Goal: Task Accomplishment & Management: Use online tool/utility

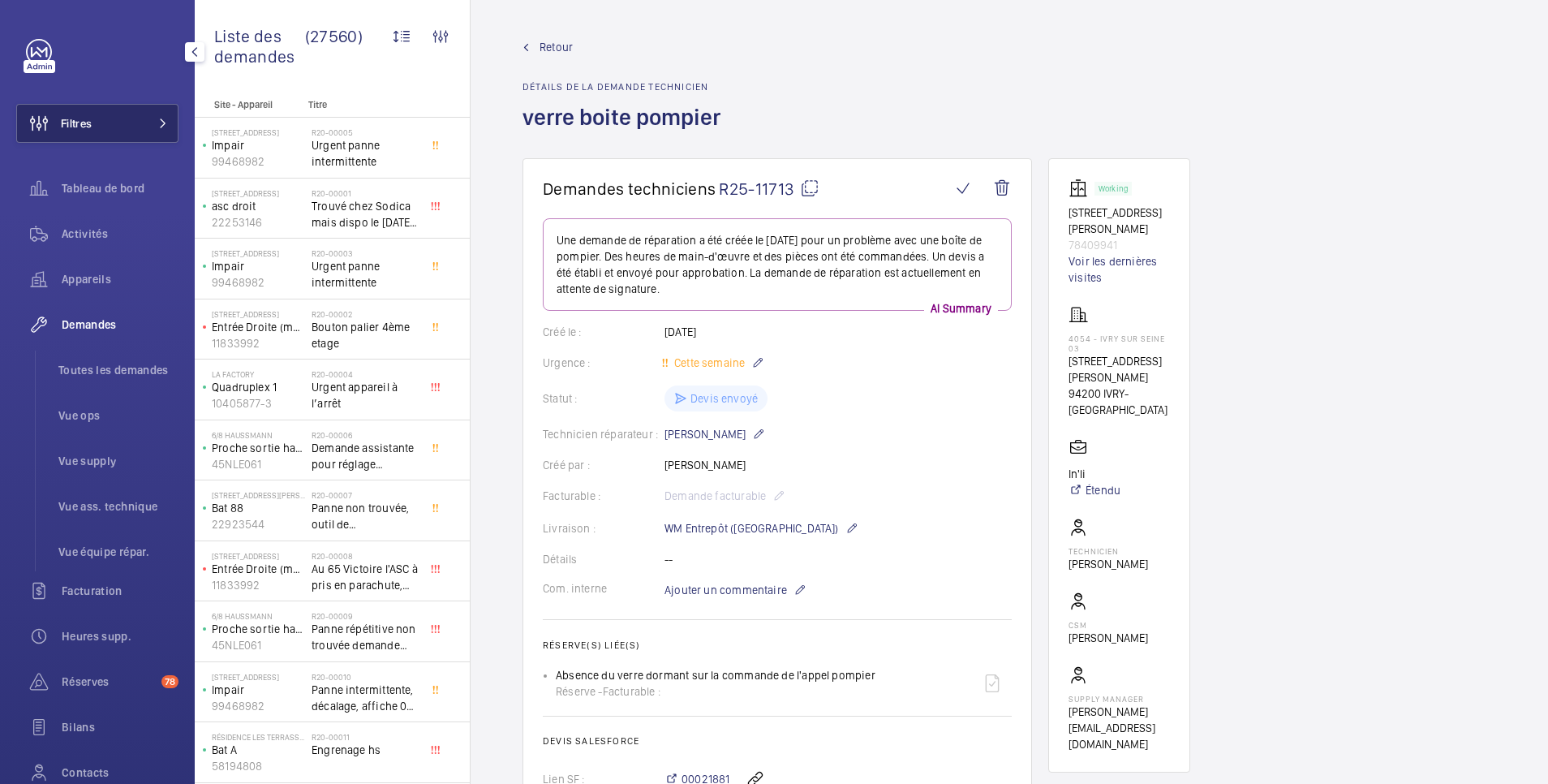
click at [87, 121] on span "Filtres" at bounding box center [76, 123] width 31 height 16
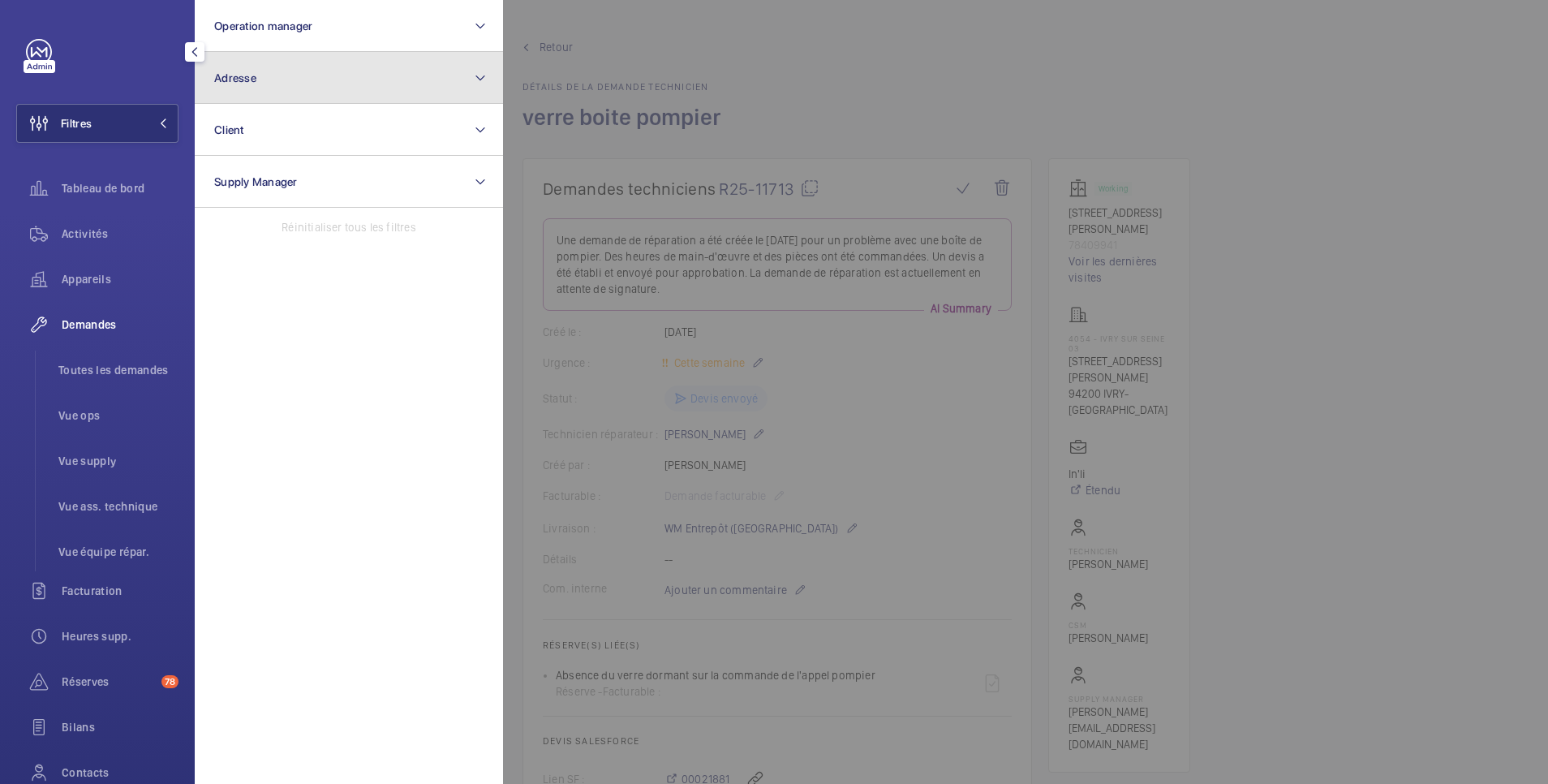
click at [246, 78] on span "Adresse" at bounding box center [235, 77] width 42 height 13
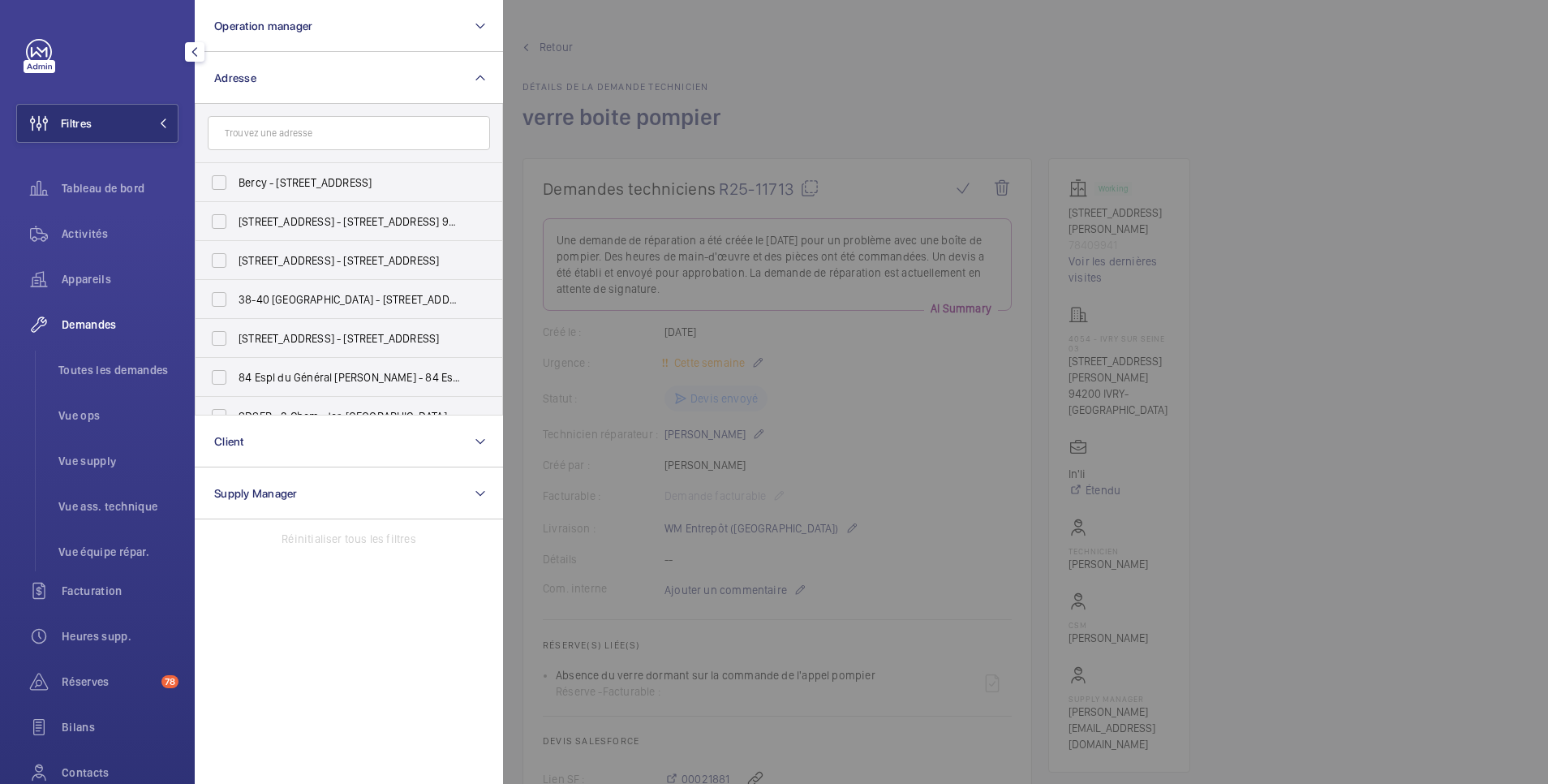
click at [301, 132] on input "text" at bounding box center [349, 133] width 282 height 34
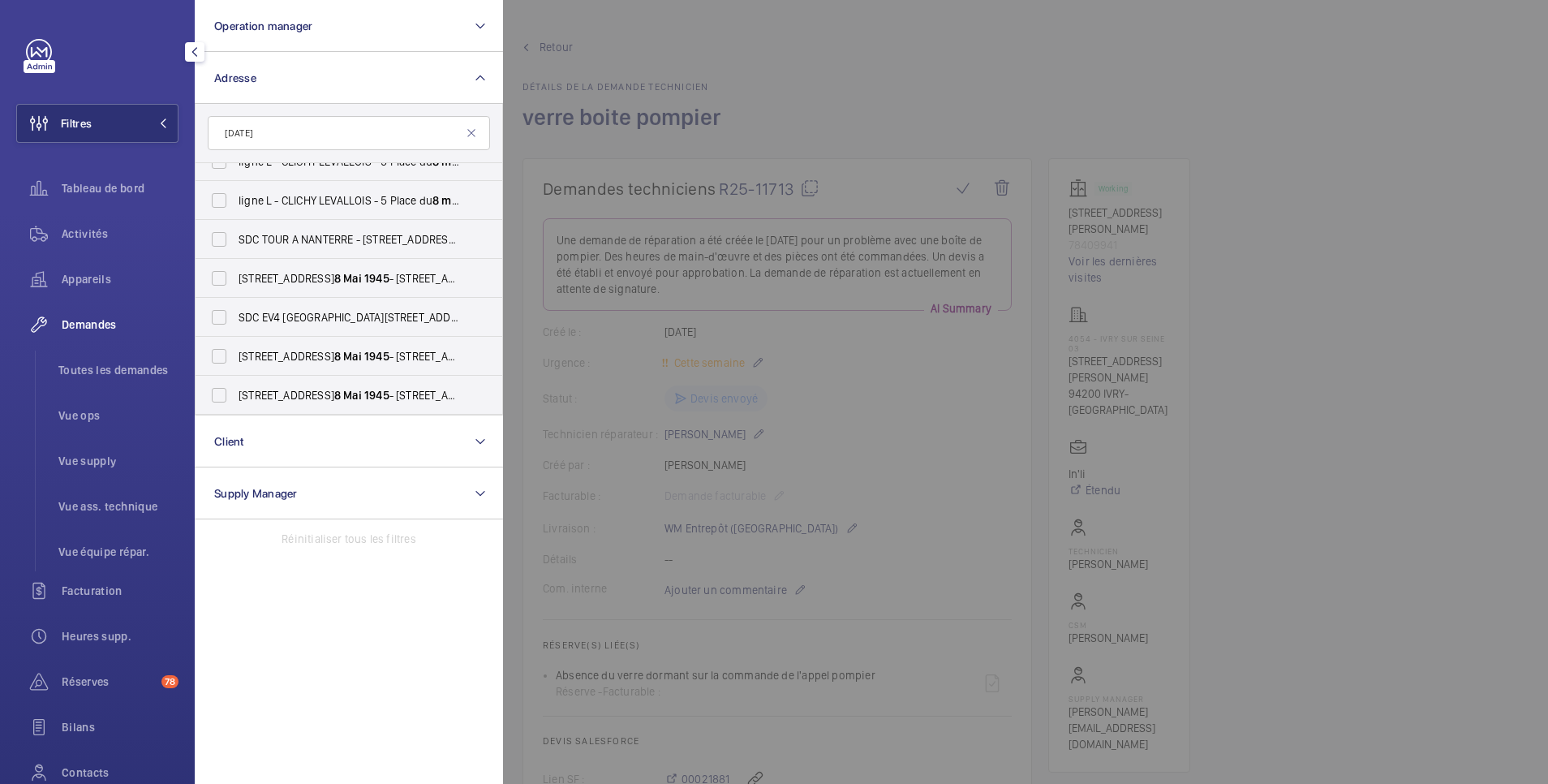
scroll to position [449, 0]
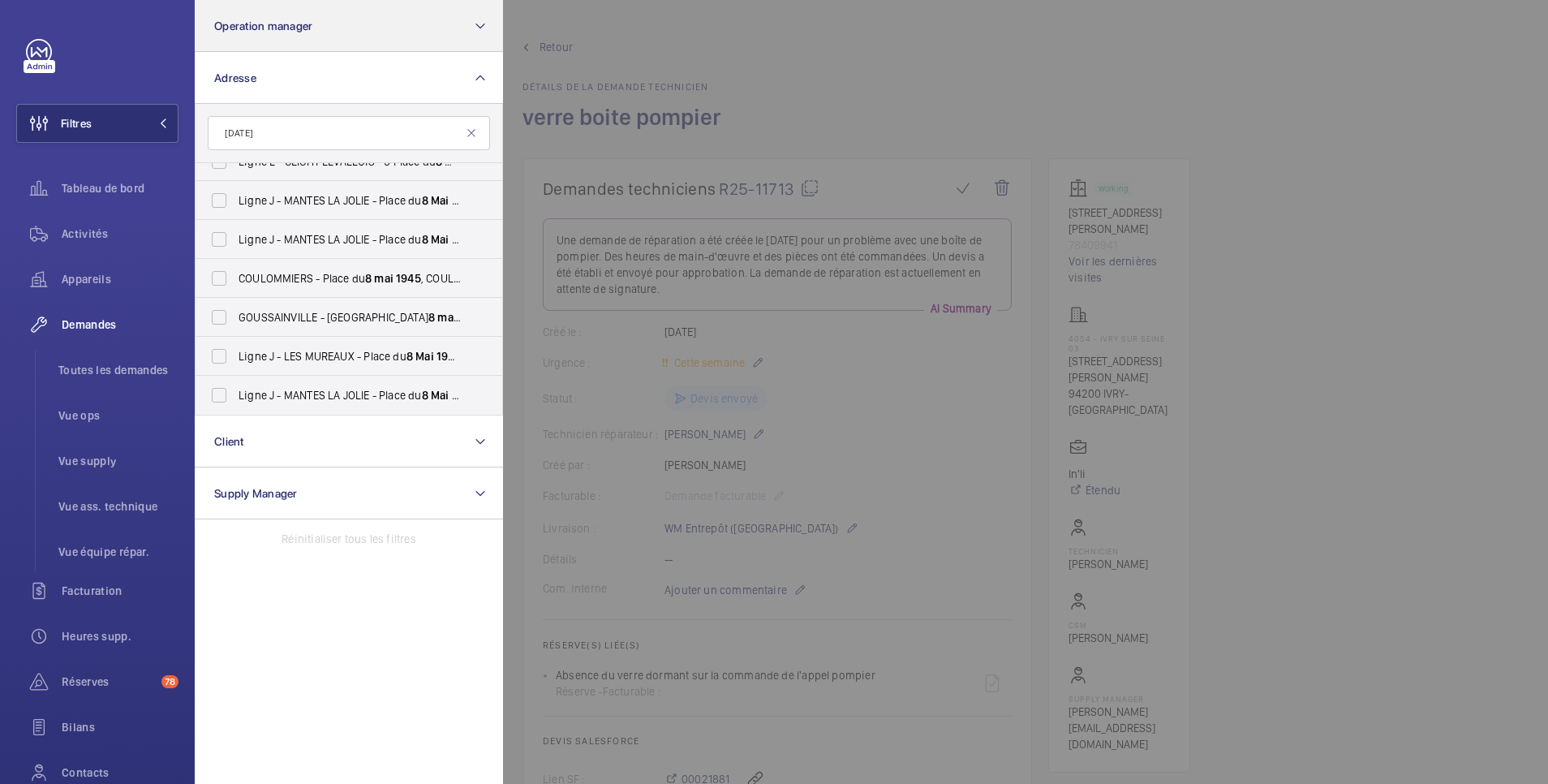
type input "8 MAI 1945"
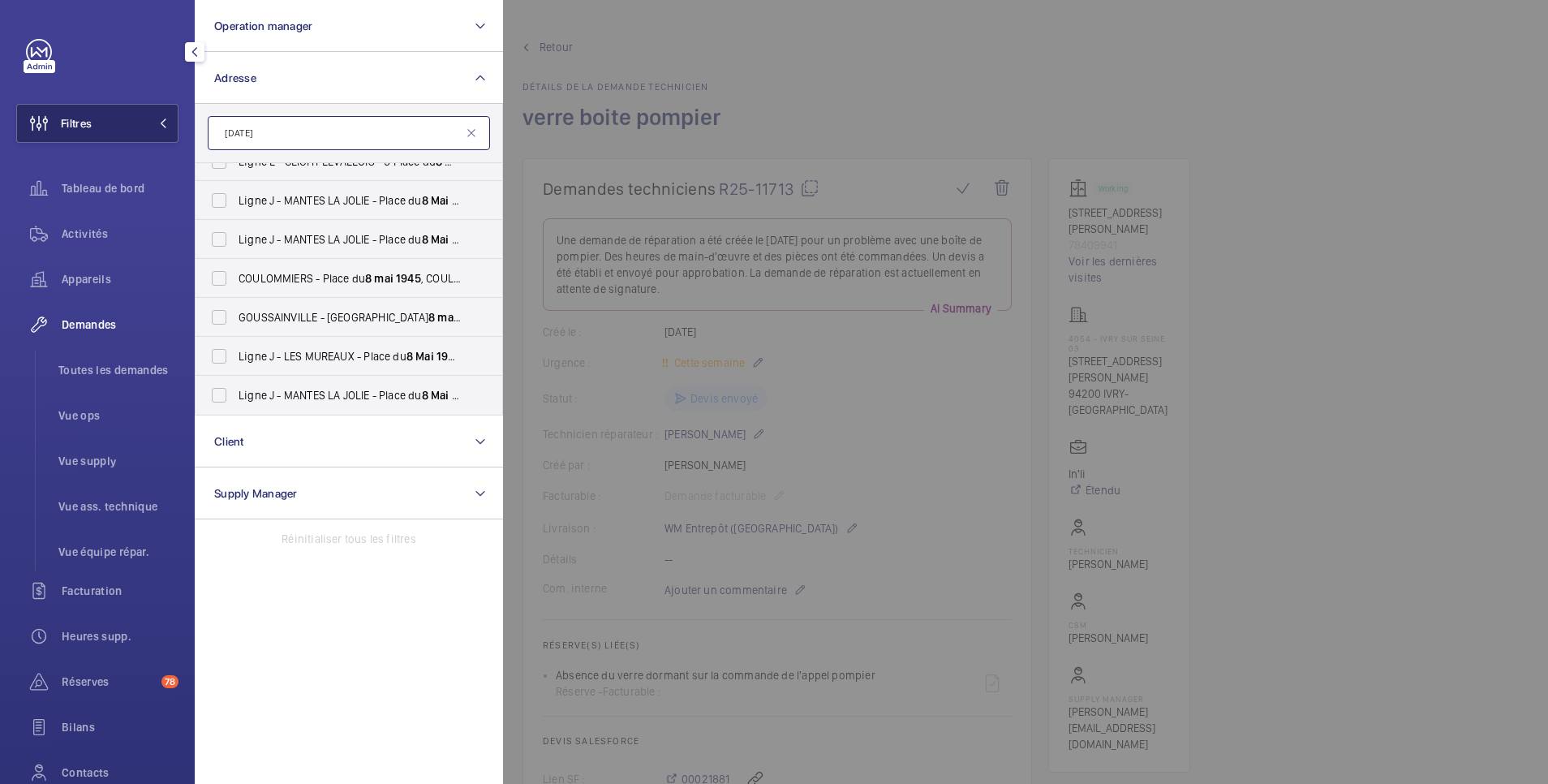
drag, startPoint x: 302, startPoint y: 136, endPoint x: 99, endPoint y: 130, distance: 203.1
click at [99, 130] on wm-front-sidebar-menu-filter "Filtres Operation manager Adresse 8 MAI 1945 15 Rue du 8 Mai 1945 - 15 Rue du 8…" at bounding box center [97, 123] width 162 height 39
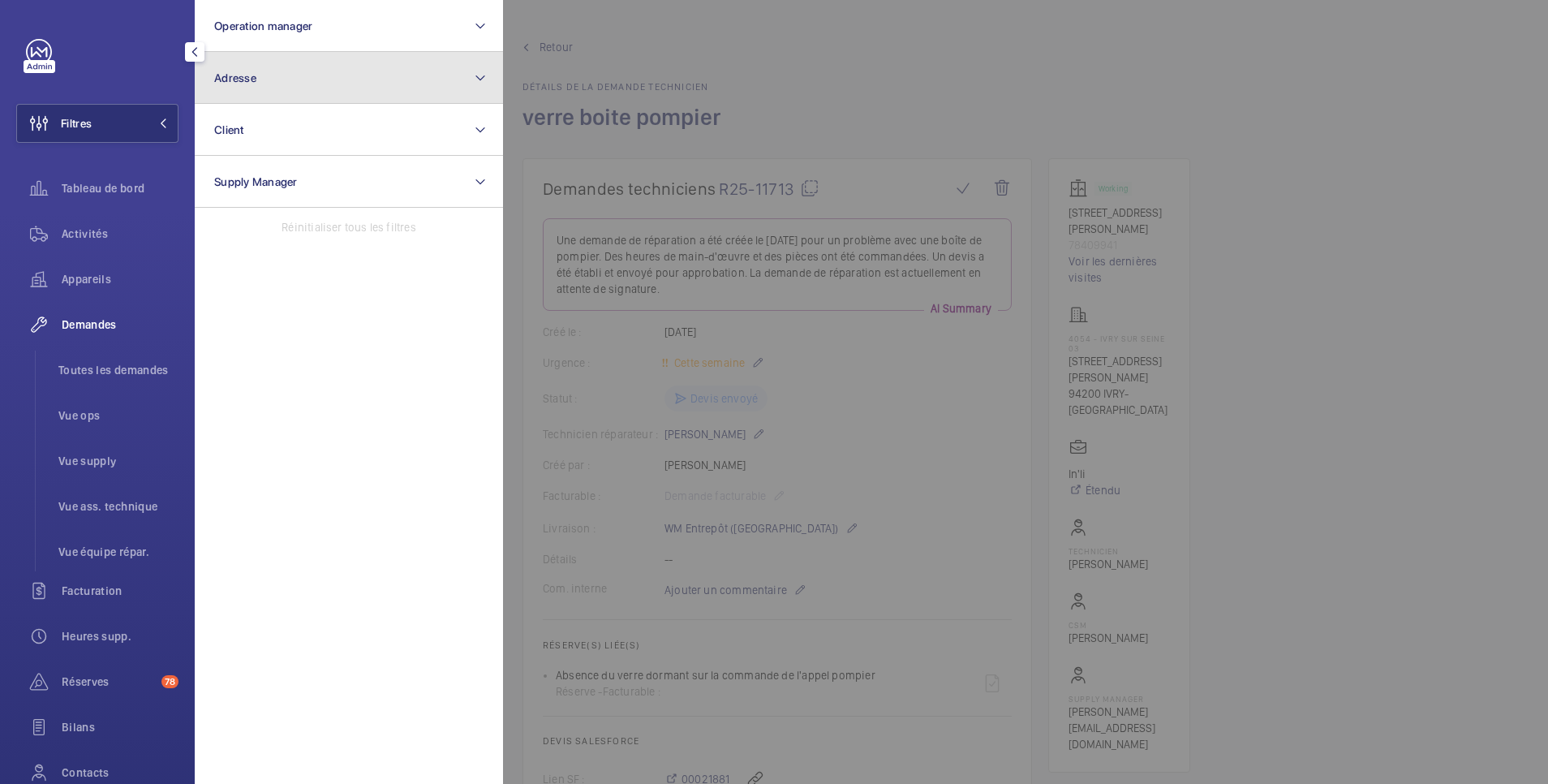
click at [263, 65] on button "Adresse" at bounding box center [348, 77] width 308 height 52
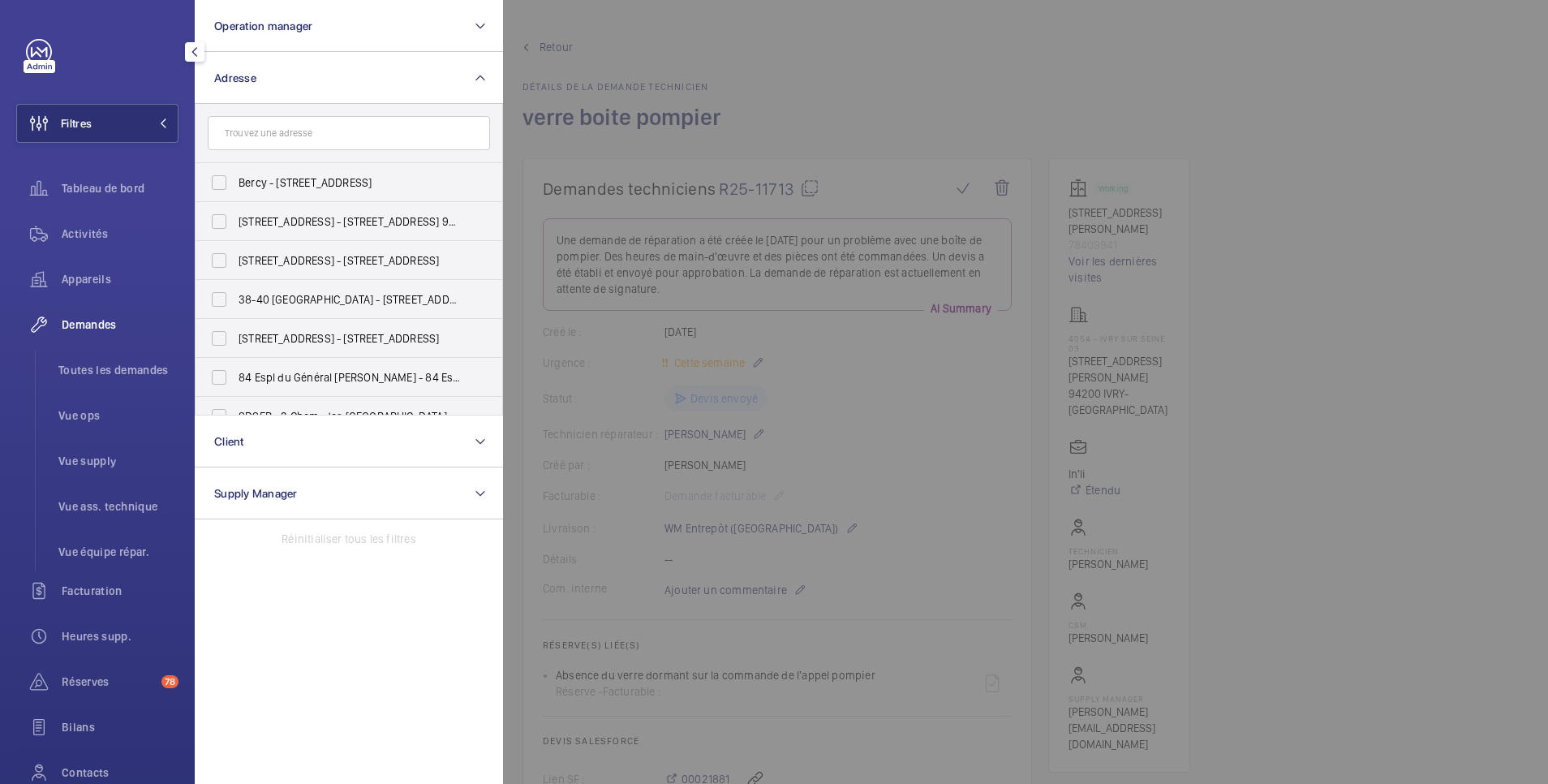
click at [278, 133] on input "text" at bounding box center [349, 133] width 282 height 34
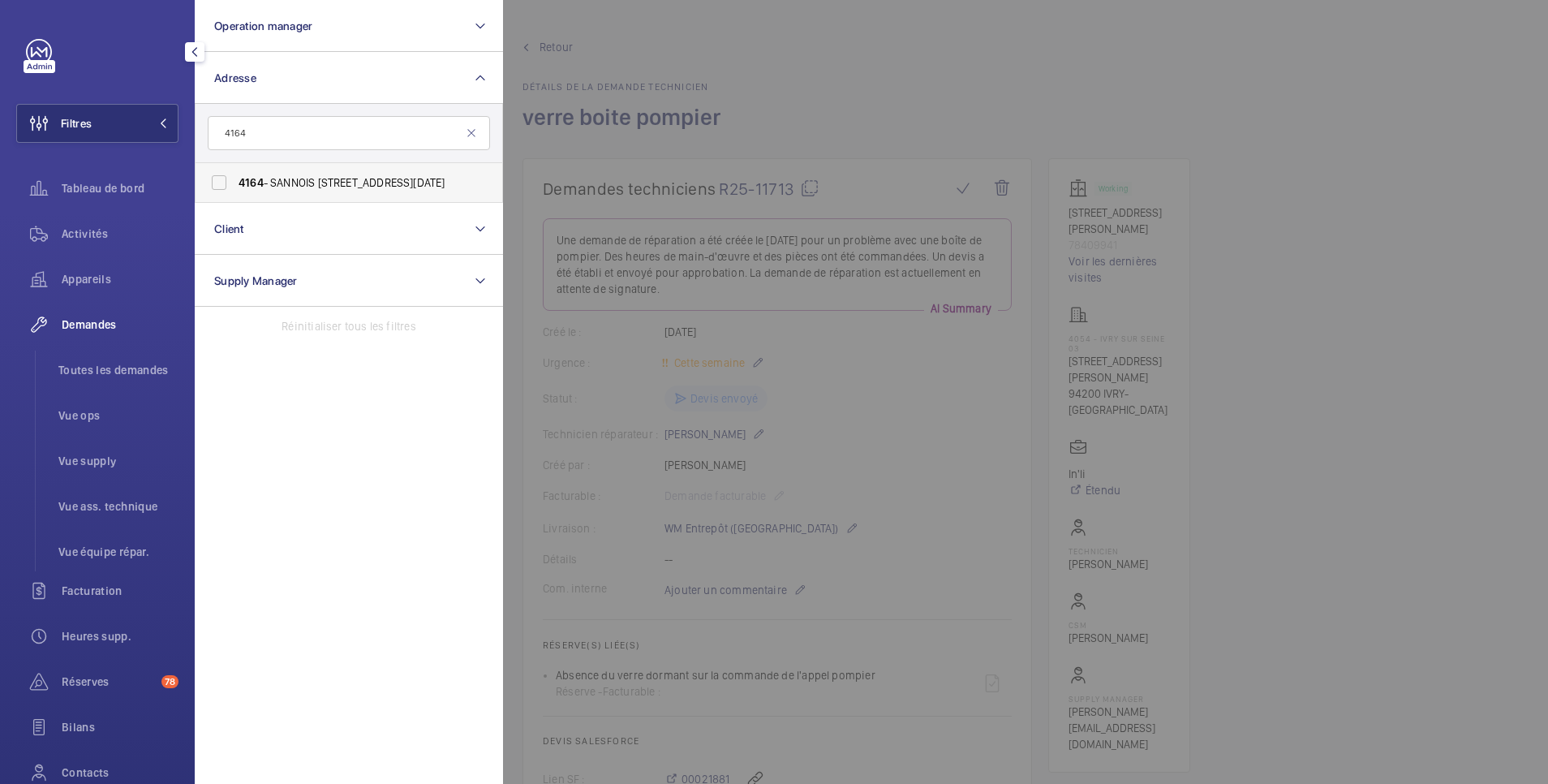
type input "4164"
click at [271, 185] on span "4164 - SANNOIS 01 - 15 rue du huit mai 1945, SANNOIS 95110" at bounding box center [350, 182] width 223 height 16
click at [235, 185] on input "4164 - SANNOIS 01 - 15 rue du huit mai 1945, SANNOIS 95110" at bounding box center [219, 183] width 32 height 32
checkbox input "true"
click at [823, 71] on div at bounding box center [1277, 392] width 1548 height 784
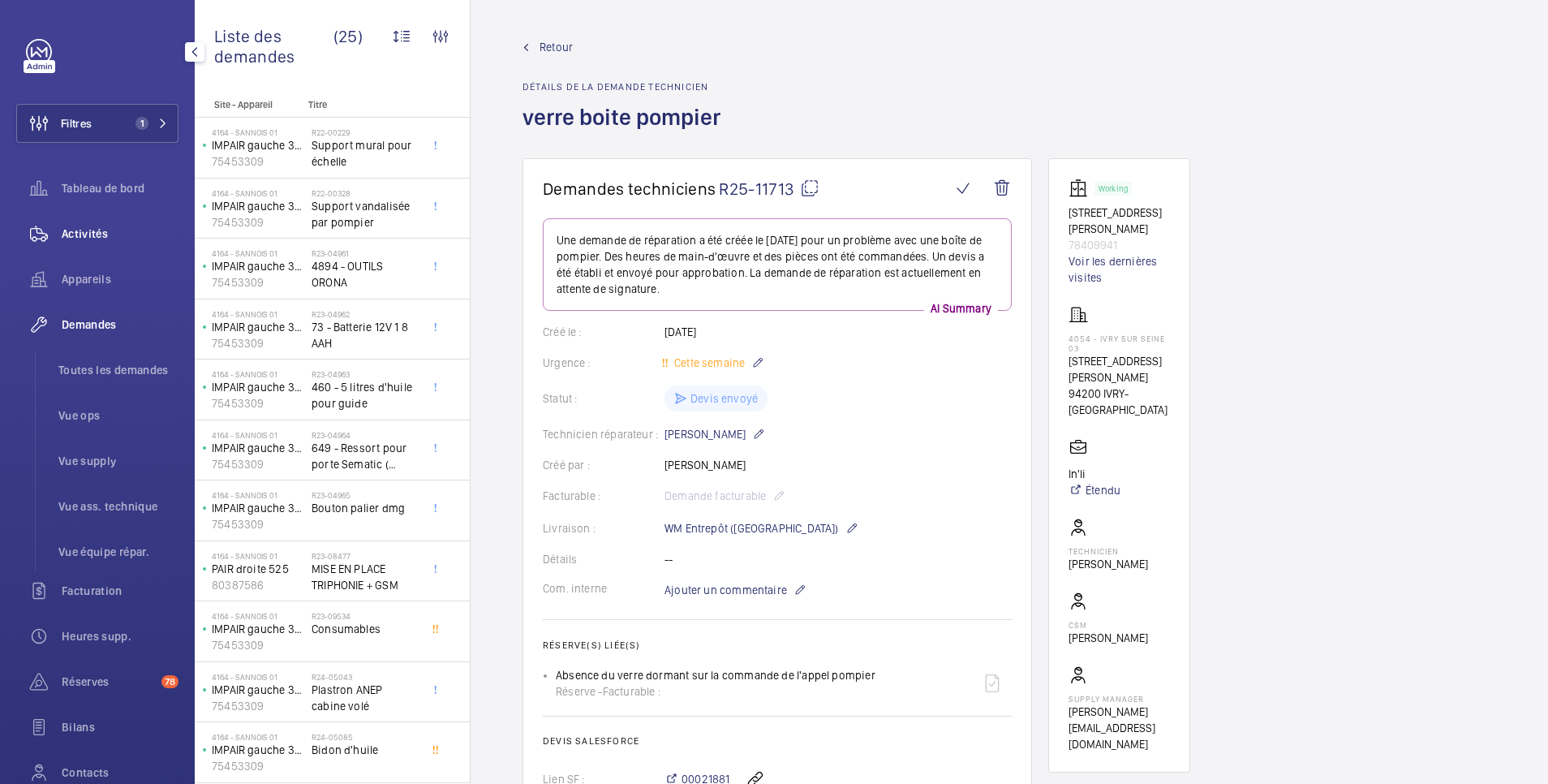
click at [80, 234] on span "Activités" at bounding box center [121, 234] width 117 height 16
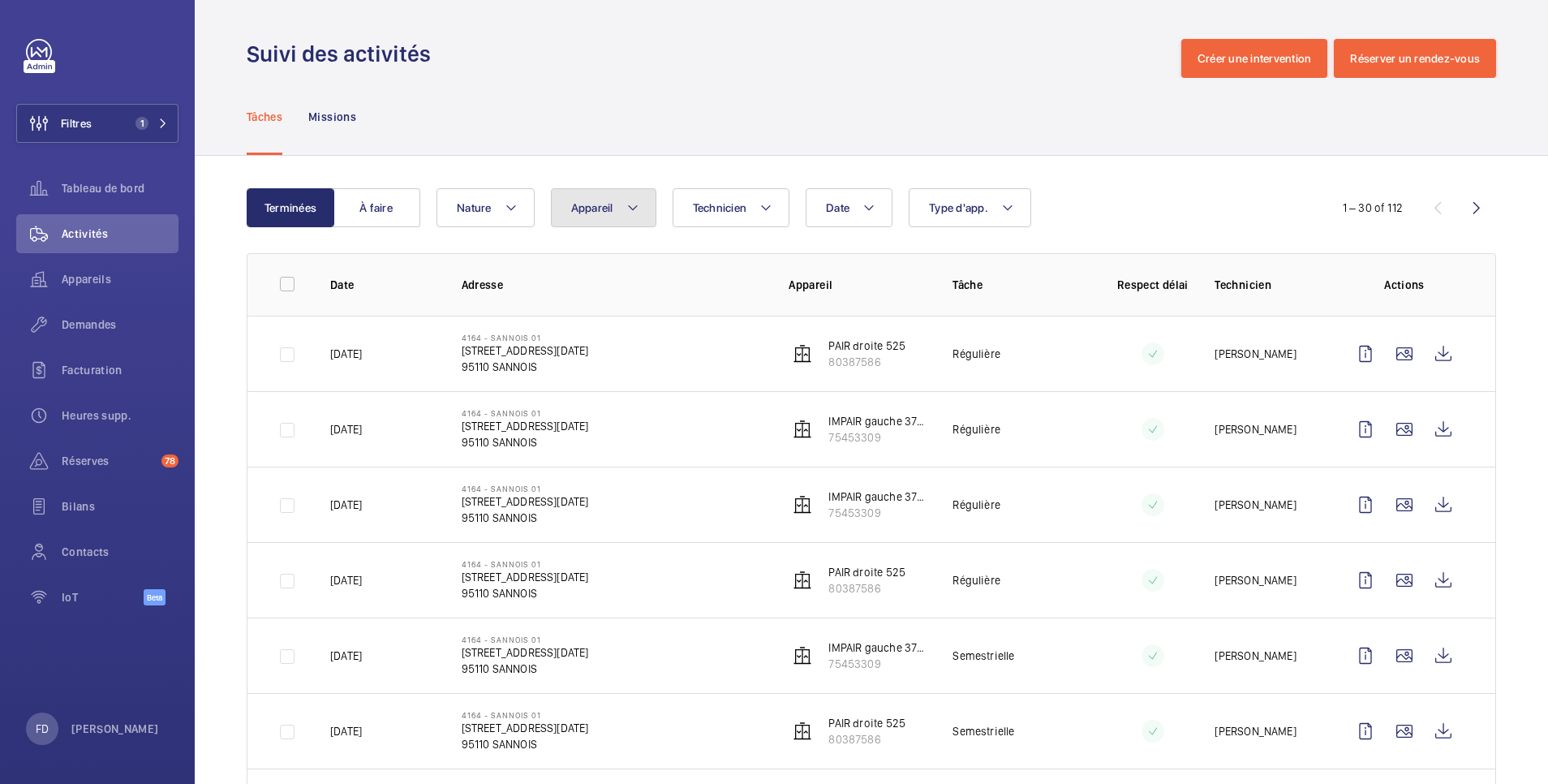
click at [617, 207] on button "Appareil" at bounding box center [604, 208] width 105 height 39
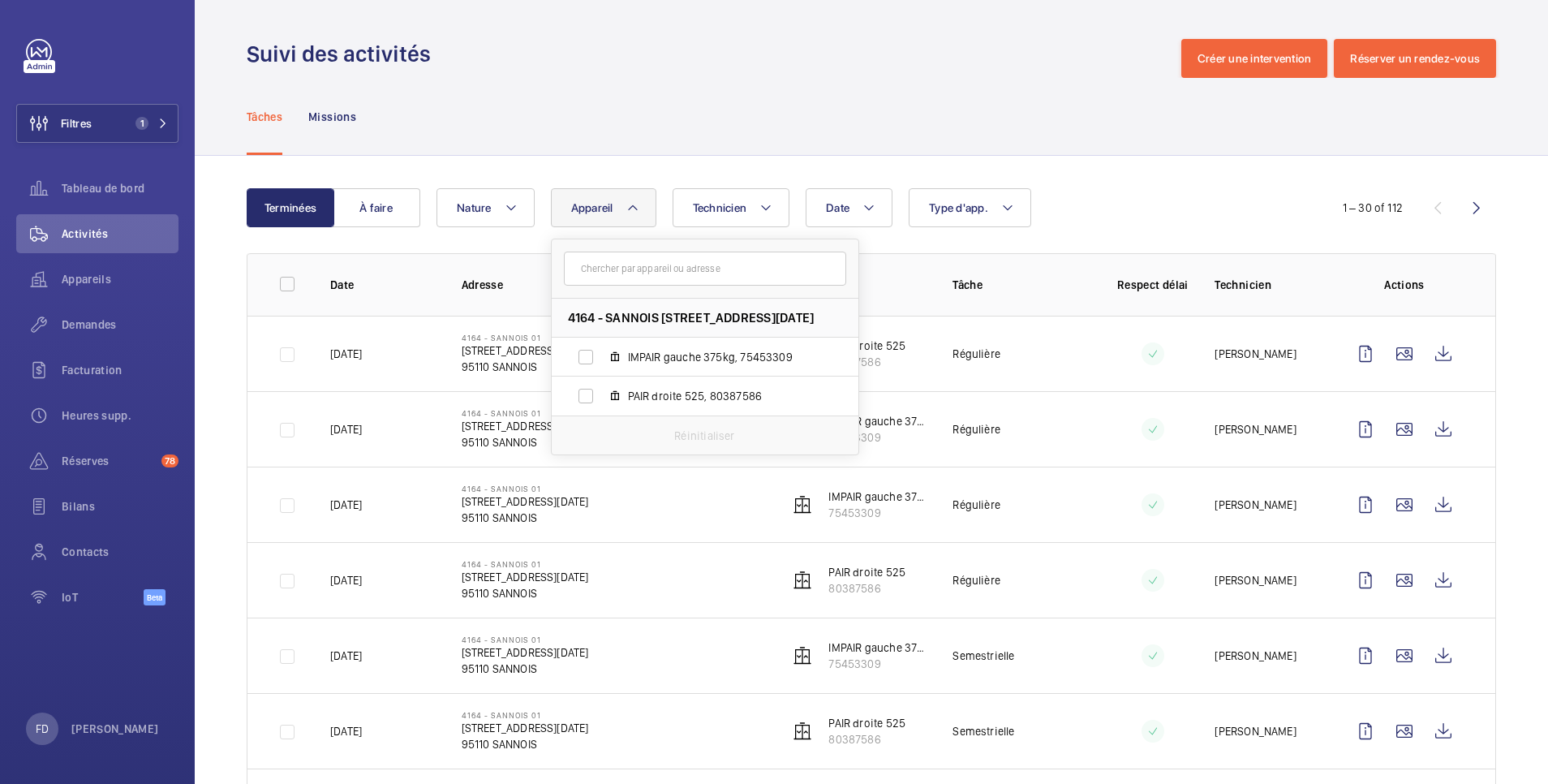
click at [775, 79] on div "Tâches Missions" at bounding box center [871, 116] width 1250 height 77
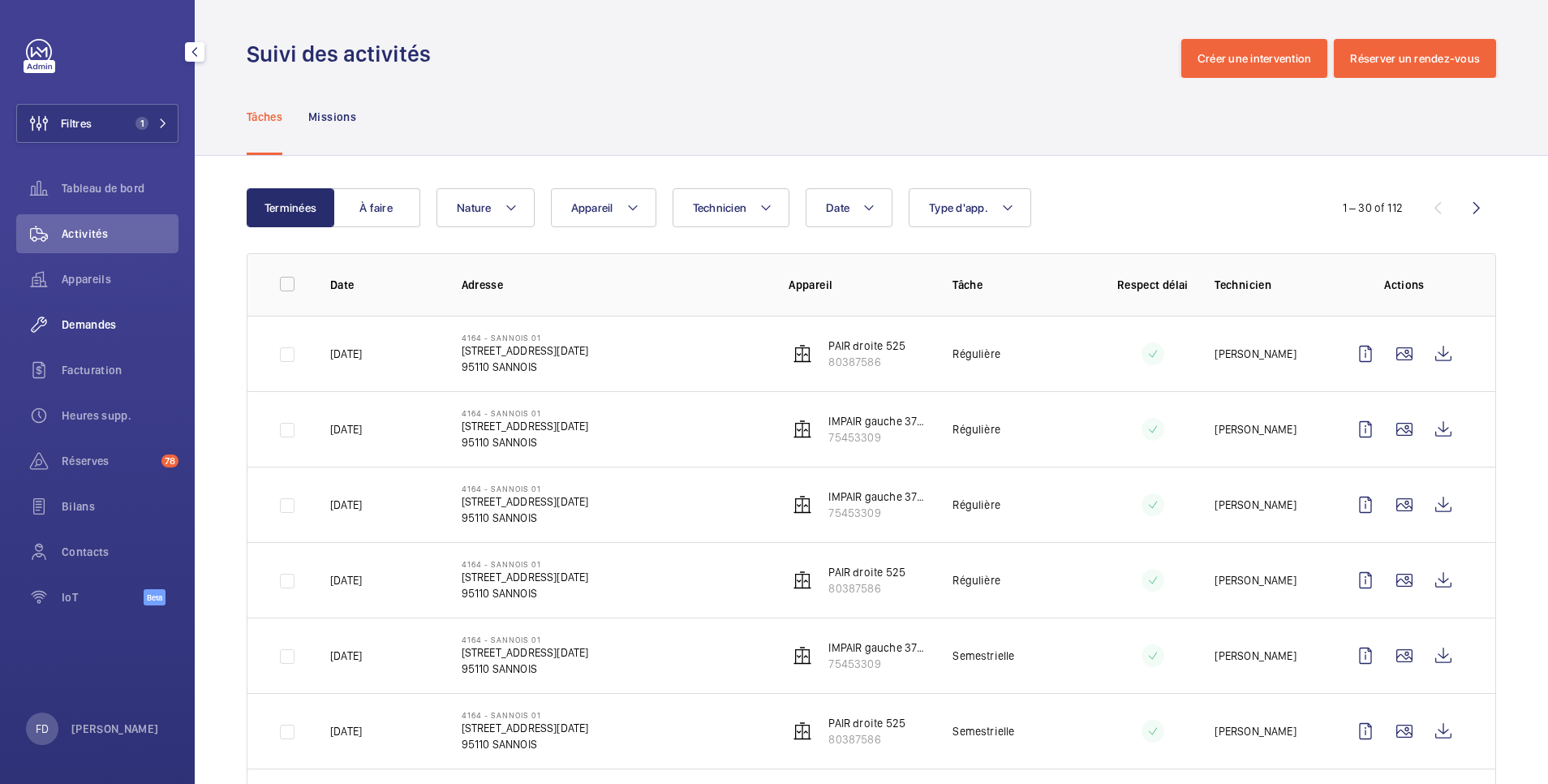
click at [94, 324] on span "Demandes" at bounding box center [121, 324] width 117 height 16
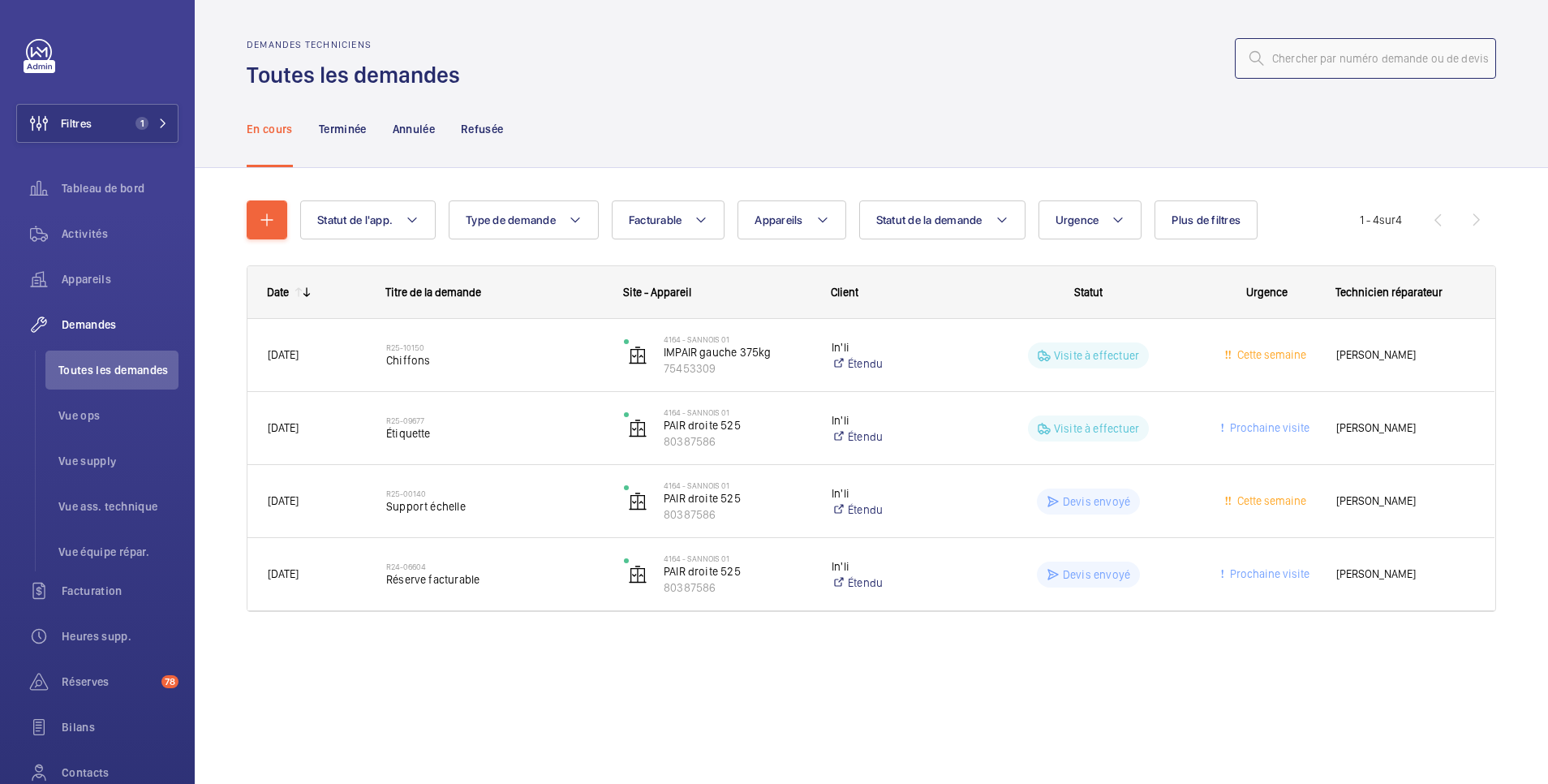
click at [1277, 58] on input "text" at bounding box center [1366, 59] width 262 height 41
paste input "R24-13665"
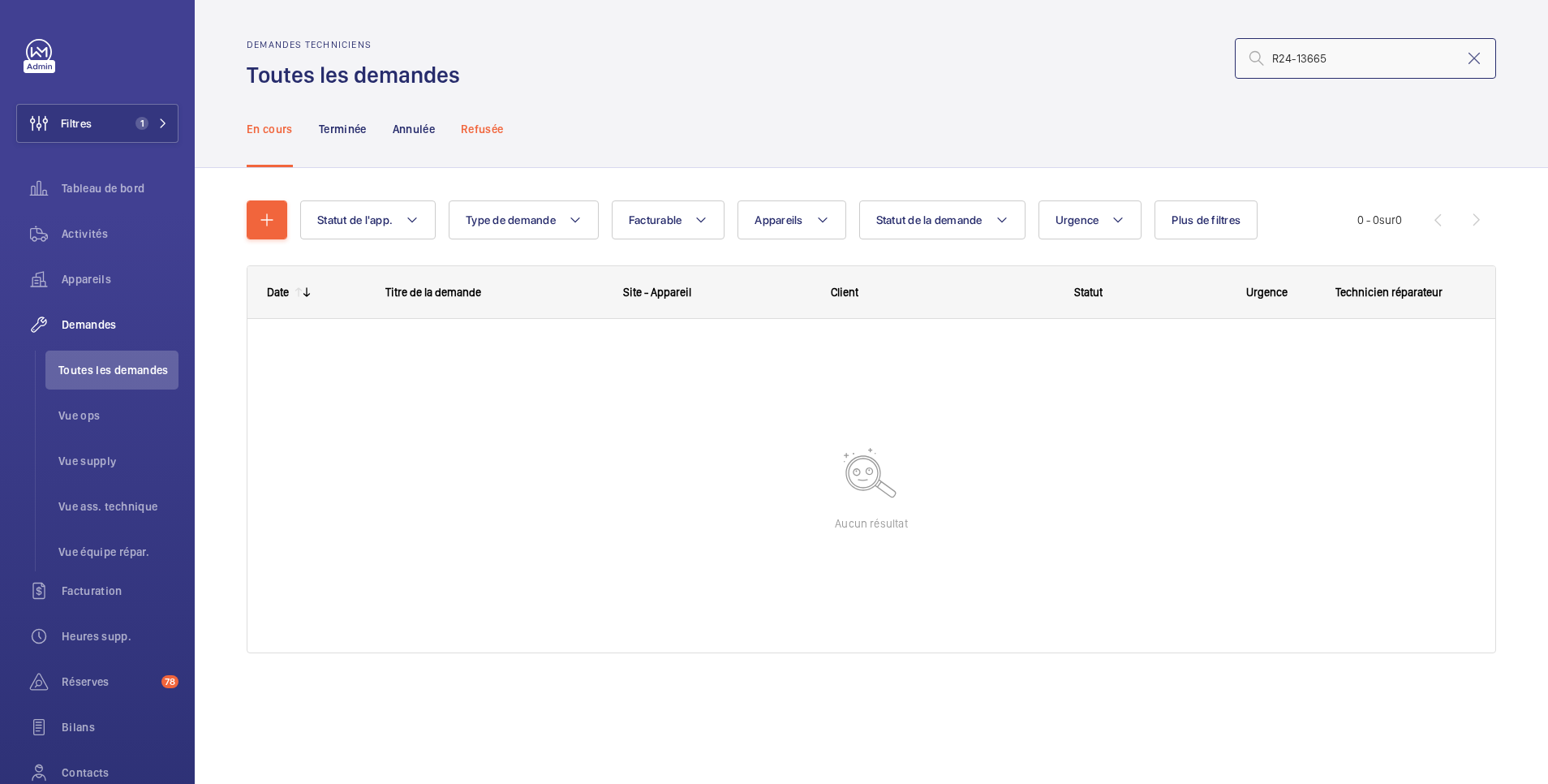
type input "R24-13665"
click at [493, 121] on p "Refusée" at bounding box center [483, 128] width 42 height 16
click at [415, 128] on p "Annulée" at bounding box center [414, 128] width 42 height 16
click at [335, 127] on p "Terminée" at bounding box center [342, 128] width 48 height 16
click at [277, 127] on p "En cours" at bounding box center [269, 128] width 46 height 16
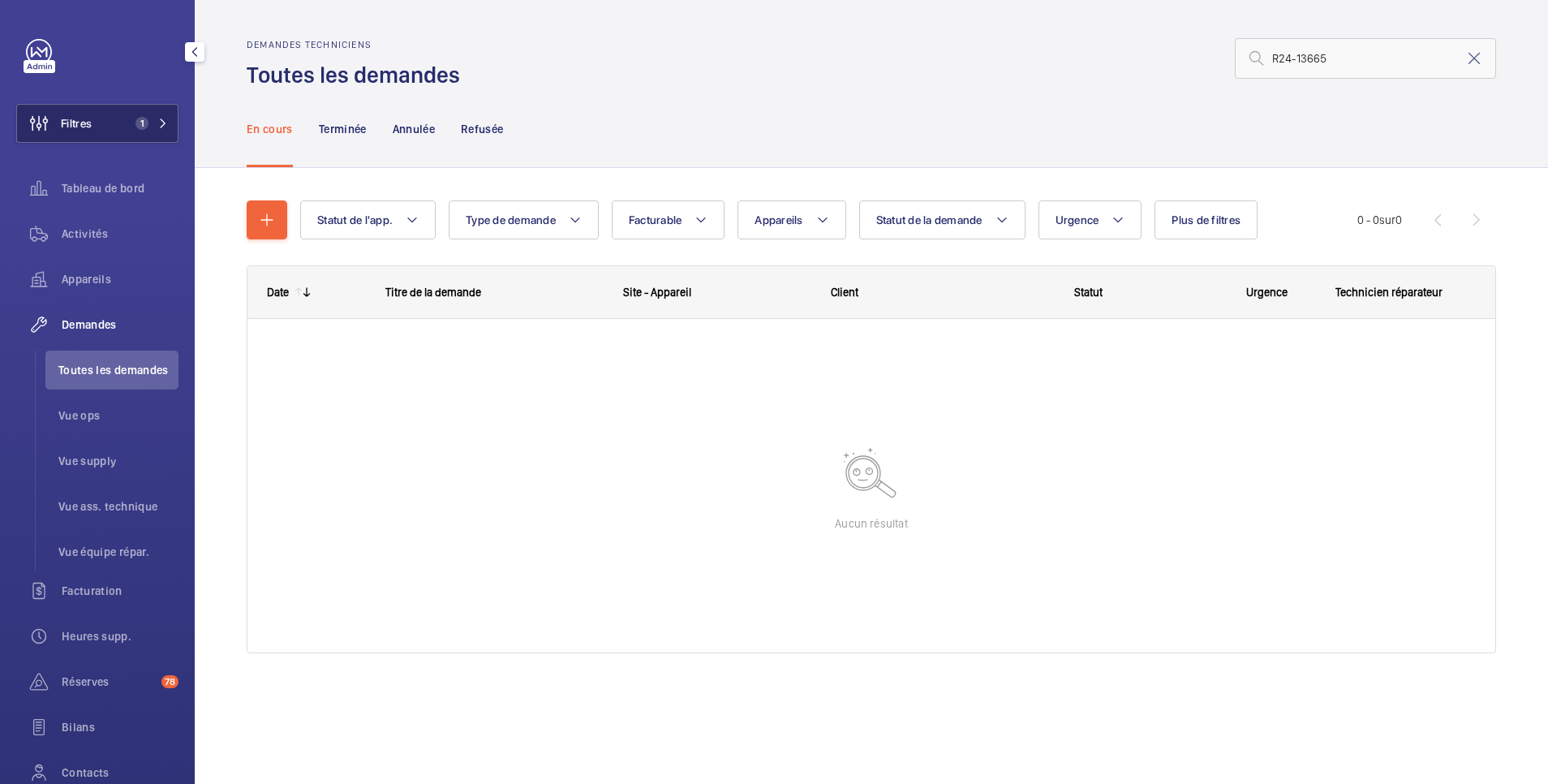
click at [95, 121] on button "Filtres 1" at bounding box center [97, 123] width 162 height 39
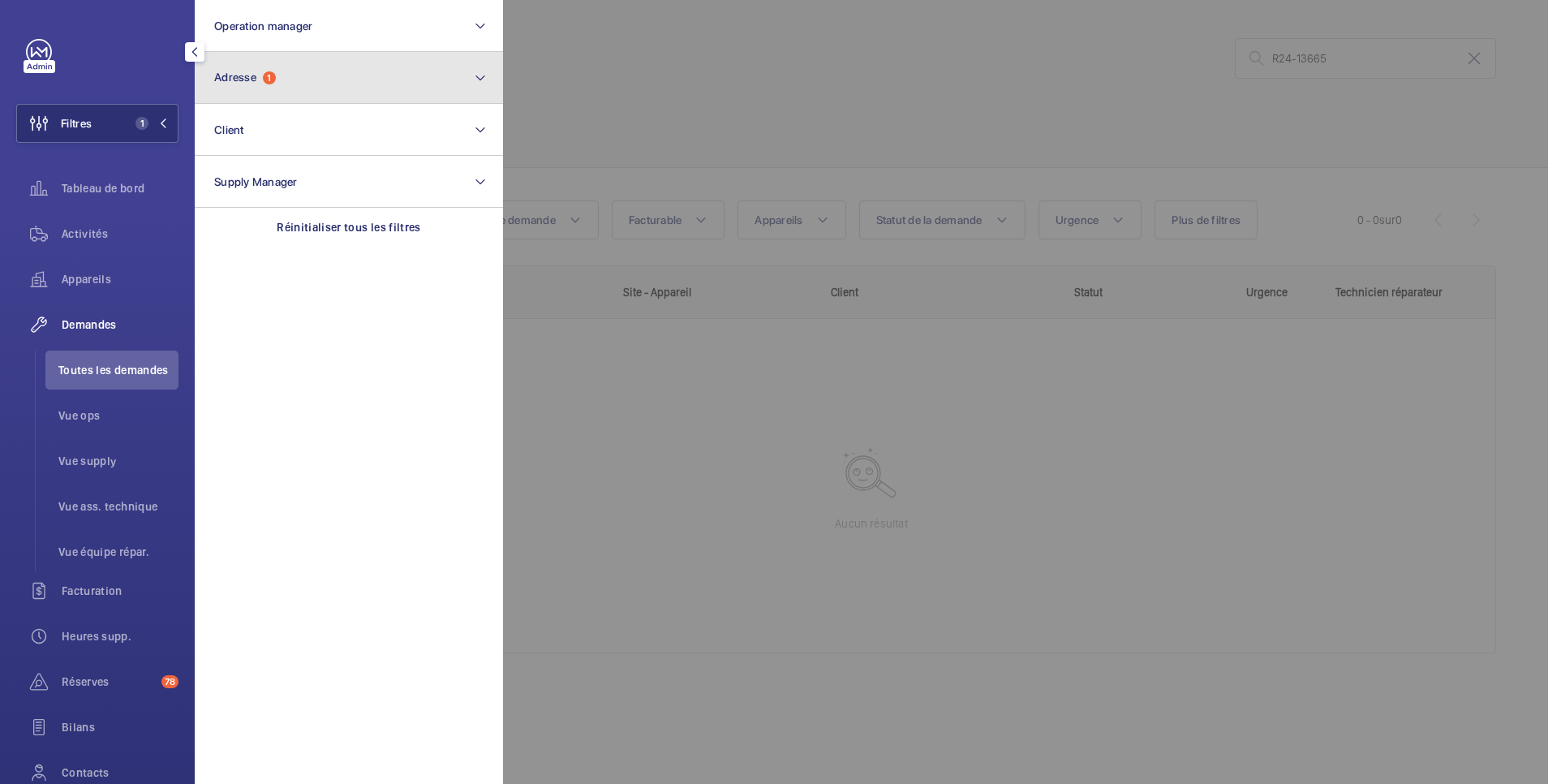
click at [264, 76] on span "1" at bounding box center [268, 77] width 13 height 13
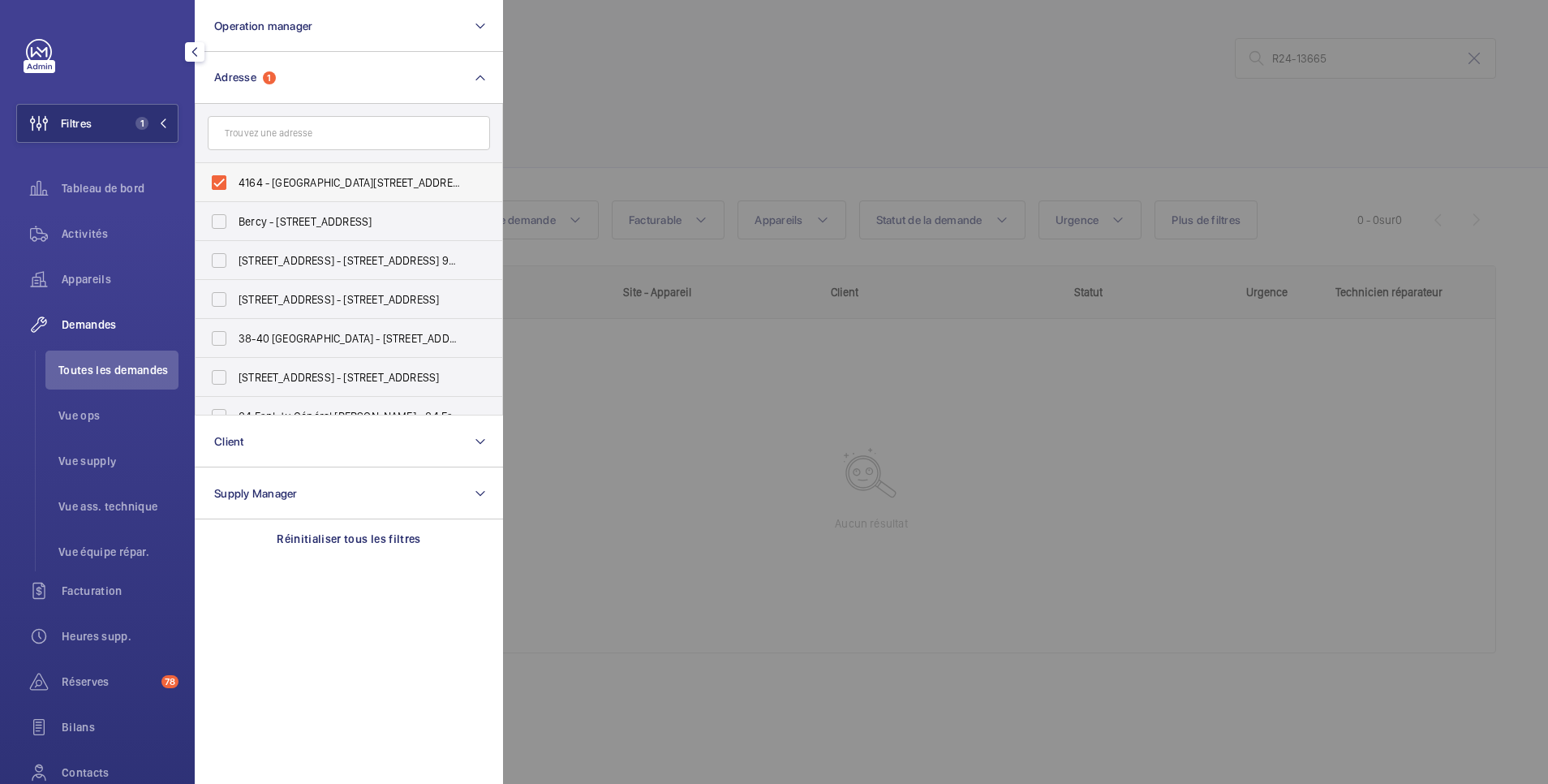
click at [264, 180] on span "4164 - SANNOIS 01 - 15 rue du huit mai 1945, SANNOIS 95110" at bounding box center [350, 182] width 223 height 16
click at [235, 180] on input "4164 - SANNOIS 01 - 15 rue du huit mai 1945, SANNOIS 95110" at bounding box center [219, 183] width 32 height 32
checkbox input "false"
click at [559, 68] on div at bounding box center [1277, 392] width 1548 height 784
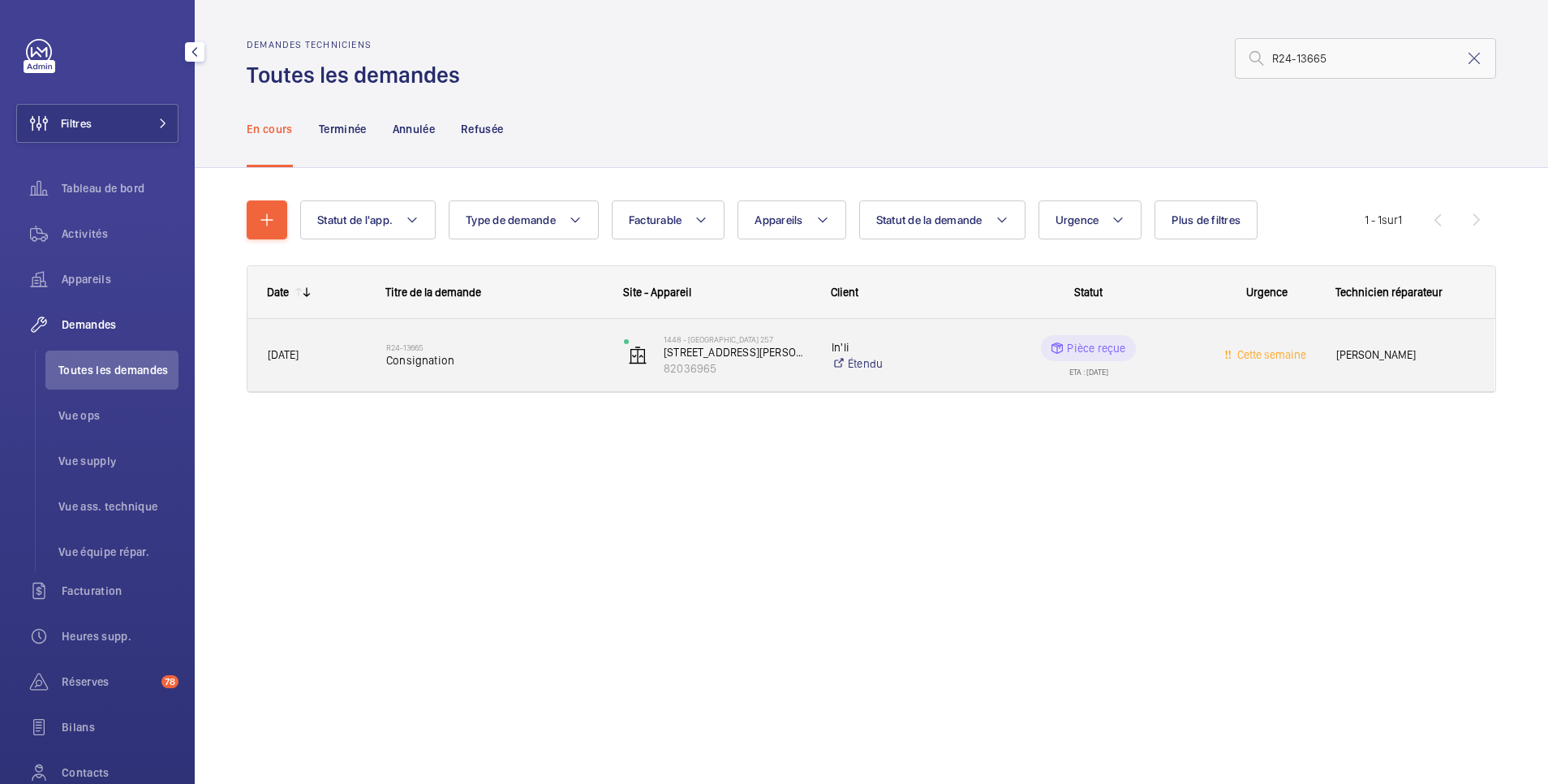
click at [1022, 346] on wm-front-pills-cell "Pièce reçue ETA : 24/12/2024" at bounding box center [1088, 355] width 217 height 41
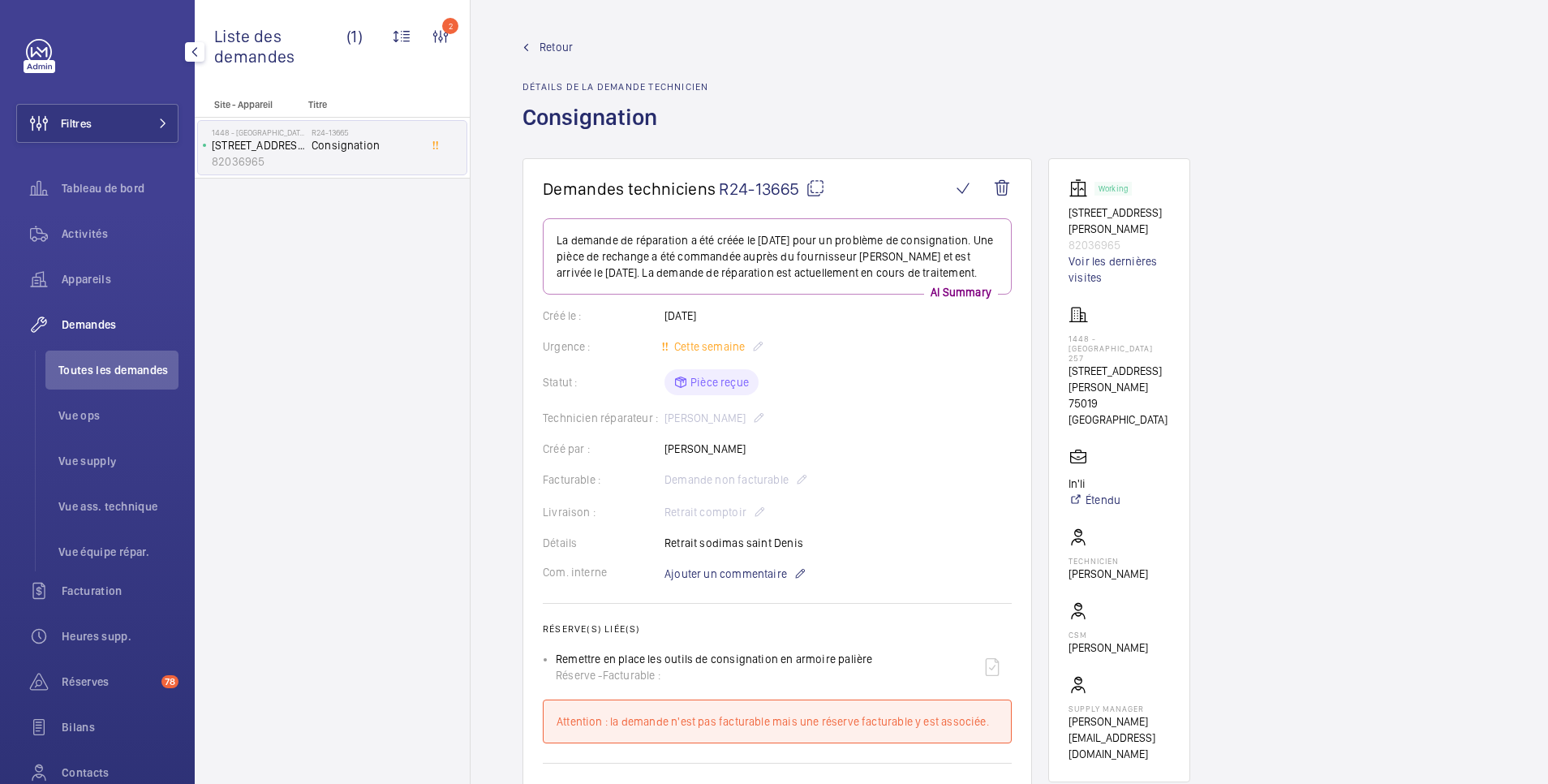
click at [558, 44] on span "Retour" at bounding box center [556, 47] width 33 height 16
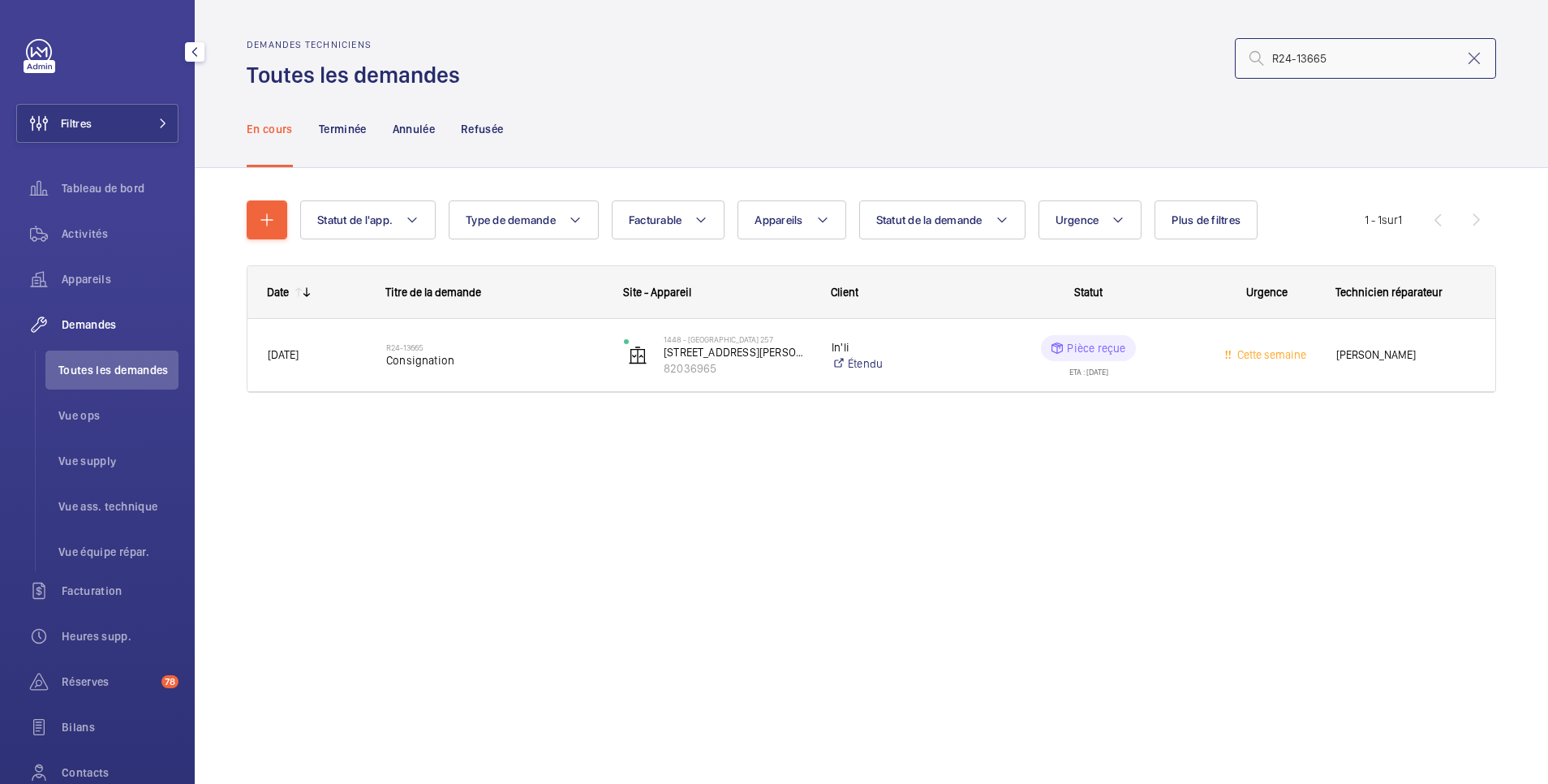
click at [1368, 61] on input "R24-13665" at bounding box center [1366, 59] width 262 height 41
drag, startPoint x: 1368, startPoint y: 61, endPoint x: 1234, endPoint y: 64, distance: 134.0
click at [1234, 64] on div "R24-13665" at bounding box center [983, 59] width 1026 height 39
paste input "5-01754"
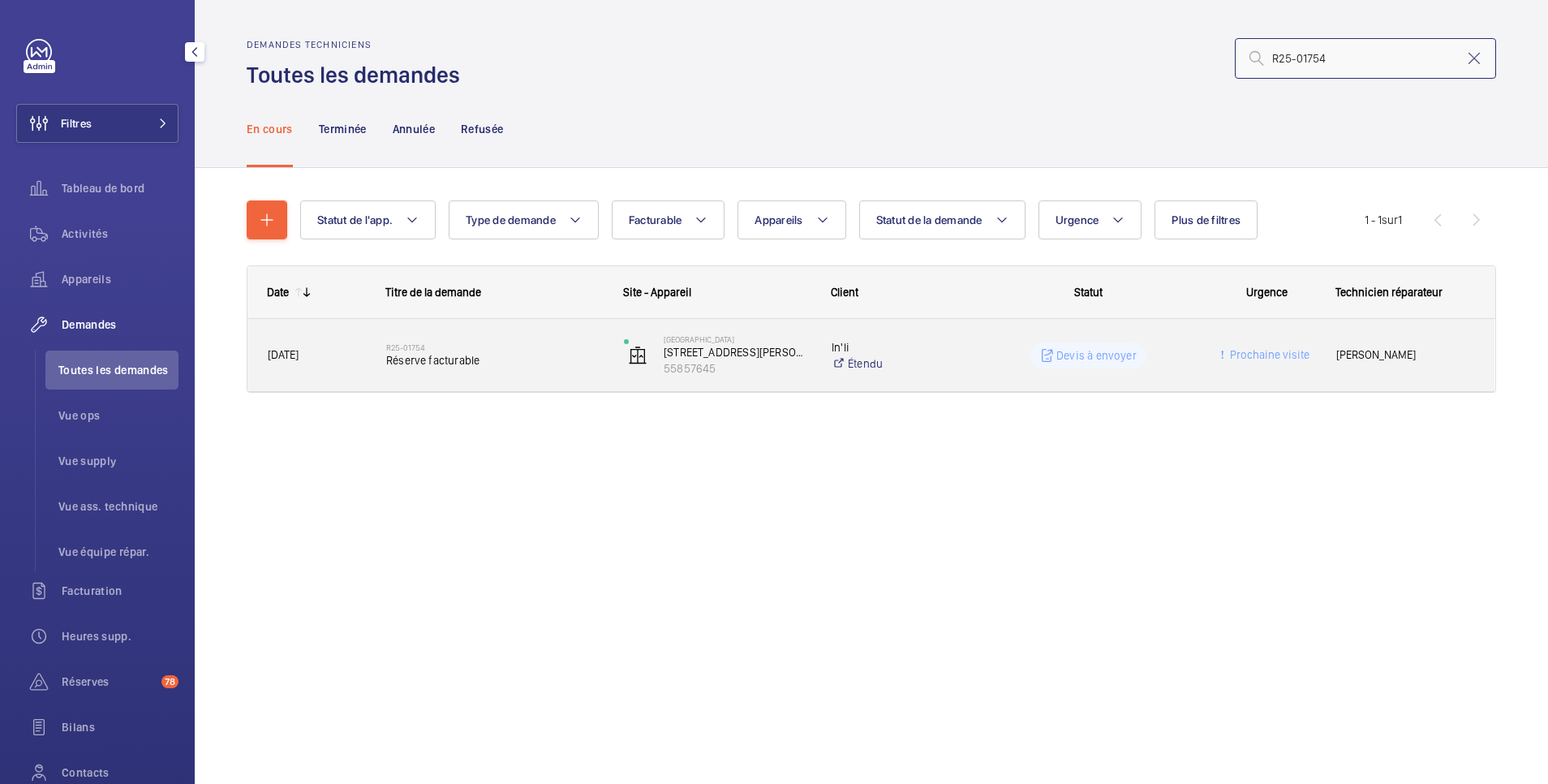
type input "R25-01754"
click at [1031, 349] on wm-front-pills-cell "Devis à envoyer" at bounding box center [1088, 355] width 217 height 26
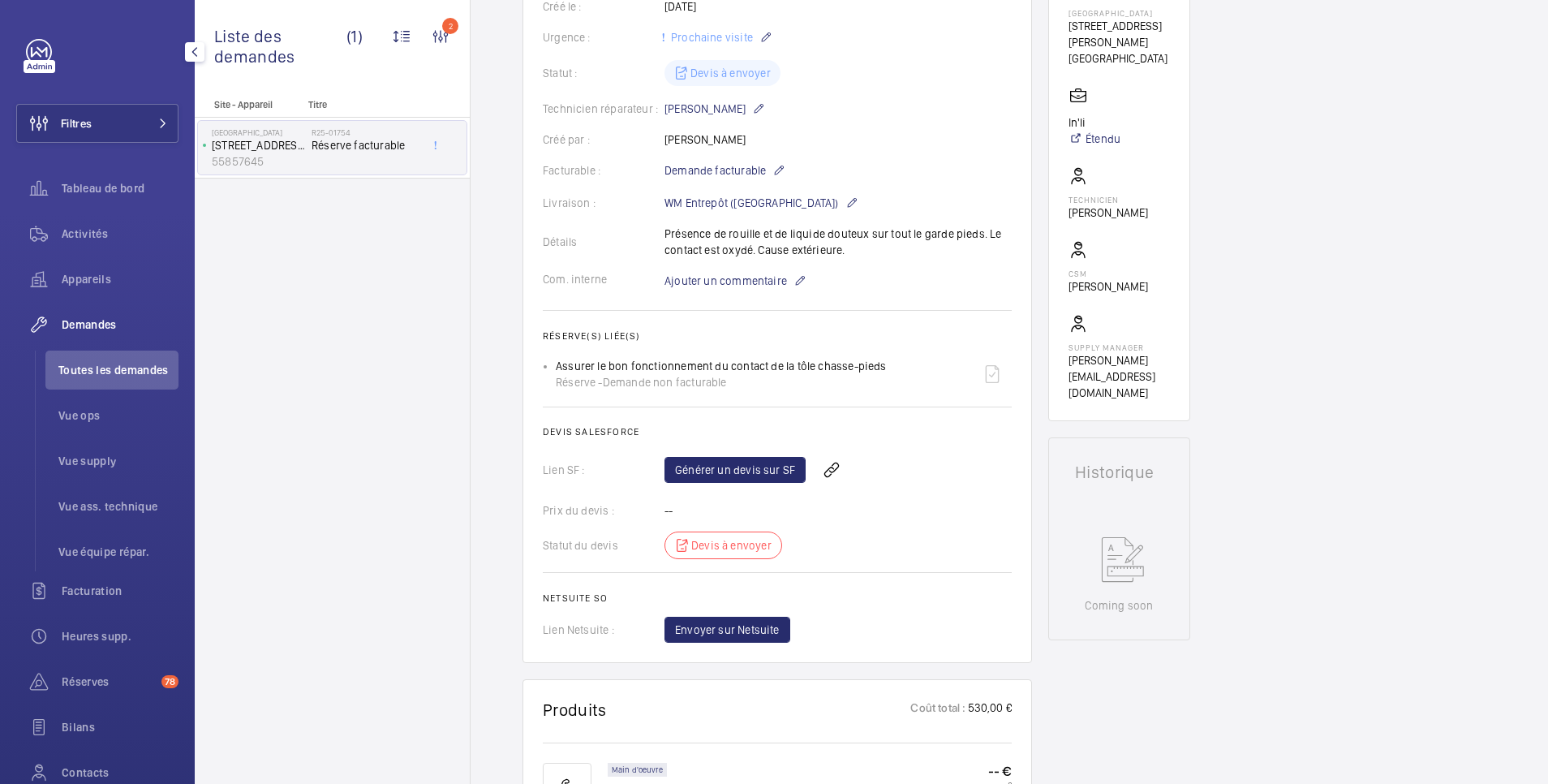
scroll to position [324, 0]
drag, startPoint x: 556, startPoint y: 366, endPoint x: 881, endPoint y: 369, distance: 325.0
click at [881, 369] on div "Assurer le bon fonctionnement du contact de la tôle chasse-pieds Réserve - Dema…" at bounding box center [721, 375] width 331 height 32
copy p "Assurer le bon fonctionnement du contact de la tôle chasse-pieds"
click at [912, 458] on div "Générer un devis sur SF" at bounding box center [838, 471] width 347 height 39
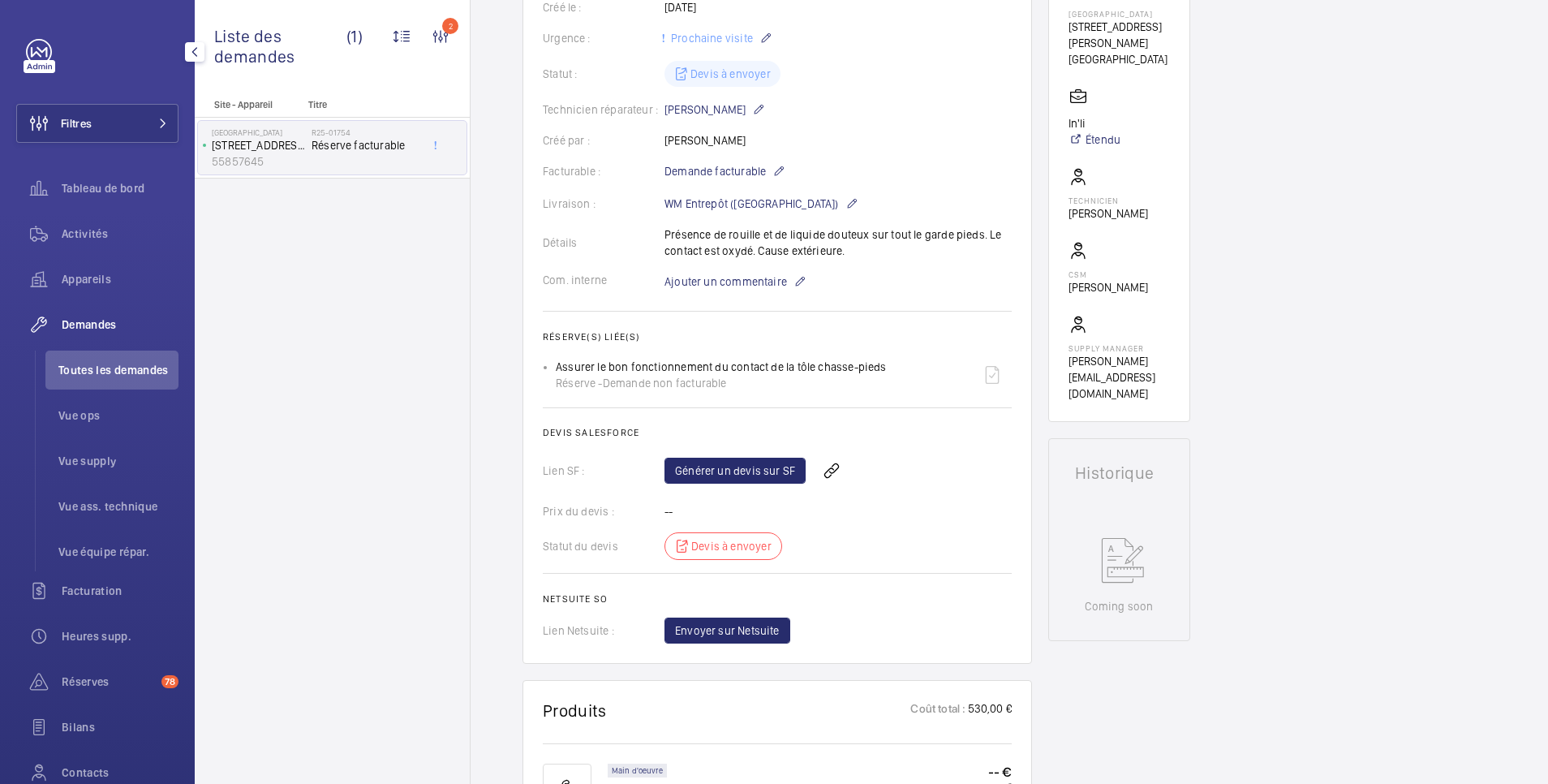
scroll to position [0, 0]
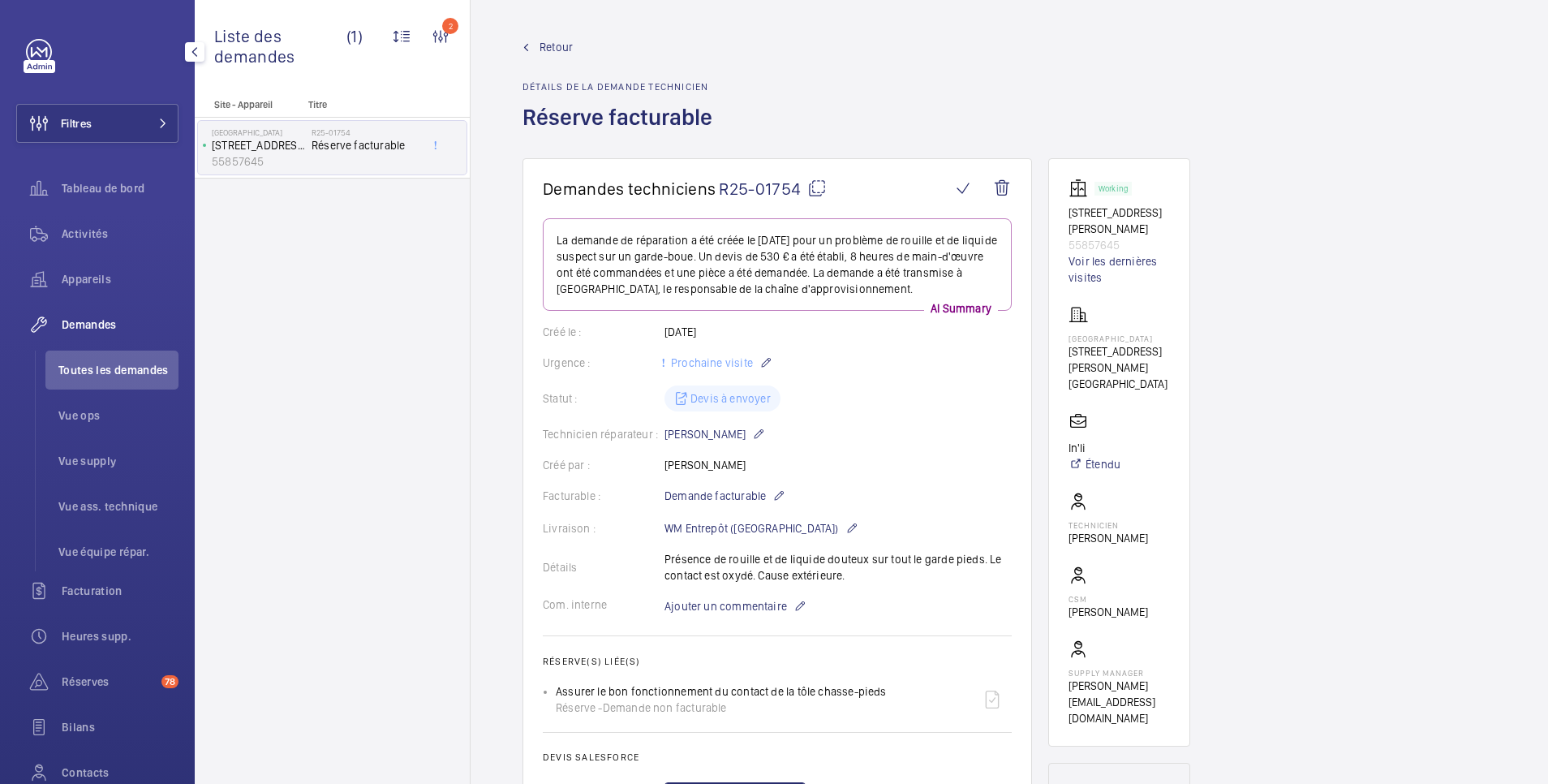
click at [560, 42] on span "Retour" at bounding box center [556, 47] width 33 height 16
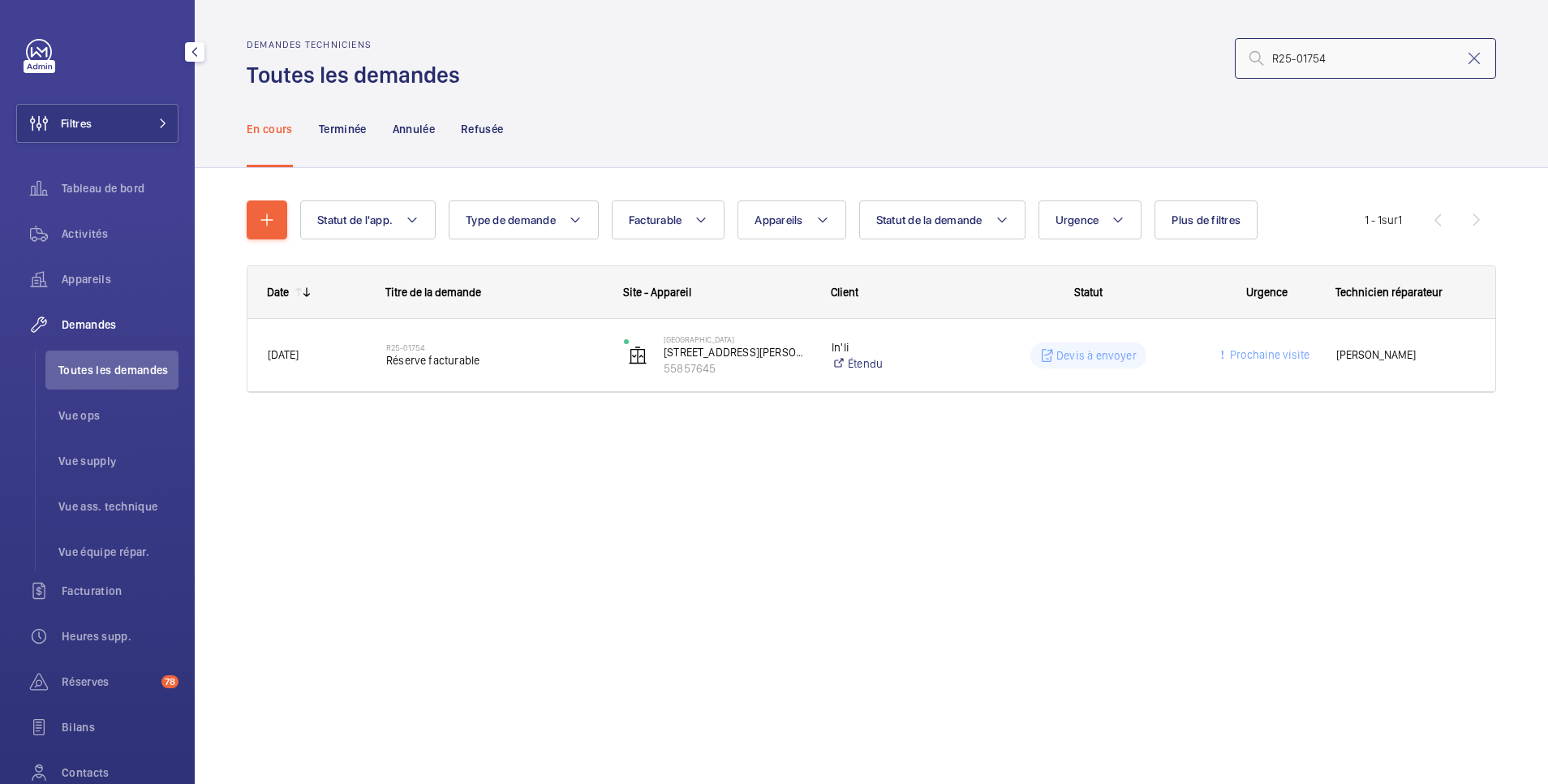
click at [1338, 54] on input "R25-01754" at bounding box center [1366, 59] width 262 height 41
drag, startPoint x: 1338, startPoint y: 54, endPoint x: 1238, endPoint y: 63, distance: 100.4
click at [1238, 63] on input "R25-01754" at bounding box center [1366, 59] width 262 height 41
paste input "4-12231"
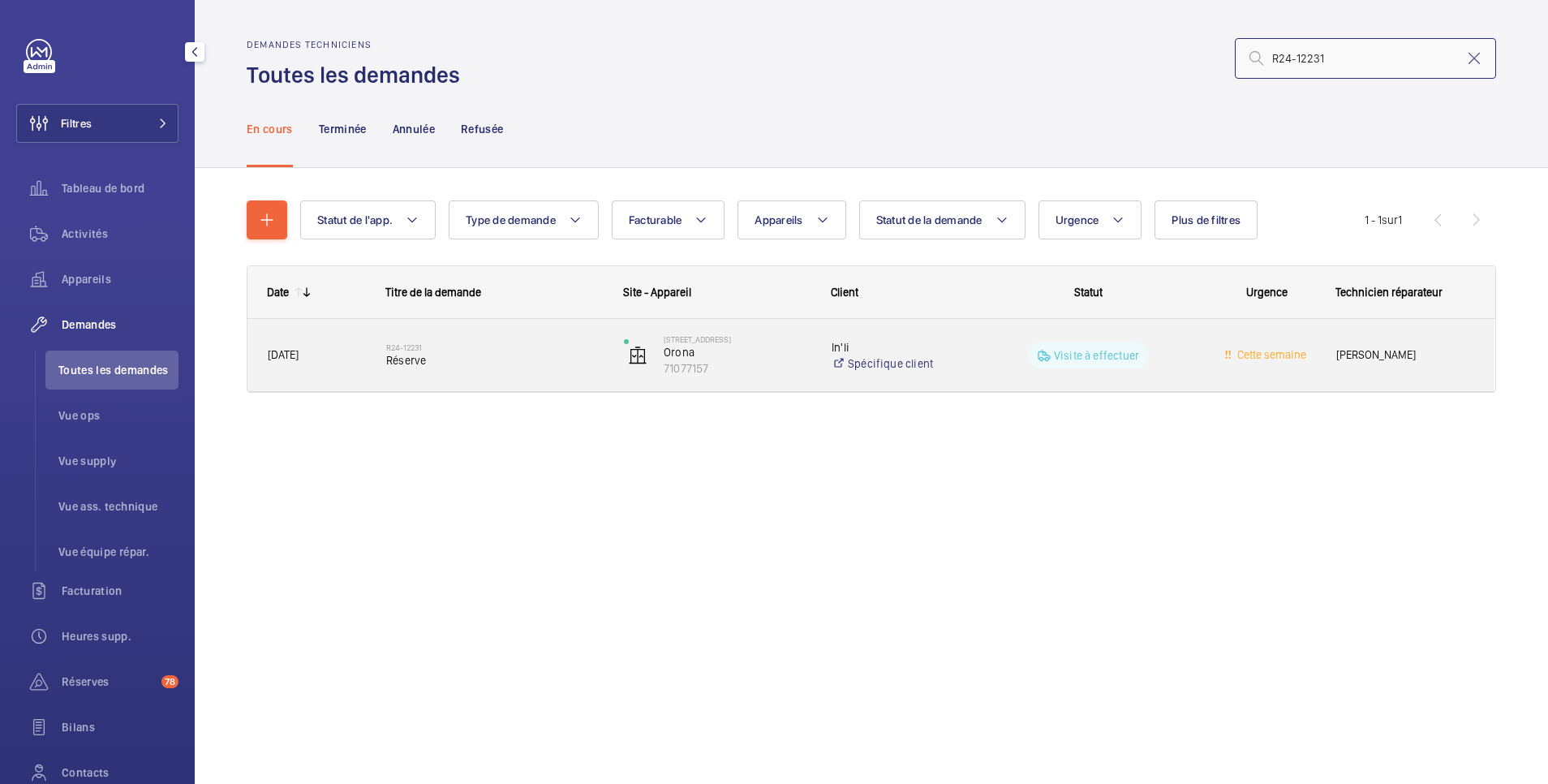
type input "R24-12231"
click at [1052, 340] on div "Visite à effectuer" at bounding box center [1079, 355] width 236 height 59
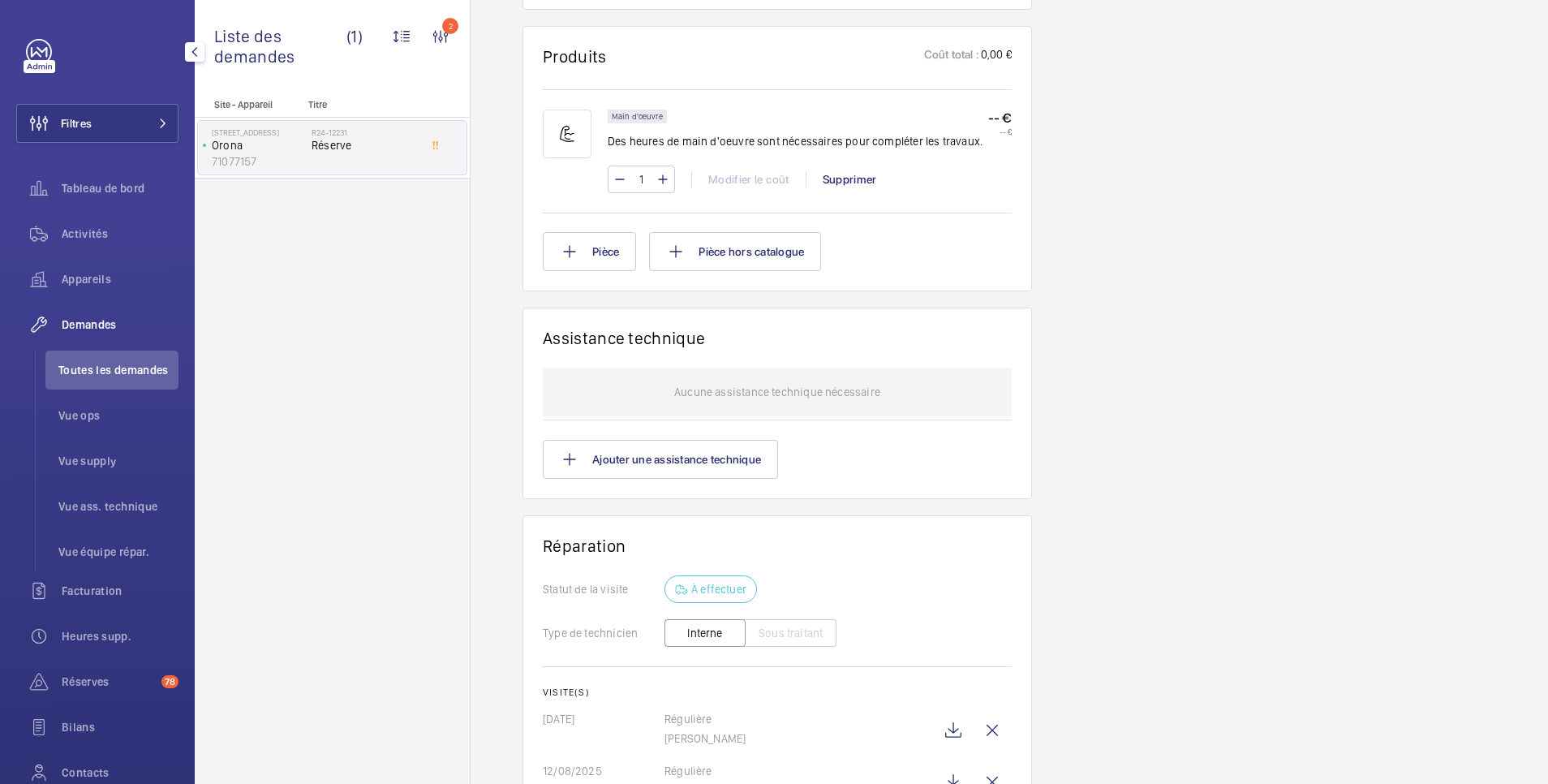
scroll to position [1177, 0]
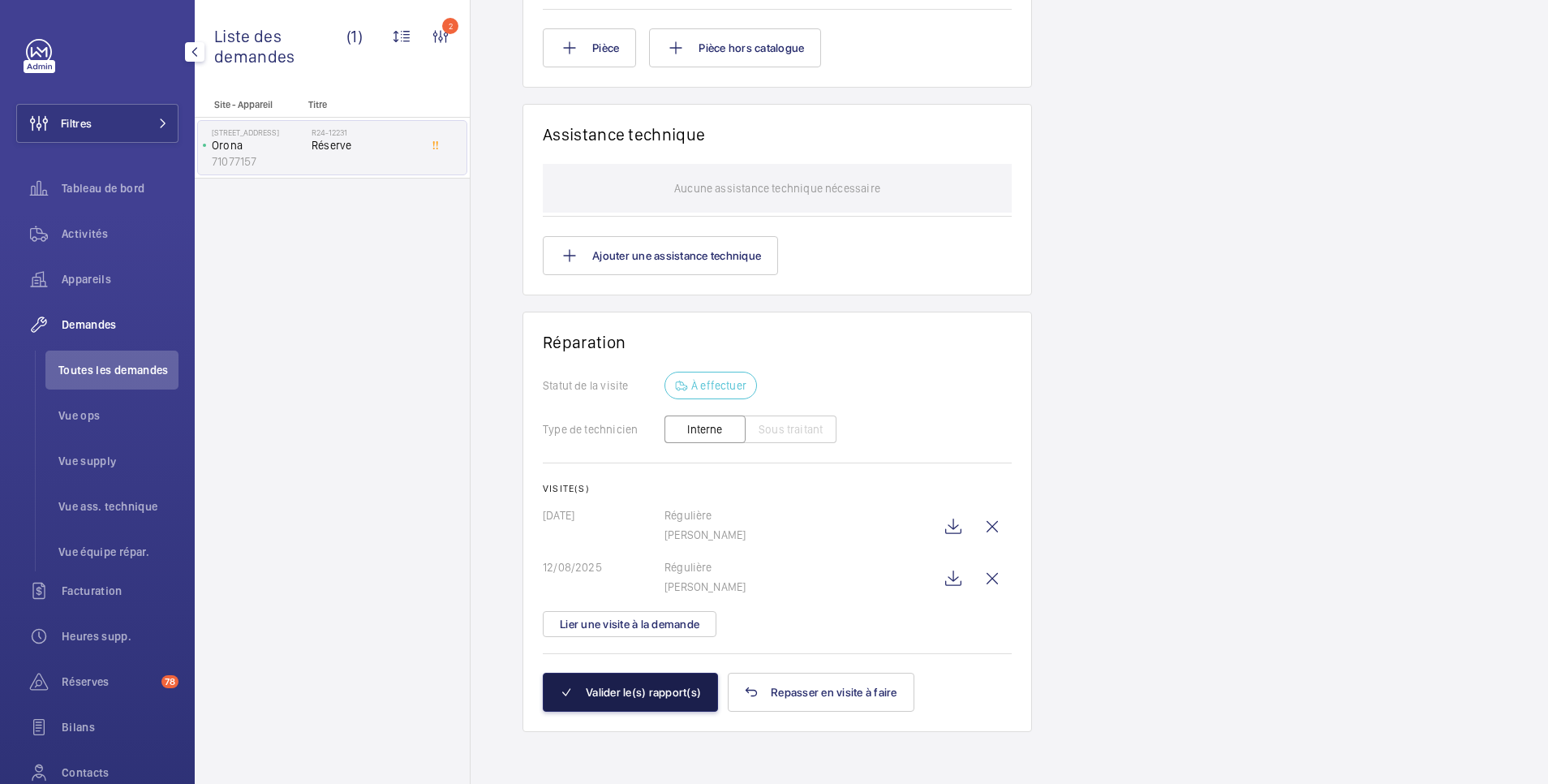
click at [660, 693] on button "Valider le(s) rapport(s)" at bounding box center [630, 692] width 175 height 39
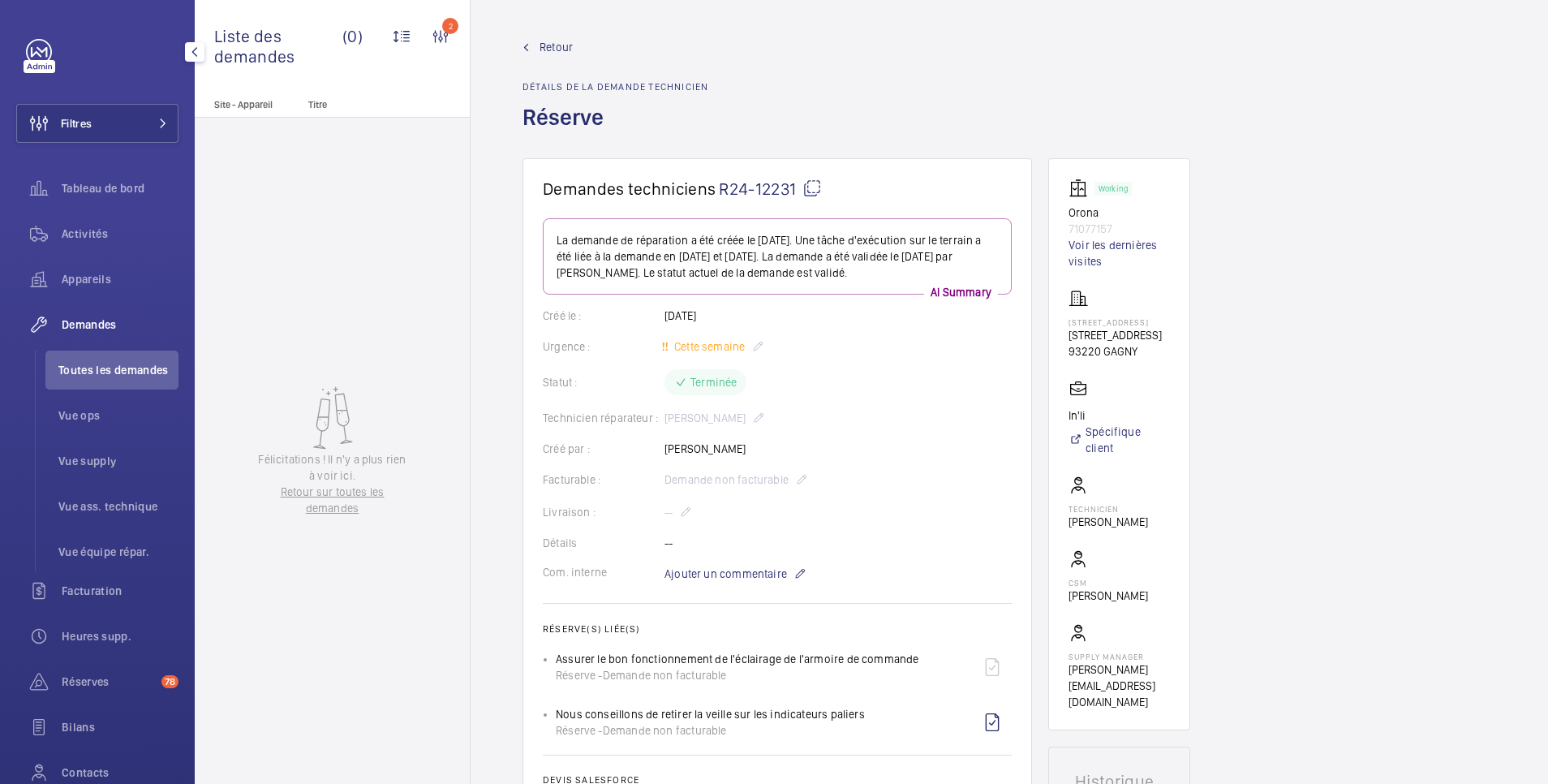
click at [556, 45] on span "Retour" at bounding box center [556, 47] width 33 height 16
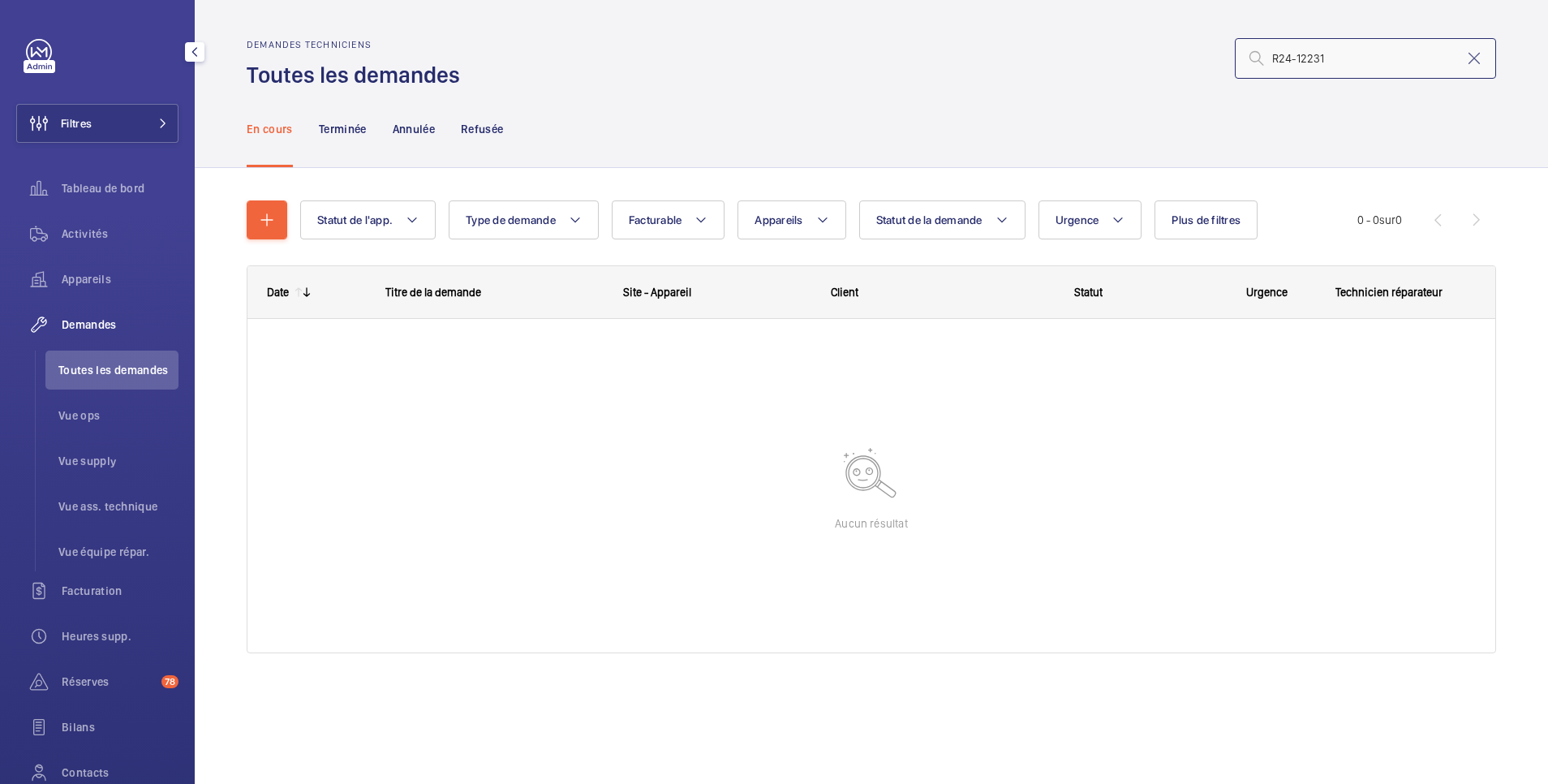
click at [1368, 46] on input "R24-12231" at bounding box center [1366, 59] width 262 height 41
drag, startPoint x: 1363, startPoint y: 49, endPoint x: 1245, endPoint y: 59, distance: 118.4
click at [1245, 59] on input "R24-12231" at bounding box center [1366, 59] width 262 height 41
paste input "4244"
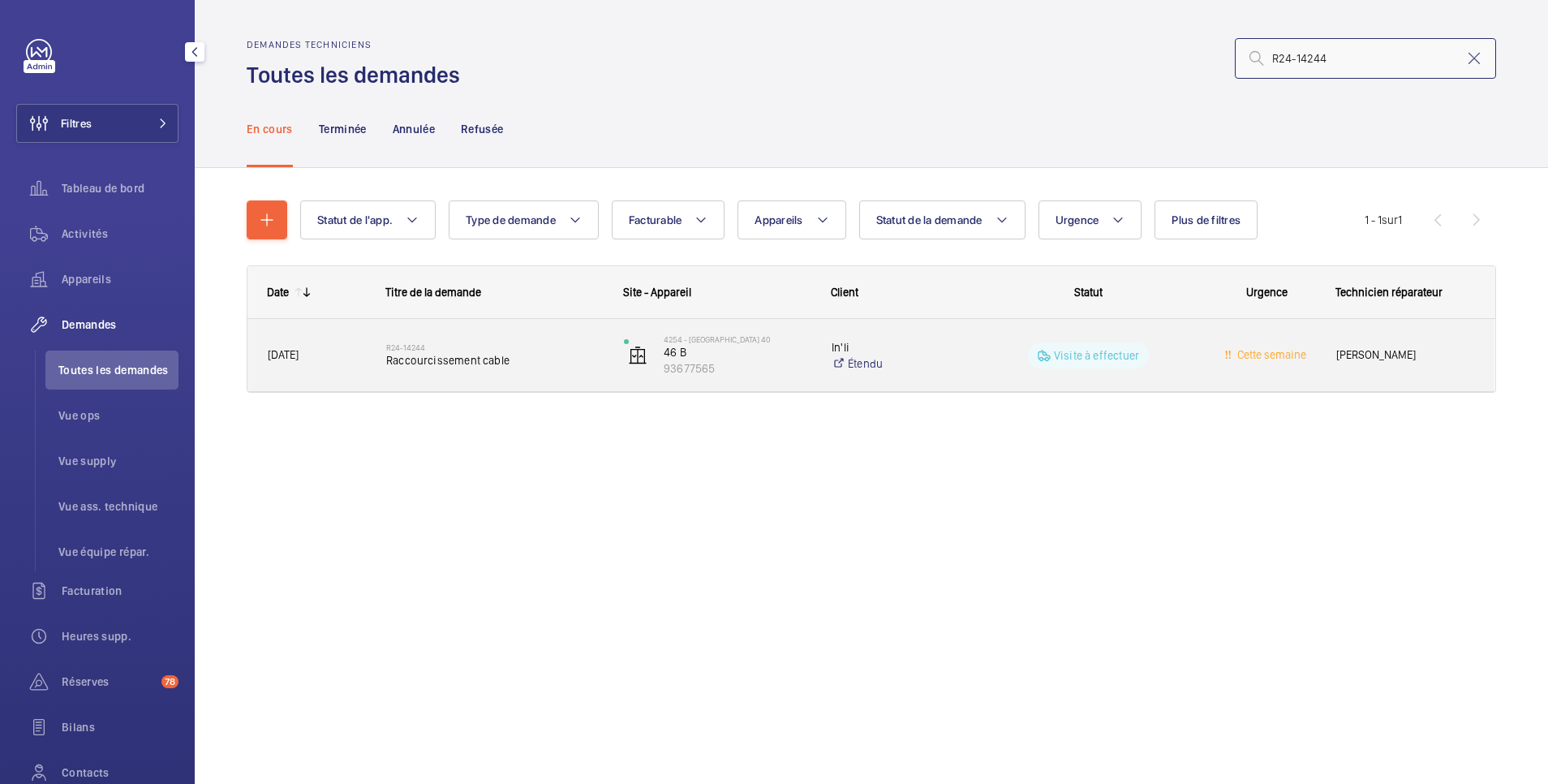
type input "R24-14244"
click at [1069, 346] on div "Visite à effectuer" at bounding box center [1088, 355] width 121 height 26
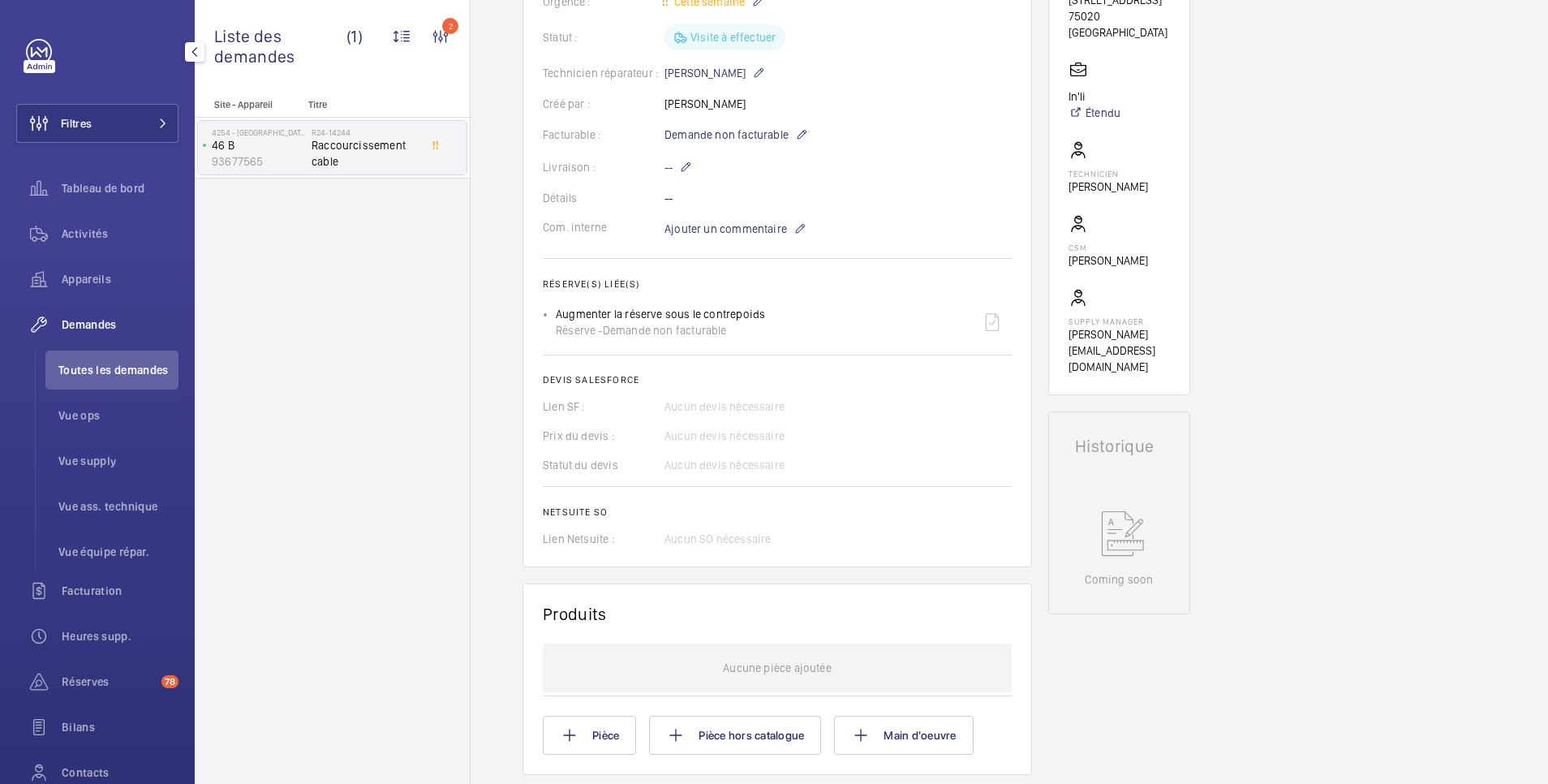
scroll to position [20, 0]
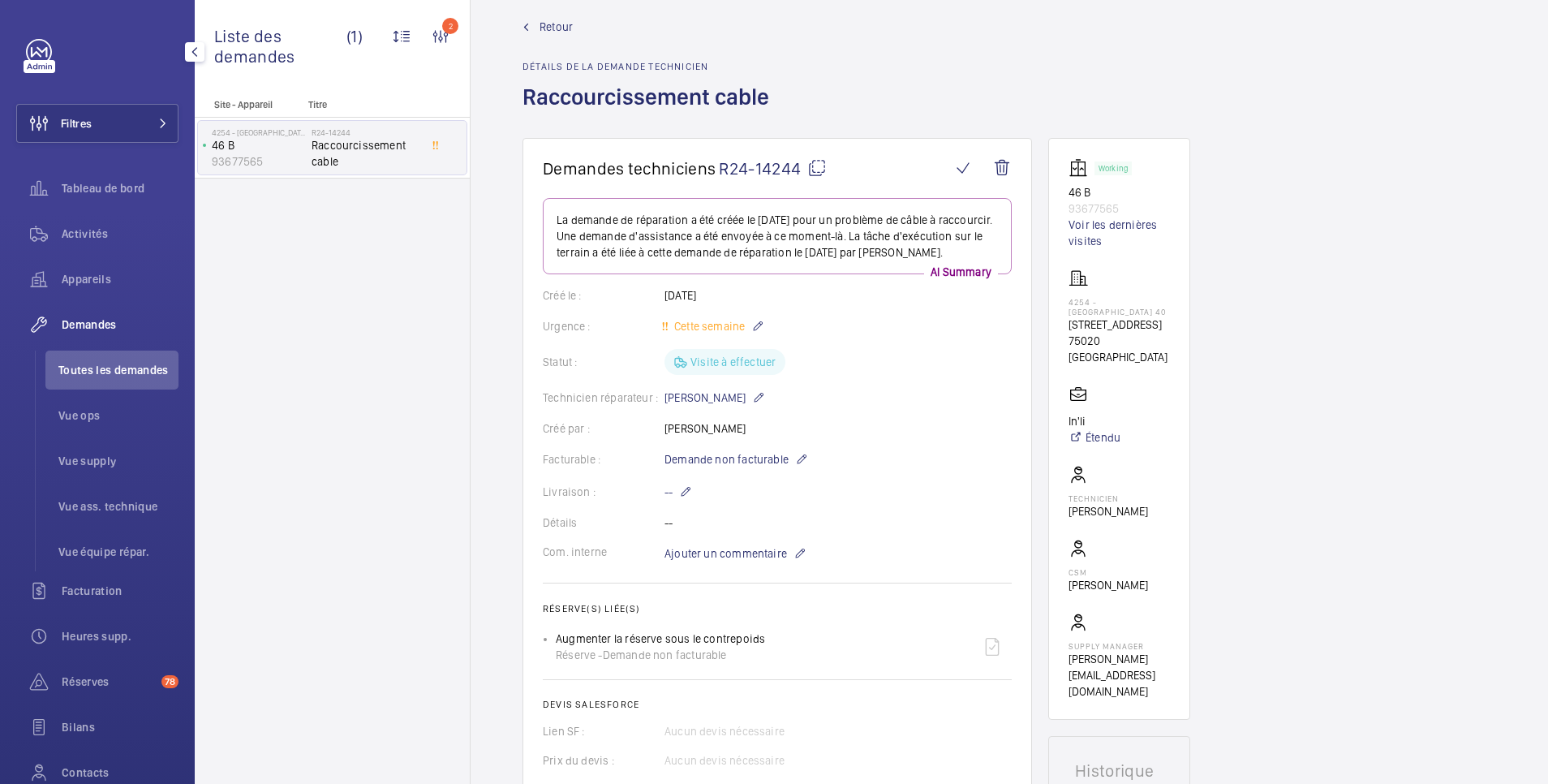
click at [546, 26] on span "Retour" at bounding box center [556, 26] width 33 height 16
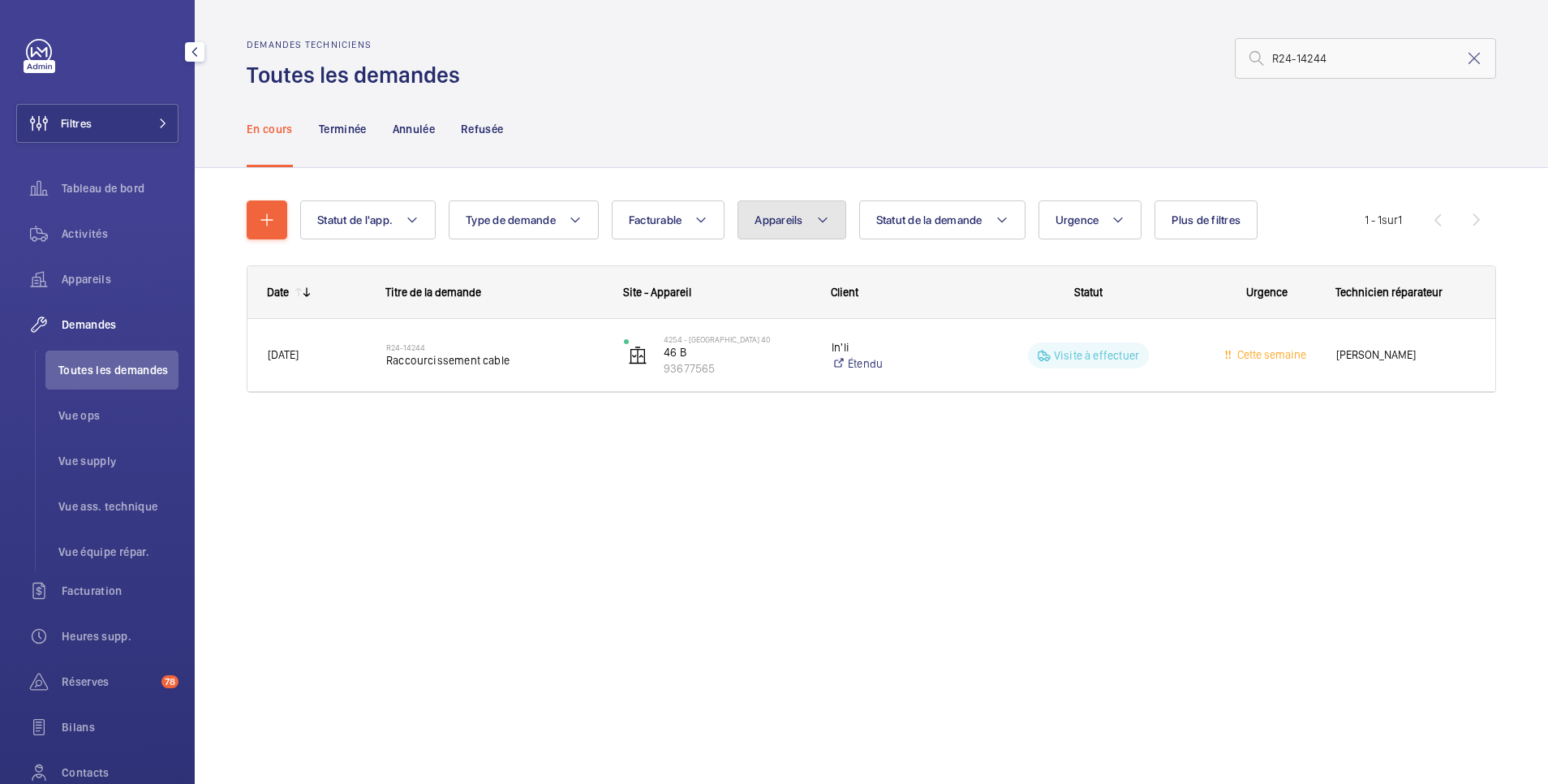
click at [779, 212] on button "Appareils" at bounding box center [791, 220] width 108 height 39
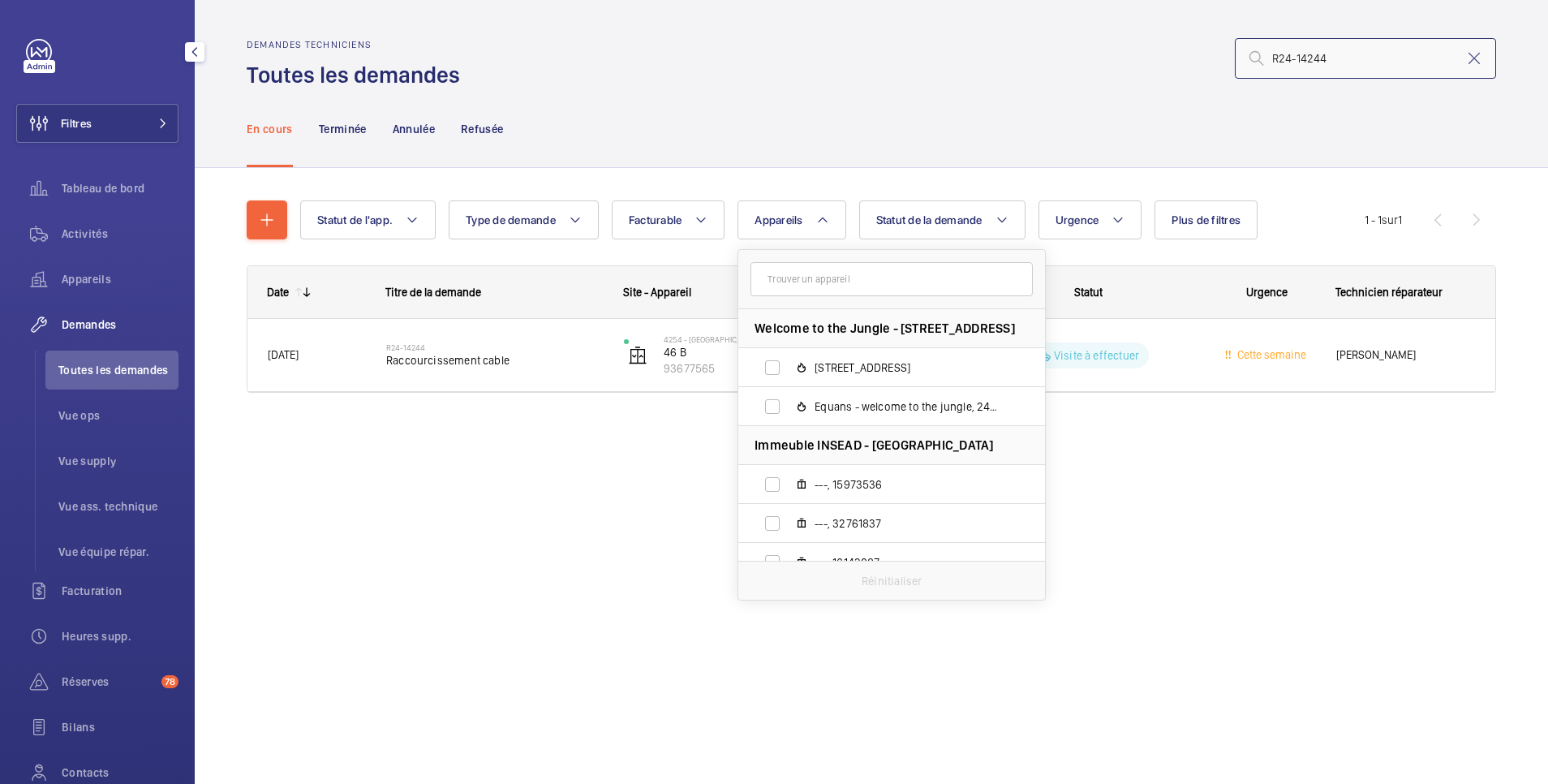
click at [1342, 50] on input "R24-14244" at bounding box center [1366, 59] width 262 height 41
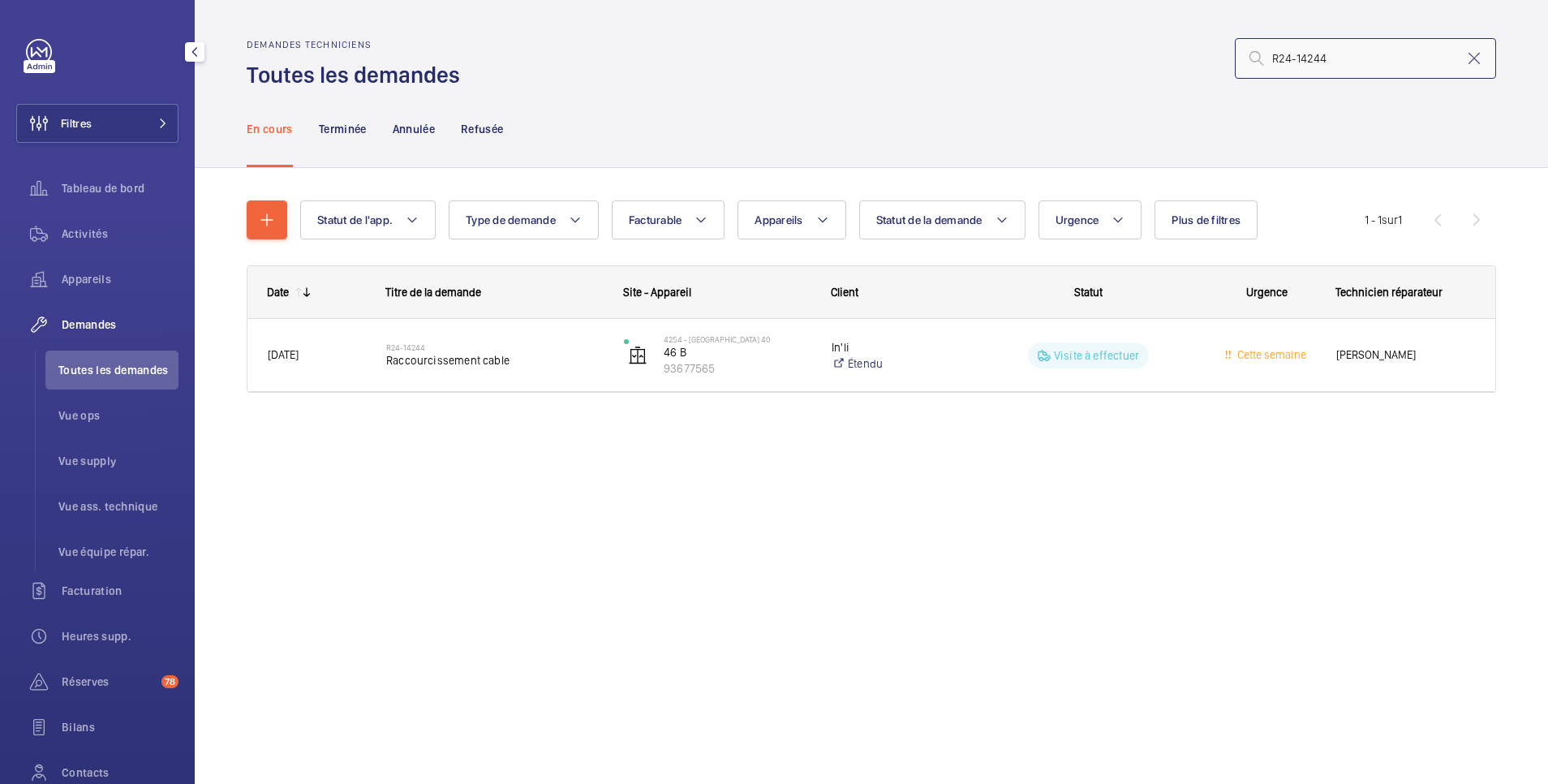
drag, startPoint x: 1353, startPoint y: 50, endPoint x: 1167, endPoint y: 51, distance: 186.0
click at [1167, 51] on div "R24-14244" at bounding box center [983, 59] width 1026 height 39
paste input "2122"
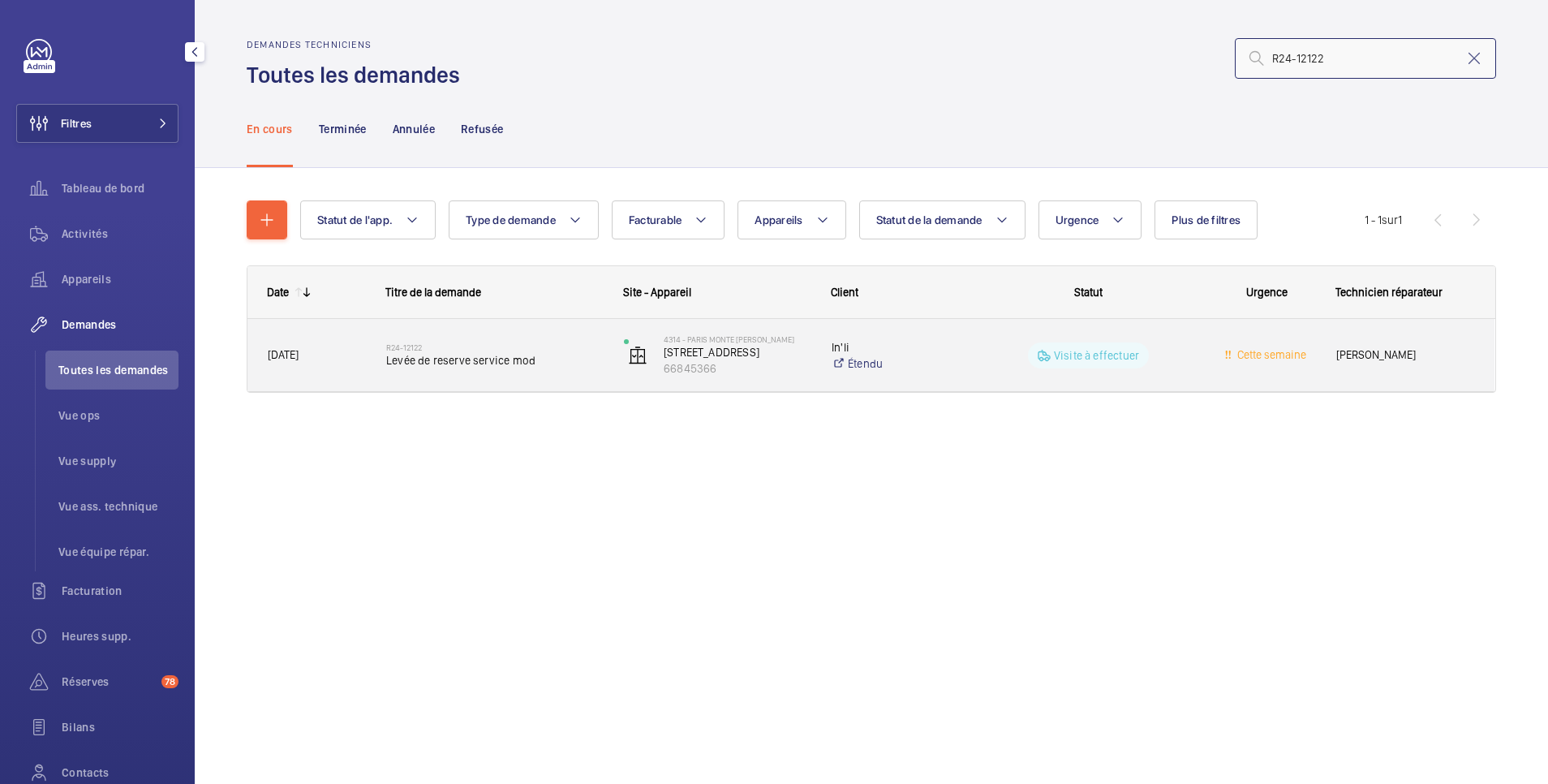
type input "R24-12122"
click at [1024, 358] on wm-front-pills-cell "Visite à effectuer" at bounding box center [1088, 355] width 217 height 26
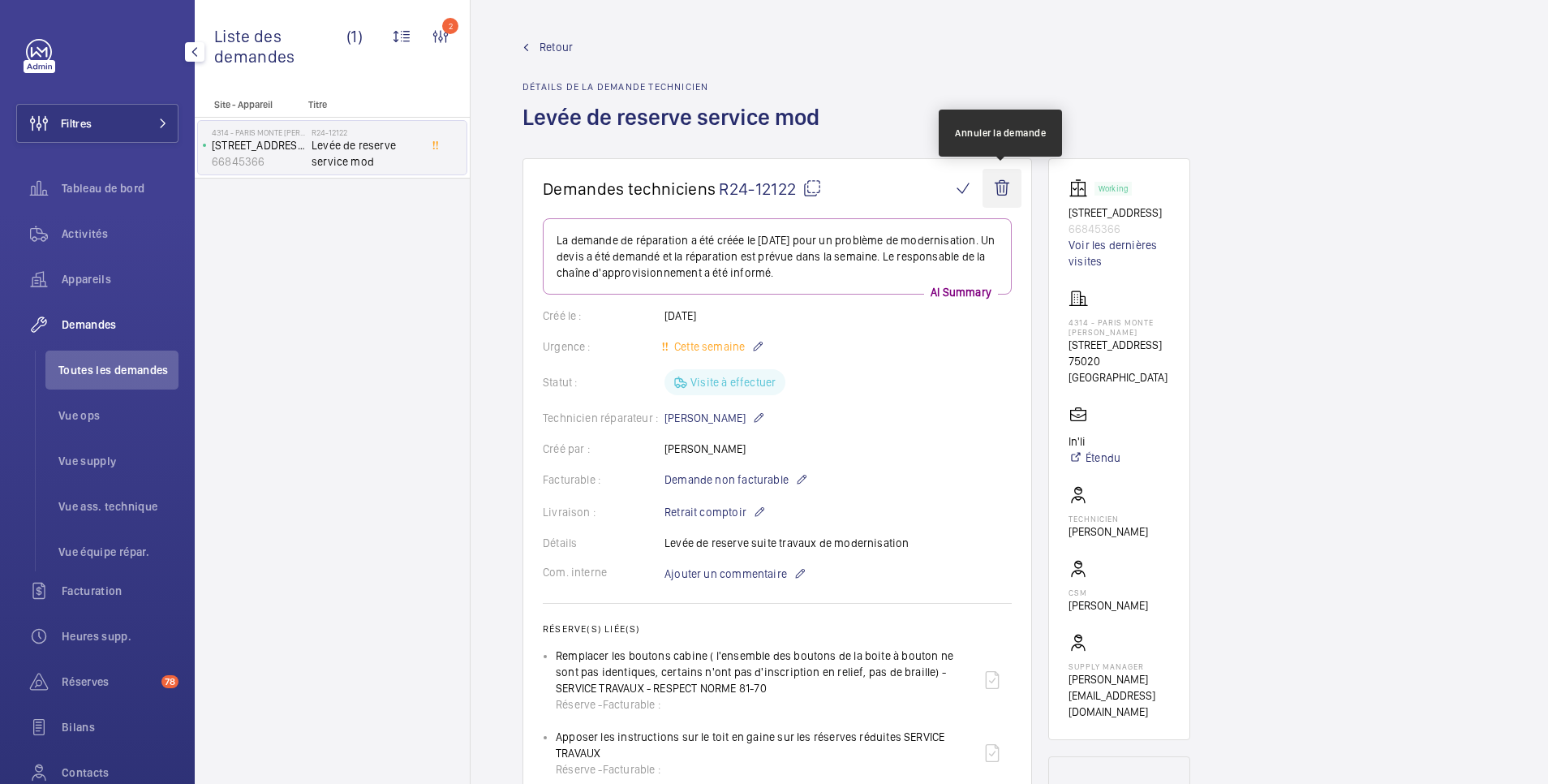
click at [1008, 183] on wm-front-icon-button at bounding box center [1003, 189] width 39 height 39
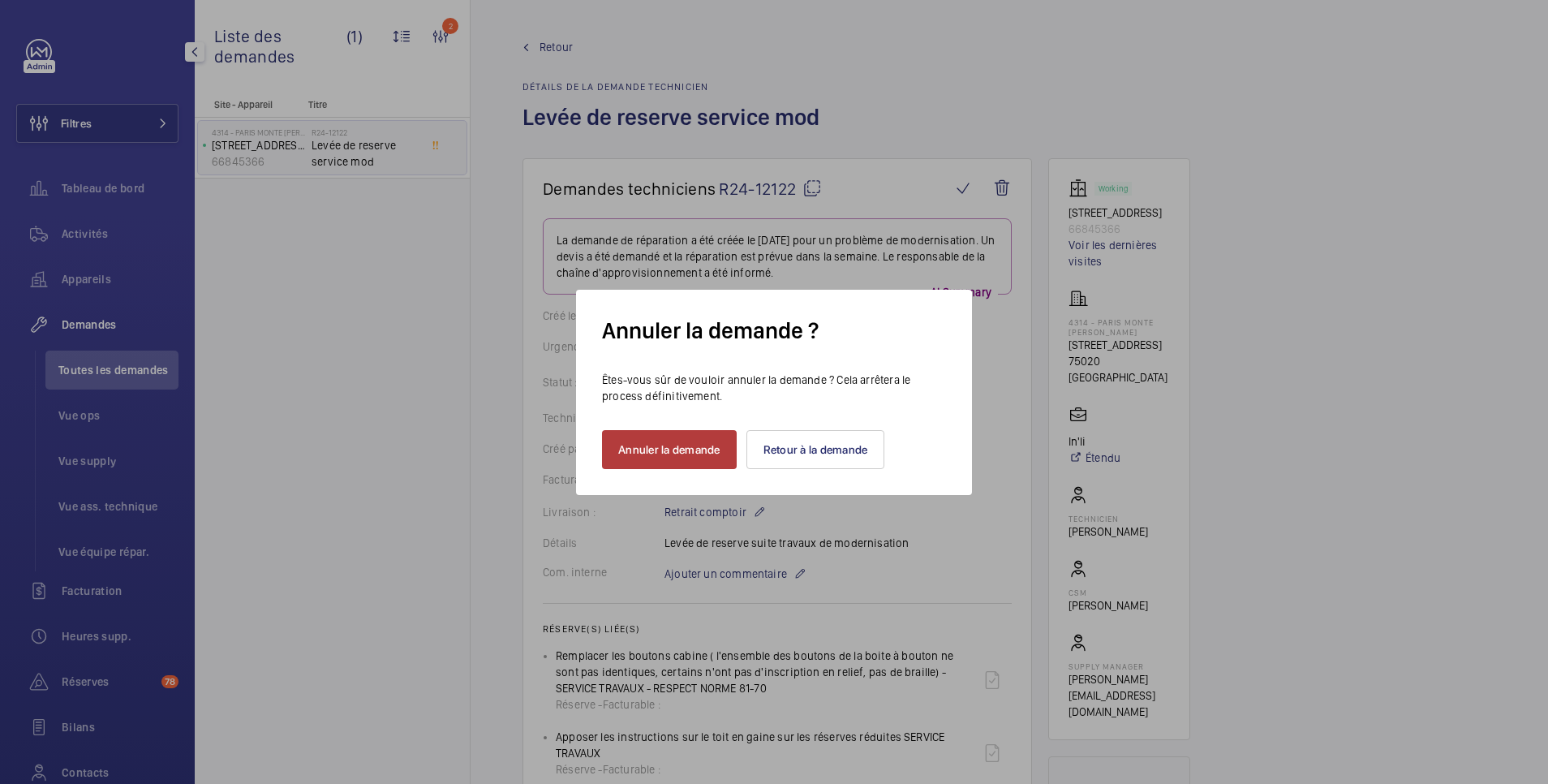
click at [681, 446] on button "Annuler la demande" at bounding box center [669, 449] width 135 height 39
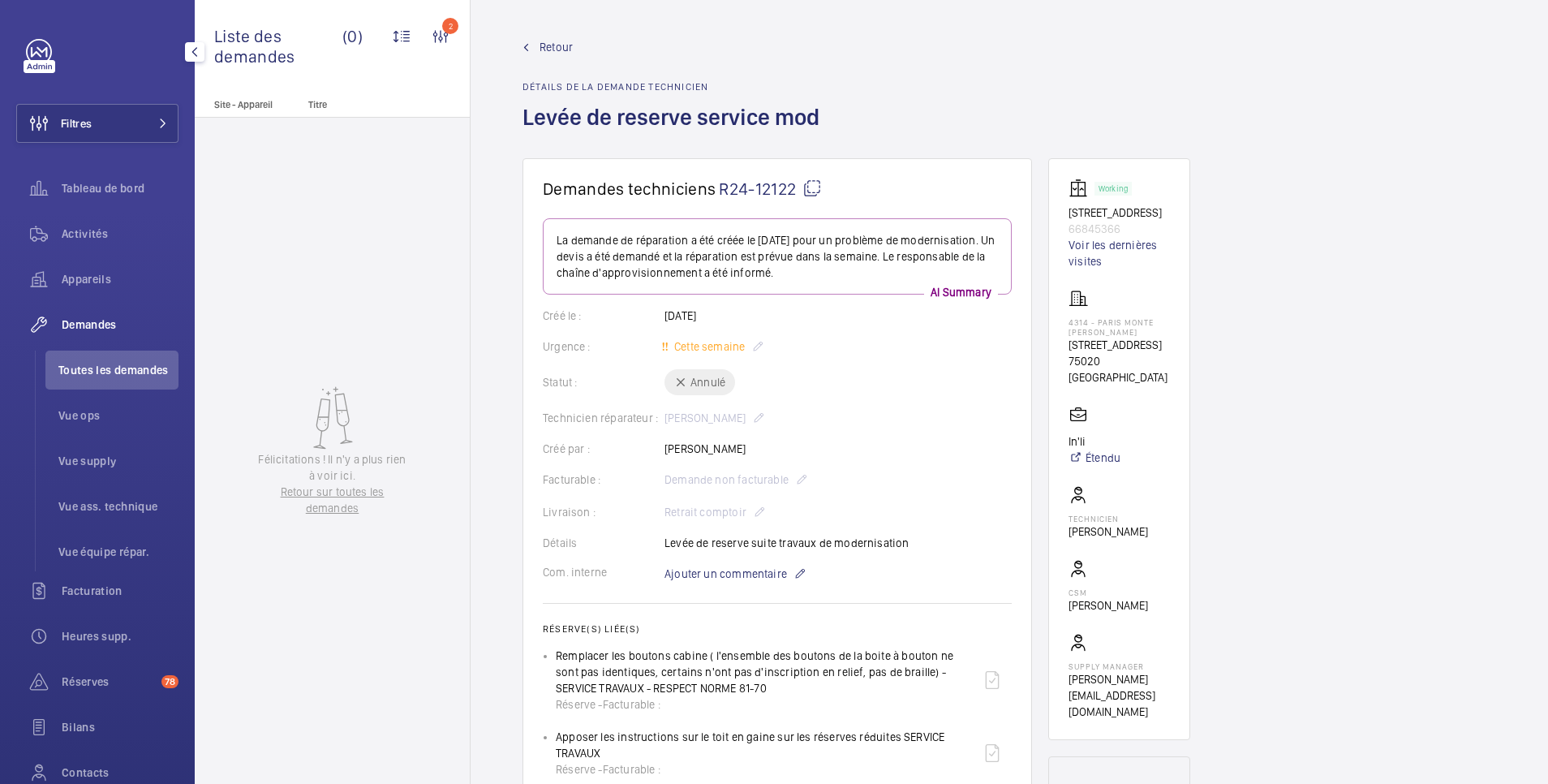
click at [565, 46] on span "Retour" at bounding box center [556, 47] width 33 height 16
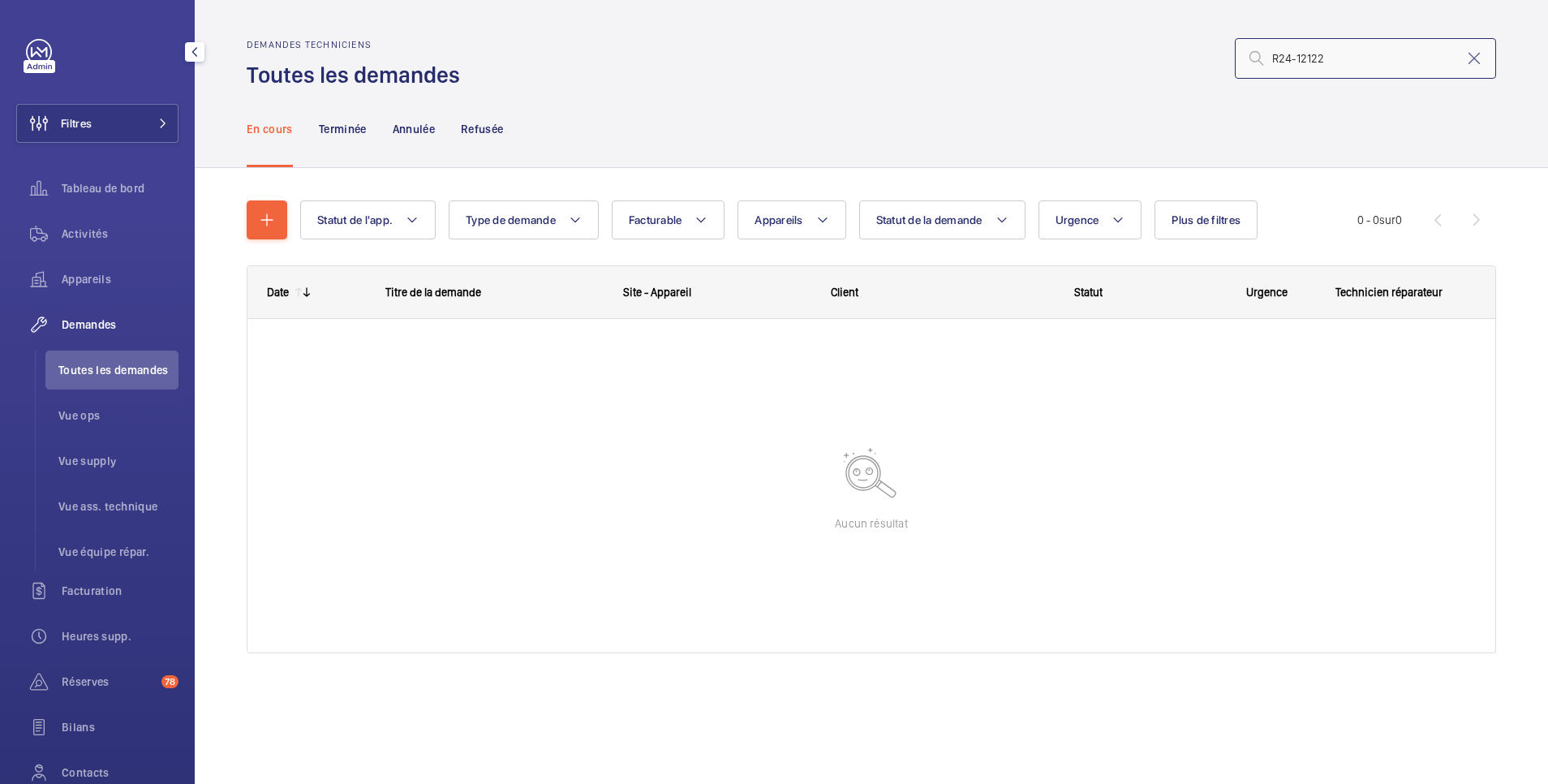
drag, startPoint x: 1339, startPoint y: 57, endPoint x: 1234, endPoint y: 63, distance: 105.2
click at [1234, 63] on div "R24-12122" at bounding box center [983, 59] width 1026 height 39
click at [349, 128] on p "Terminée" at bounding box center [342, 128] width 48 height 16
click at [413, 127] on p "Annulée" at bounding box center [414, 128] width 42 height 16
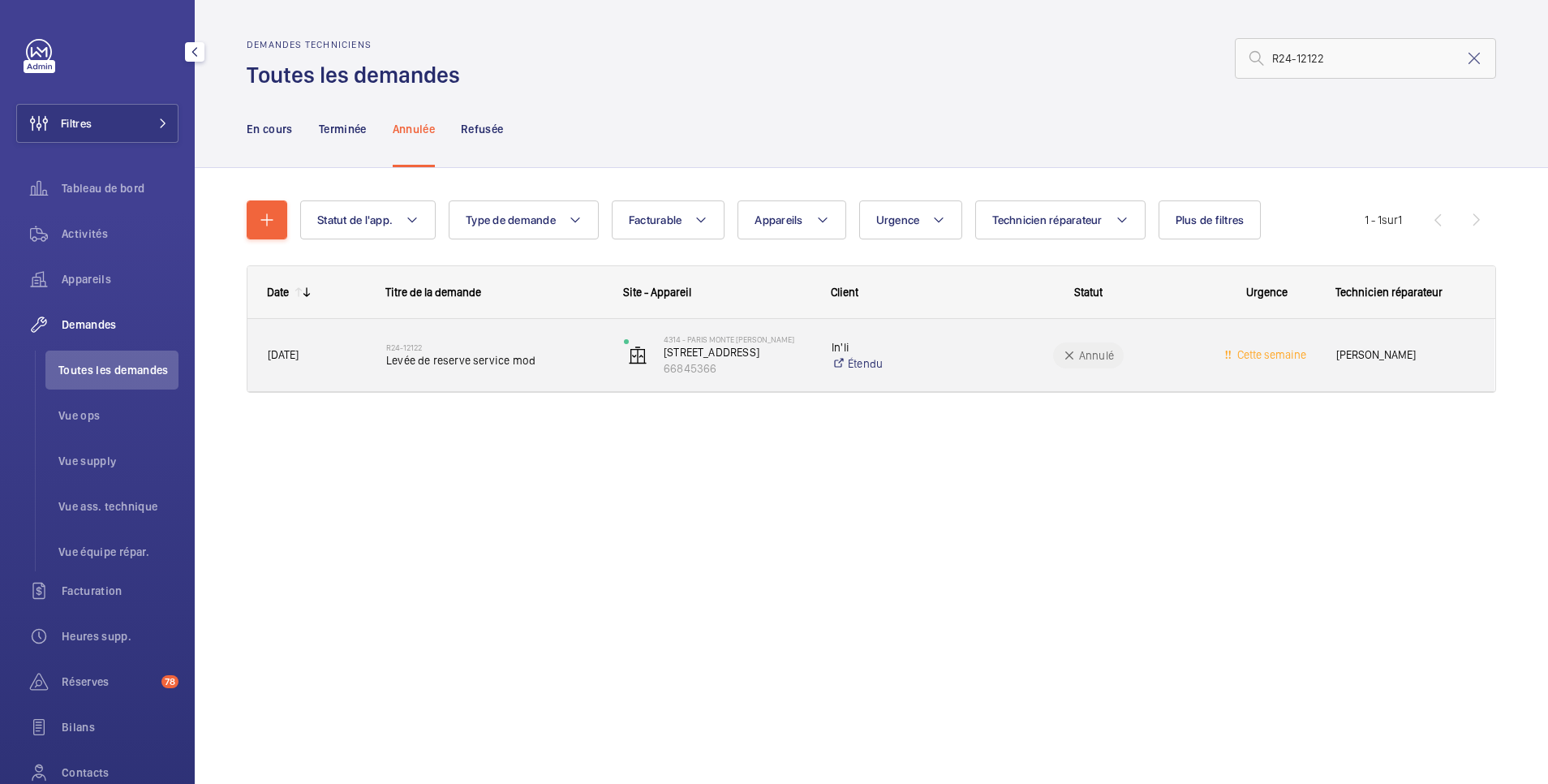
click at [1014, 355] on wm-front-pills-cell "Annulé" at bounding box center [1088, 355] width 217 height 26
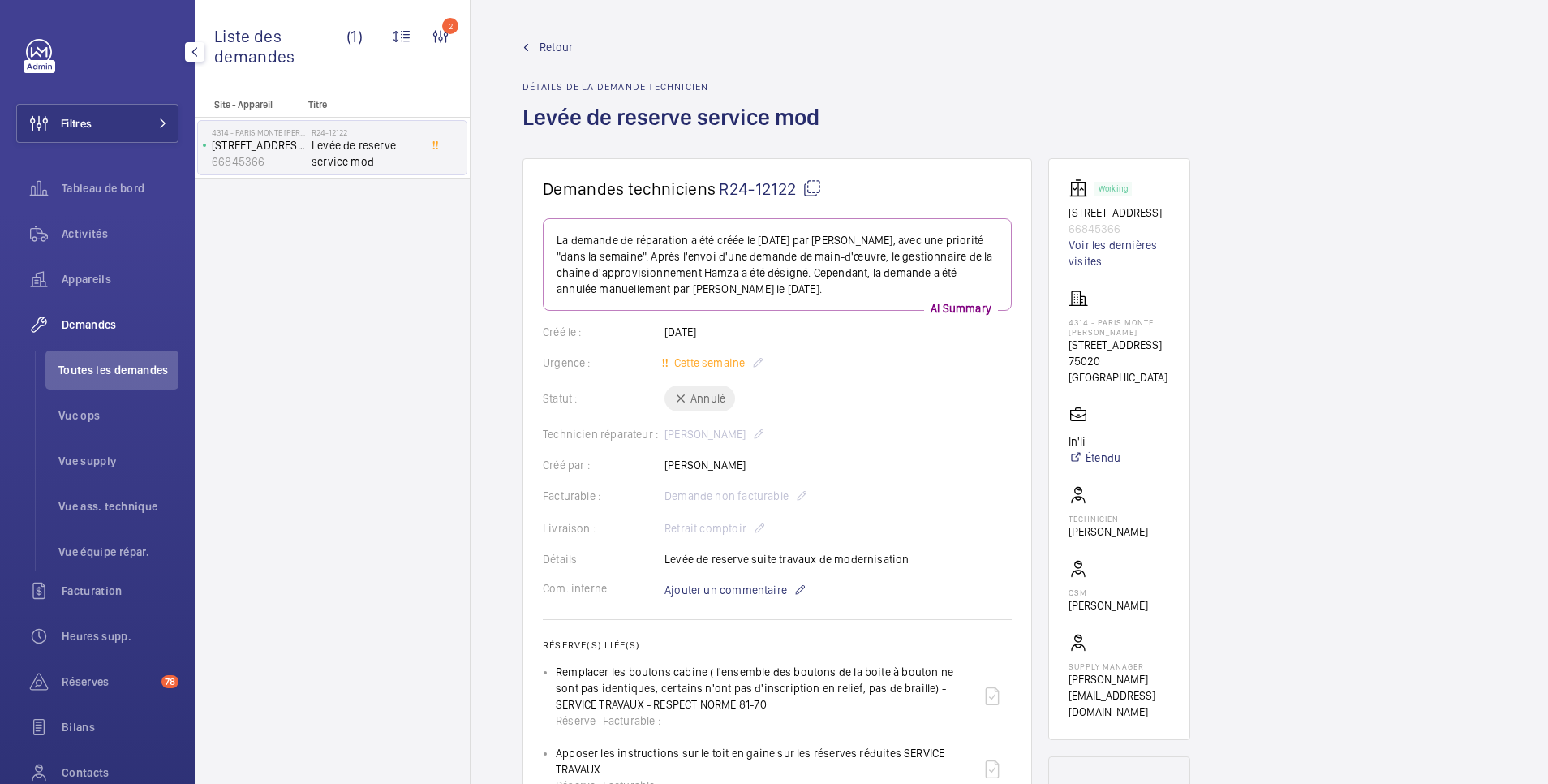
click at [563, 49] on span "Retour" at bounding box center [556, 47] width 33 height 16
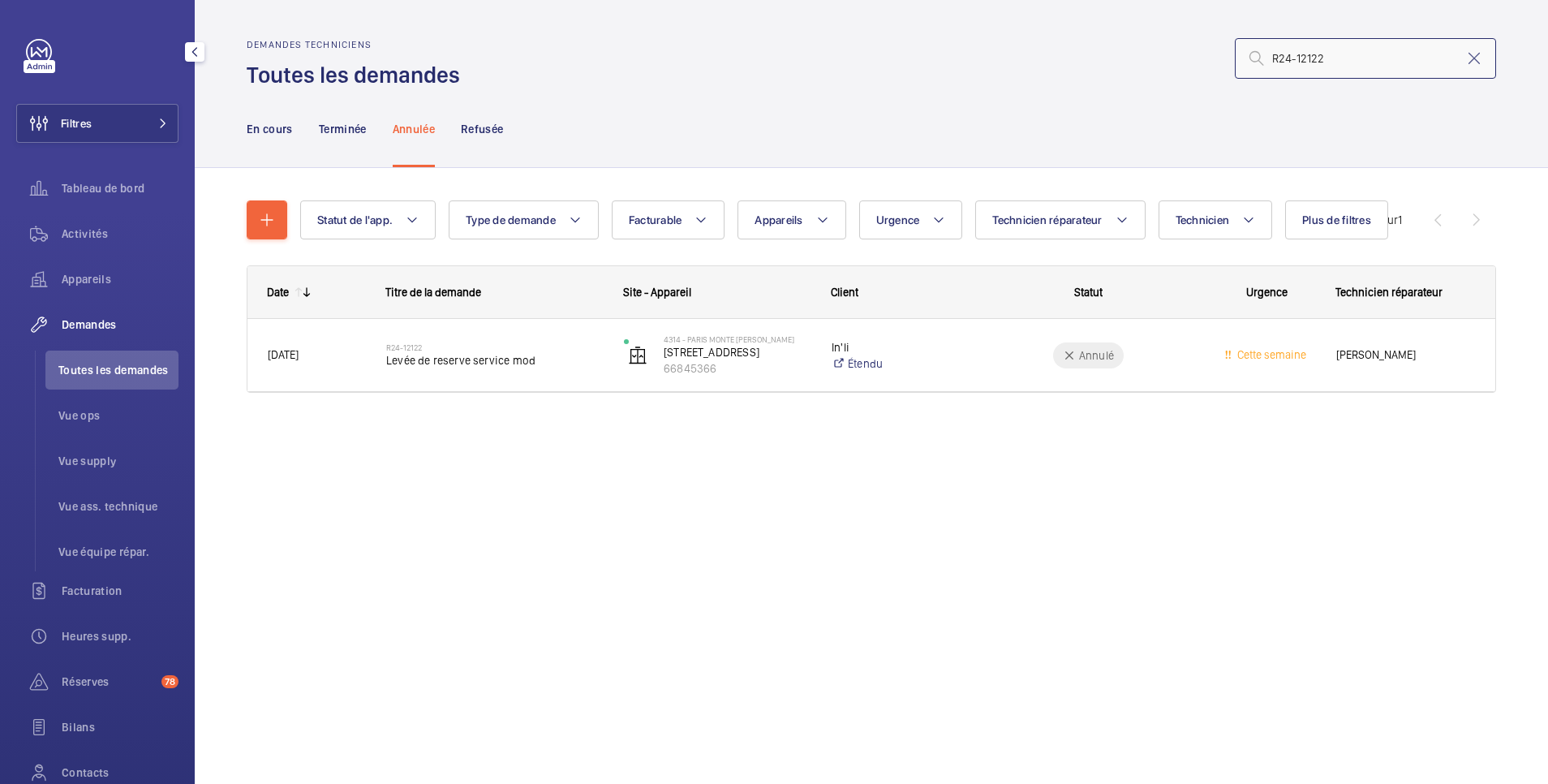
click at [1376, 59] on input "R24-12122" at bounding box center [1366, 59] width 262 height 41
drag, startPoint x: 1376, startPoint y: 59, endPoint x: 1219, endPoint y: 65, distance: 157.1
click at [1219, 65] on div "R24-12122" at bounding box center [983, 59] width 1026 height 39
paste input "1450"
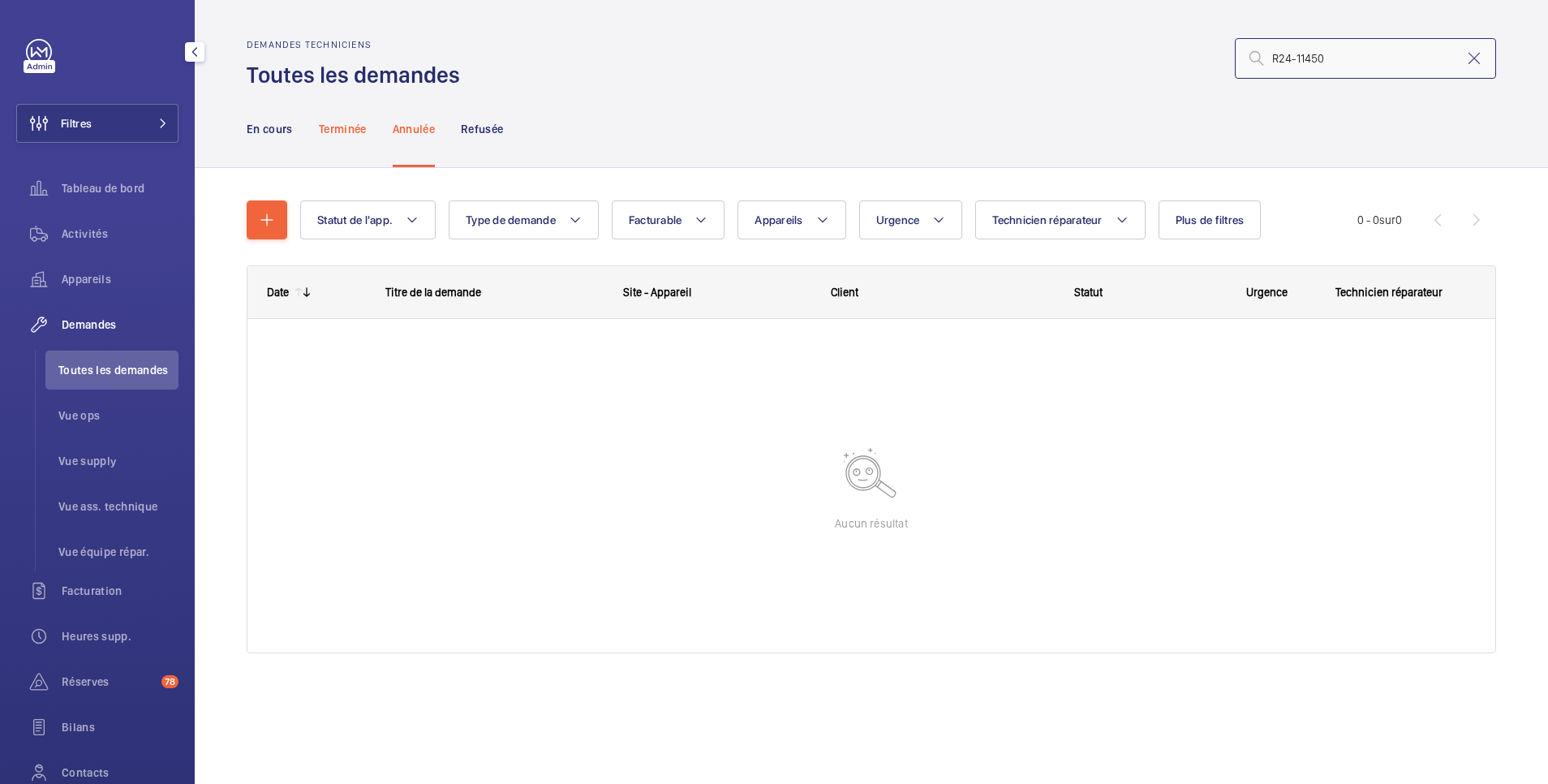
type input "R24-11450"
click at [355, 128] on p "Terminée" at bounding box center [342, 128] width 48 height 16
click at [284, 132] on p "En cours" at bounding box center [269, 128] width 46 height 16
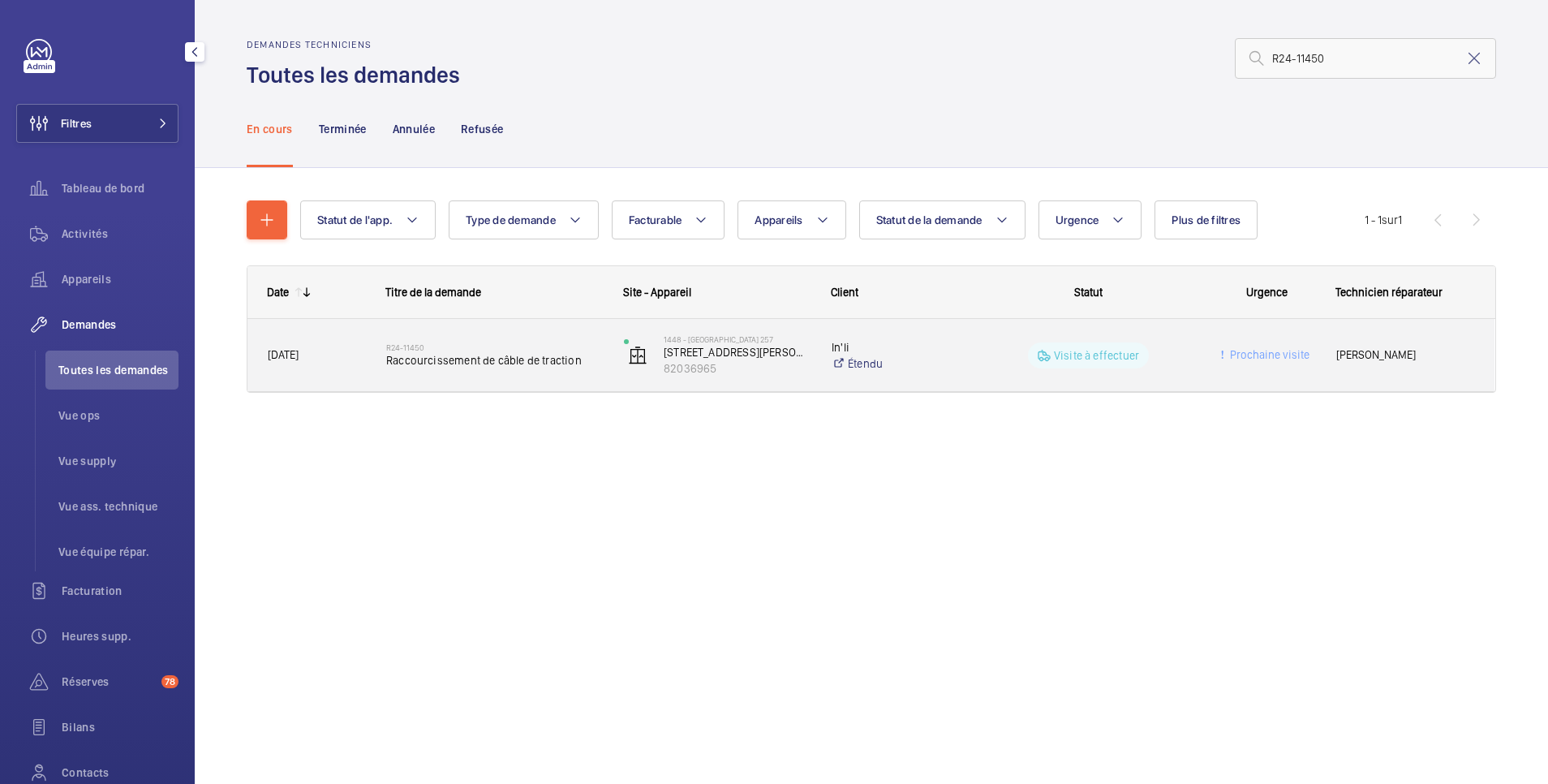
click at [1001, 347] on wm-front-pills-cell "Visite à effectuer" at bounding box center [1088, 355] width 217 height 26
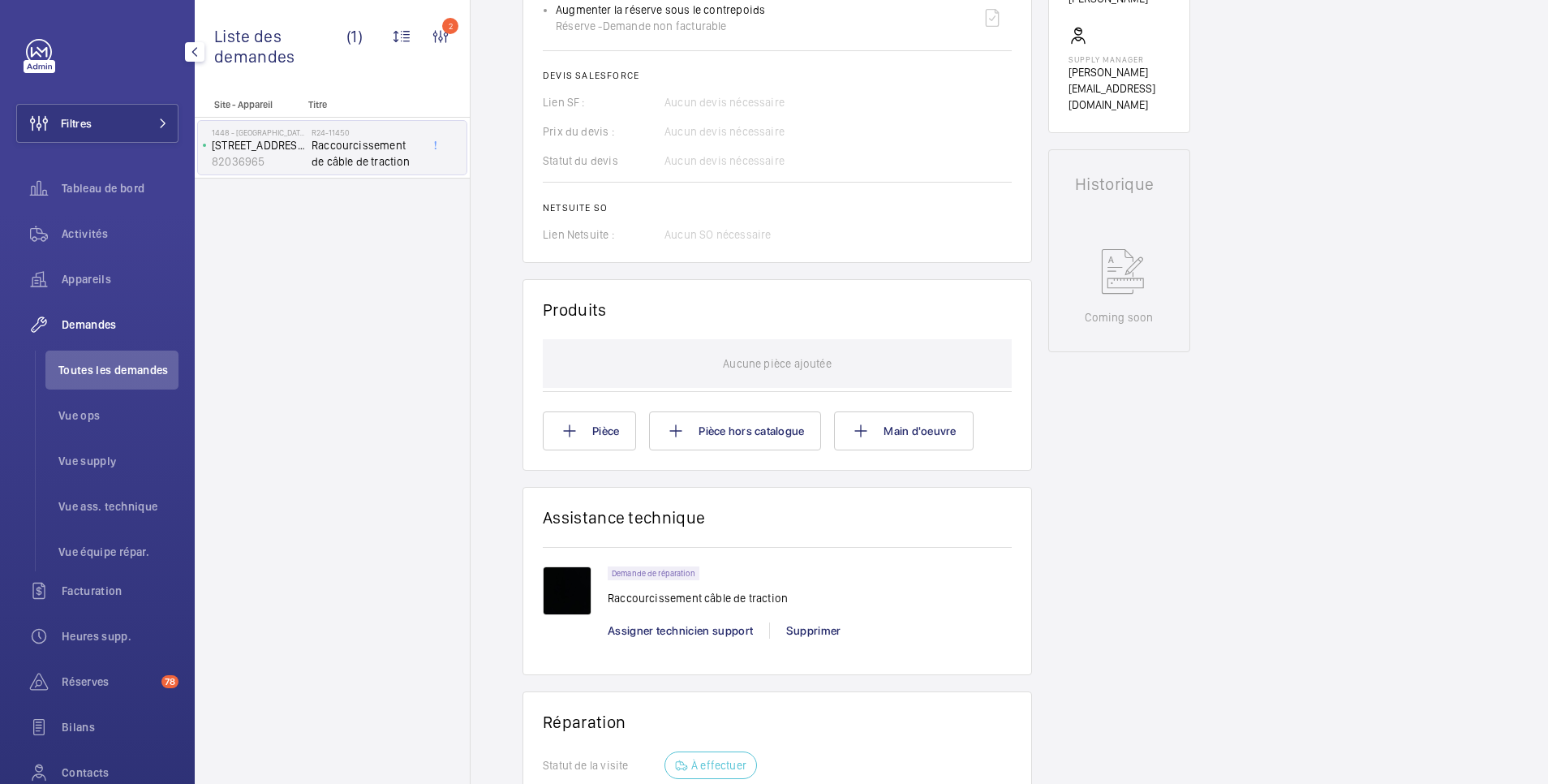
scroll to position [973, 0]
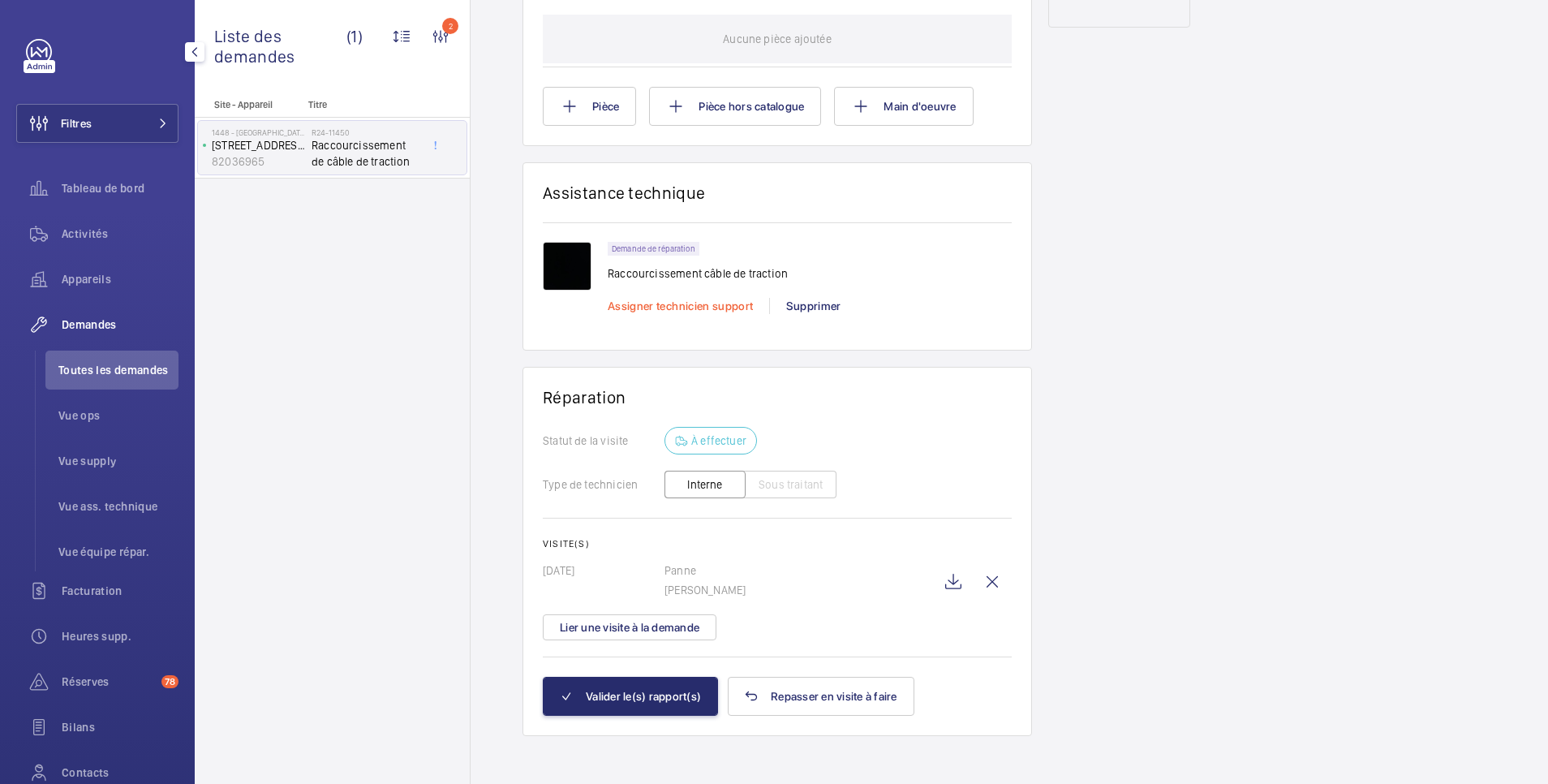
click at [734, 304] on span "Assigner technicien support" at bounding box center [680, 305] width 145 height 13
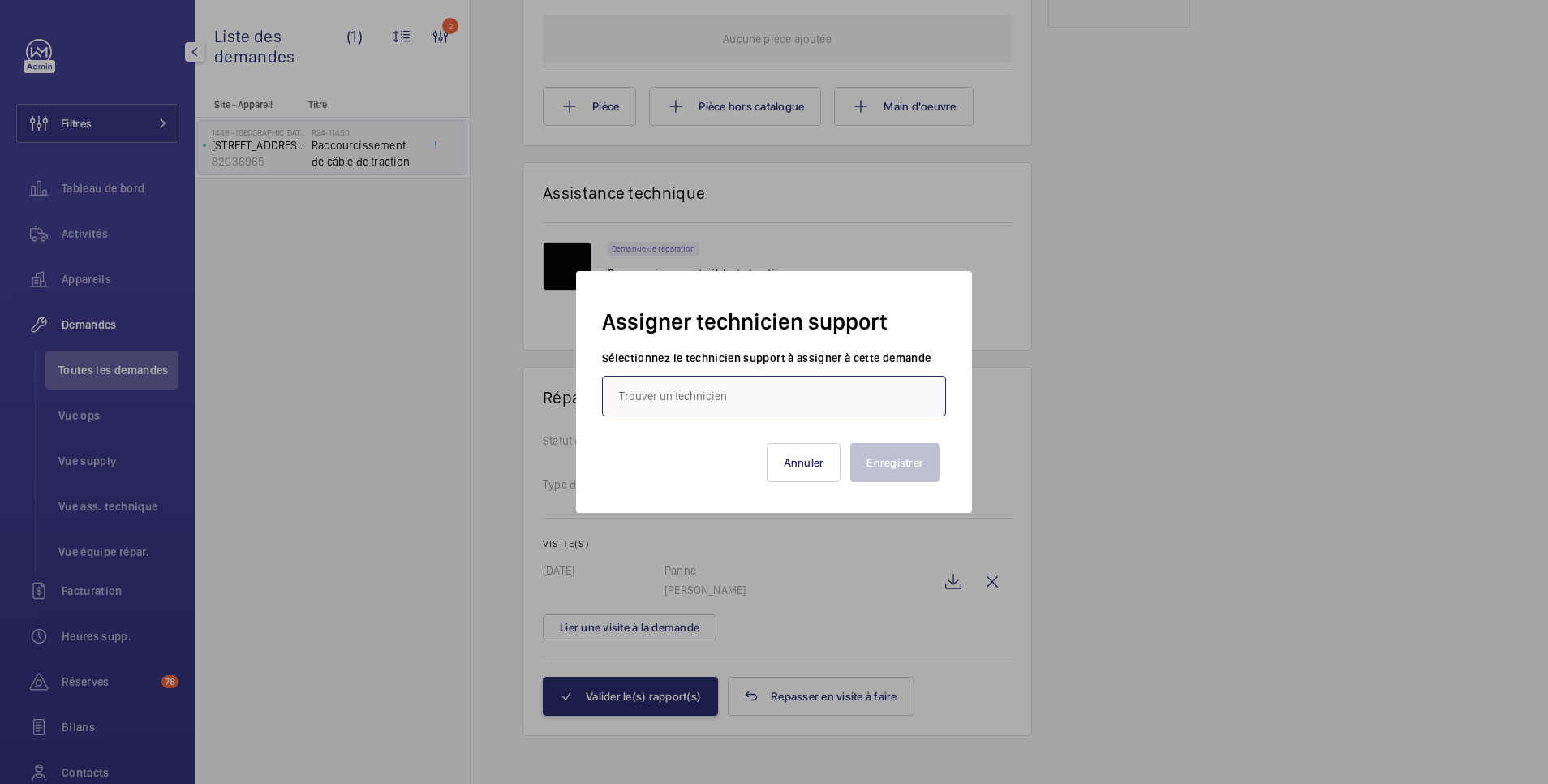
click at [739, 395] on input "text" at bounding box center [774, 396] width 344 height 41
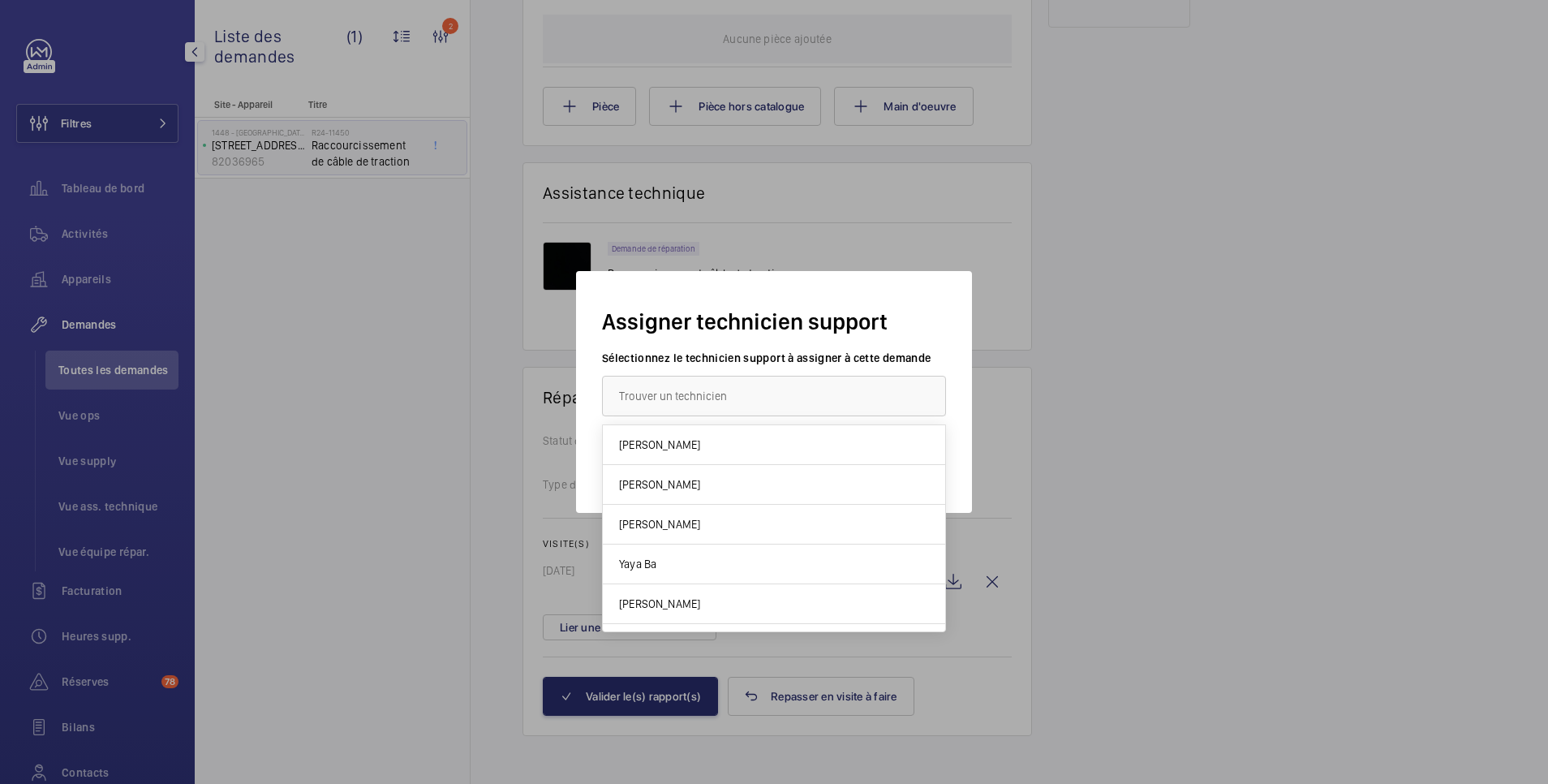
click at [1210, 331] on div at bounding box center [774, 392] width 1548 height 784
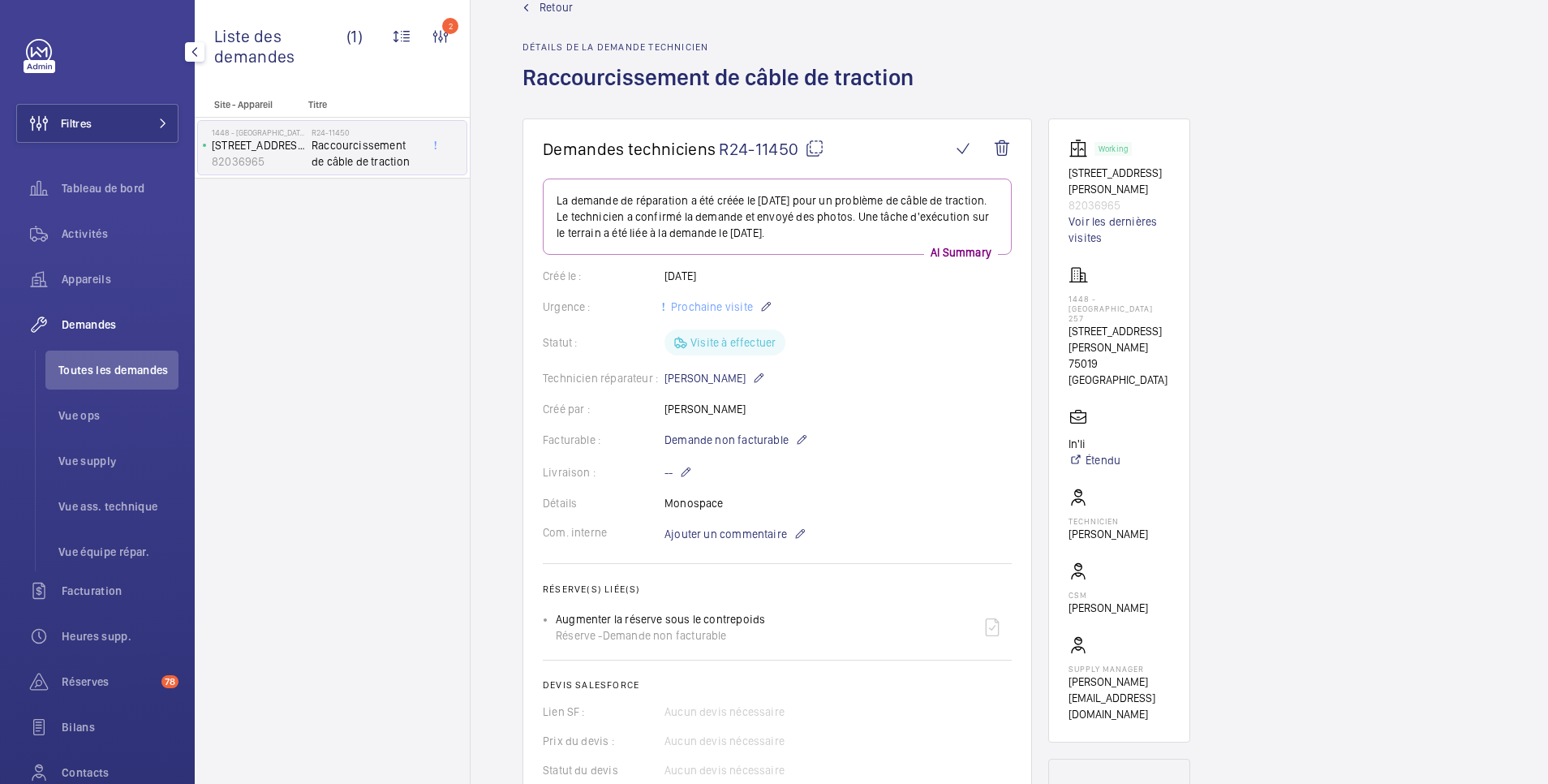
scroll to position [0, 0]
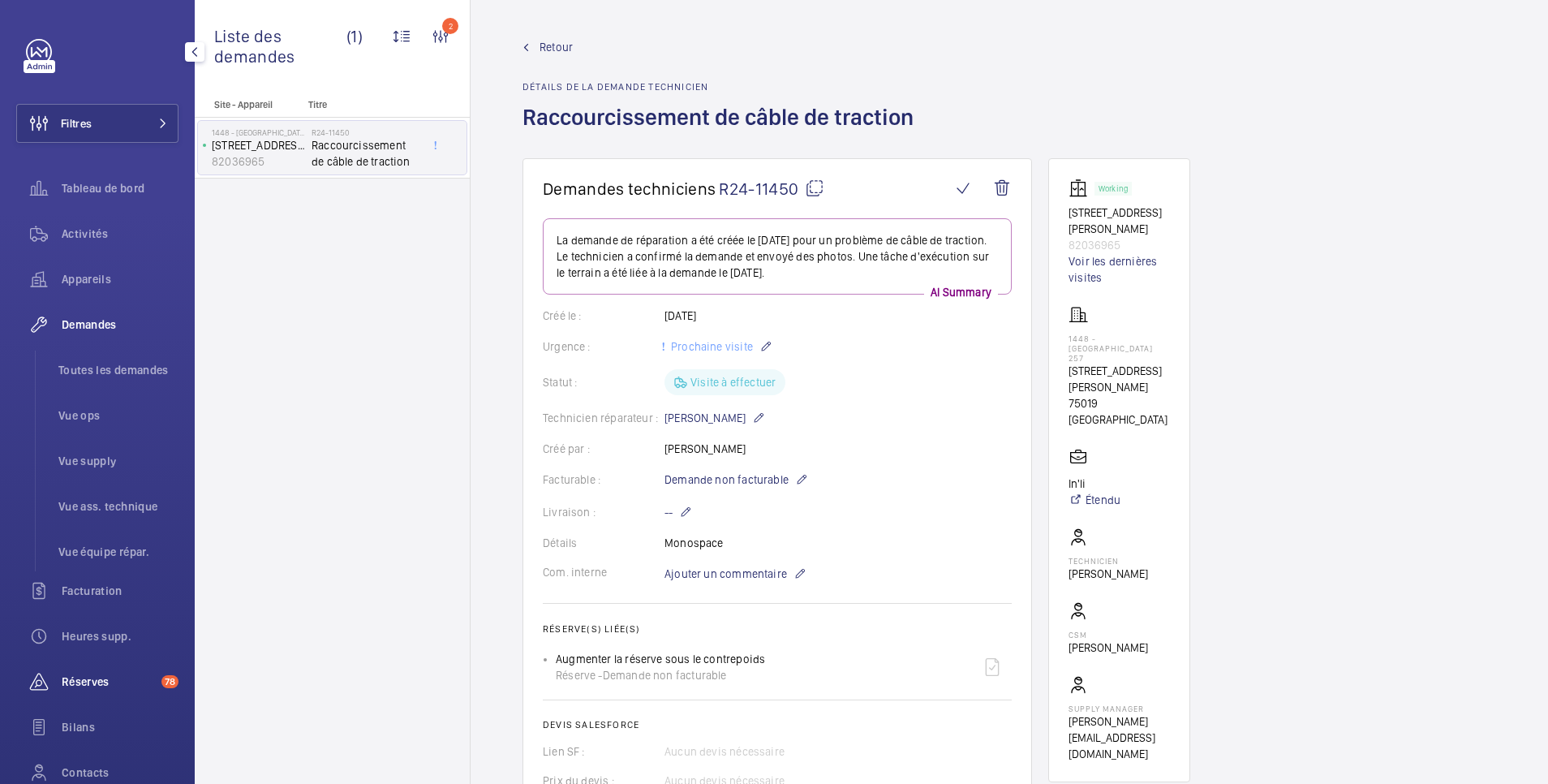
click at [110, 683] on span "Réserves" at bounding box center [109, 681] width 93 height 16
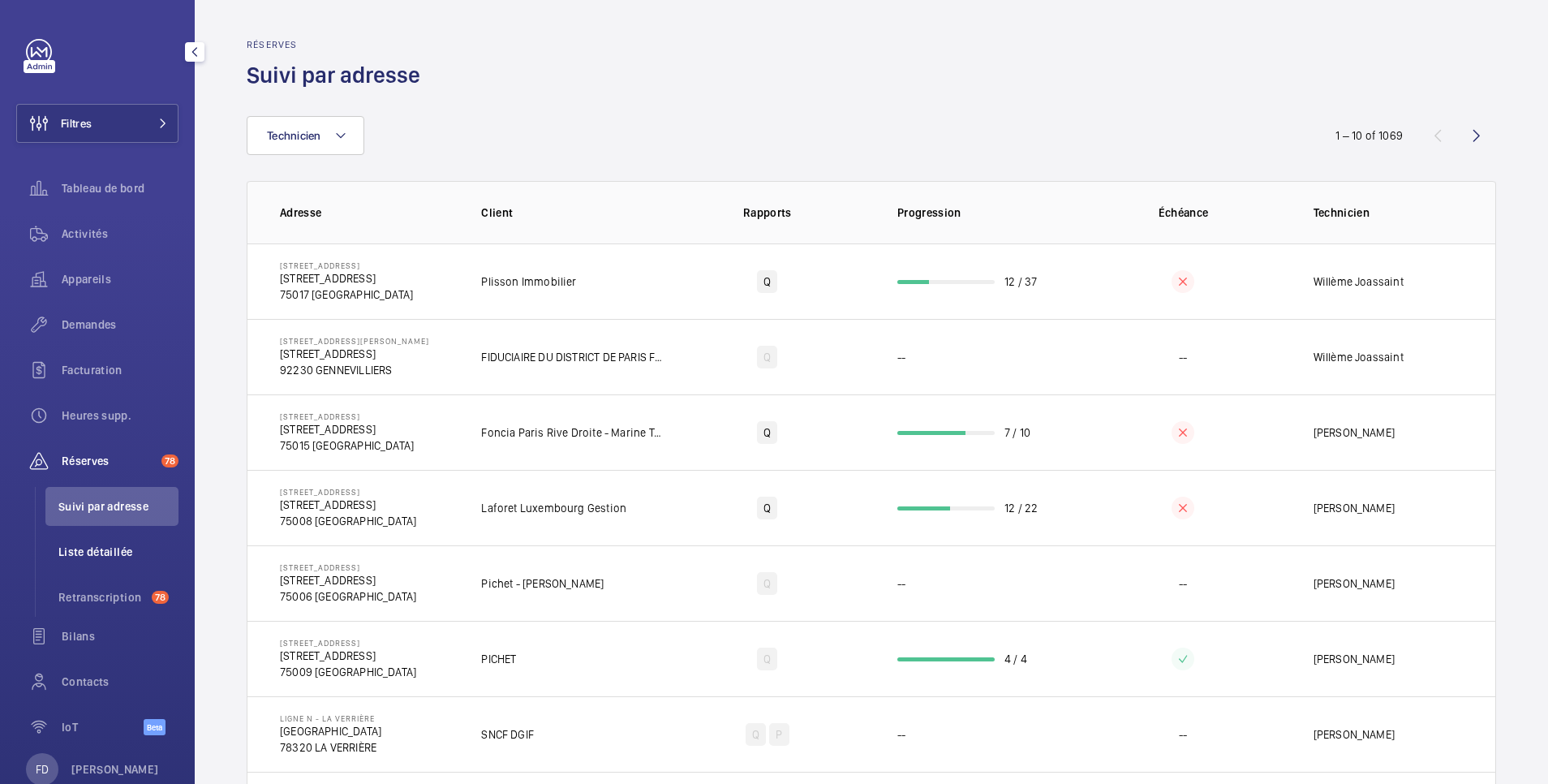
click at [86, 550] on span "Liste détaillée" at bounding box center [118, 551] width 120 height 16
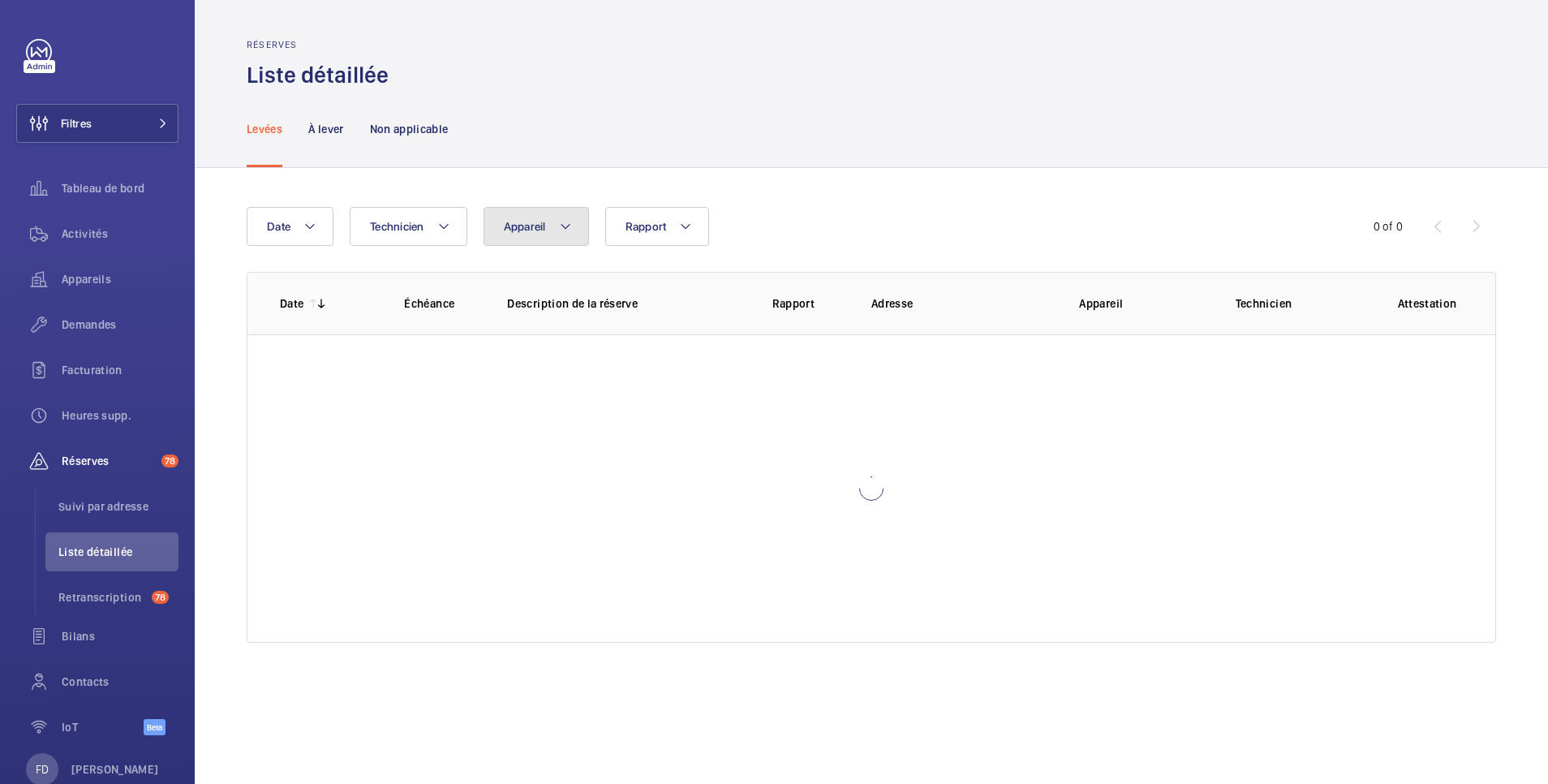
click at [535, 228] on span "Appareil" at bounding box center [525, 226] width 42 height 13
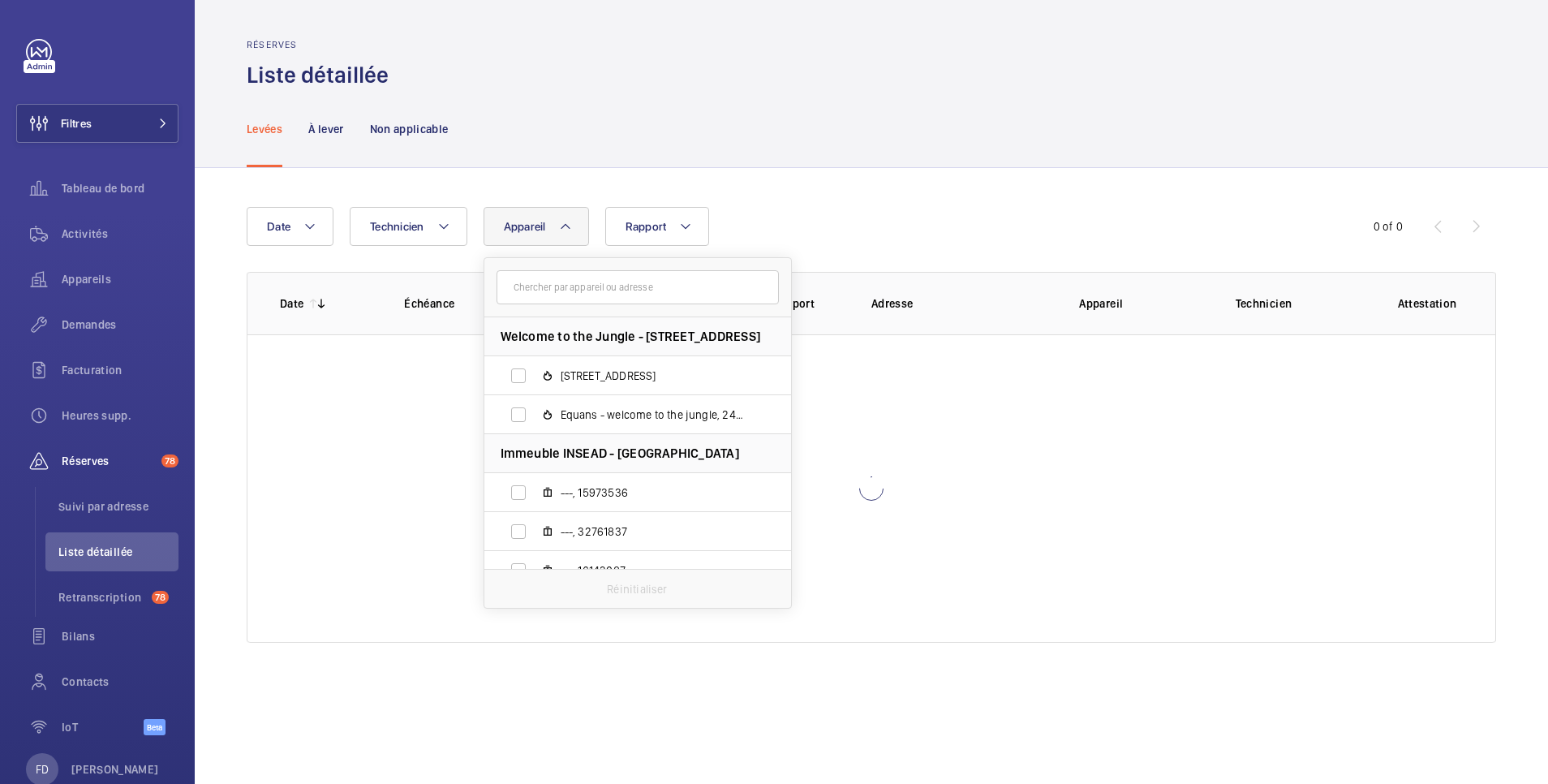
click at [544, 290] on input "text" at bounding box center [638, 287] width 282 height 34
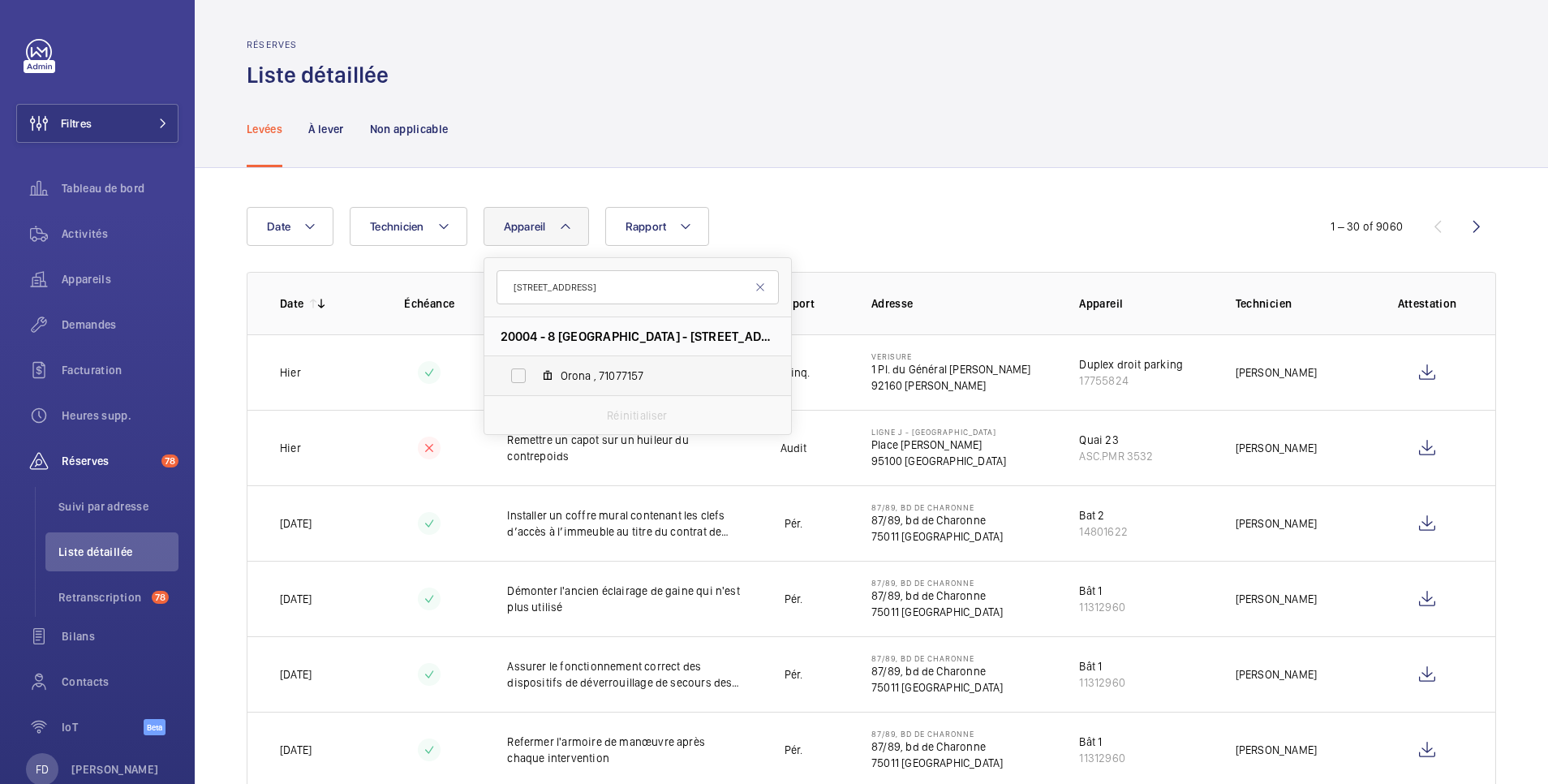
type input "8 Rue Guillemeteau"
click at [529, 375] on label "Orona , 71077157" at bounding box center [624, 375] width 280 height 39
click at [529, 375] on input "Orona , 71077157" at bounding box center [518, 375] width 32 height 32
checkbox input "true"
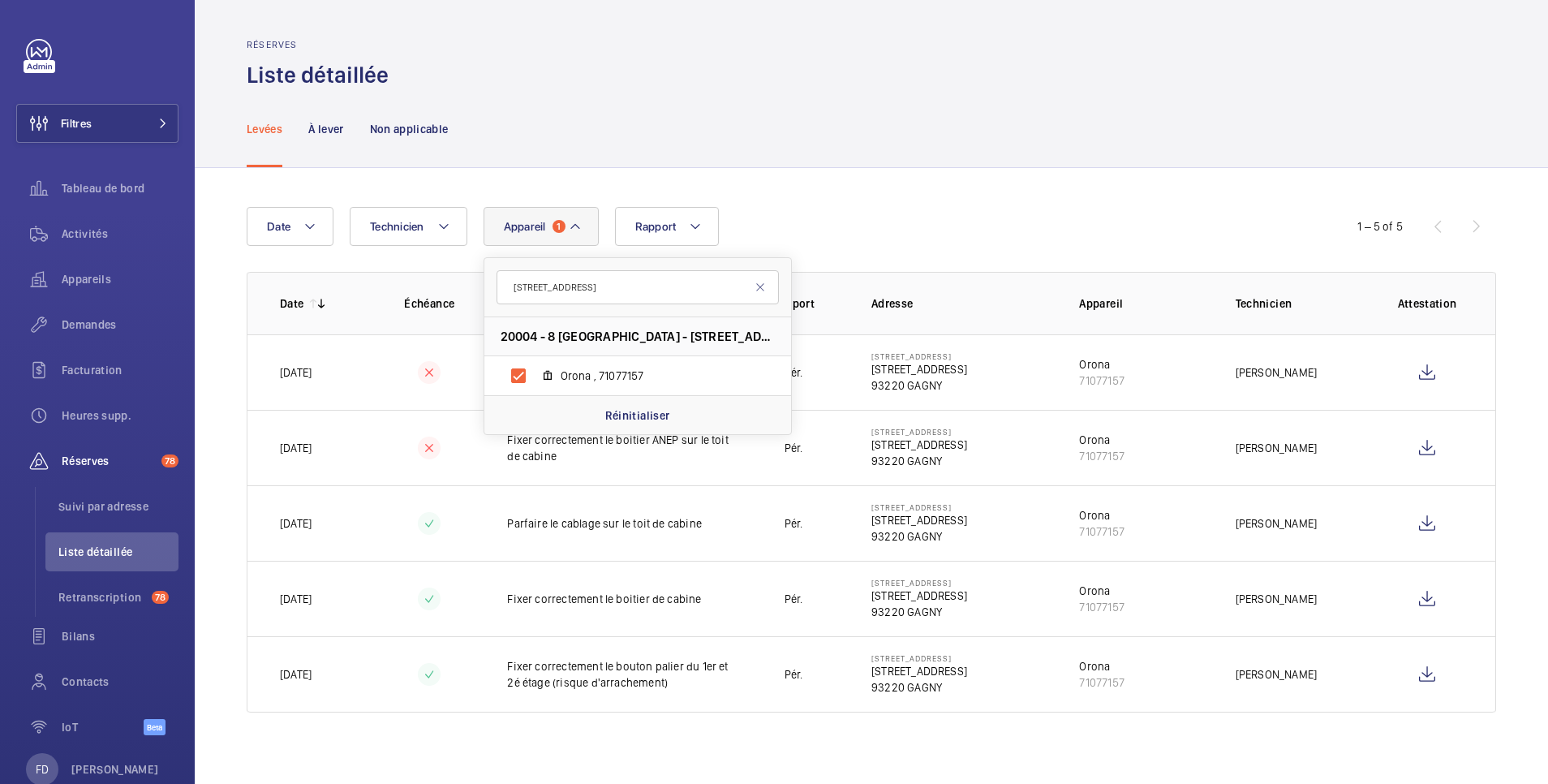
click at [749, 81] on div "Réserves Liste détaillée" at bounding box center [871, 65] width 1250 height 51
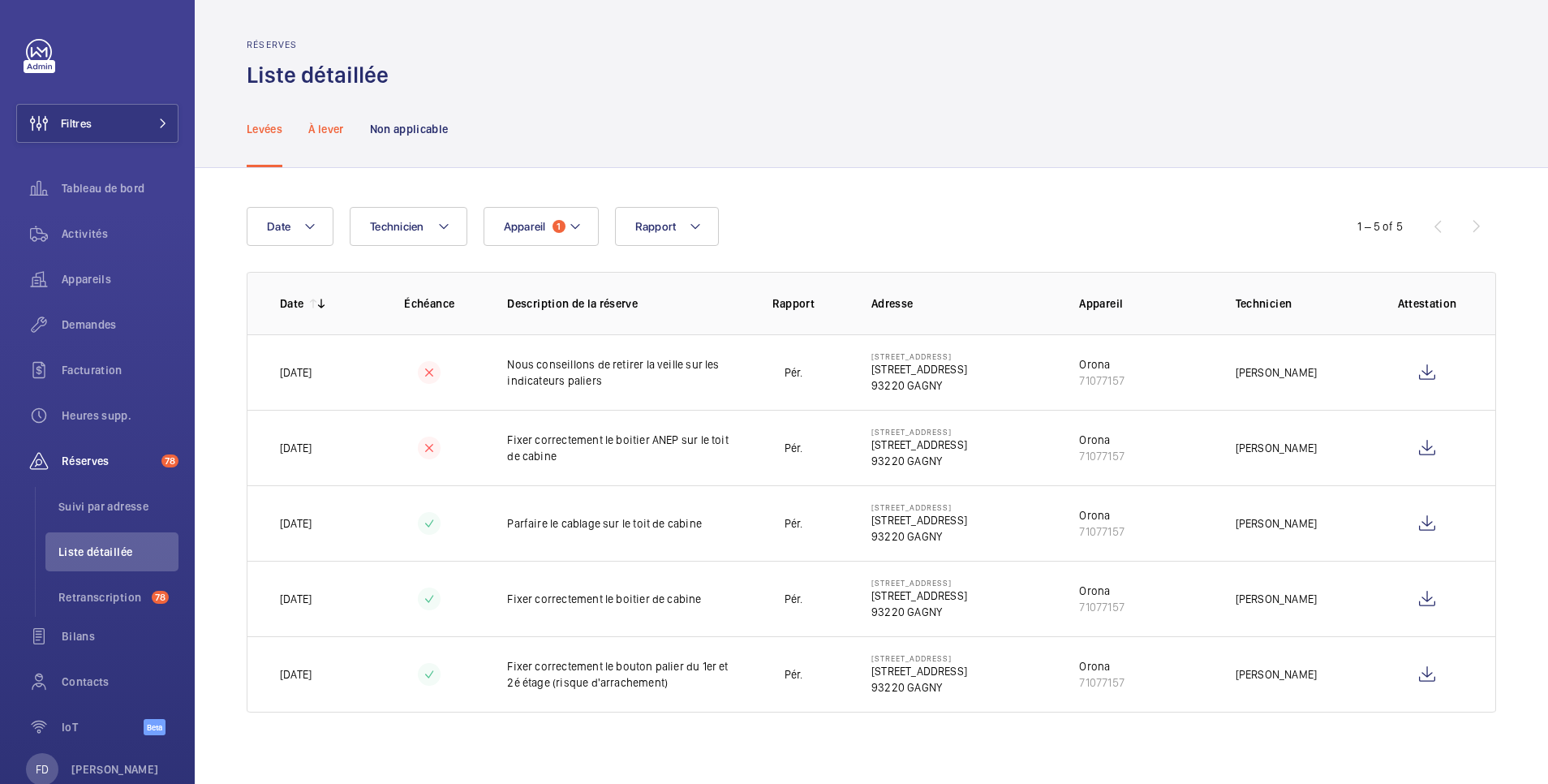
click at [324, 127] on p "À lever" at bounding box center [325, 128] width 35 height 16
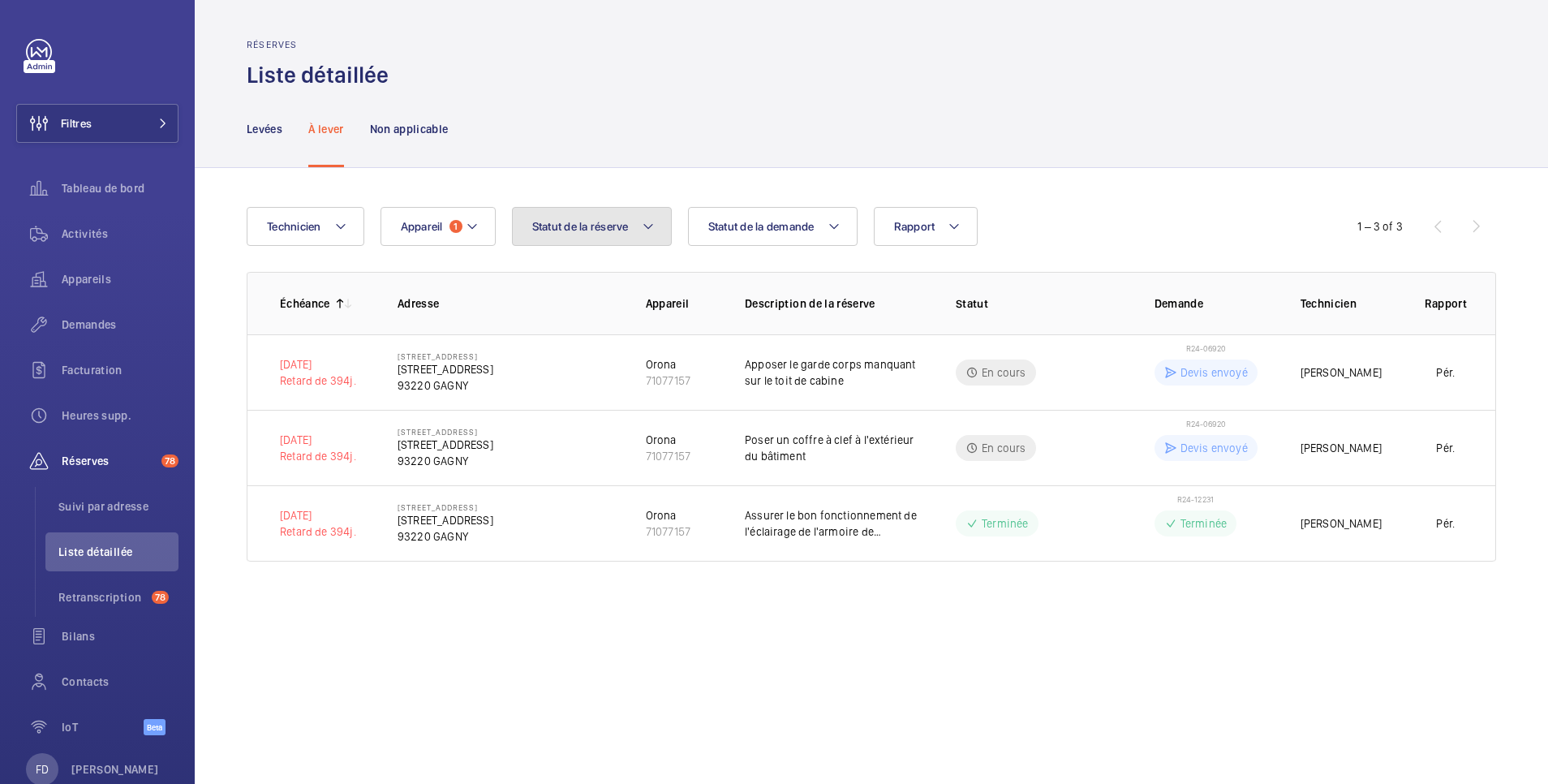
click at [584, 222] on span "Statut de la réserve" at bounding box center [581, 226] width 97 height 13
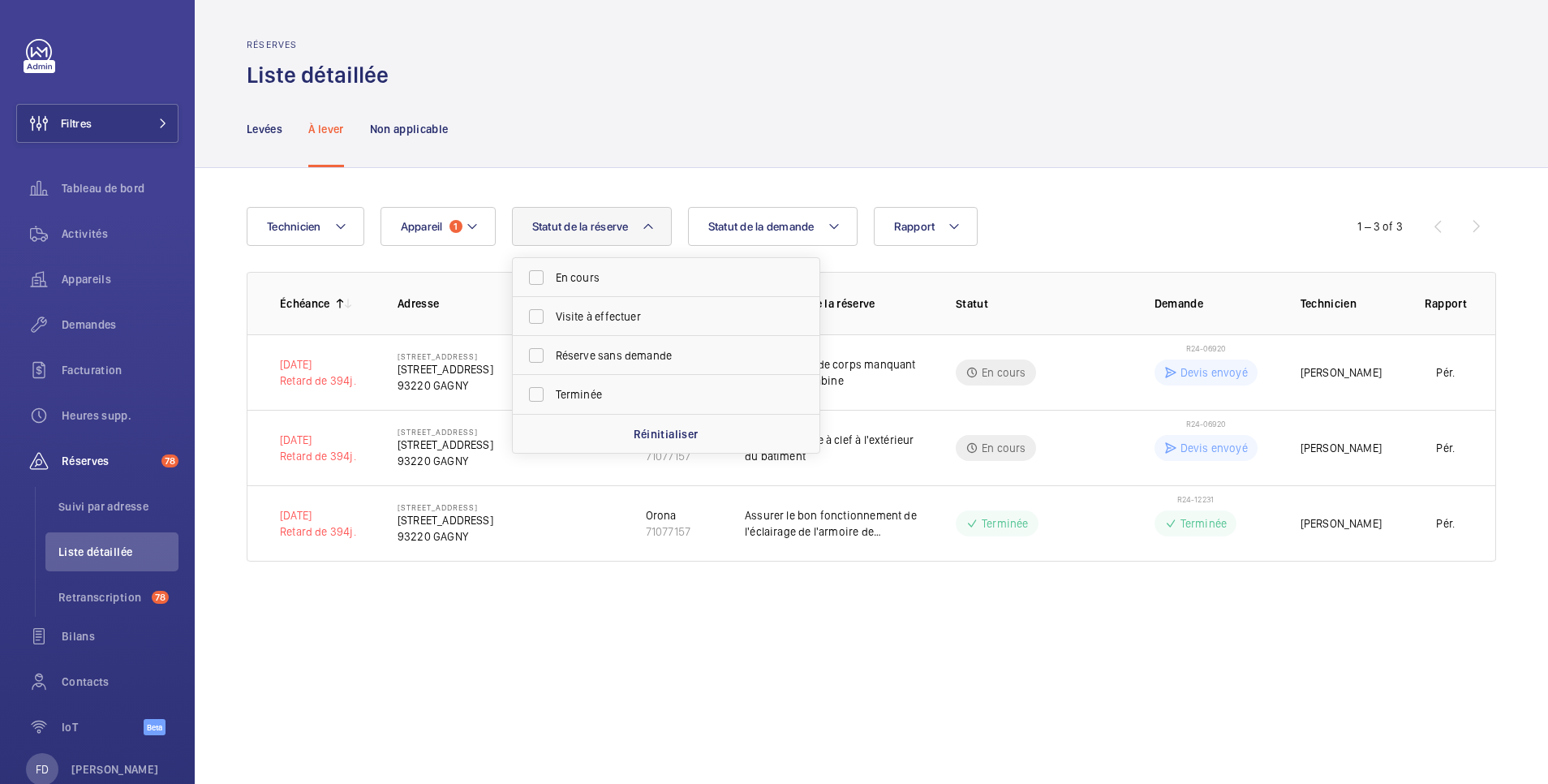
click at [1114, 213] on div "Technicien Appareil 1 Rapport Statut de la demande Statut de la réserve En cour…" at bounding box center [774, 227] width 1055 height 39
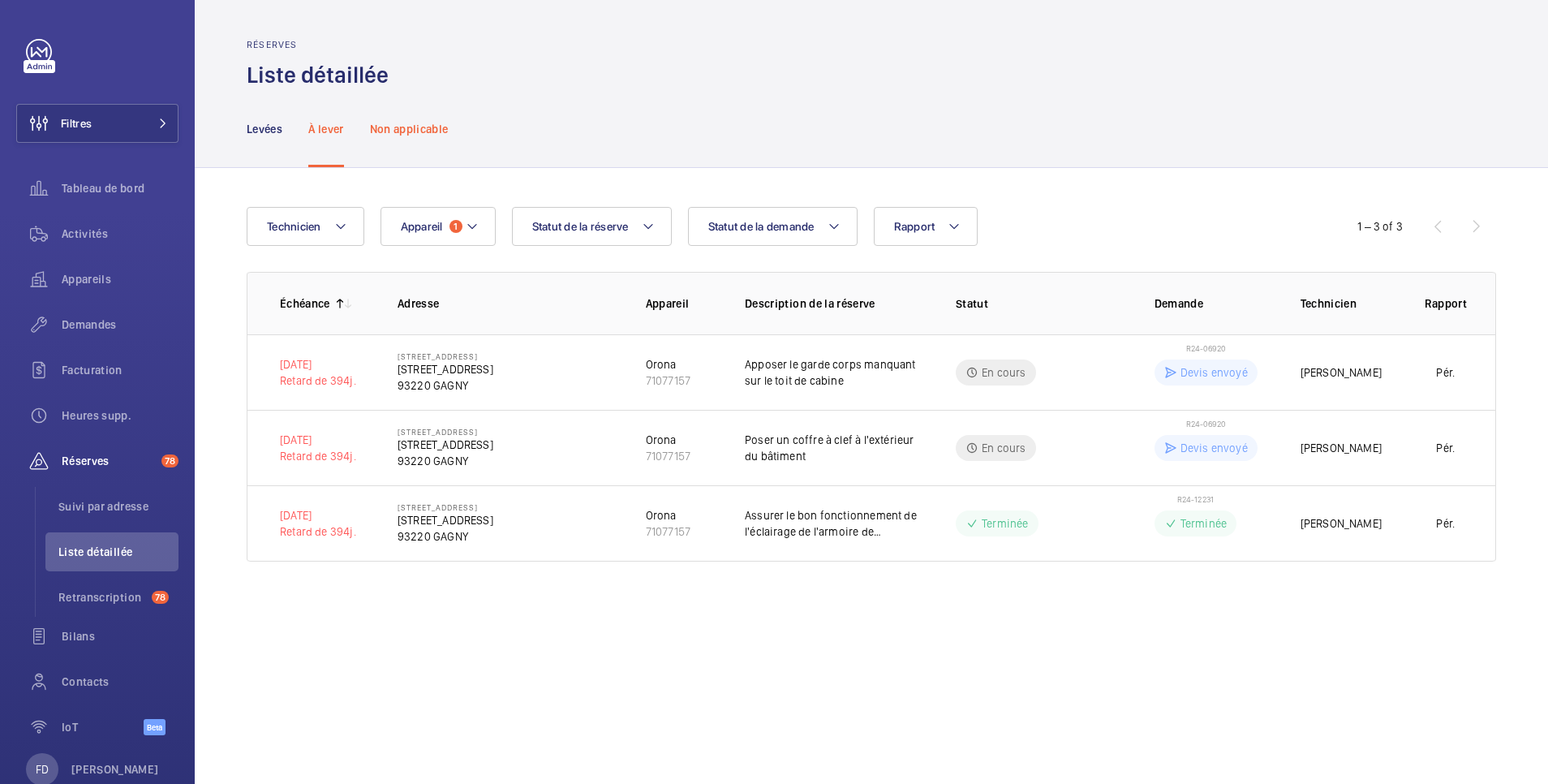
click at [410, 132] on p "Non applicable" at bounding box center [410, 128] width 79 height 16
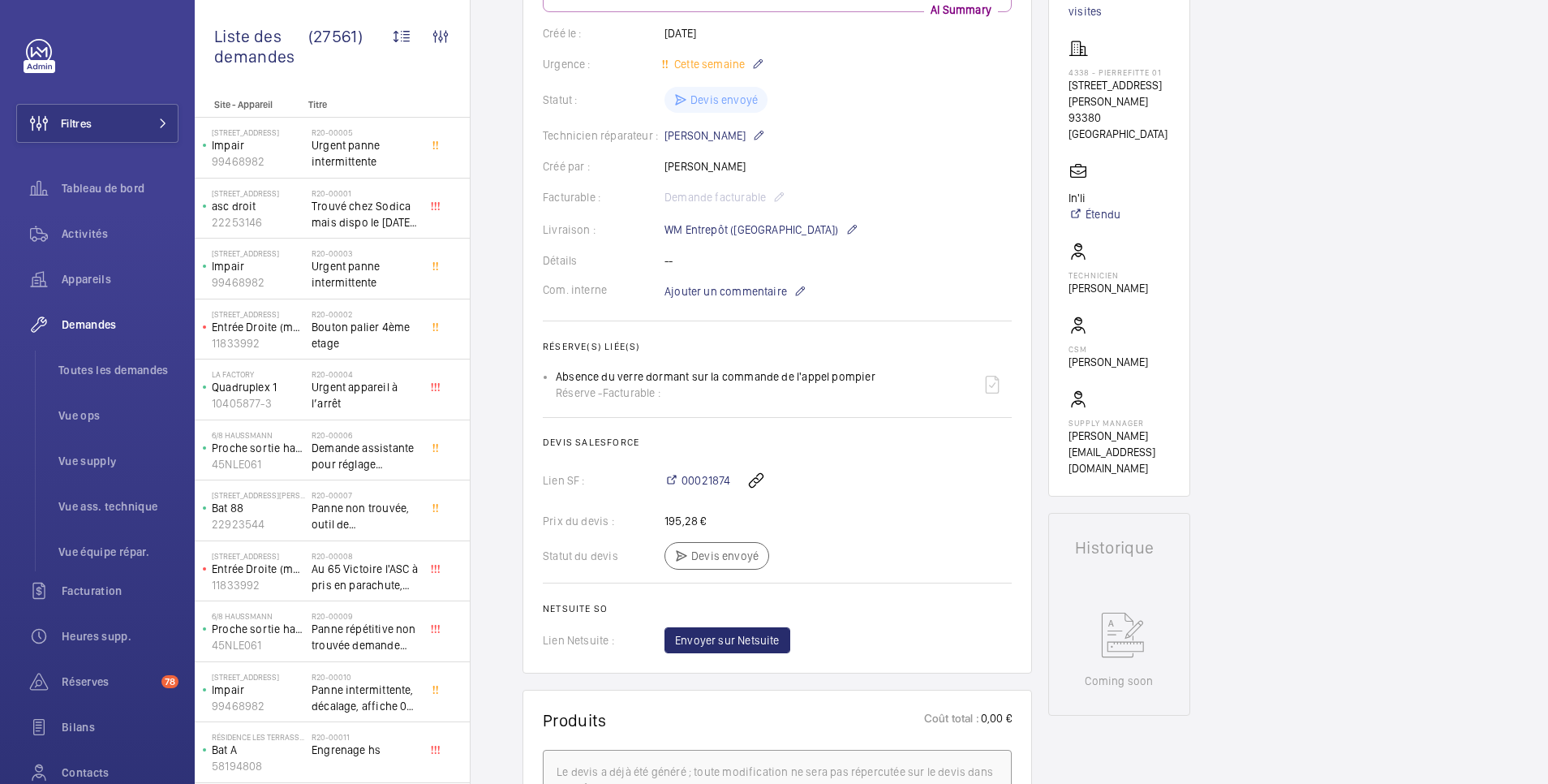
scroll to position [247, 0]
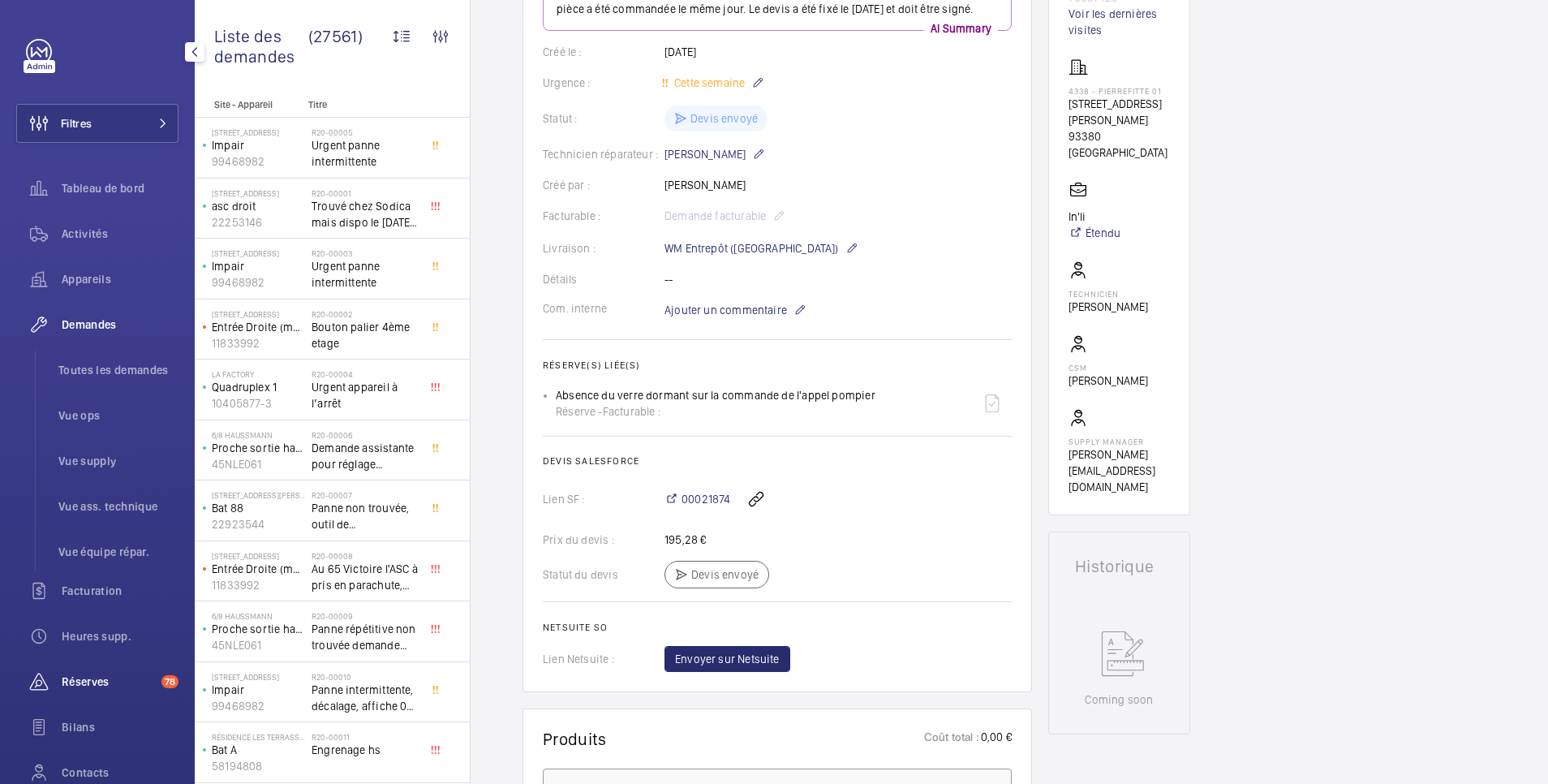
click at [104, 682] on span "Réserves" at bounding box center [109, 681] width 93 height 16
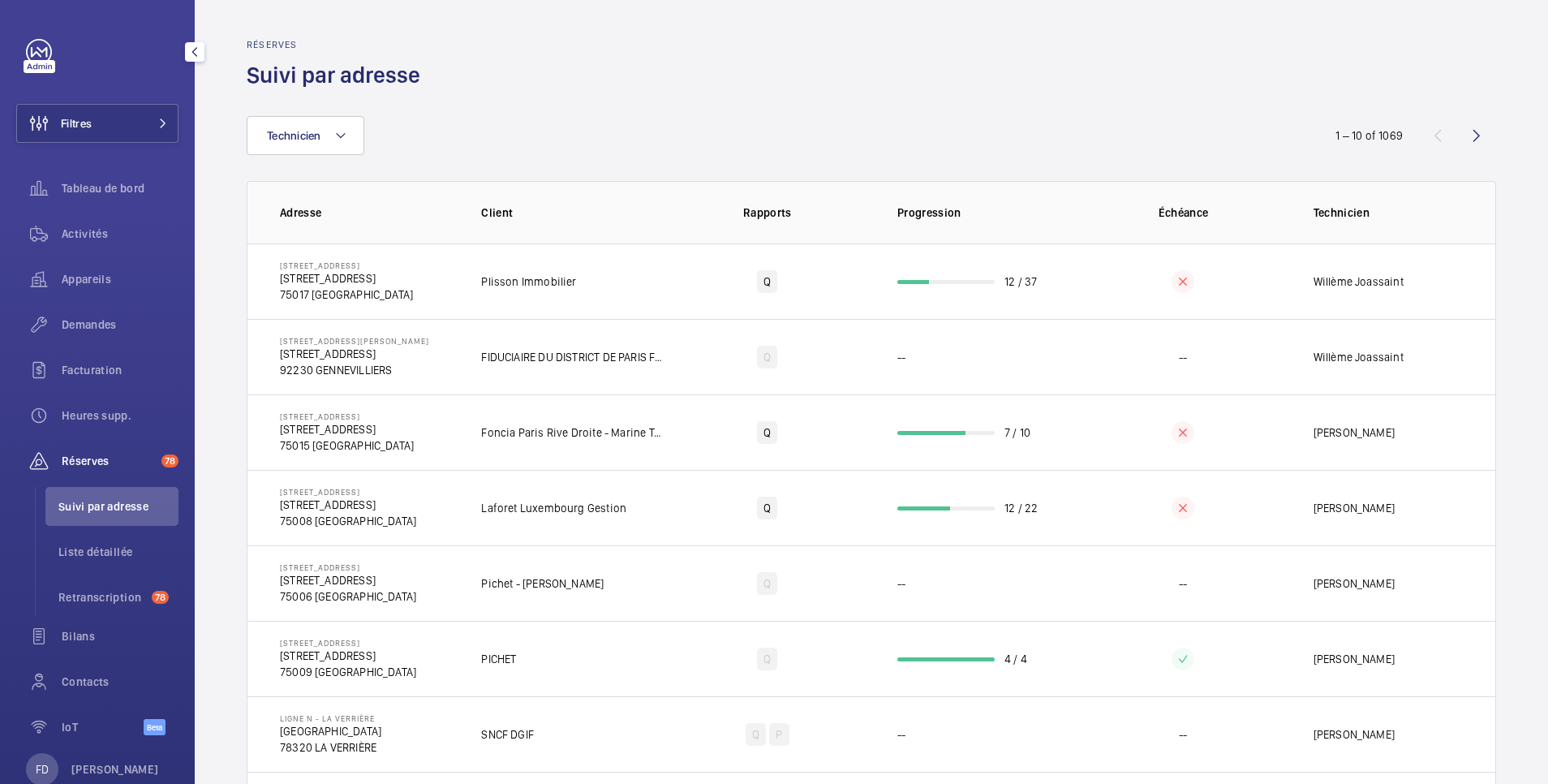
drag, startPoint x: 104, startPoint y: 551, endPoint x: 159, endPoint y: 515, distance: 65.7
click at [109, 549] on span "Liste détaillée" at bounding box center [118, 551] width 120 height 16
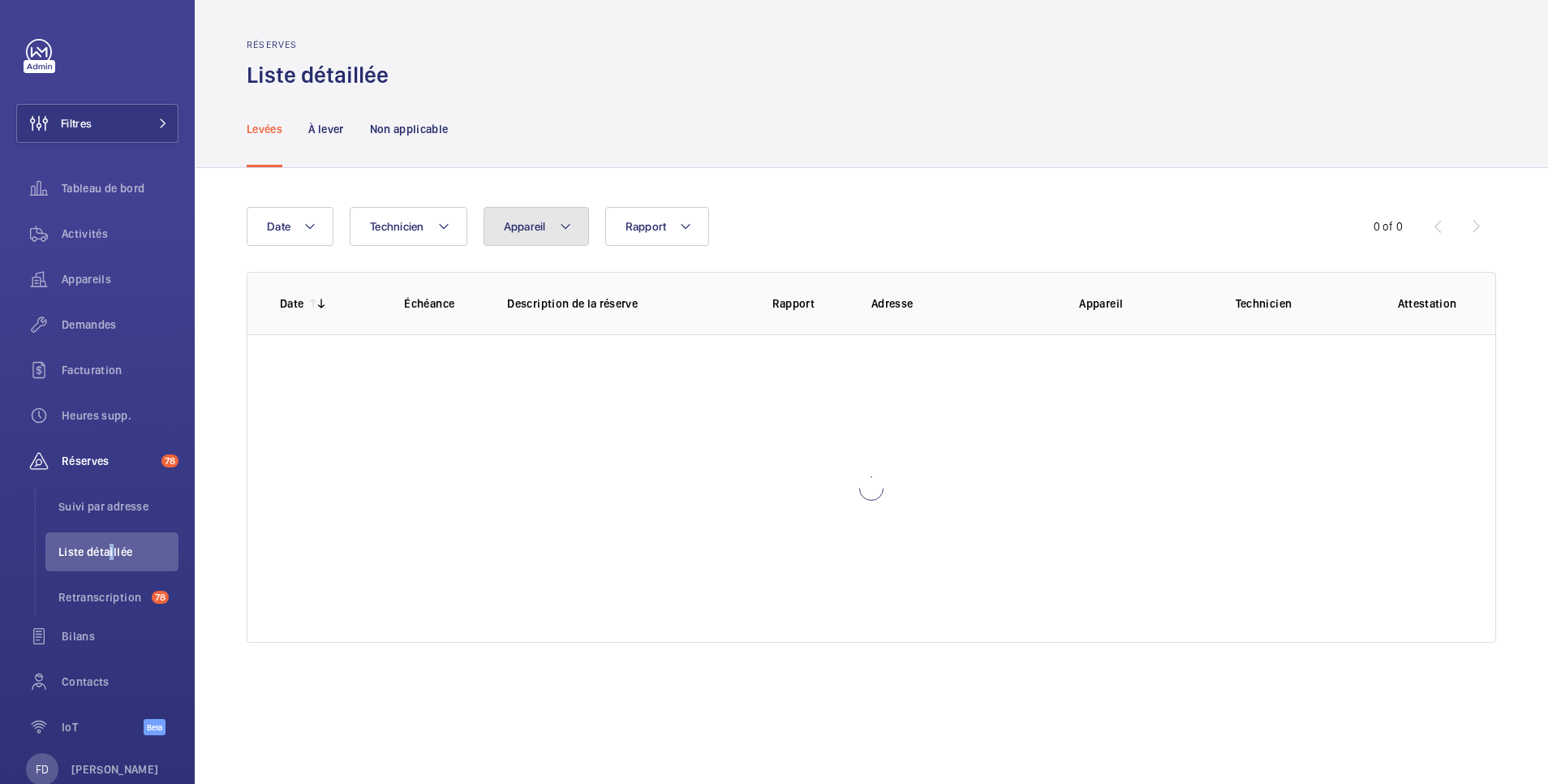
drag, startPoint x: 159, startPoint y: 515, endPoint x: 544, endPoint y: 223, distance: 483.2
click at [544, 223] on span "Appareil" at bounding box center [525, 226] width 42 height 13
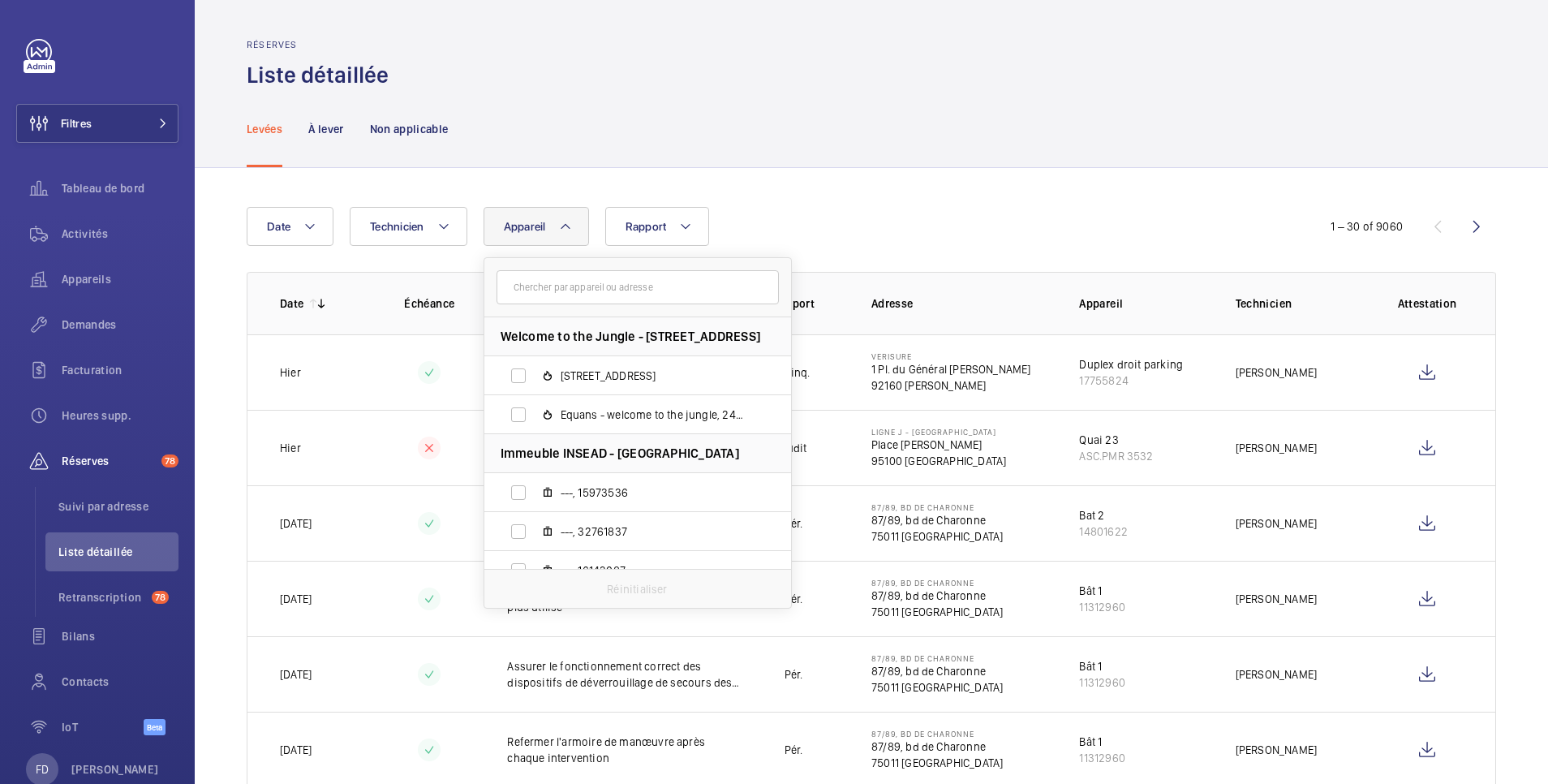
click at [563, 282] on input "text" at bounding box center [638, 287] width 282 height 34
type input "DEVIS WM Q00021874"
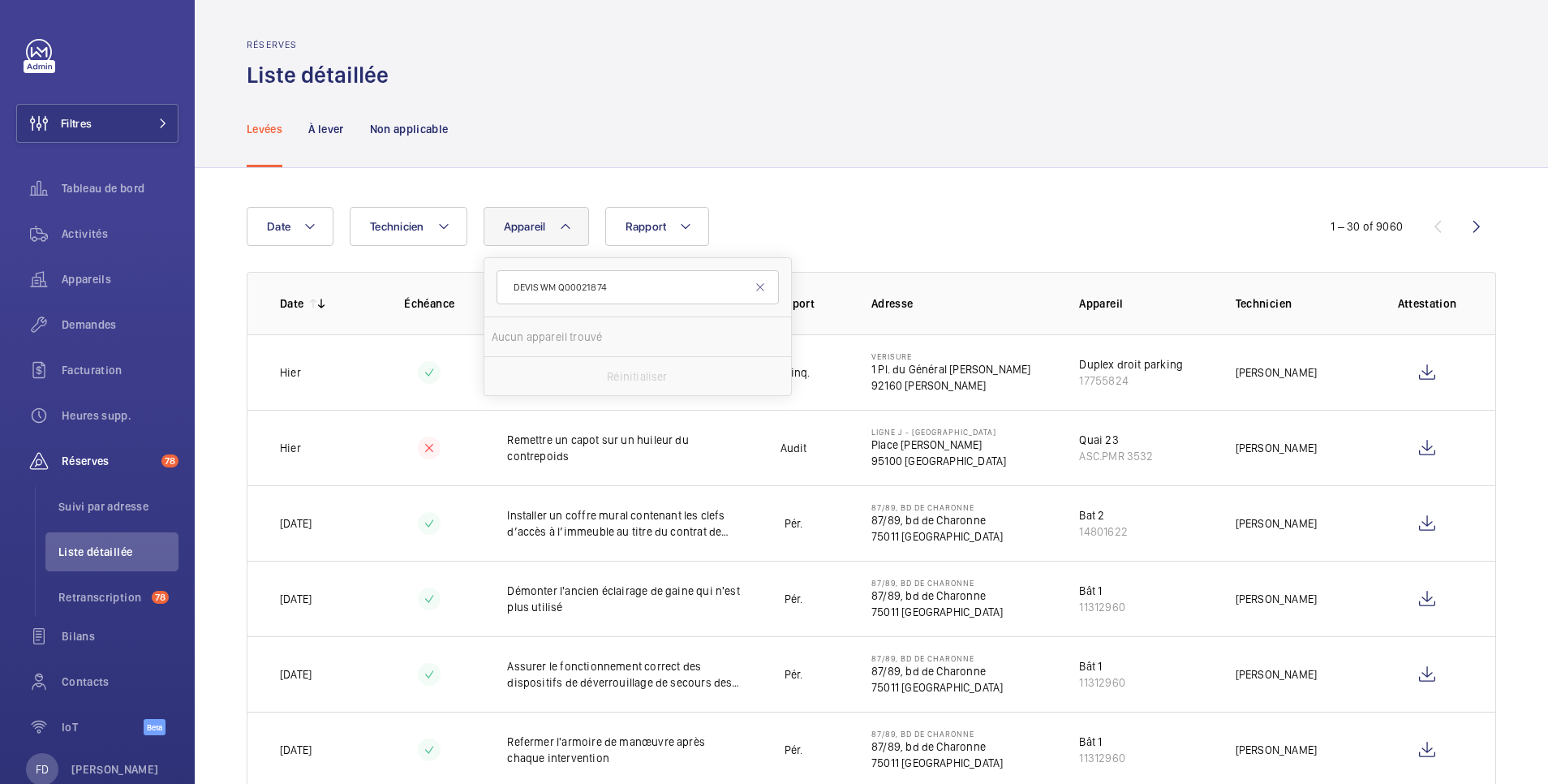
drag, startPoint x: 630, startPoint y: 290, endPoint x: 195, endPoint y: 250, distance: 436.8
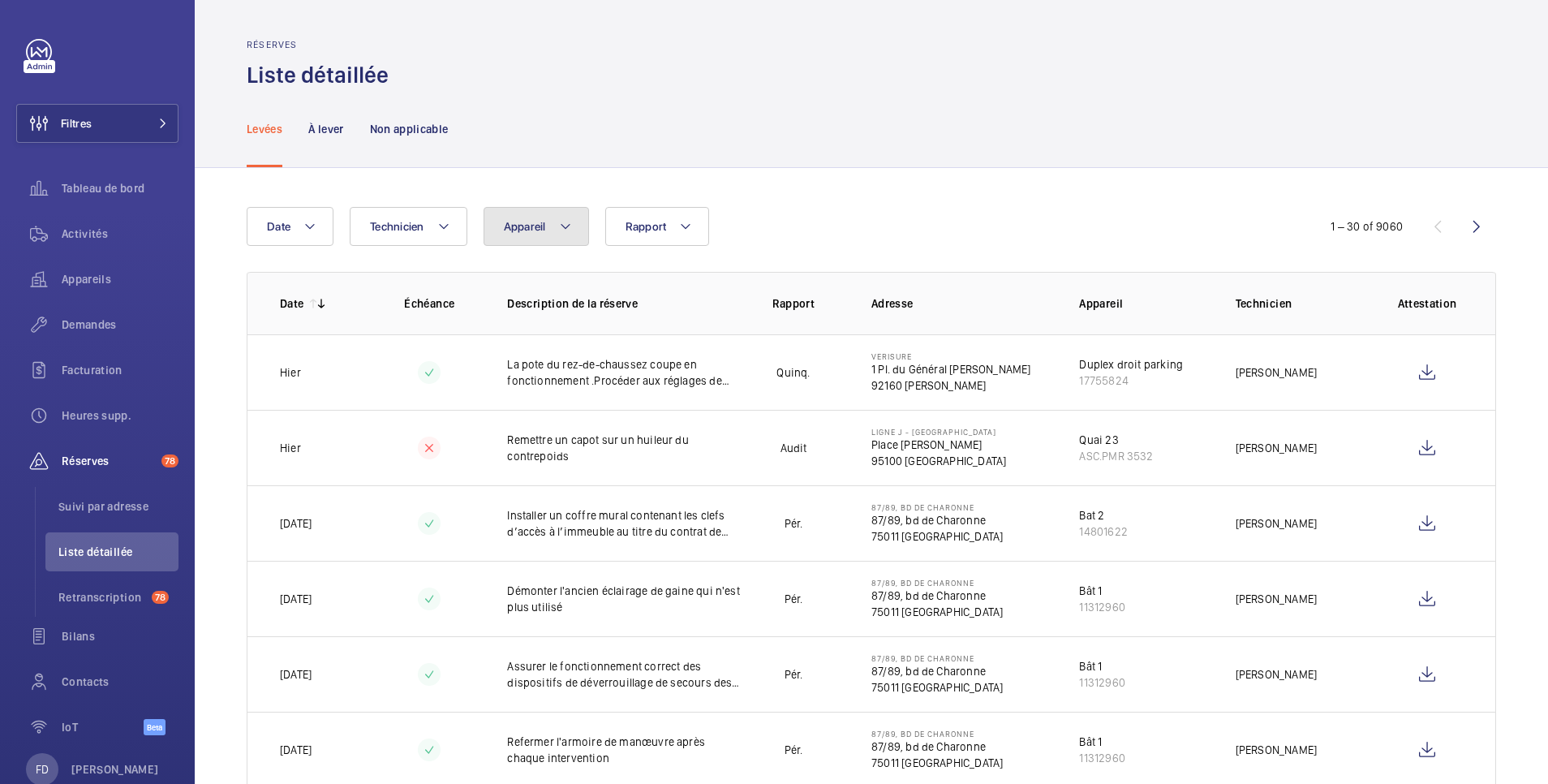
click at [525, 229] on span "Appareil" at bounding box center [525, 226] width 42 height 13
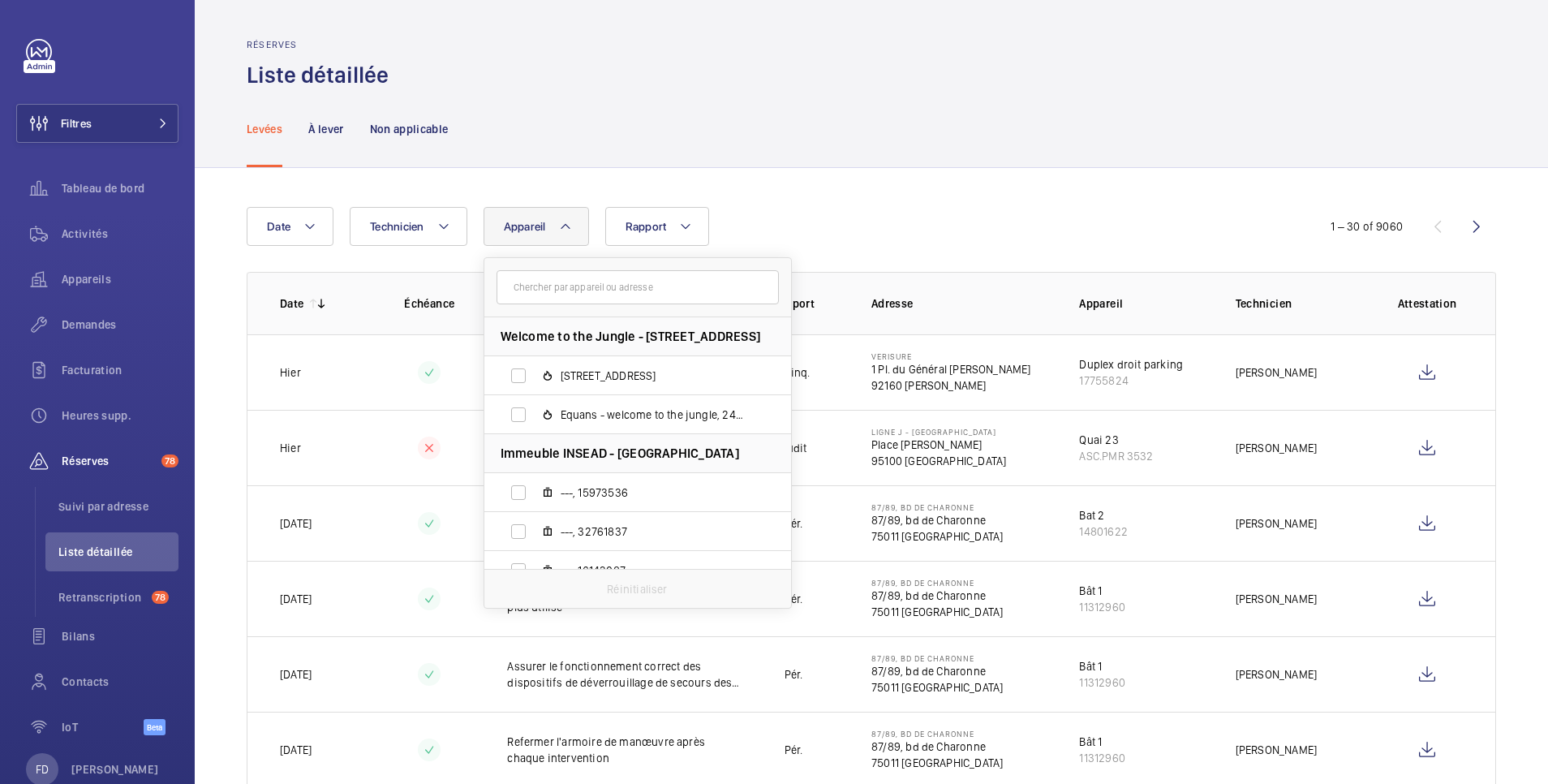
click at [536, 296] on input "text" at bounding box center [638, 287] width 282 height 34
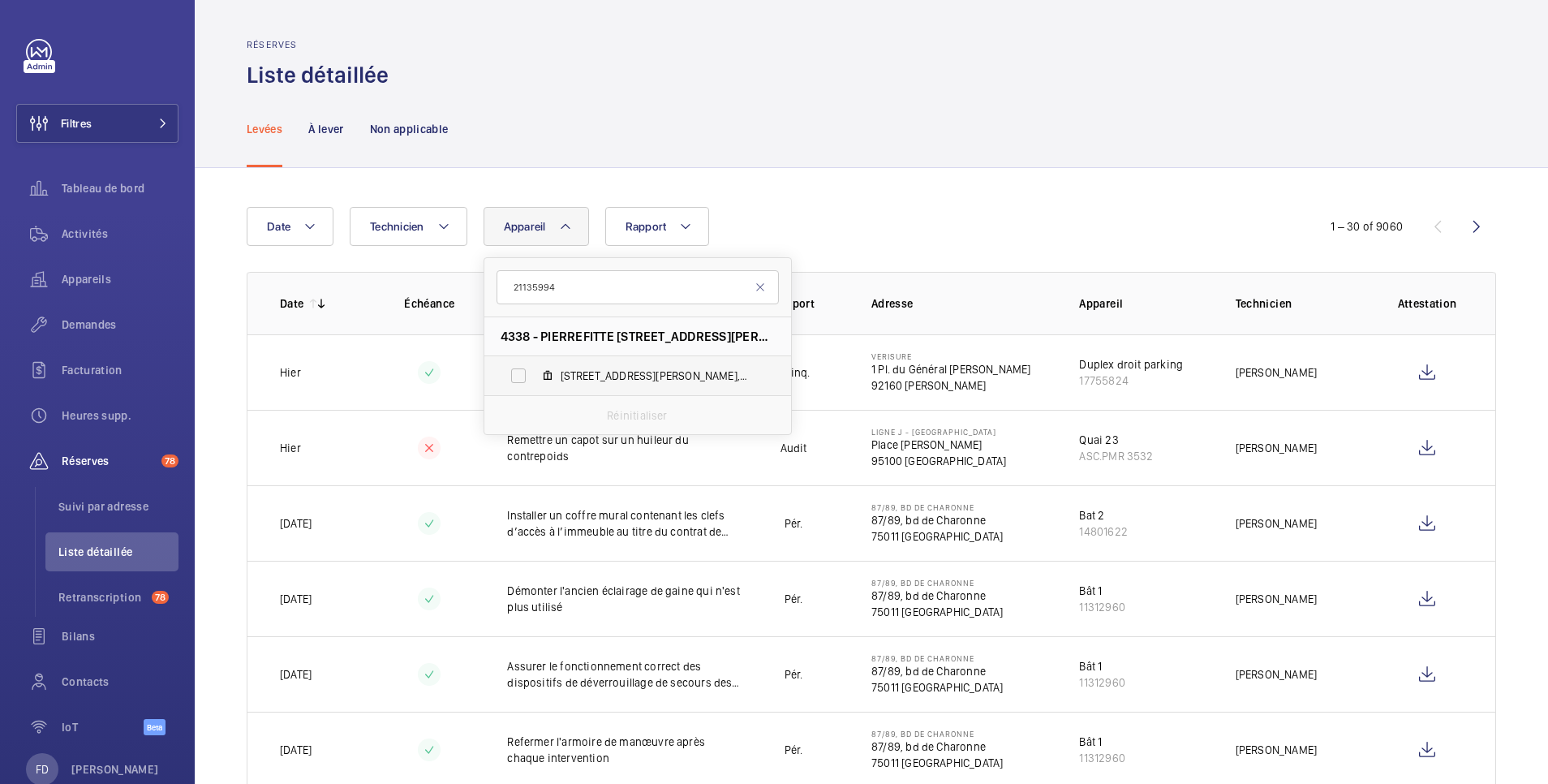
type input "21135994"
click at [527, 381] on label "41, rue Paul Lafarge, 21135994" at bounding box center [624, 375] width 280 height 39
click at [527, 381] on input "41, rue Paul Lafarge, 21135994" at bounding box center [518, 375] width 32 height 32
checkbox input "true"
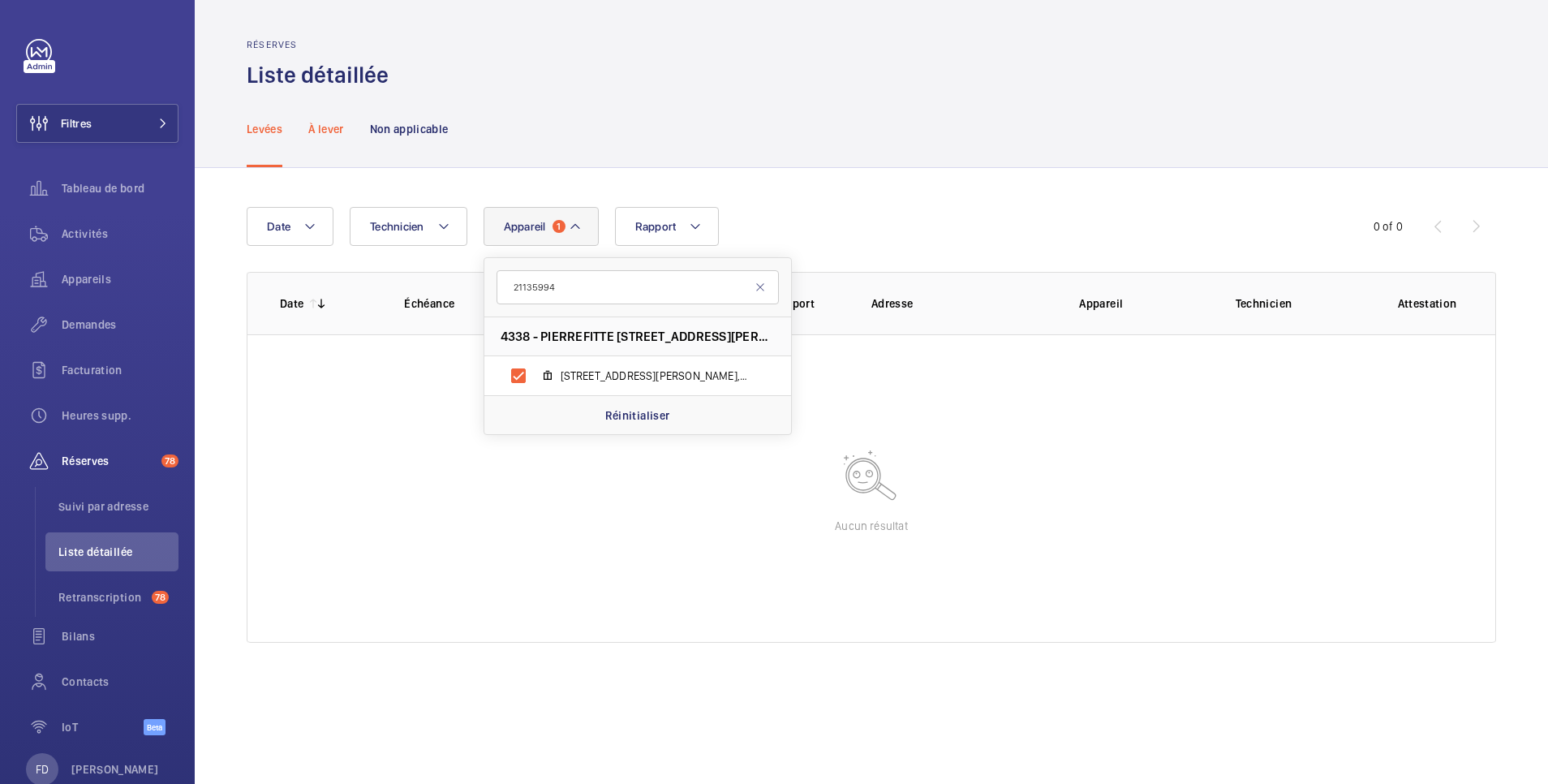
click at [317, 127] on p "À lever" at bounding box center [325, 128] width 35 height 16
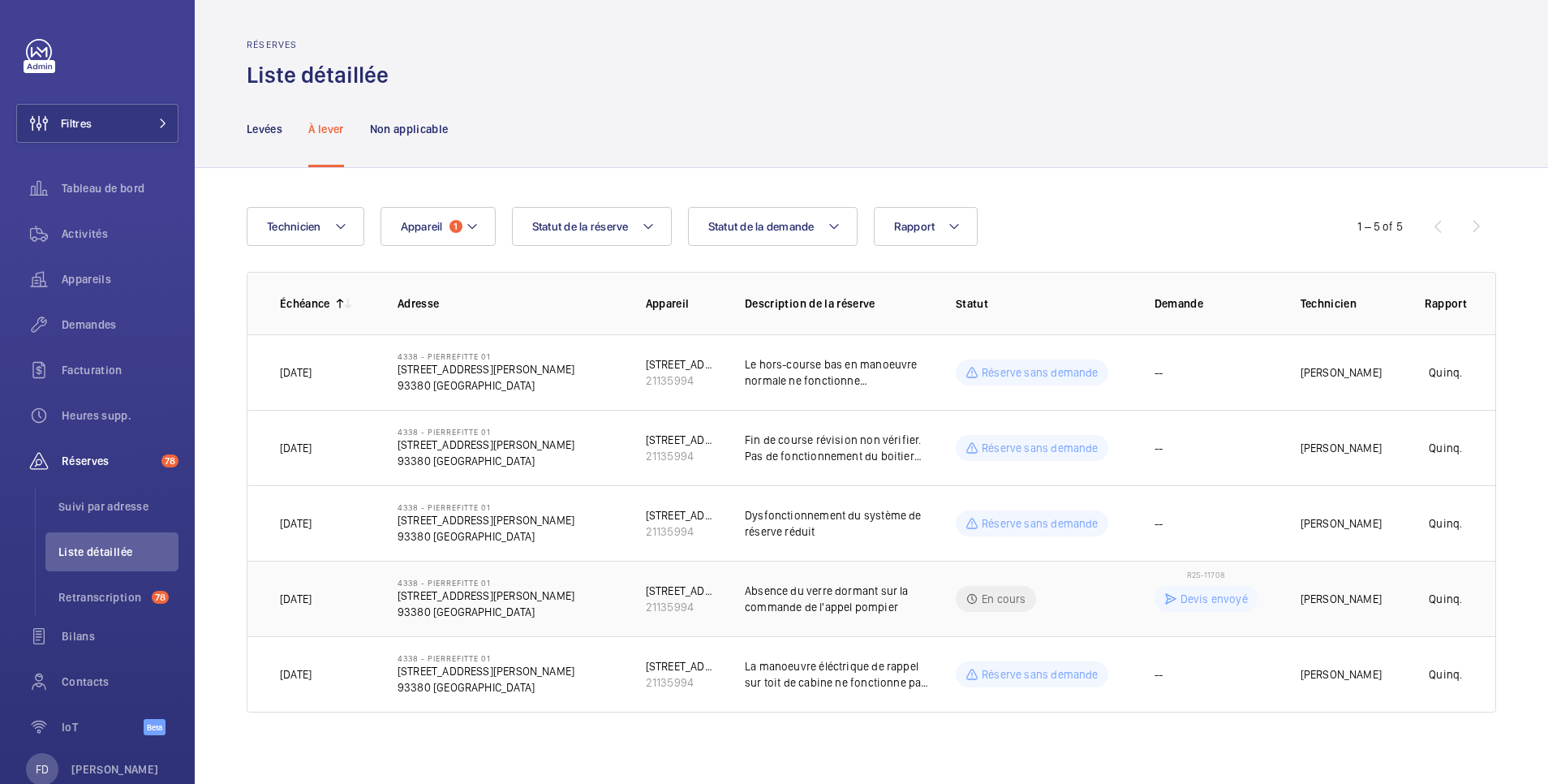
click at [1326, 586] on td "[PERSON_NAME]" at bounding box center [1336, 598] width 121 height 76
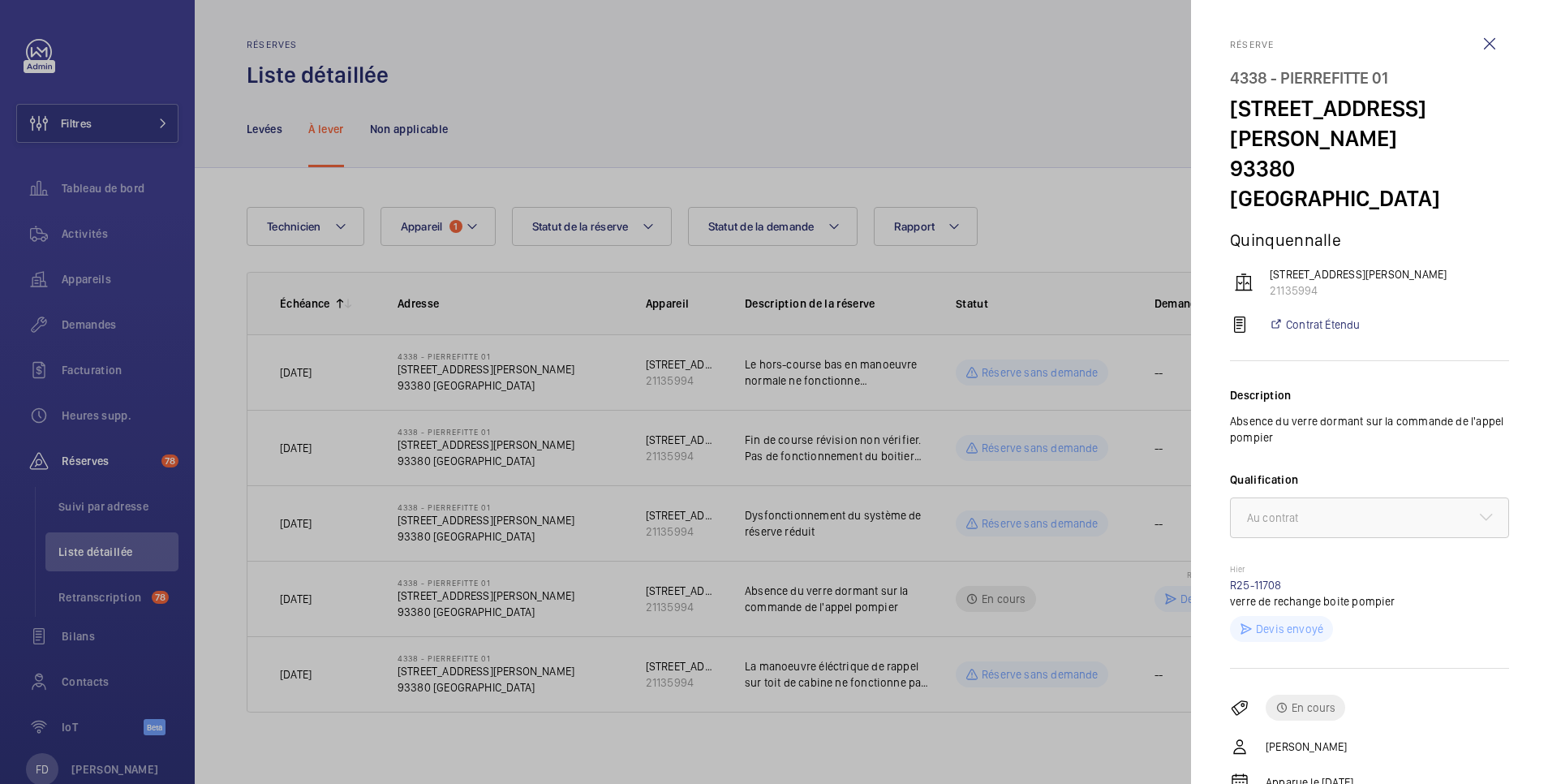
scroll to position [109, 0]
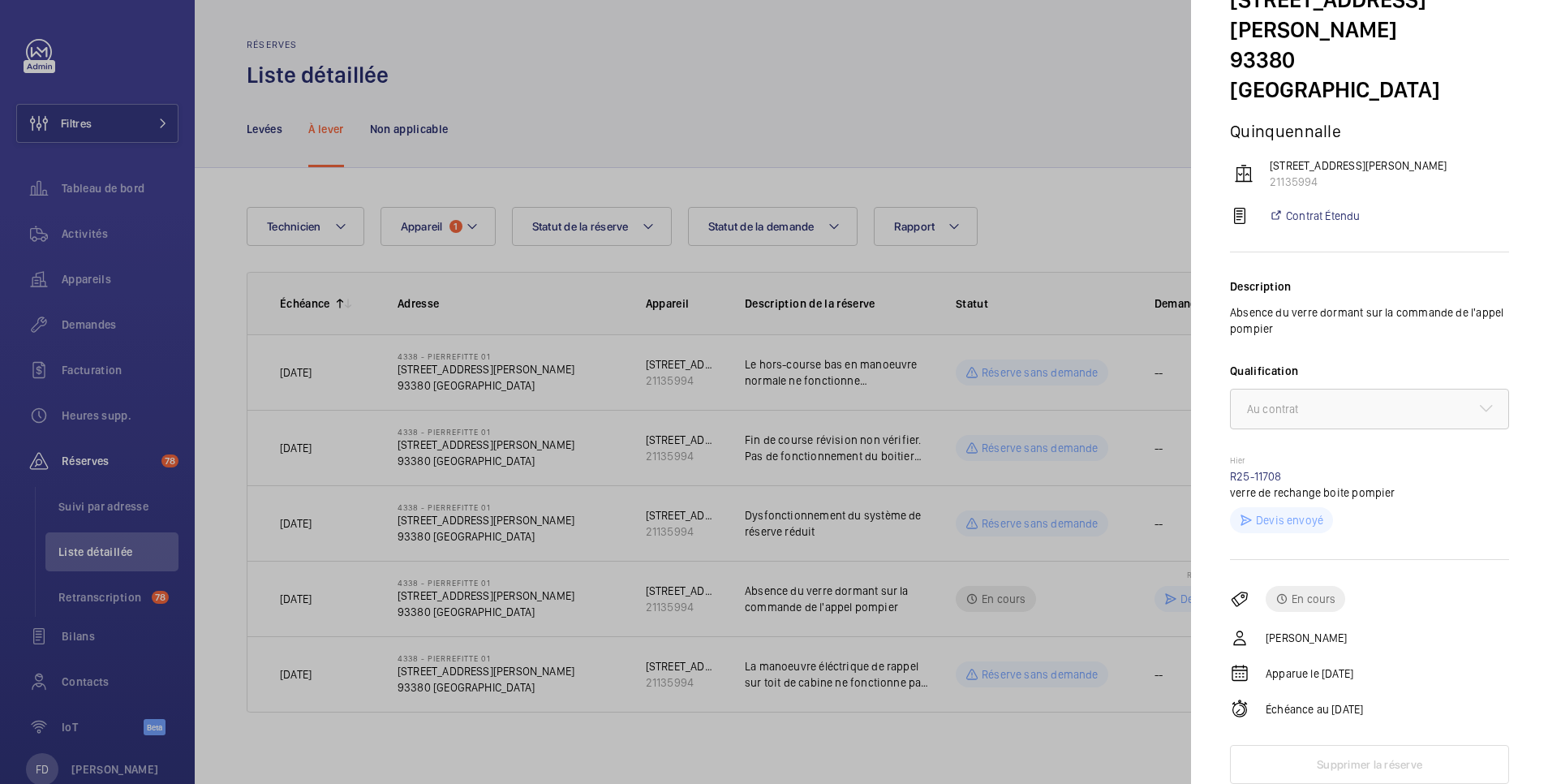
click at [951, 736] on div at bounding box center [774, 392] width 1548 height 784
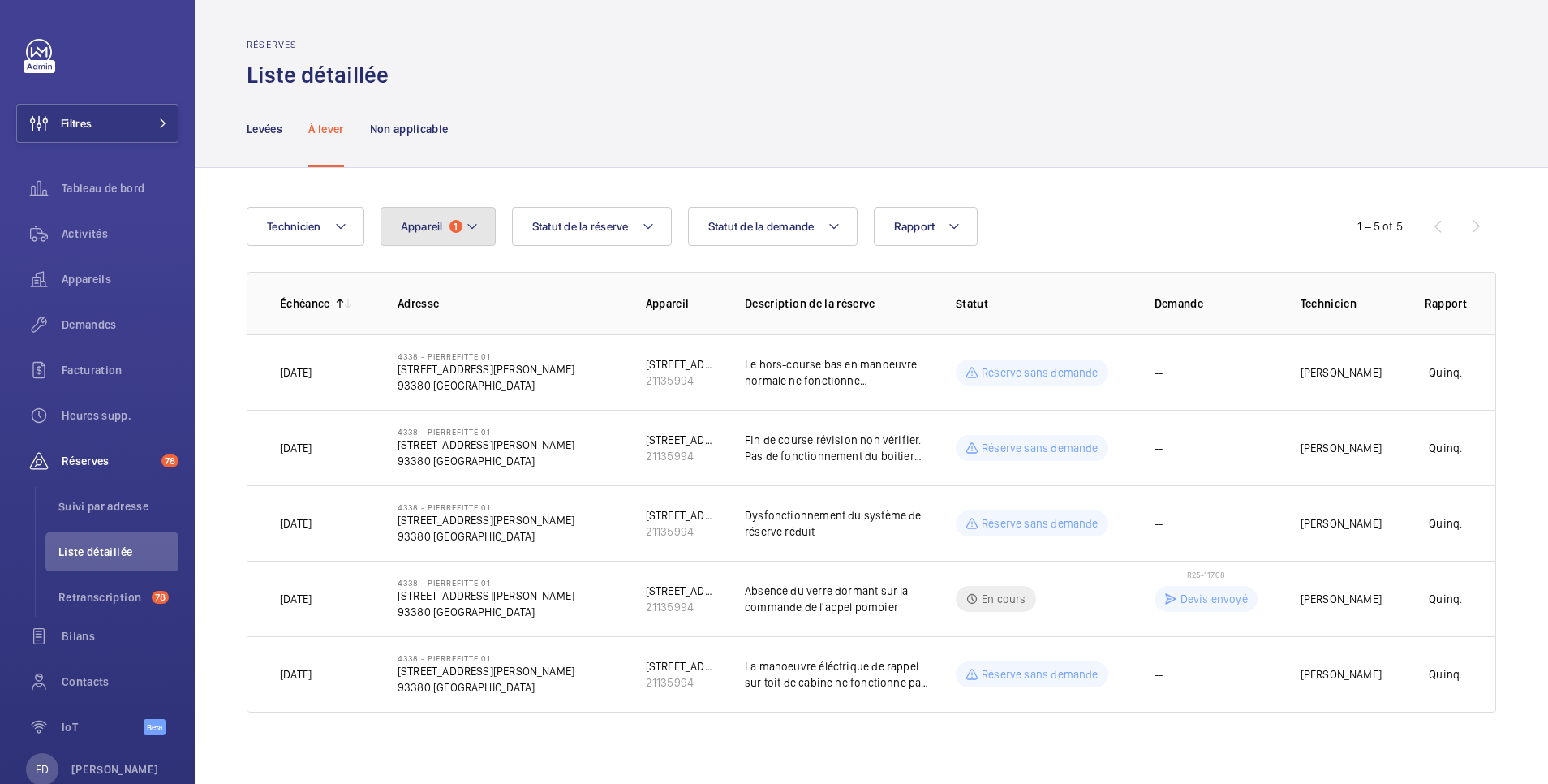
click at [438, 225] on span "Appareil" at bounding box center [422, 226] width 42 height 13
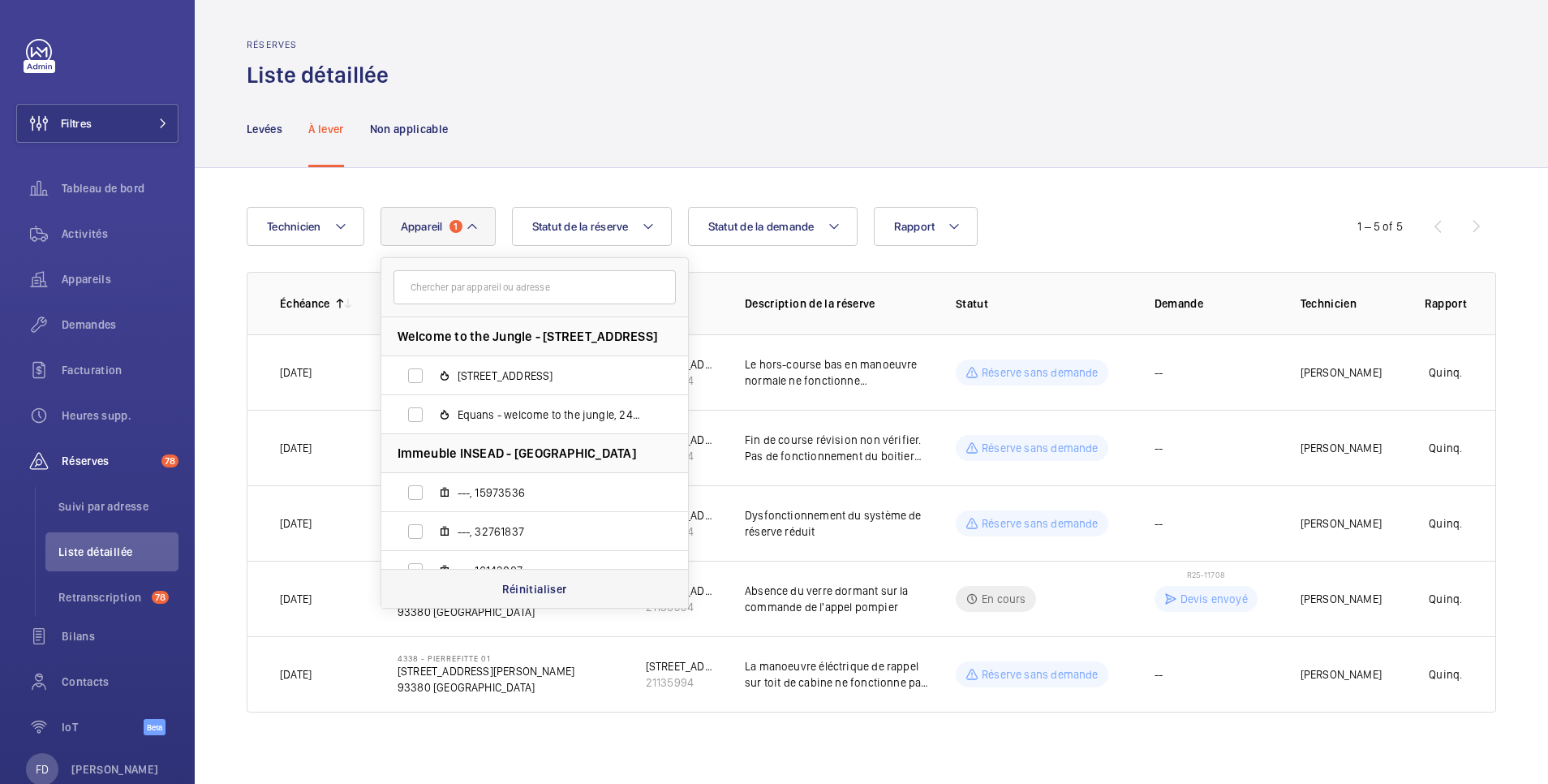
click at [528, 584] on p "Réinitialiser" at bounding box center [534, 589] width 65 height 16
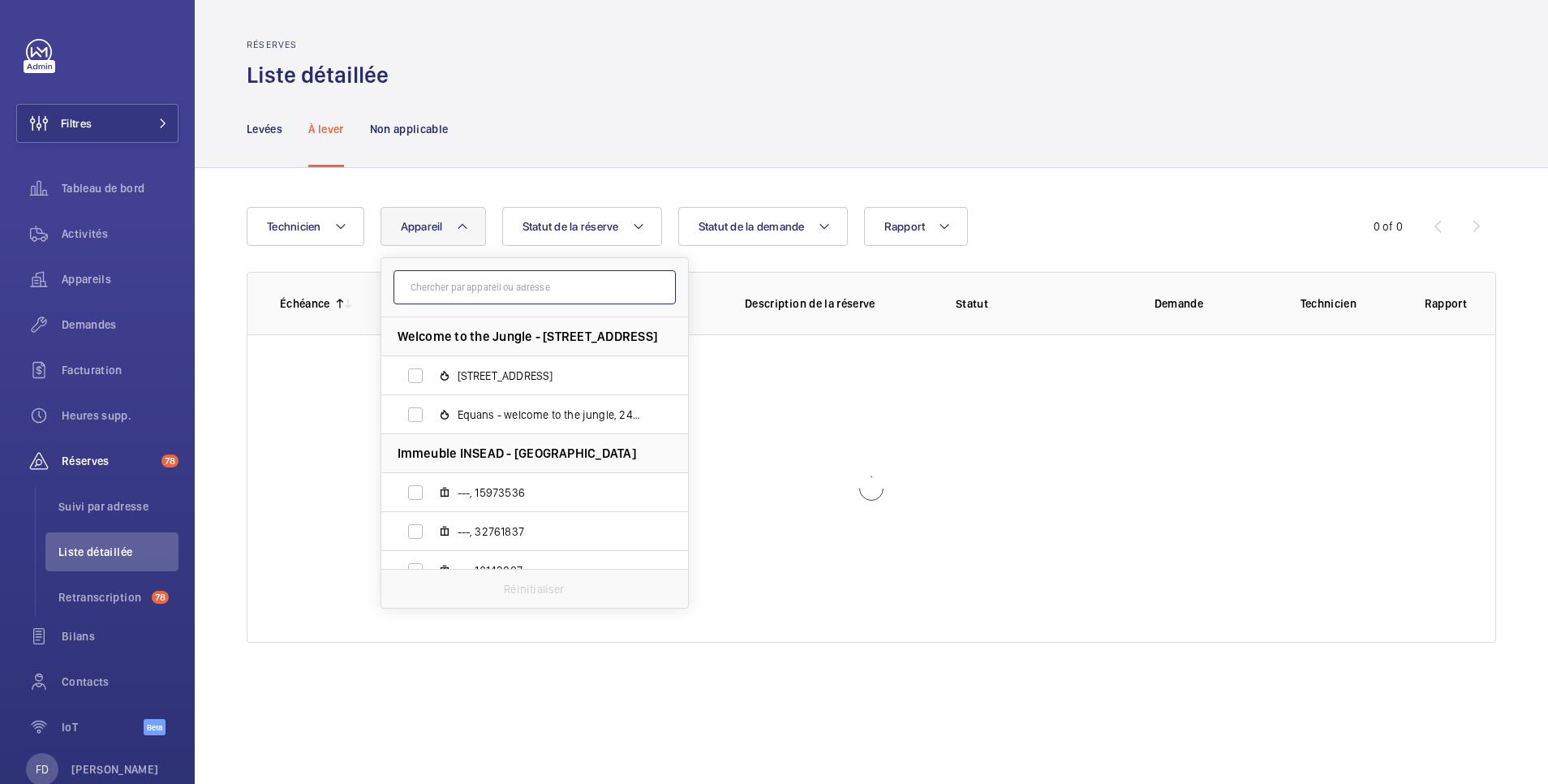
click at [427, 287] on input "text" at bounding box center [534, 287] width 282 height 34
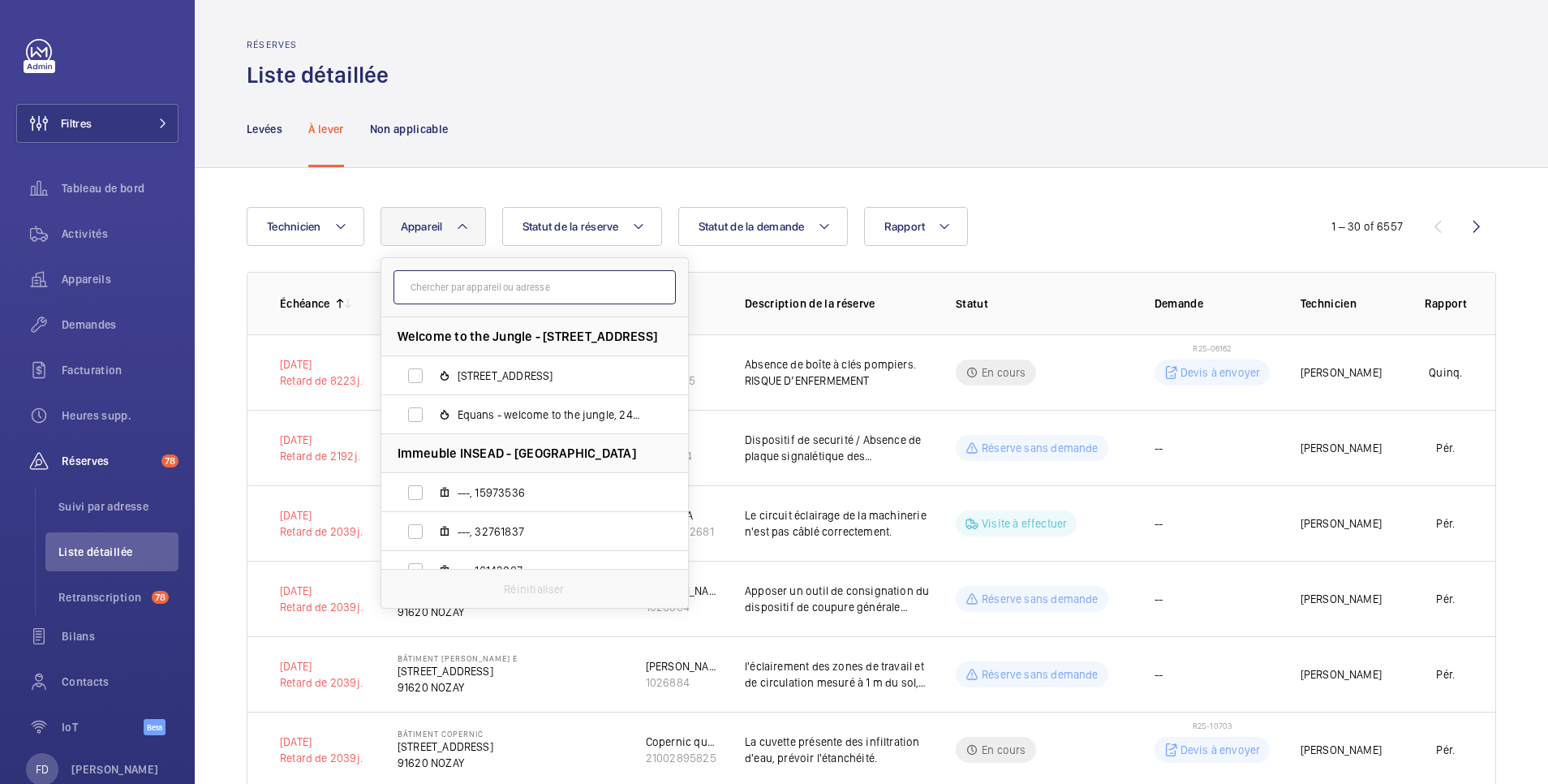
paste input "63831730"
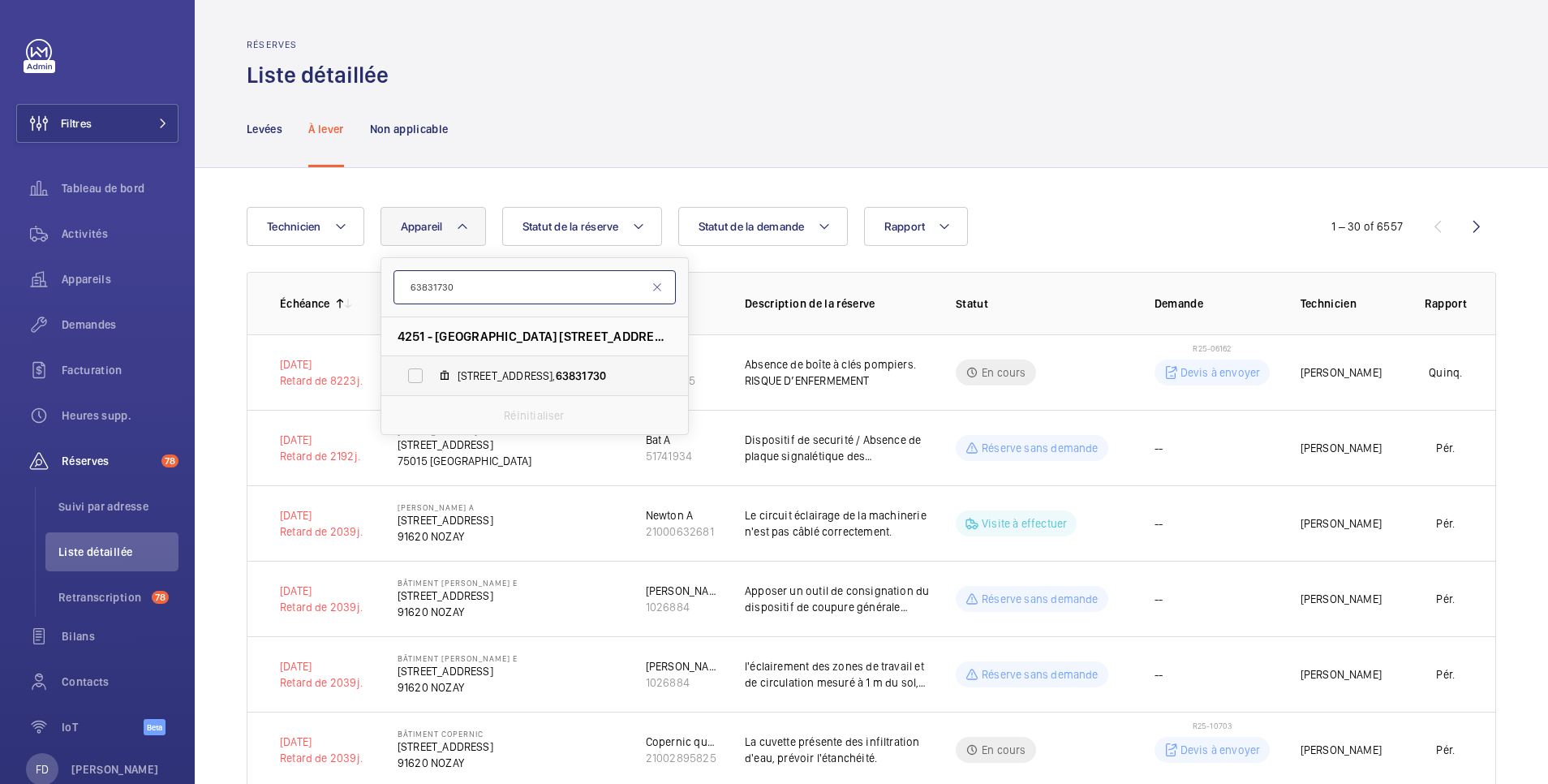
type input "63831730"
click at [423, 375] on label "19 B square Monsoreau, 63831730" at bounding box center [522, 375] width 280 height 39
click at [423, 375] on input "19 B square Monsoreau, 63831730" at bounding box center [415, 375] width 32 height 32
checkbox input "true"
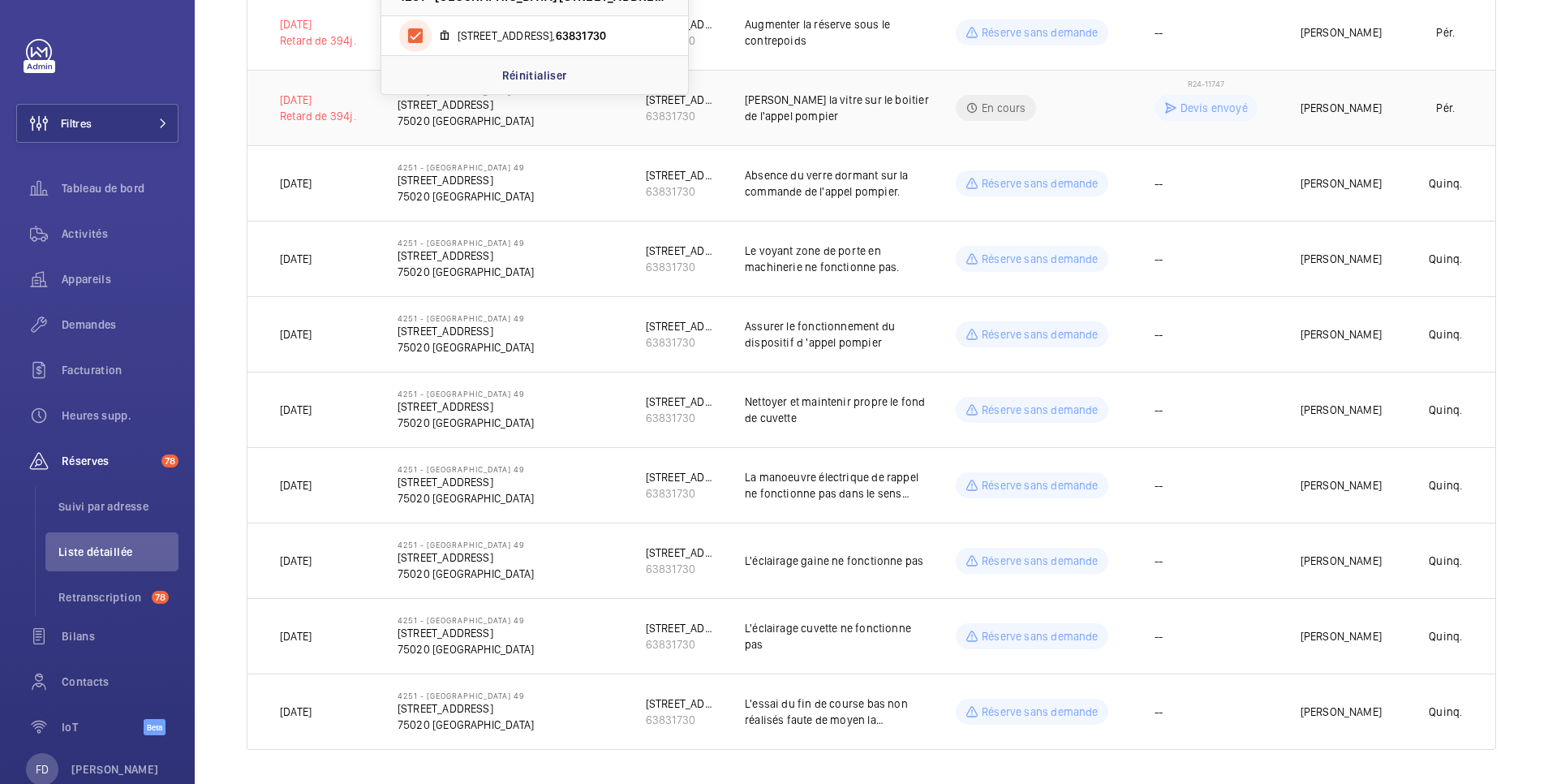
scroll to position [345, 0]
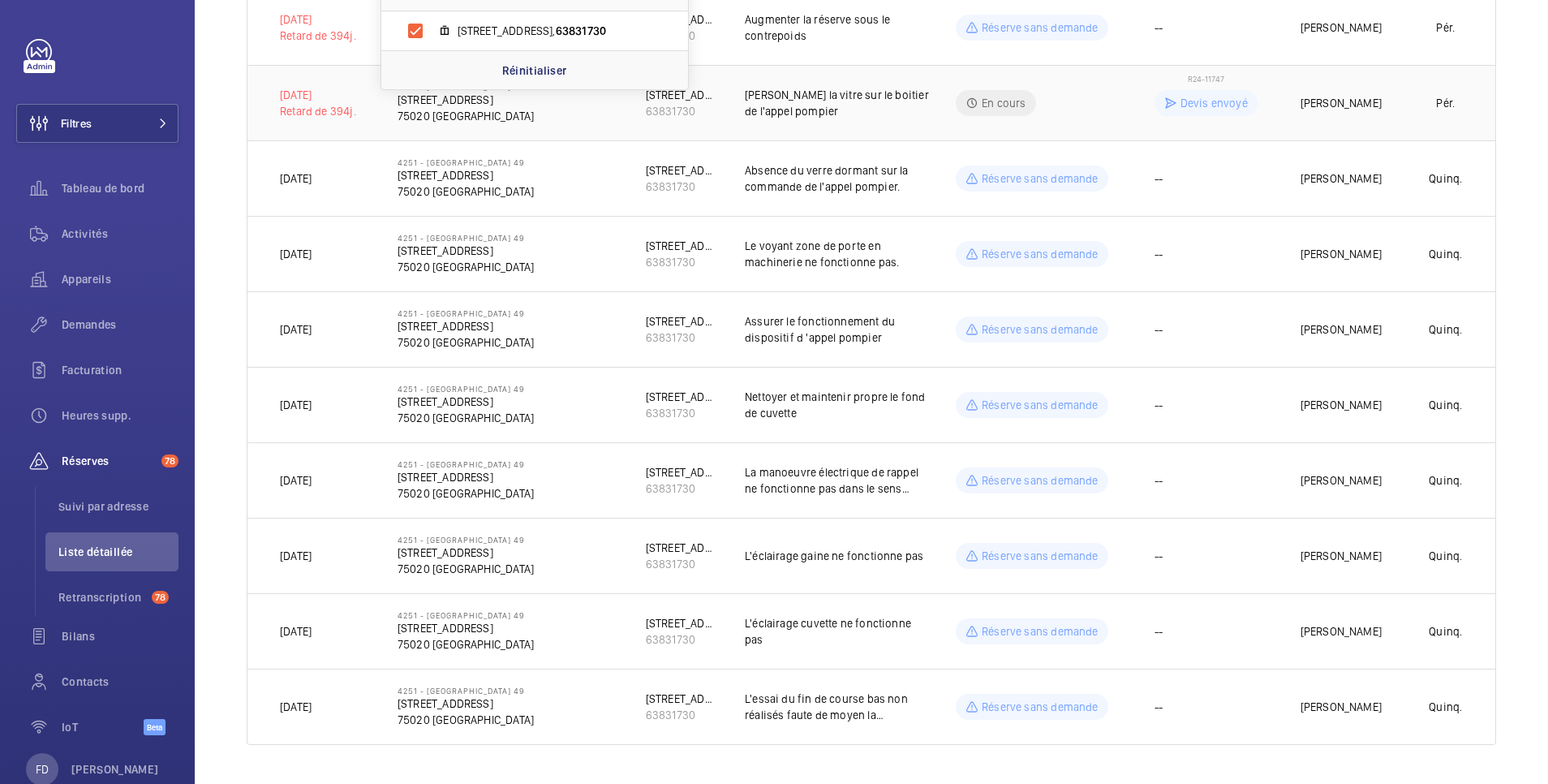
click at [1129, 112] on td "R24-11747 Devis envoyé" at bounding box center [1202, 102] width 146 height 76
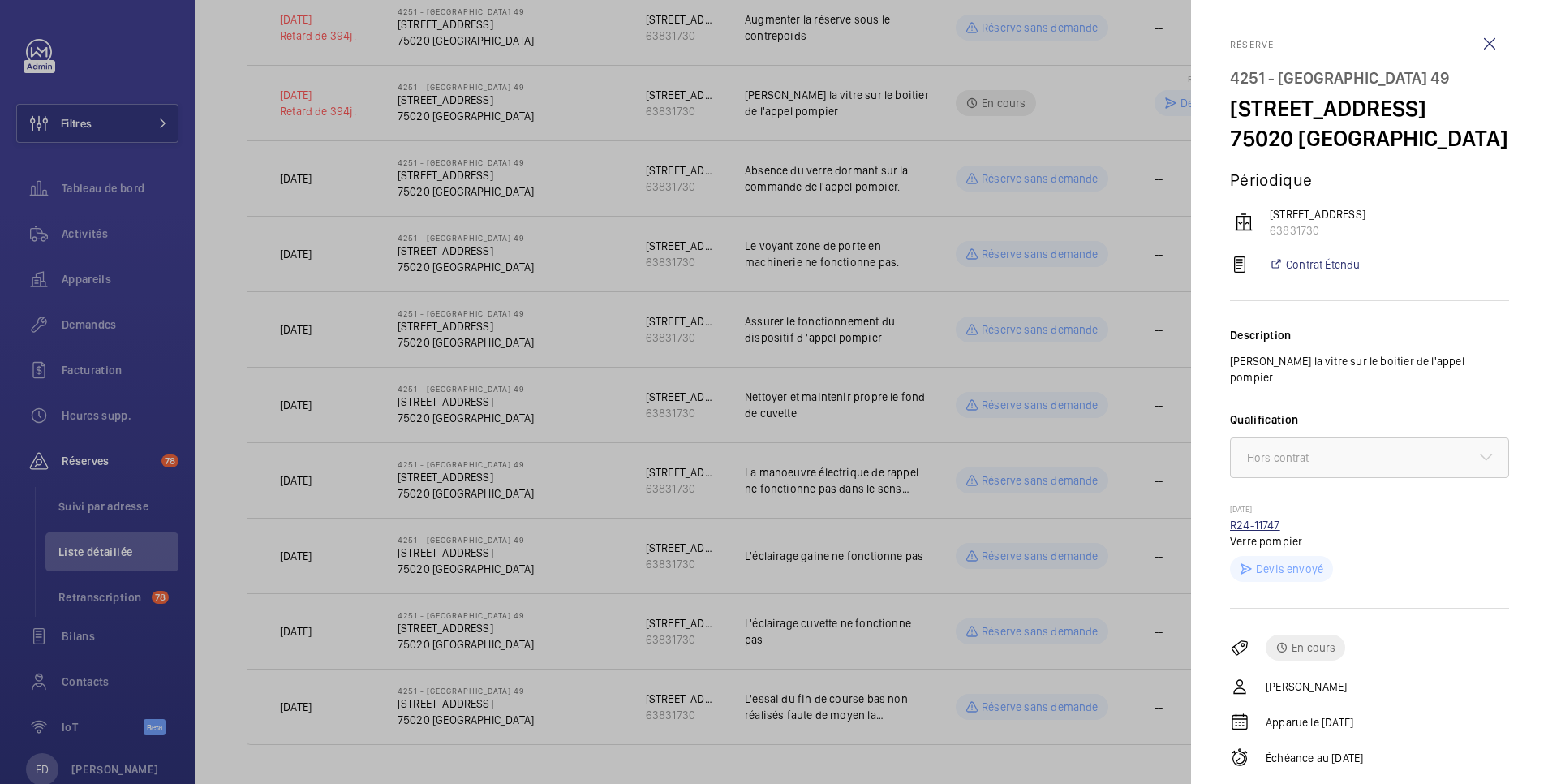
click at [1274, 518] on link "R24-11747" at bounding box center [1255, 524] width 50 height 13
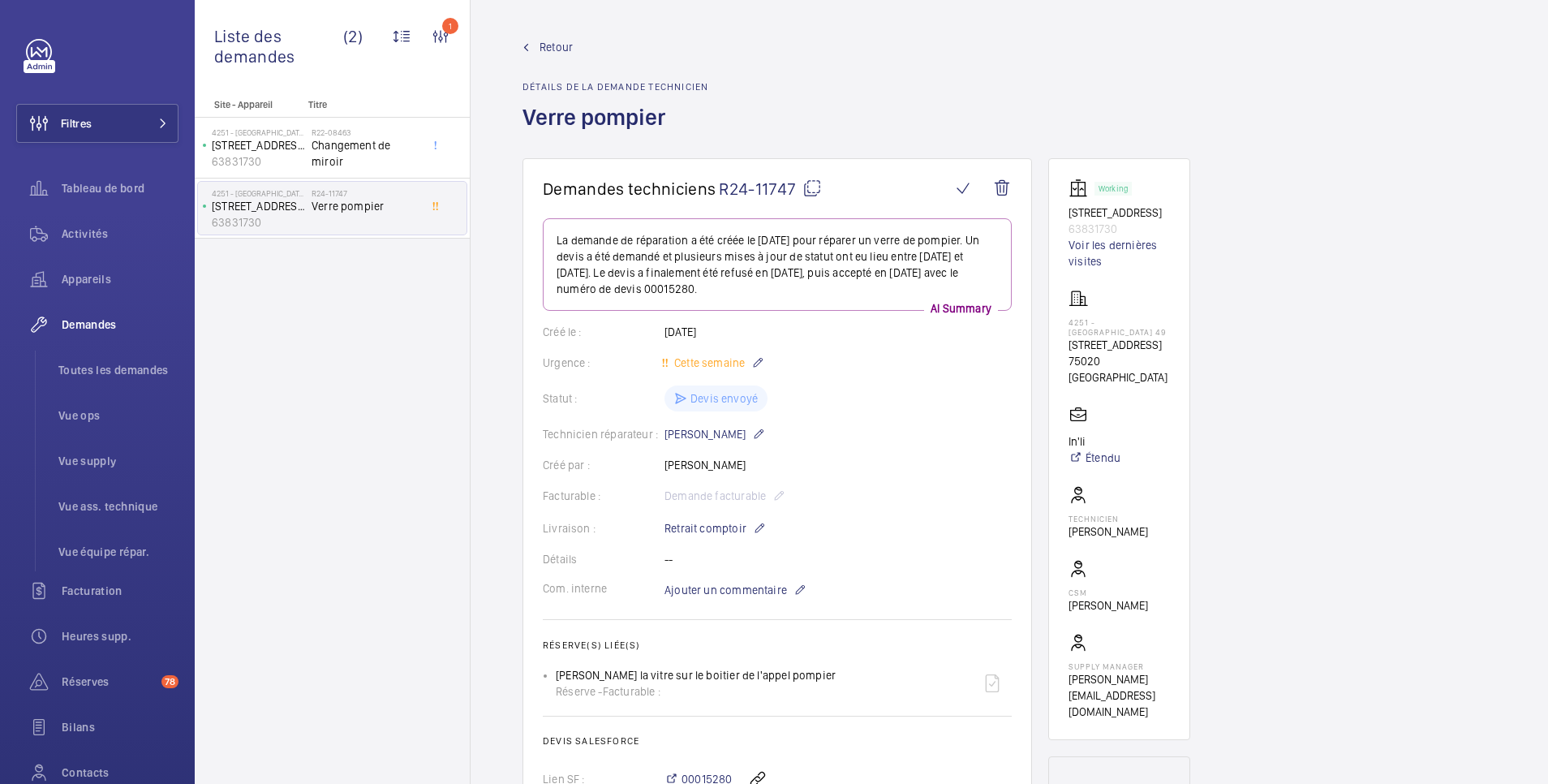
click at [561, 45] on span "Retour" at bounding box center [556, 47] width 33 height 16
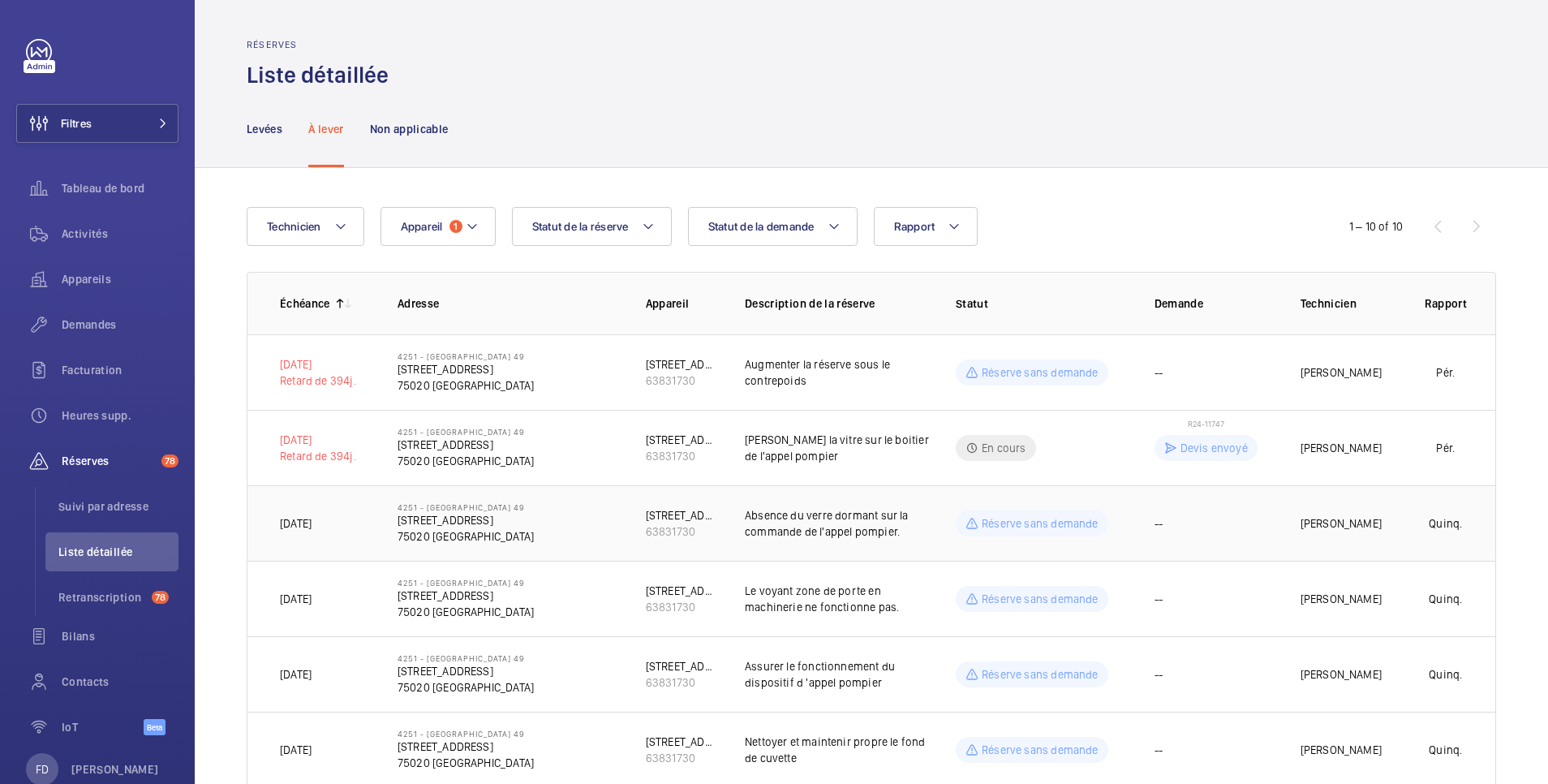
click at [1342, 510] on td "[PERSON_NAME]" at bounding box center [1336, 522] width 121 height 76
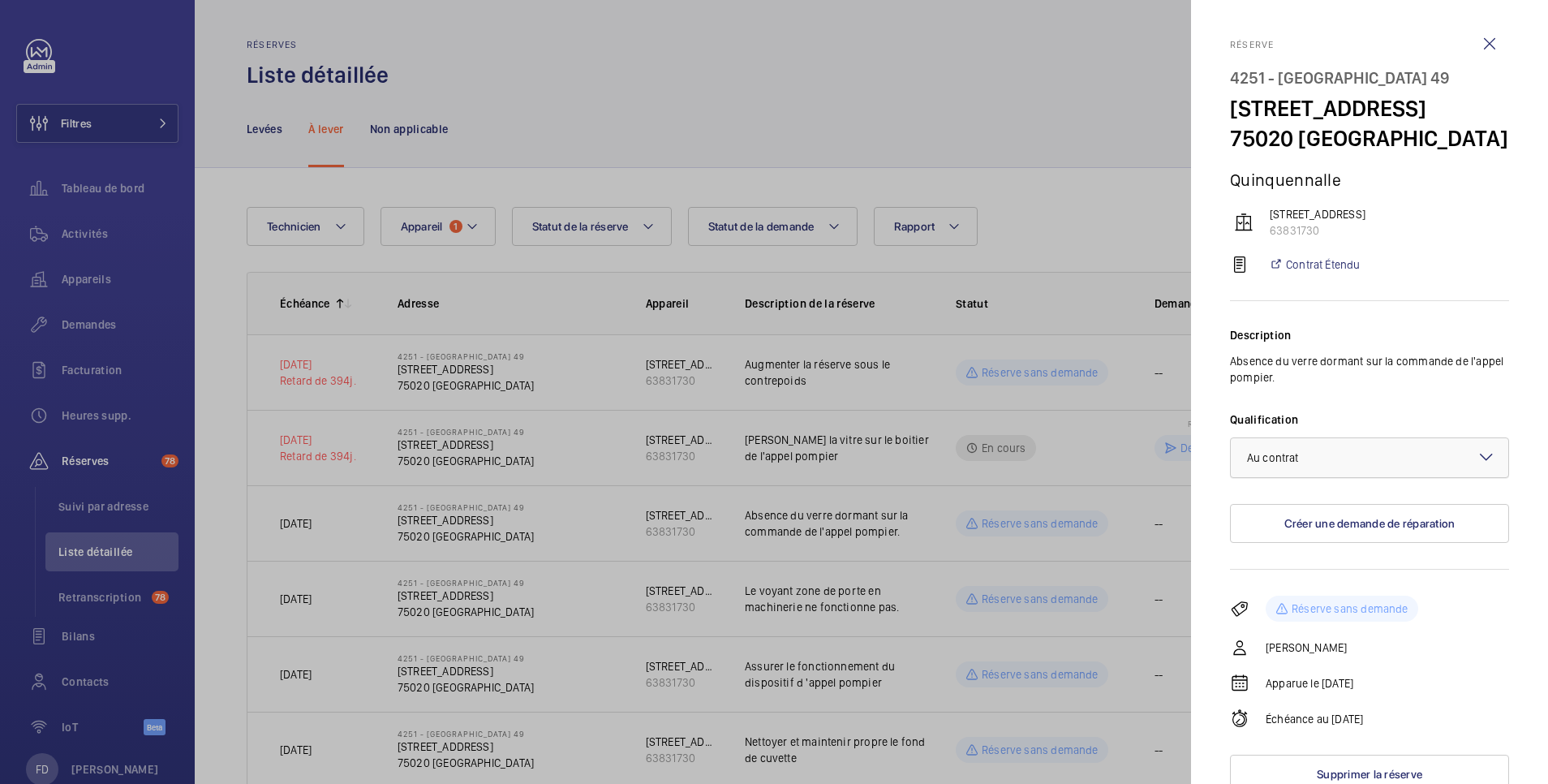
click at [1347, 462] on div at bounding box center [1370, 458] width 278 height 39
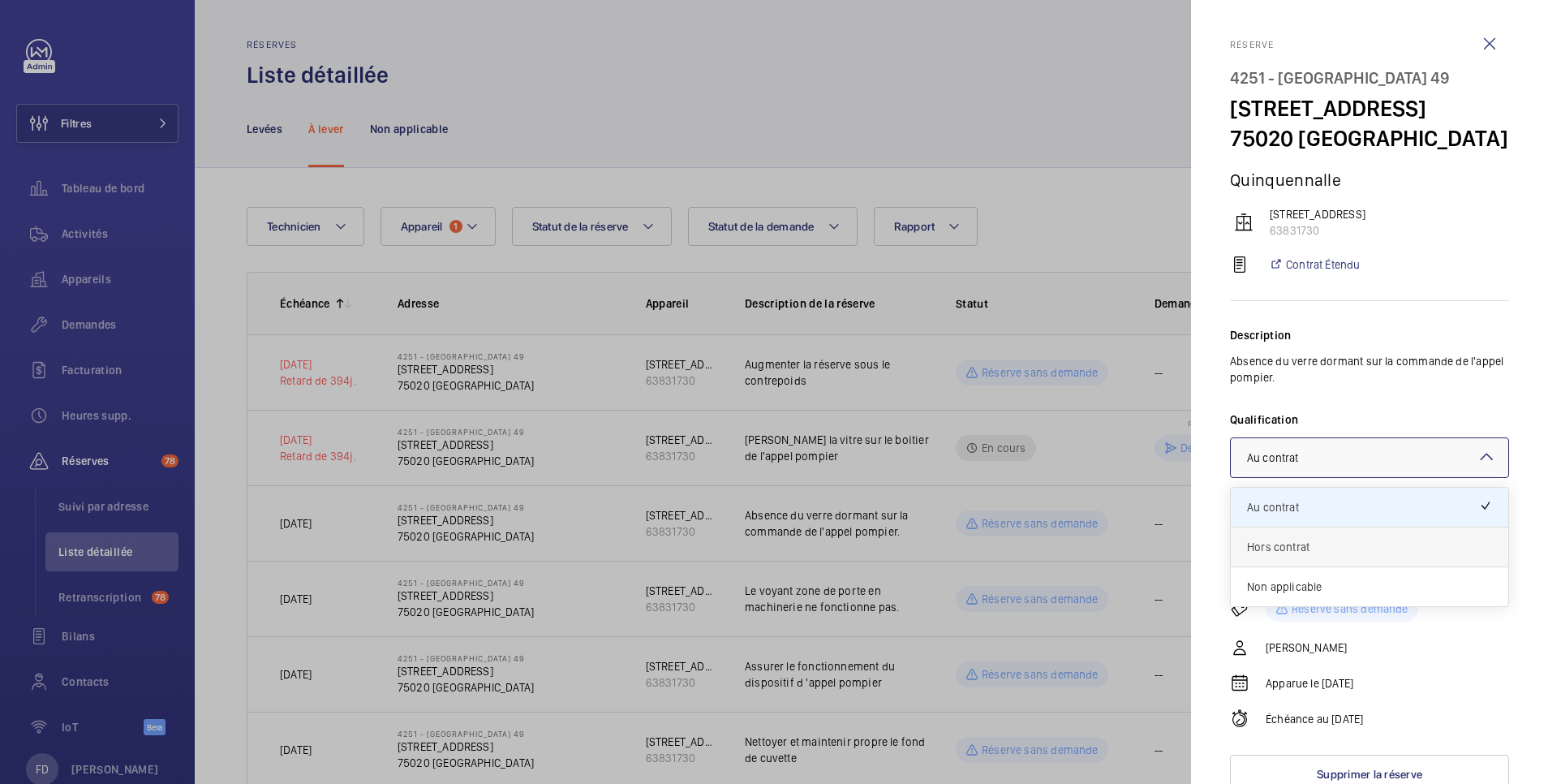
click at [1325, 539] on span "Hors contrat" at bounding box center [1370, 546] width 245 height 16
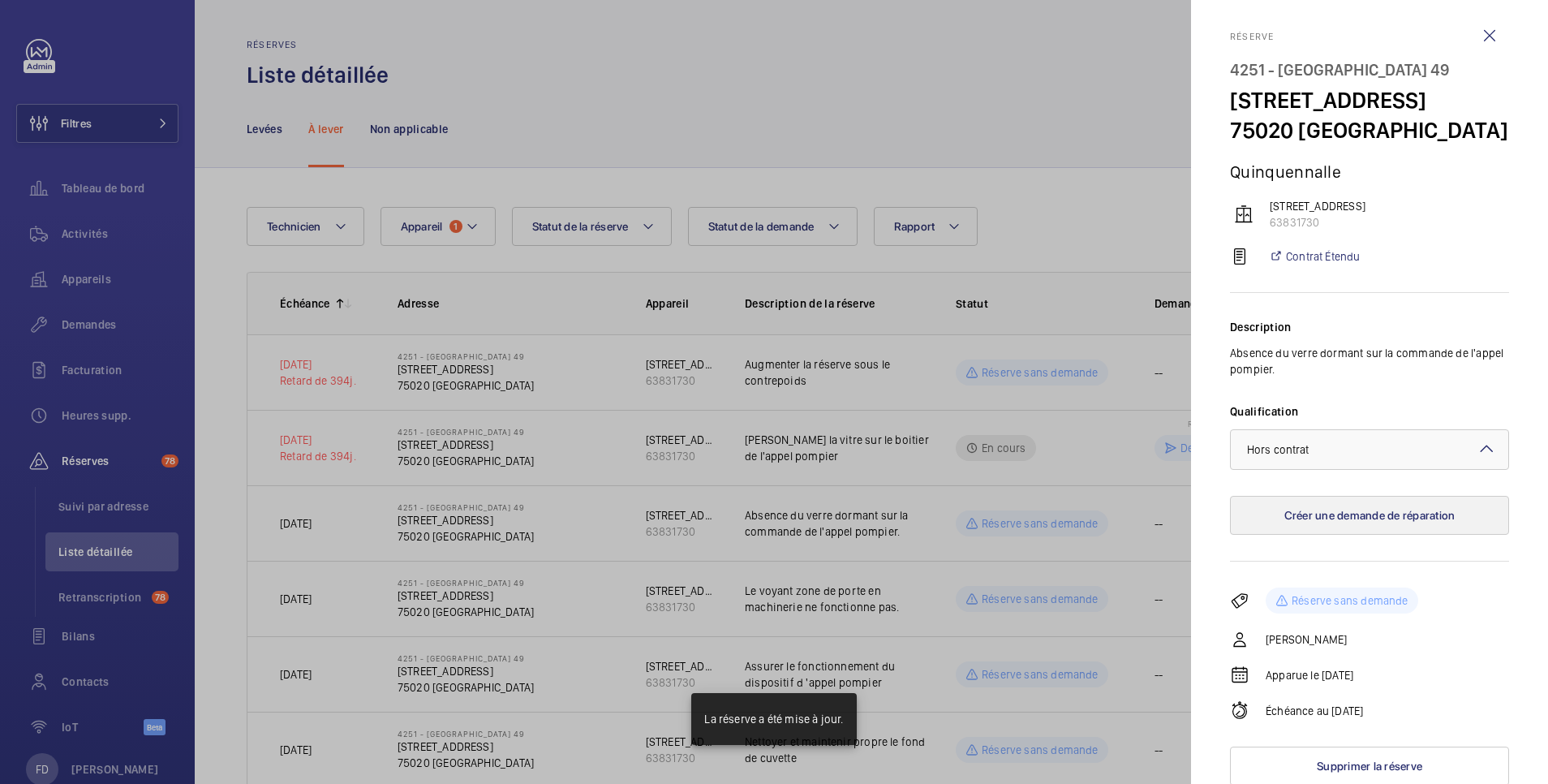
scroll to position [9, 0]
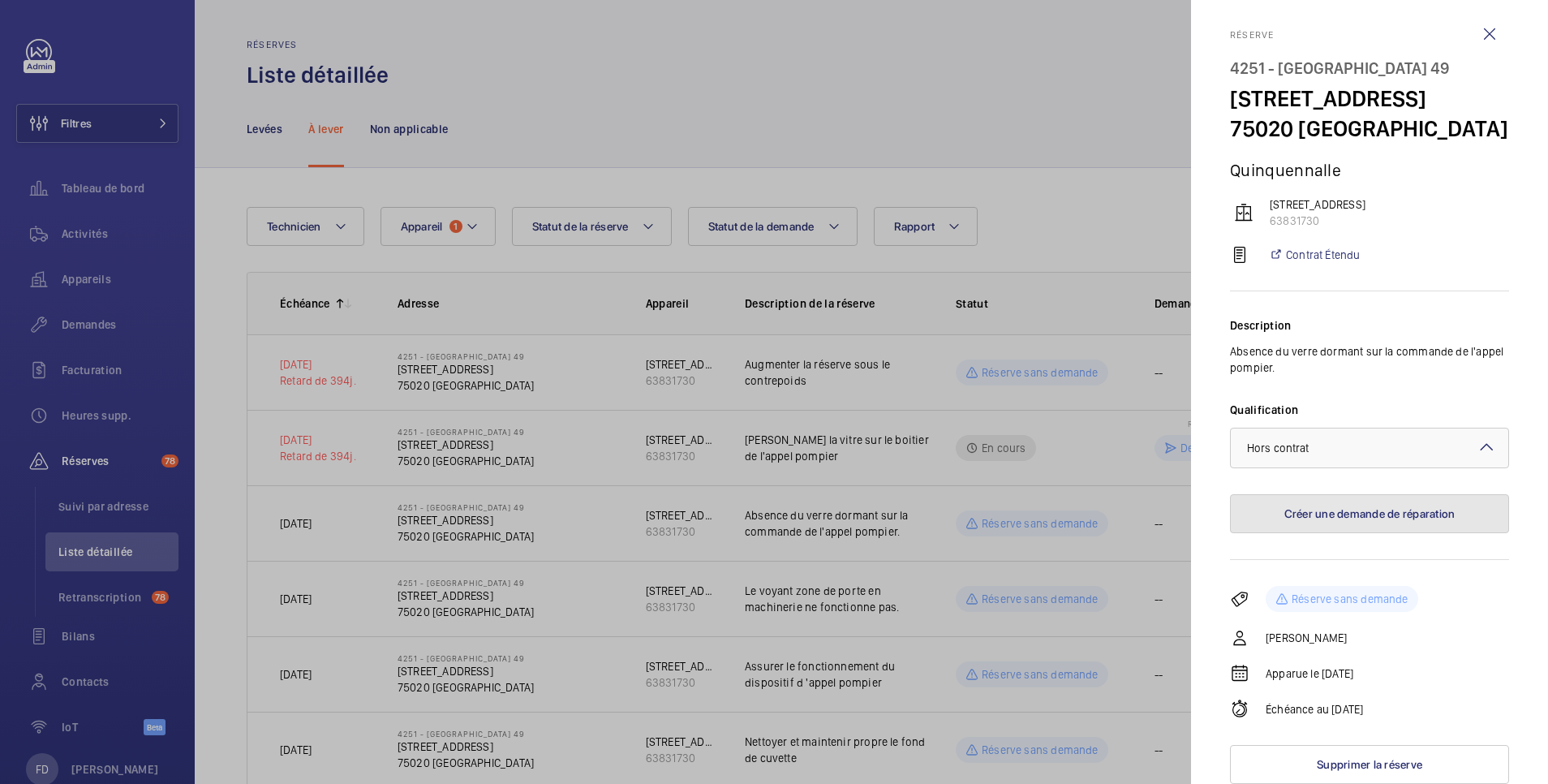
click at [1349, 509] on button "Créer une demande de réparation" at bounding box center [1370, 514] width 280 height 39
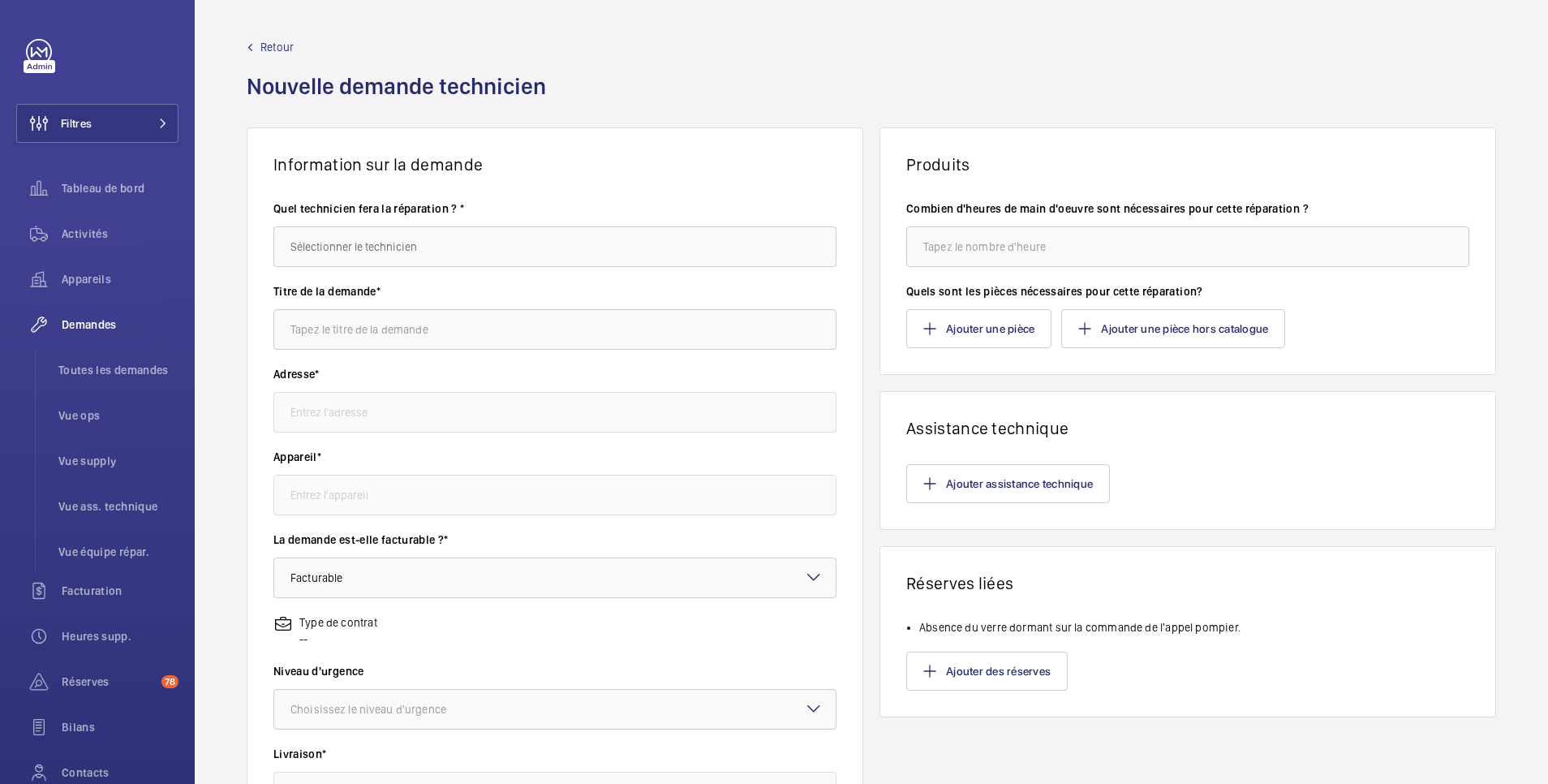
type input "4251 - PARIS 49 17 Rue Monte-Cristo, 75020 PARIS"
type input "63831730 - 19 B square Monsoreau"
click at [464, 256] on input "text" at bounding box center [555, 246] width 563 height 41
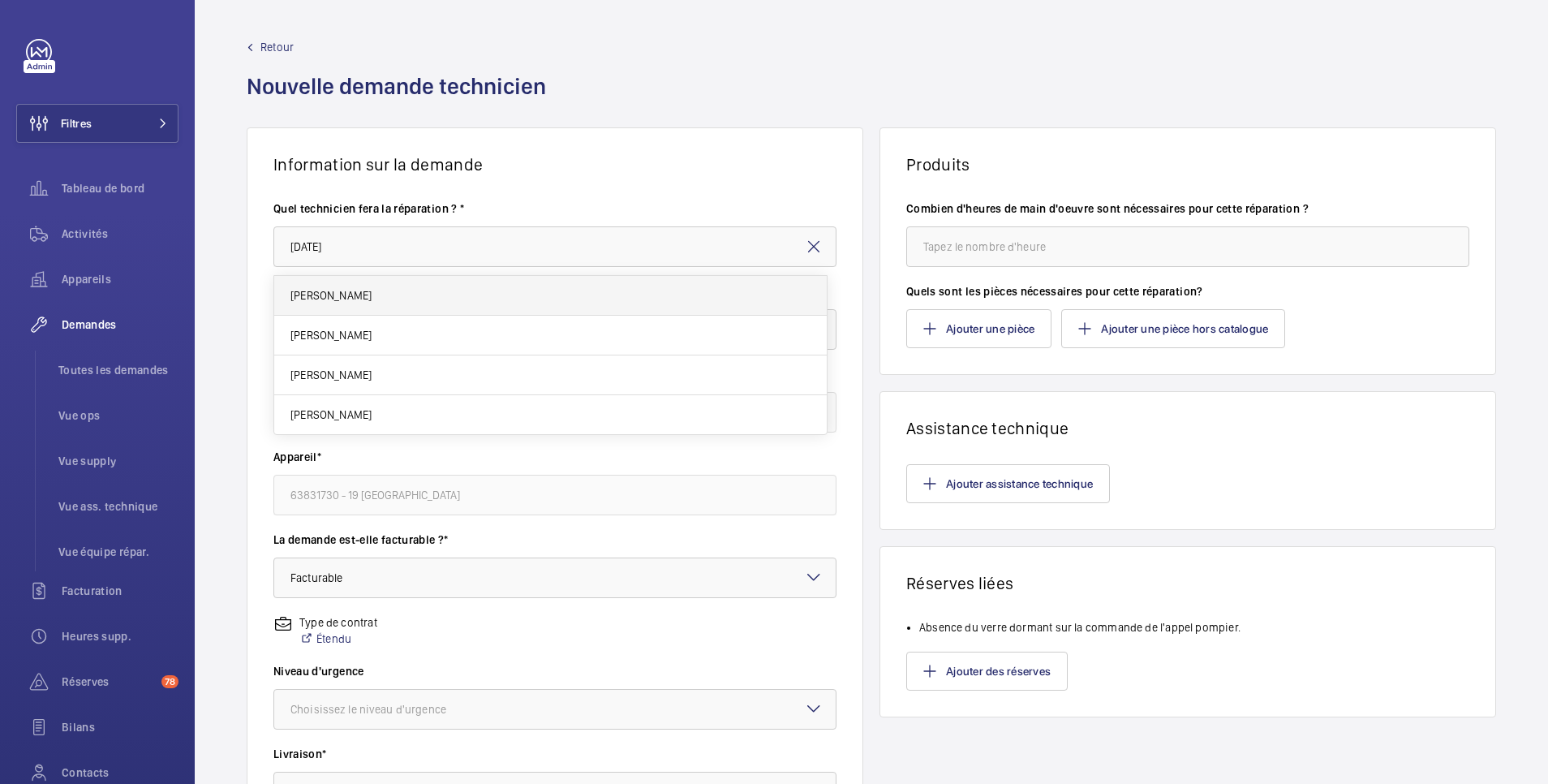
click at [447, 296] on mat-option "[PERSON_NAME]" at bounding box center [551, 296] width 552 height 40
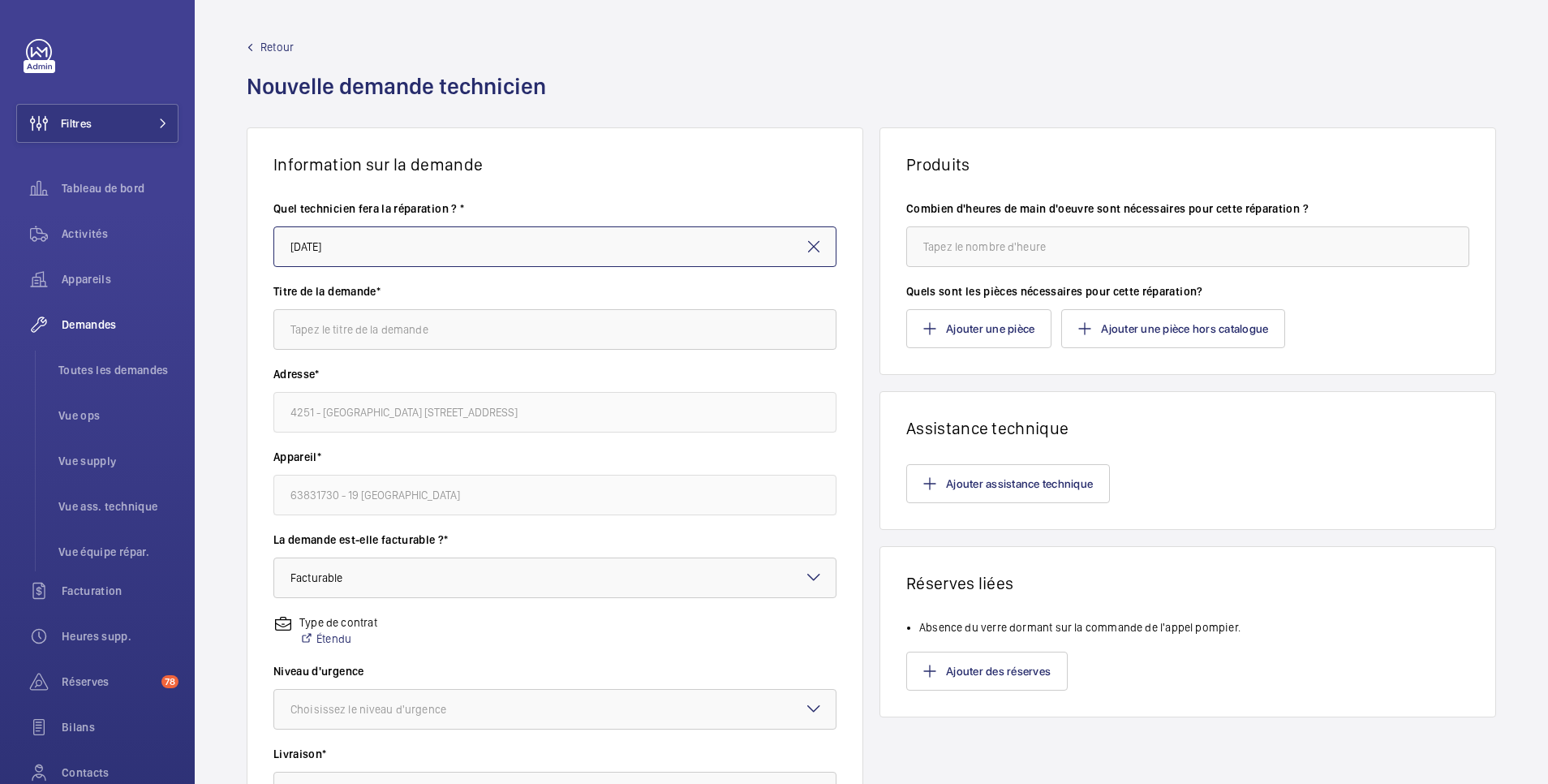
type input "[PERSON_NAME]"
click at [437, 330] on input "text" at bounding box center [555, 330] width 563 height 41
type input "v"
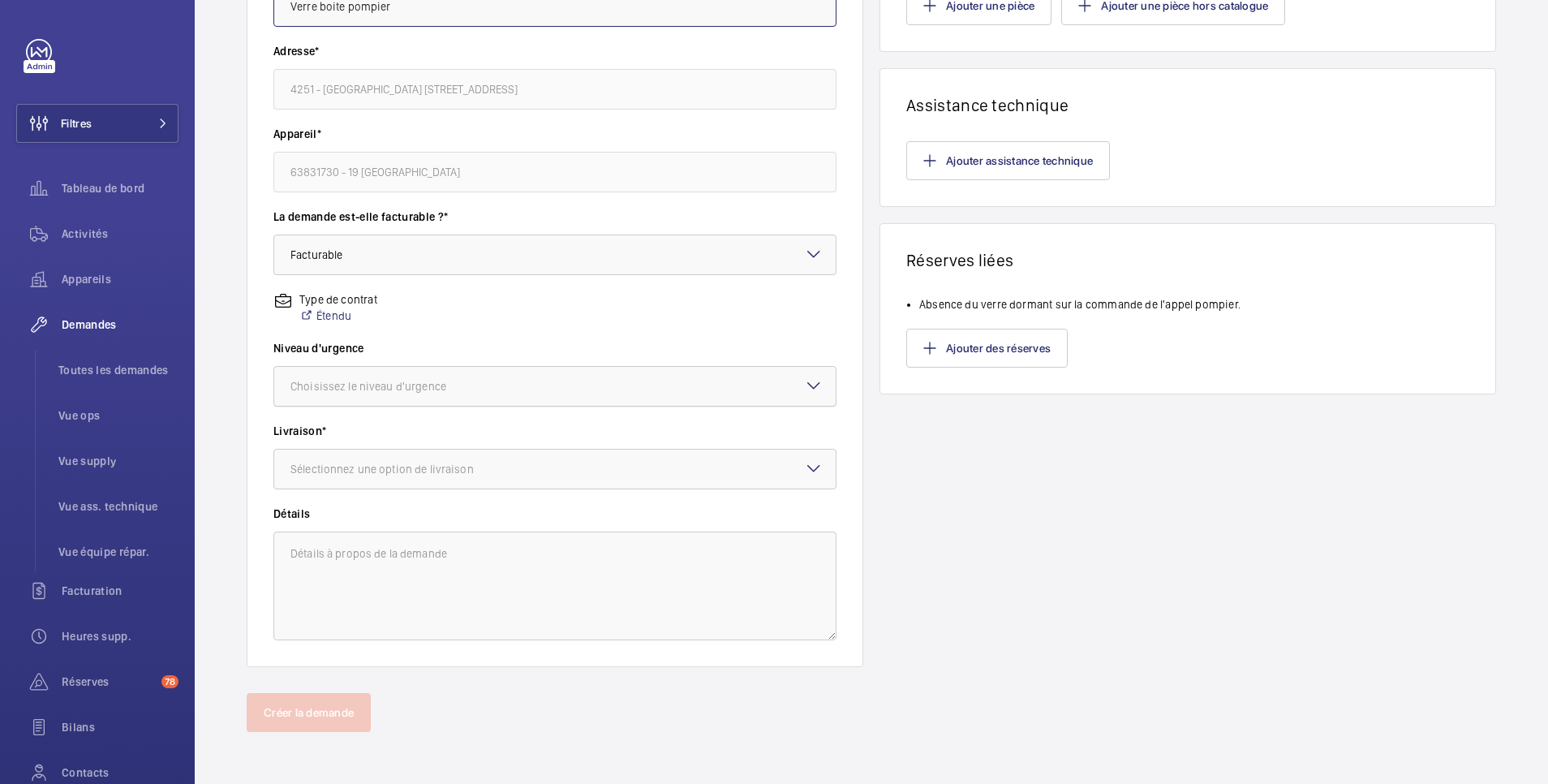
click at [412, 386] on div "Choisissez le niveau d'urgence" at bounding box center [388, 386] width 196 height 16
click at [398, 475] on span "Cette semaine" at bounding box center [555, 475] width 529 height 16
click at [401, 471] on div "Sélectionnez une option de livraison" at bounding box center [403, 469] width 224 height 16
click at [391, 596] on span "WM Entrepôt ([GEOGRAPHIC_DATA])" at bounding box center [555, 597] width 529 height 16
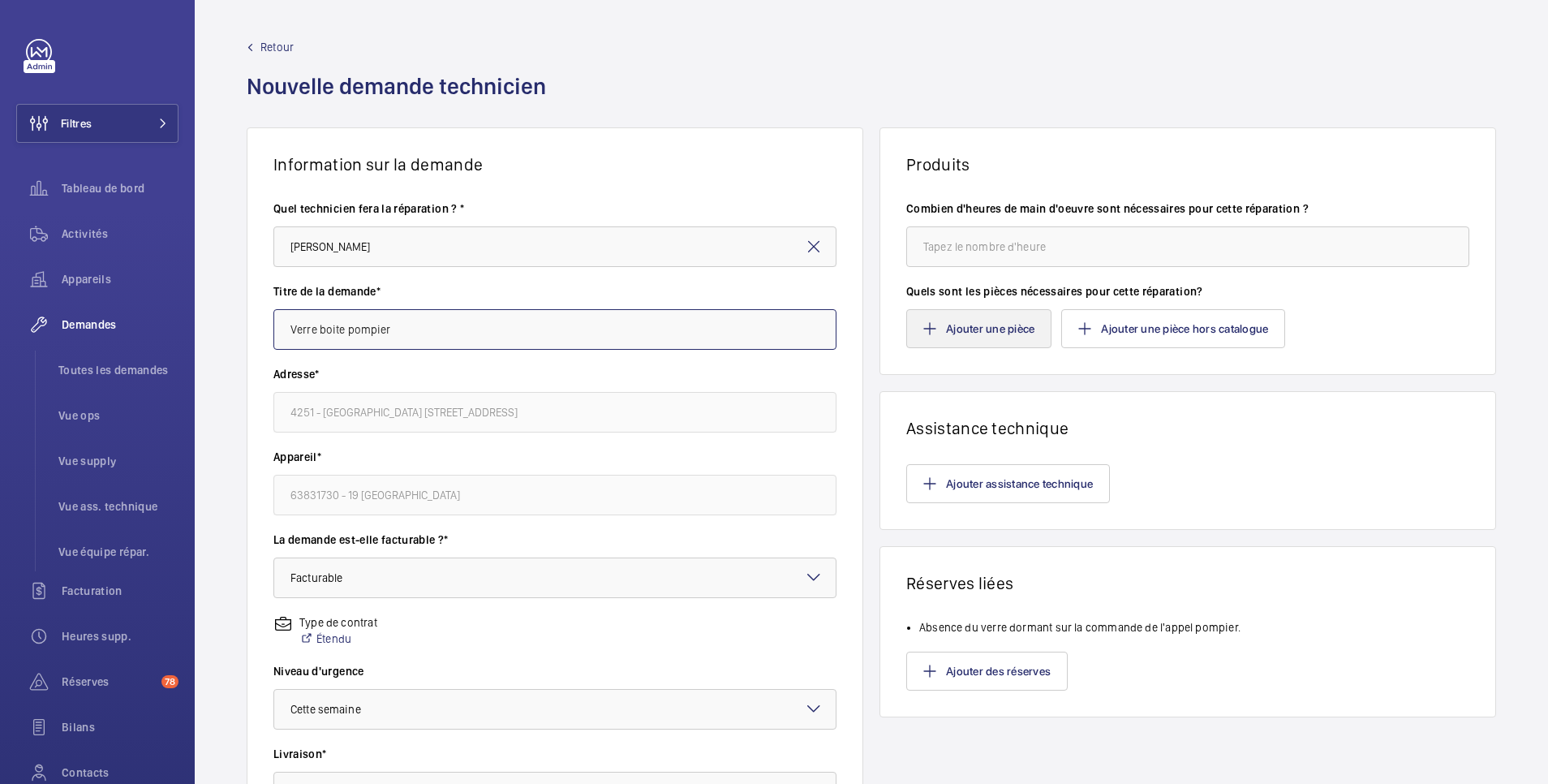
type input "Verre boite pompier"
click at [1007, 327] on button "Ajouter une pièce" at bounding box center [979, 329] width 145 height 39
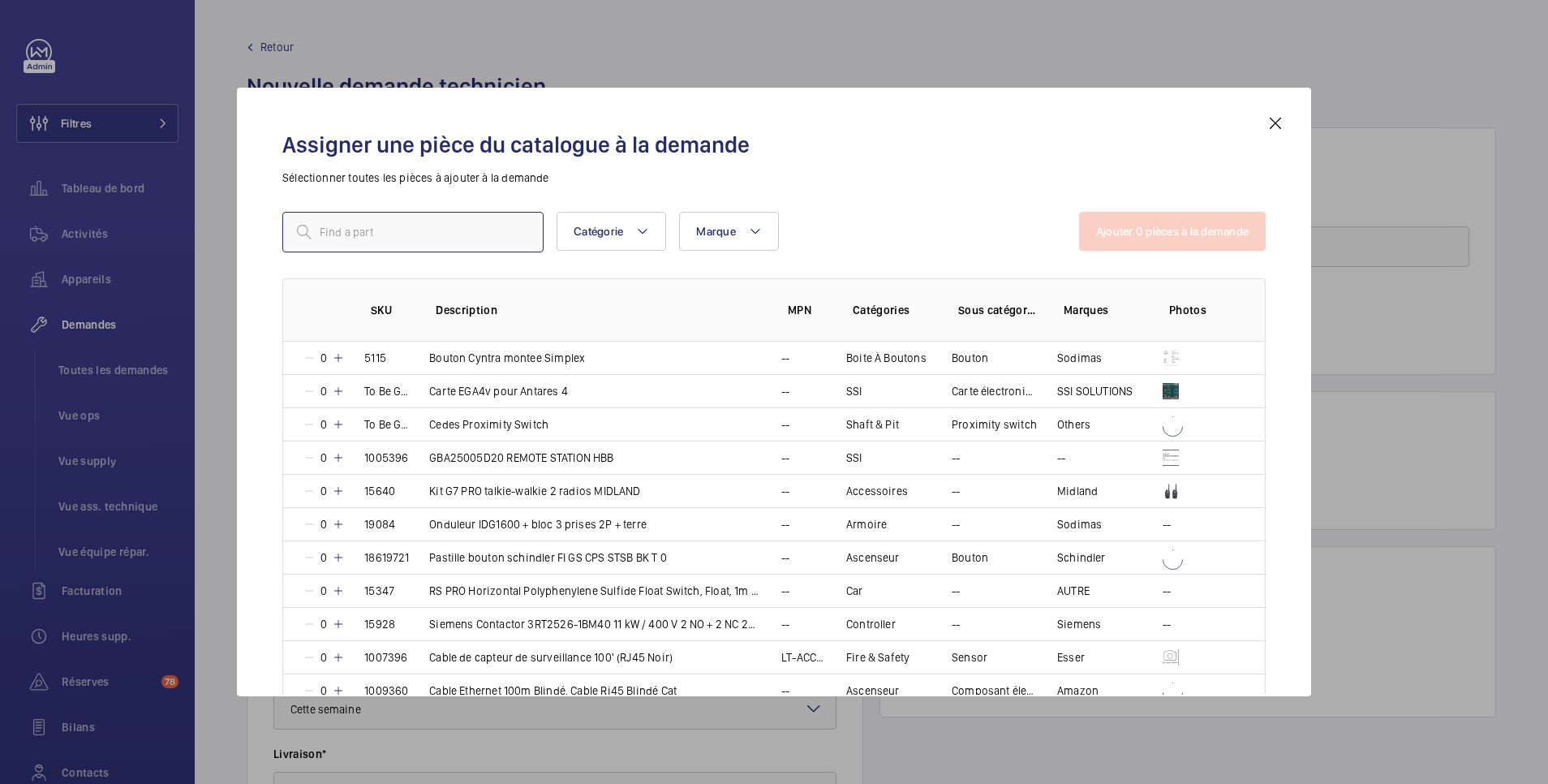
click at [415, 237] on input "text" at bounding box center [413, 232] width 262 height 41
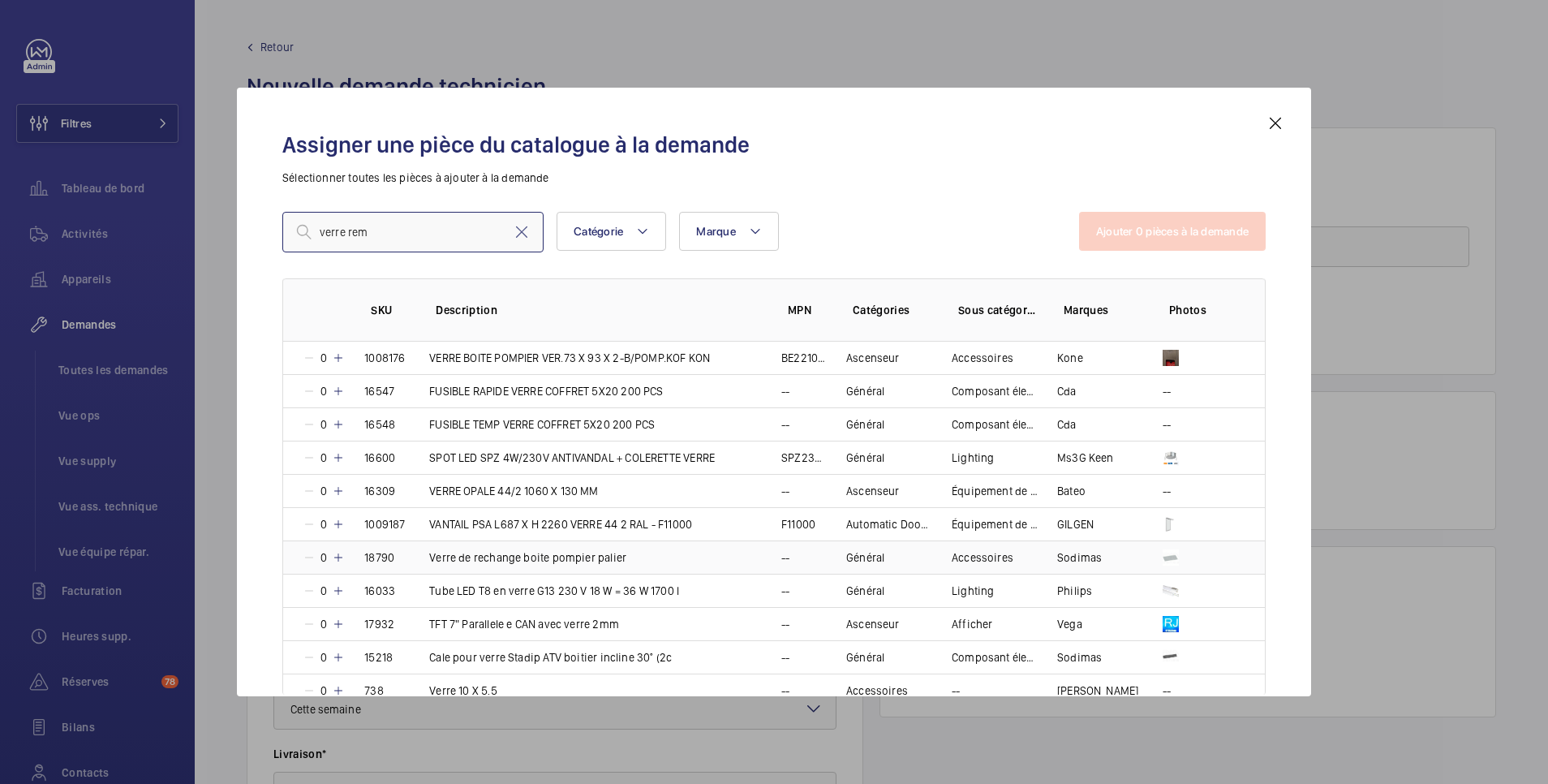
type input "verre rem"
click at [340, 556] on mat-icon at bounding box center [338, 557] width 13 height 13
click at [1201, 225] on button "Ajouter 1 pièces à la demande" at bounding box center [1173, 231] width 184 height 39
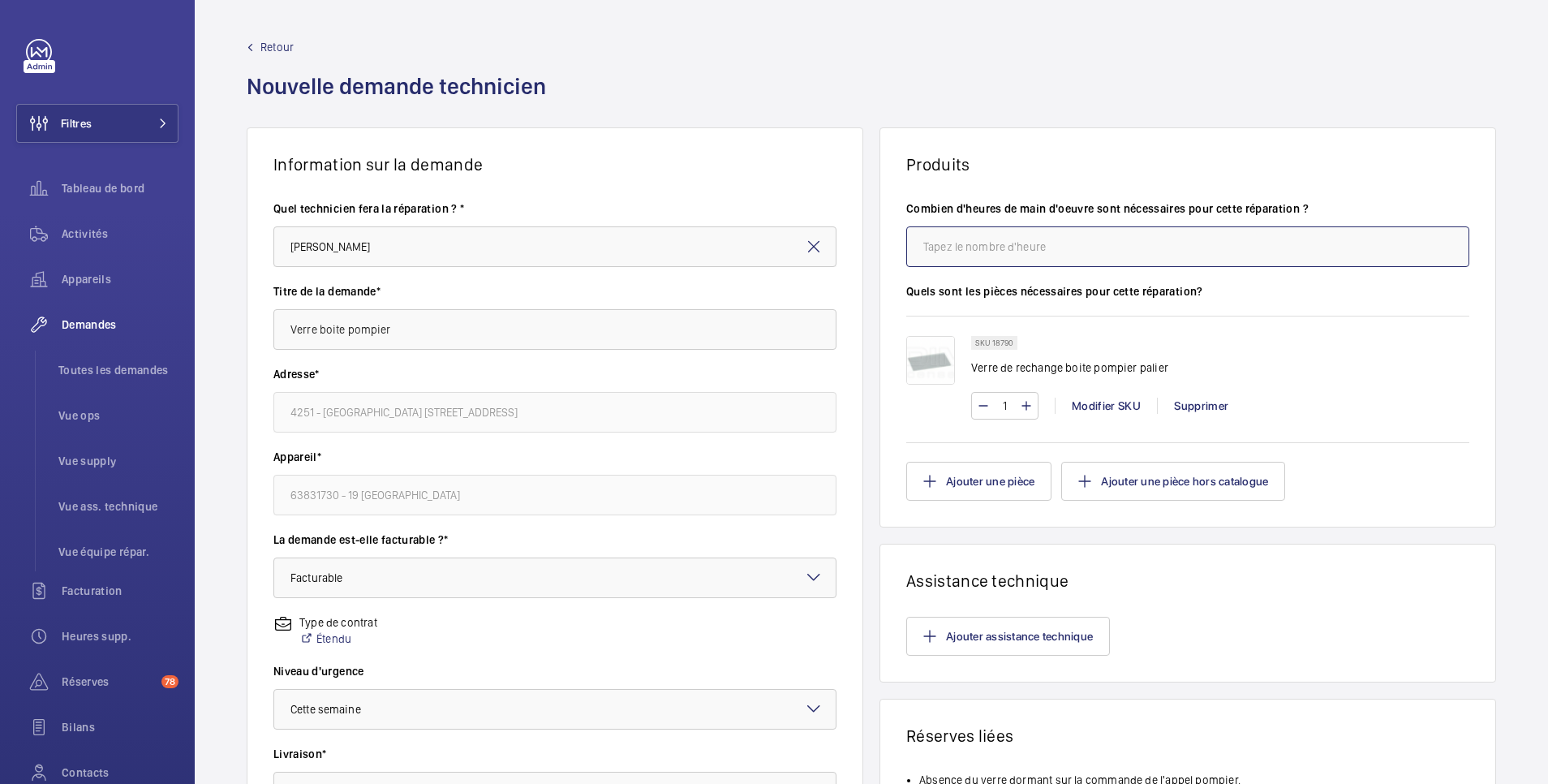
click at [1017, 252] on input "number" at bounding box center [1188, 246] width 563 height 41
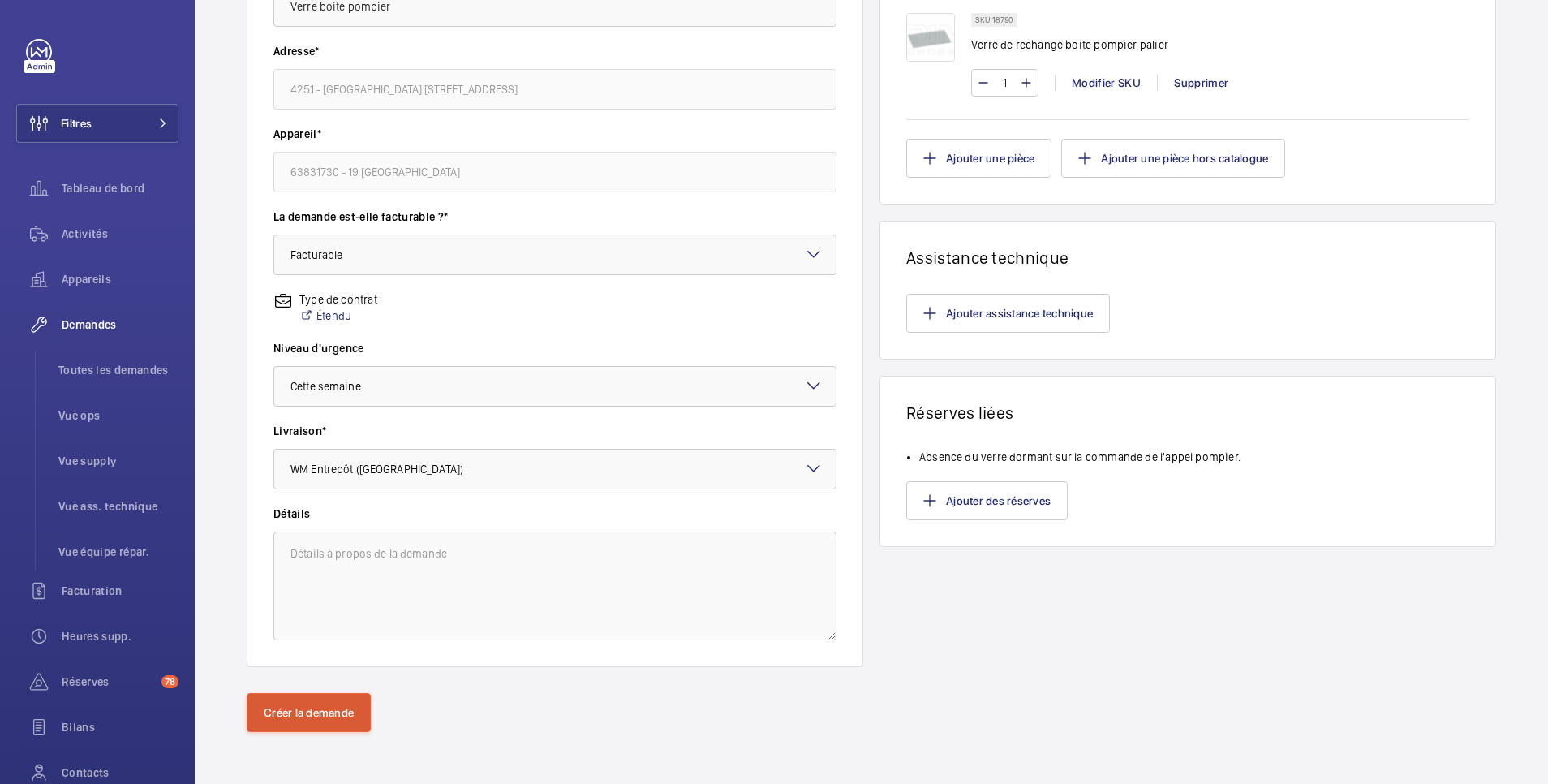
type input "1"
click at [330, 713] on button "Créer la demande" at bounding box center [308, 713] width 124 height 39
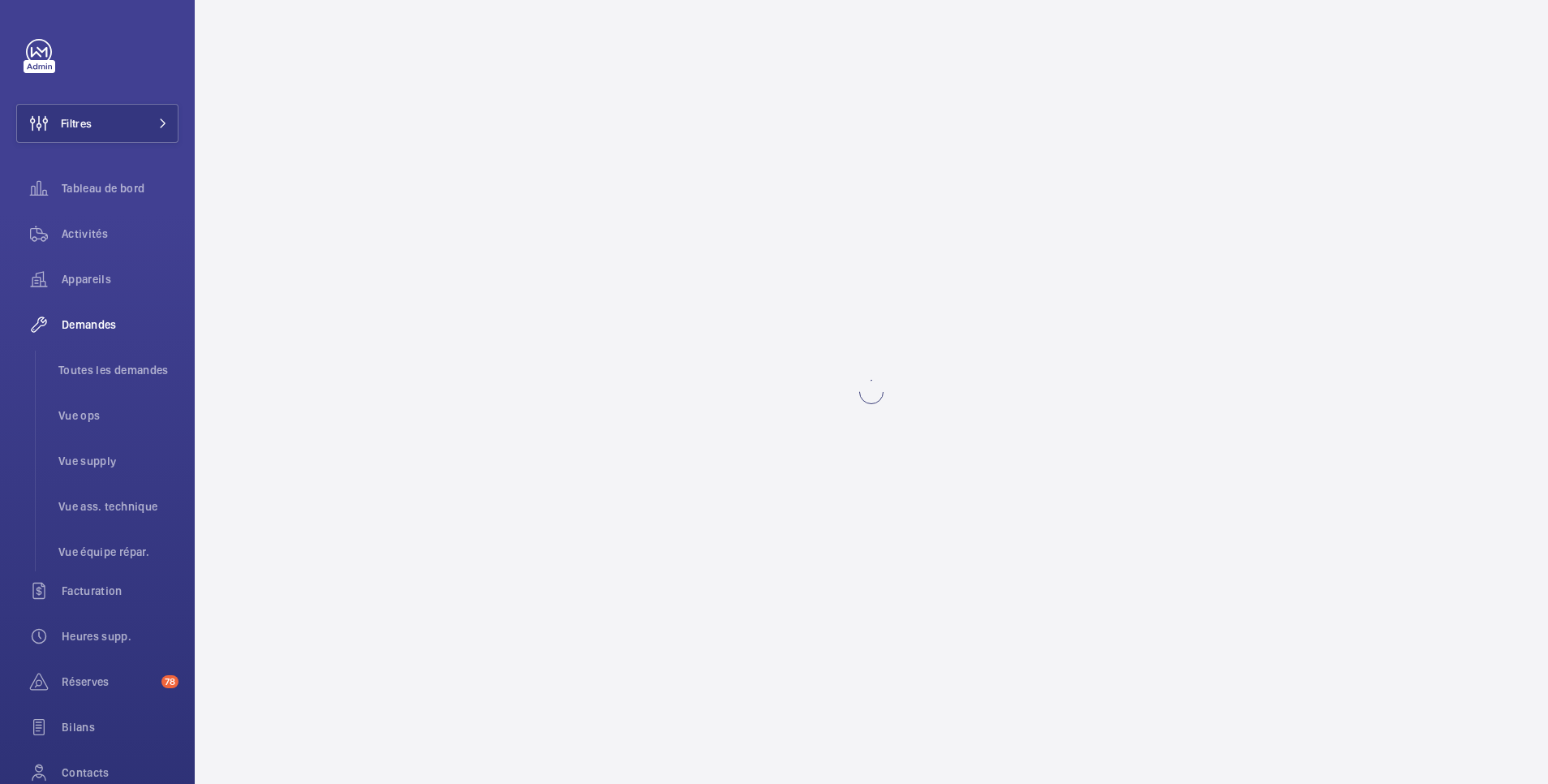
scroll to position [0, 0]
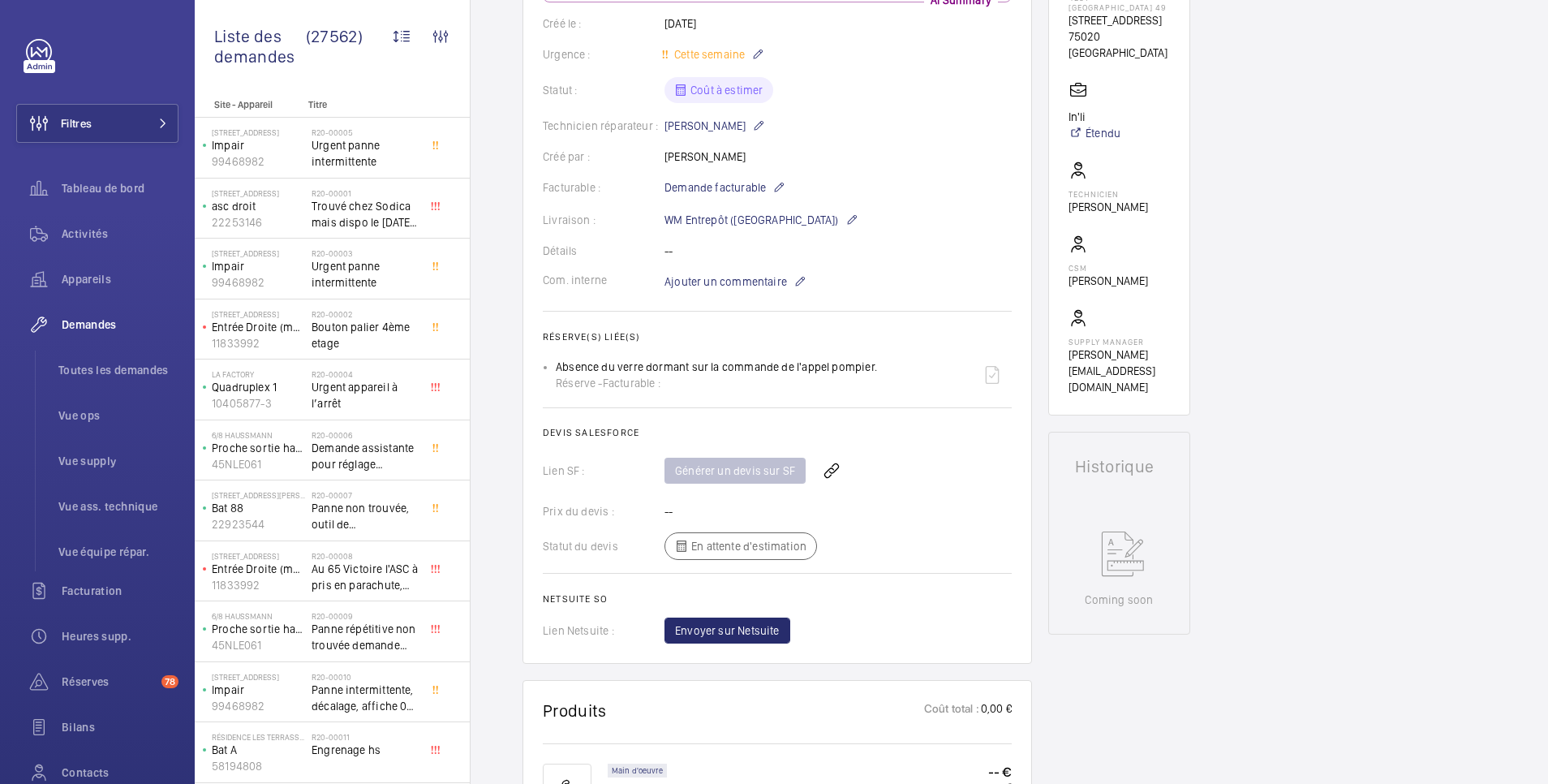
scroll to position [649, 0]
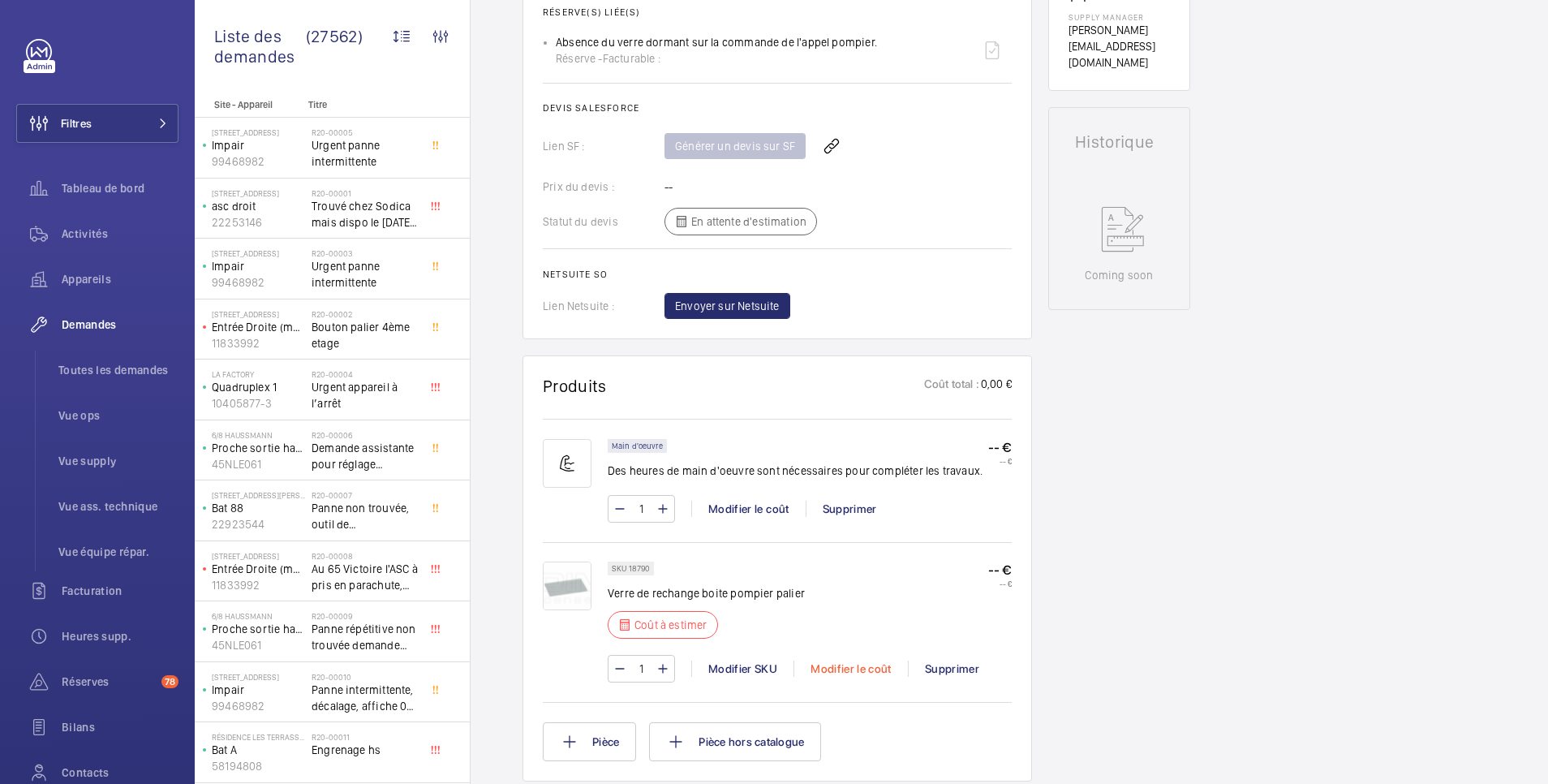
click at [845, 660] on div "Modifier le coût" at bounding box center [850, 668] width 115 height 16
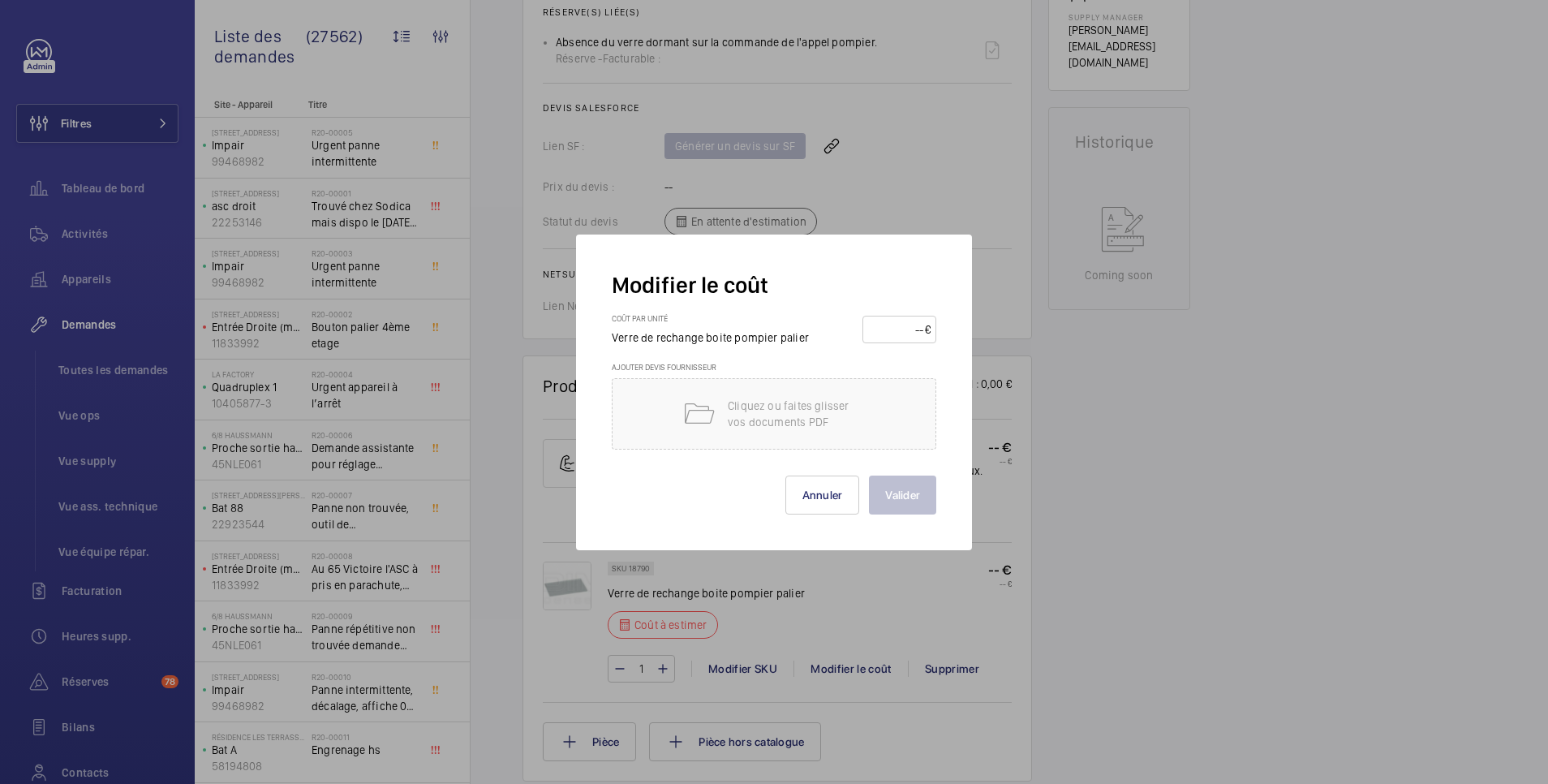
click at [895, 328] on input "number" at bounding box center [896, 330] width 57 height 26
type input "7"
click at [910, 497] on button "Valider" at bounding box center [902, 495] width 67 height 39
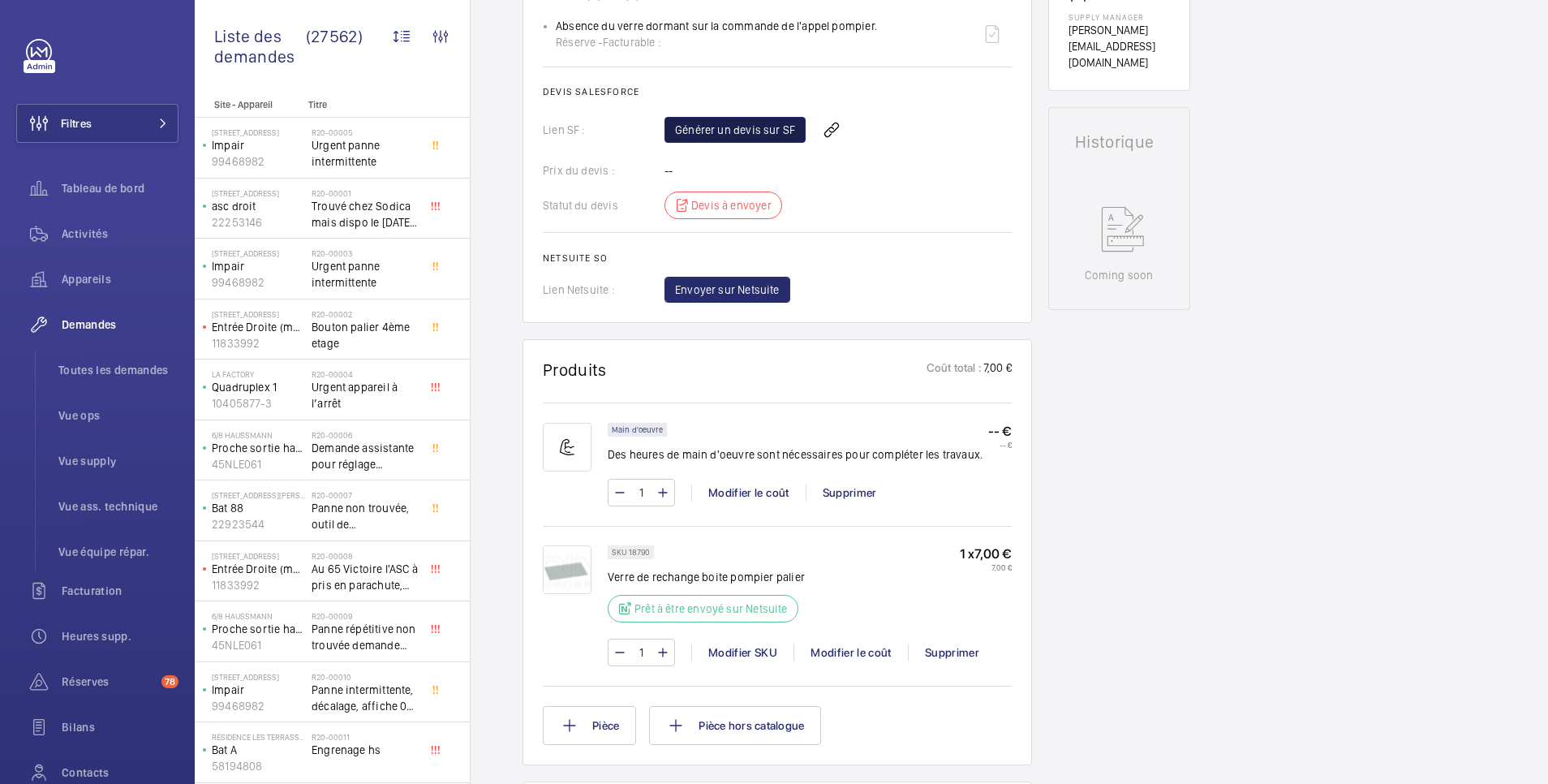
click at [742, 124] on link "Générer un devis sur SF" at bounding box center [735, 130] width 141 height 26
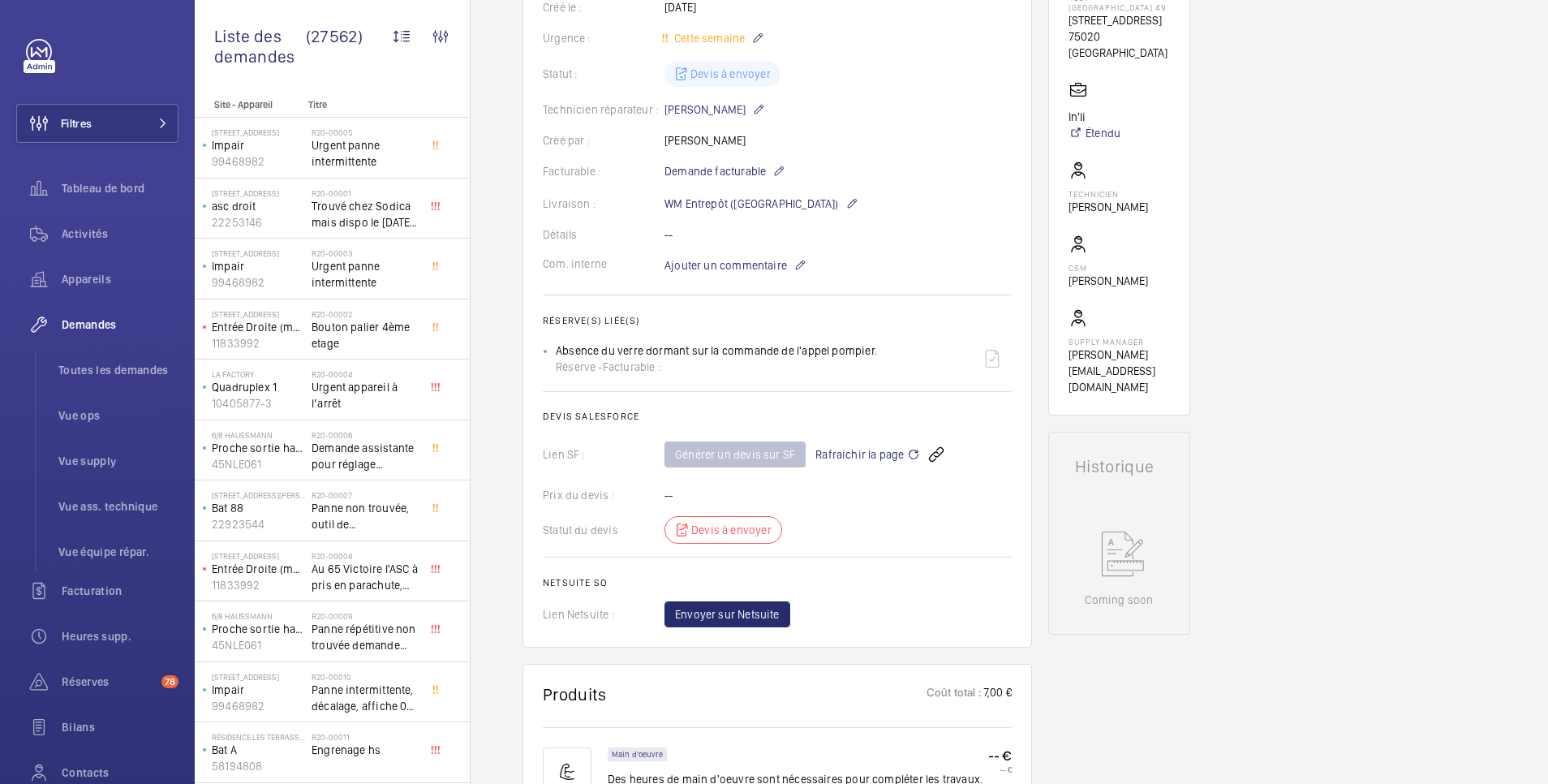
scroll to position [0, 0]
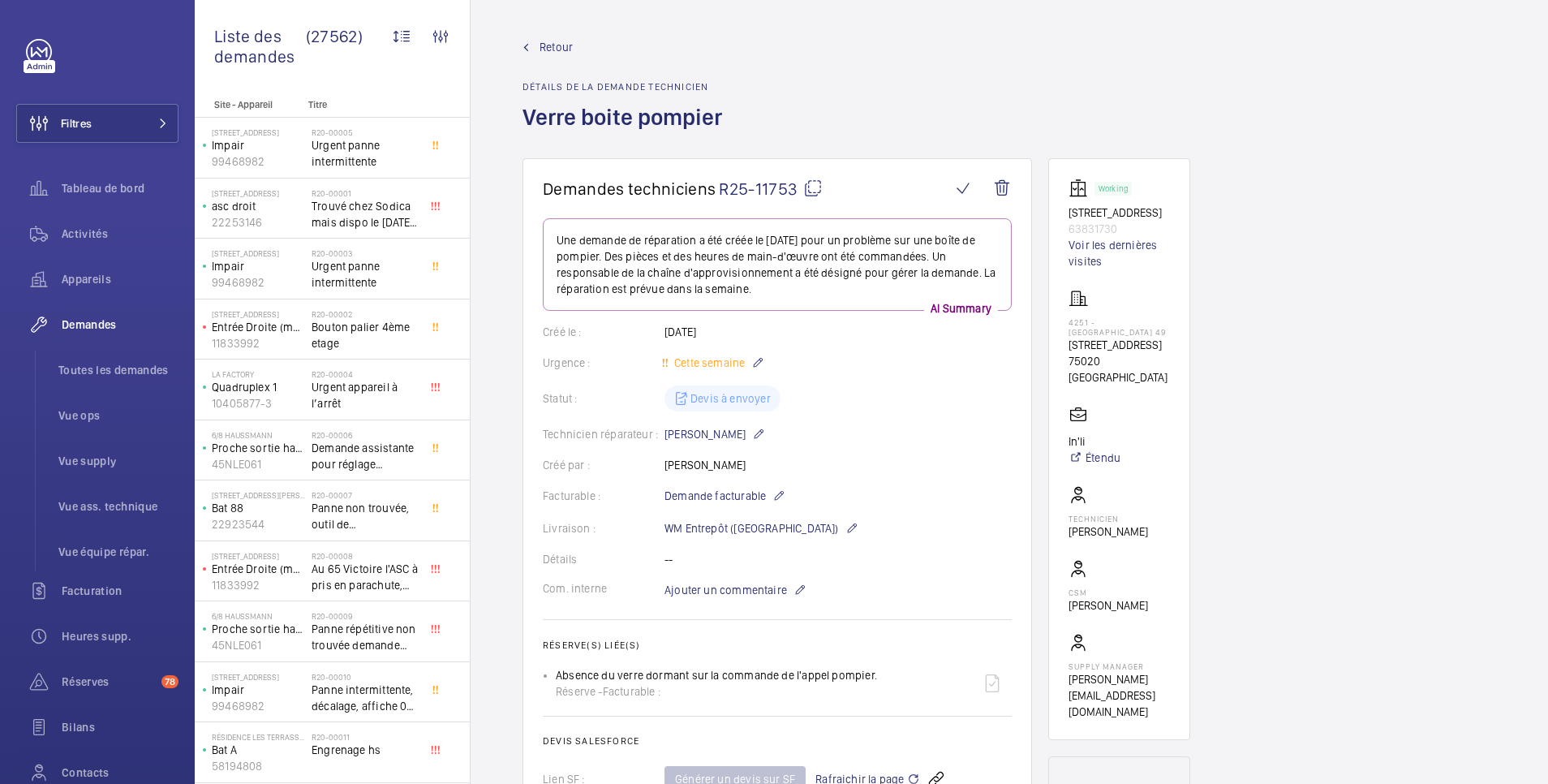
drag, startPoint x: 1066, startPoint y: 208, endPoint x: 1131, endPoint y: 224, distance: 66.9
click at [1131, 224] on wm-front-card "Working 19 B square Monsoreau 63831730 Voir les dernières visites 4251 - PARIS …" at bounding box center [1119, 448] width 142 height 582
drag, startPoint x: 1131, startPoint y: 224, endPoint x: 1115, endPoint y: 303, distance: 80.6
click at [1115, 303] on wm-front-card-body "Working 19 B square Monsoreau 63831730 Voir les dernières visites 4251 - PARIS …" at bounding box center [1119, 448] width 101 height 541
drag, startPoint x: 1064, startPoint y: 335, endPoint x: 1137, endPoint y: 335, distance: 73.0
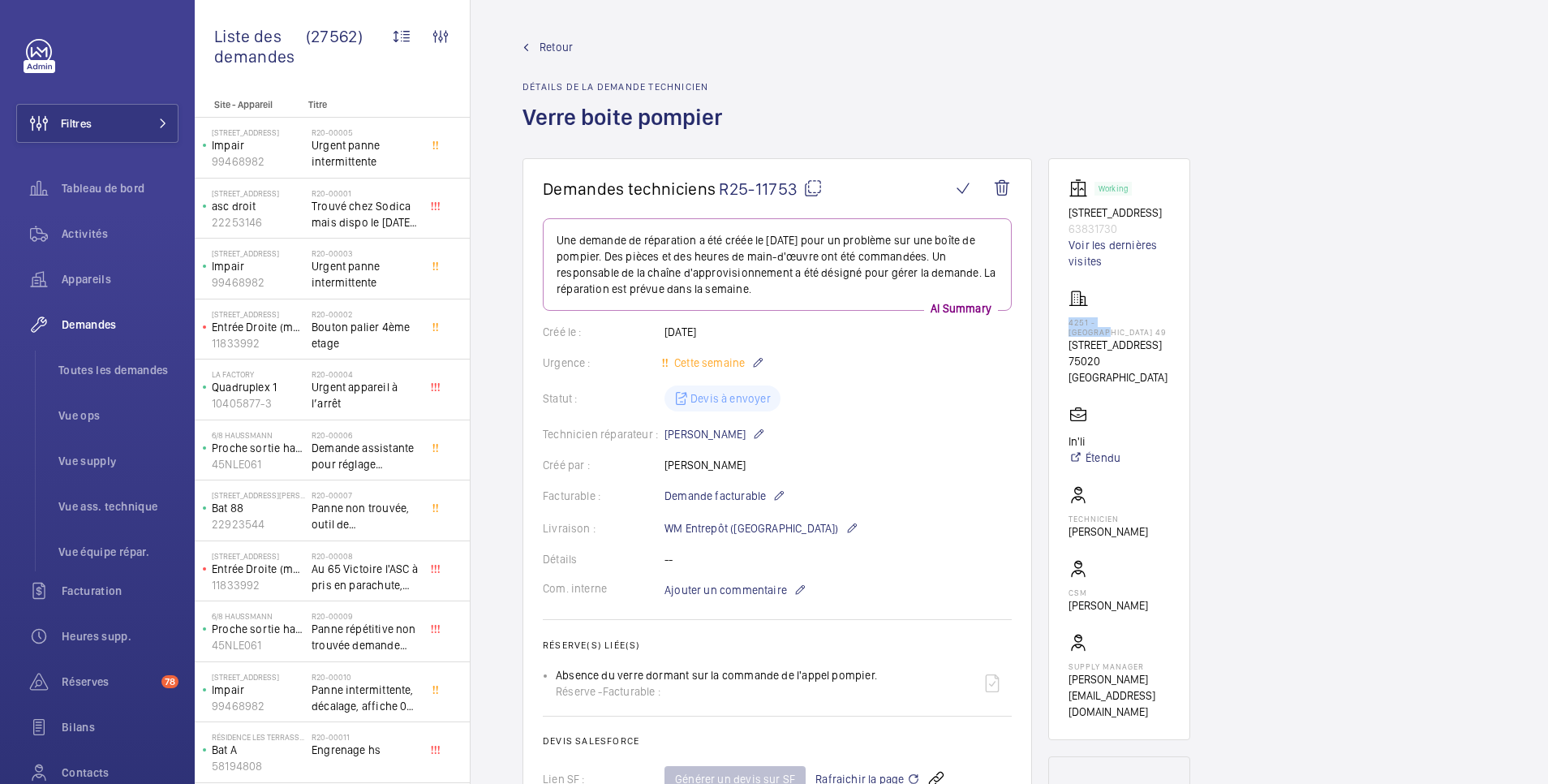
click at [1137, 335] on wm-front-card "Working 19 B square Monsoreau 63831730 Voir les dernières visites 4251 - PARIS …" at bounding box center [1119, 448] width 142 height 582
drag, startPoint x: 1071, startPoint y: 335, endPoint x: 1131, endPoint y: 337, distance: 60.0
click at [1132, 336] on p "4251 - [GEOGRAPHIC_DATA] 49" at bounding box center [1119, 326] width 101 height 20
drag, startPoint x: 1070, startPoint y: 338, endPoint x: 1147, endPoint y: 341, distance: 77.1
click at [1147, 336] on p "4251 - [GEOGRAPHIC_DATA] 49" at bounding box center [1119, 326] width 101 height 20
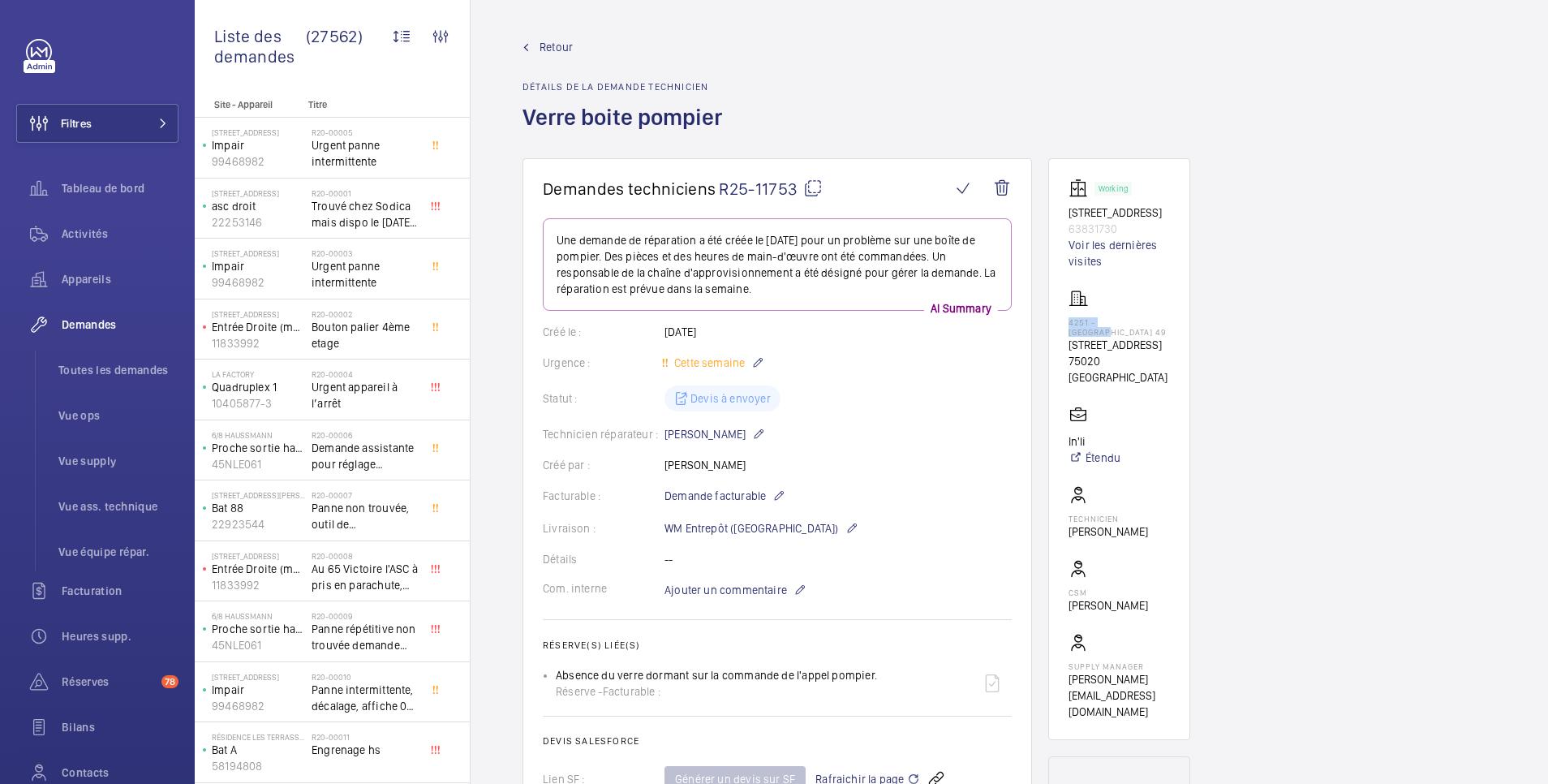
copy p "4251 - [GEOGRAPHIC_DATA] 49"
click at [558, 52] on span "Retour" at bounding box center [556, 47] width 33 height 16
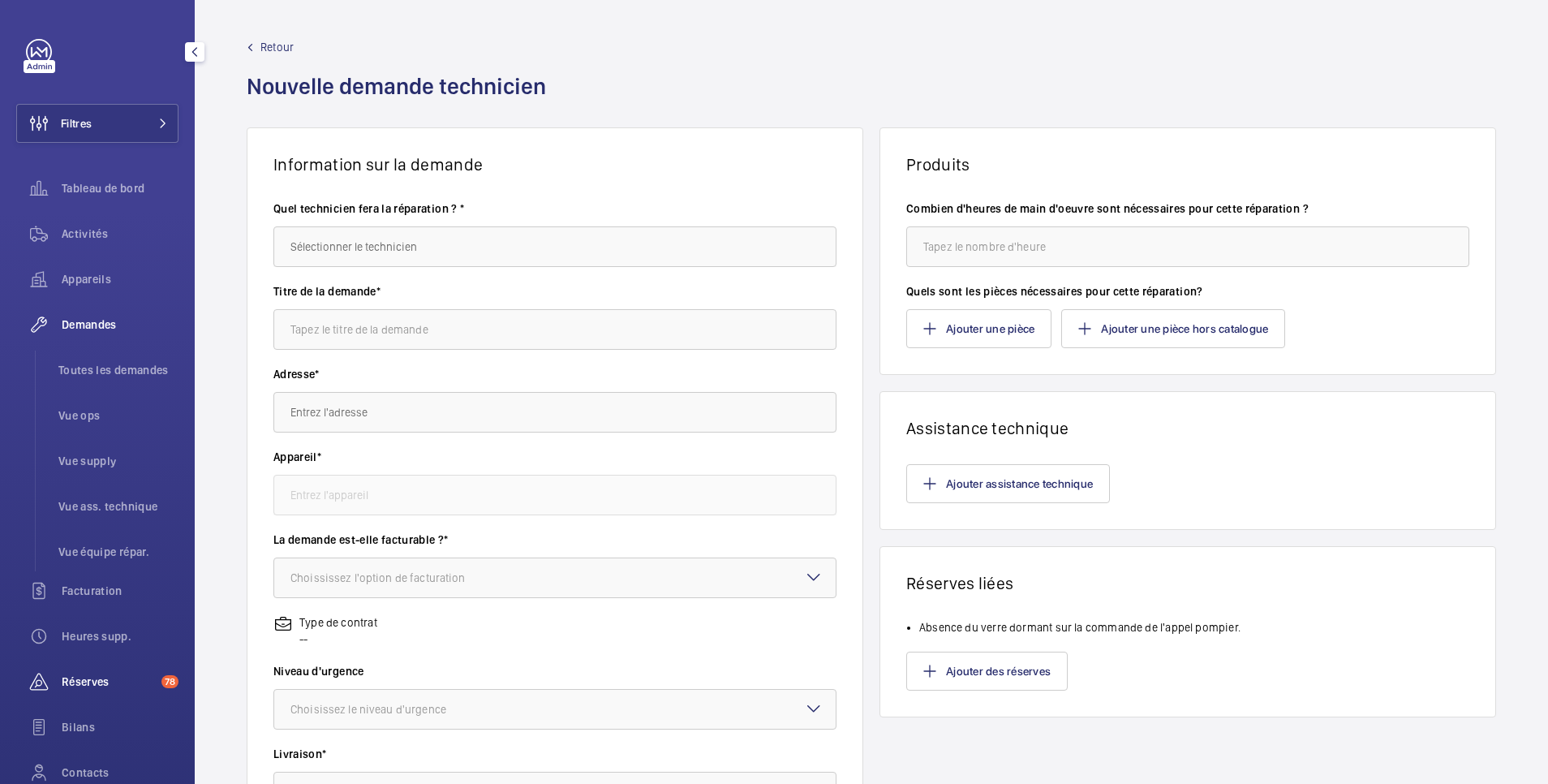
click at [104, 682] on span "Réserves" at bounding box center [109, 681] width 93 height 16
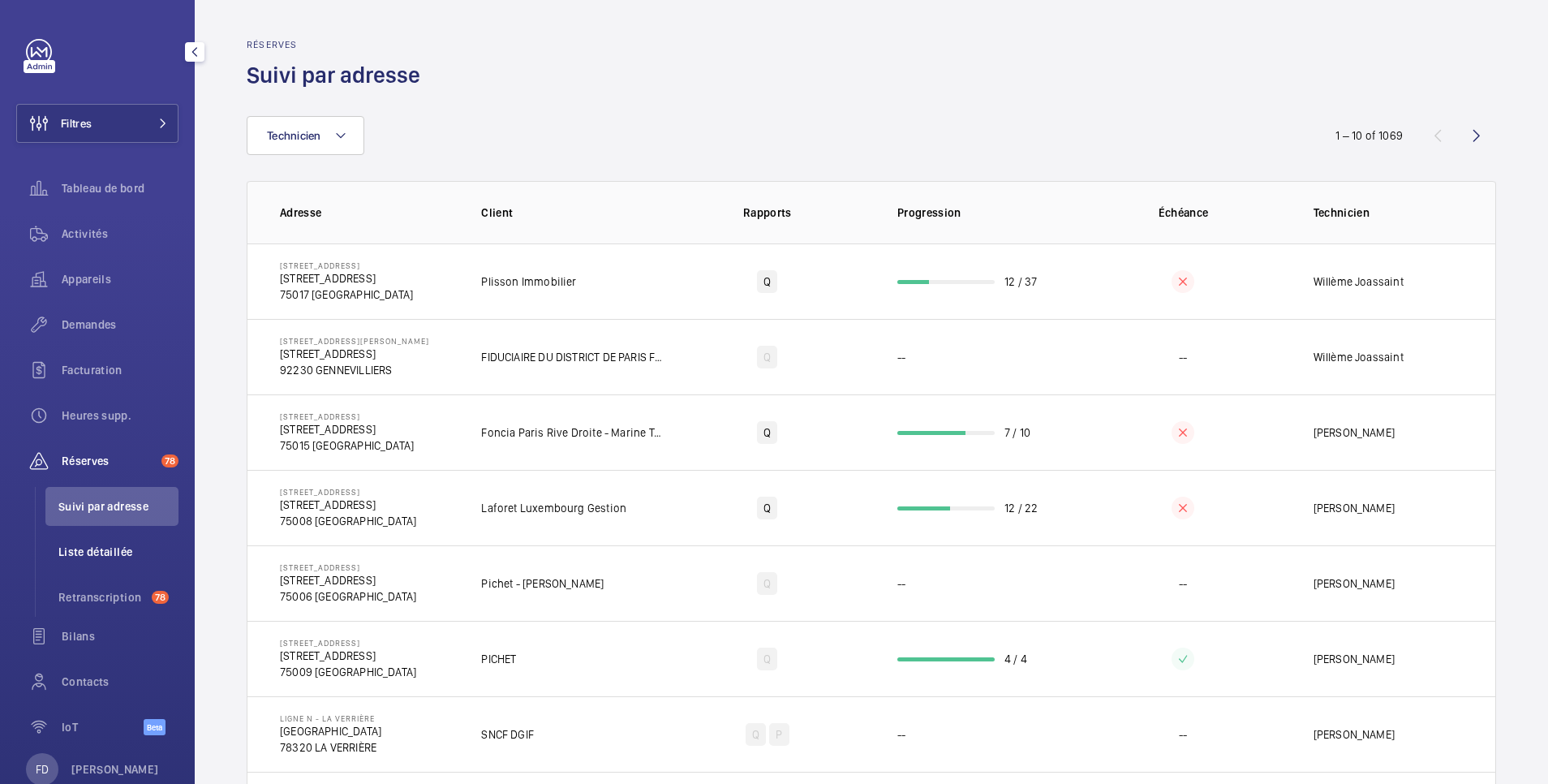
click at [103, 554] on span "Liste détaillée" at bounding box center [118, 551] width 120 height 16
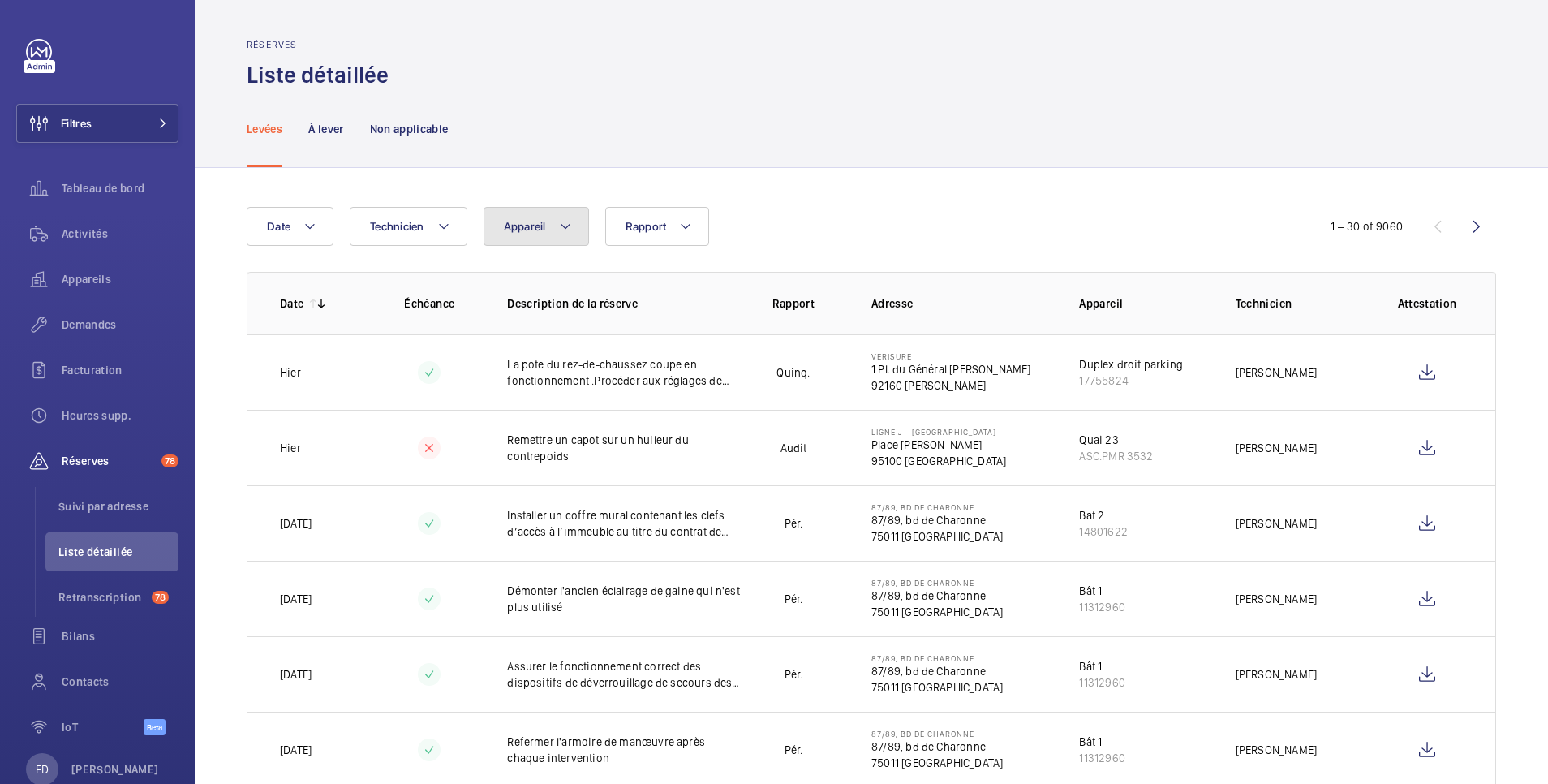
click at [534, 224] on span "Appareil" at bounding box center [525, 226] width 42 height 13
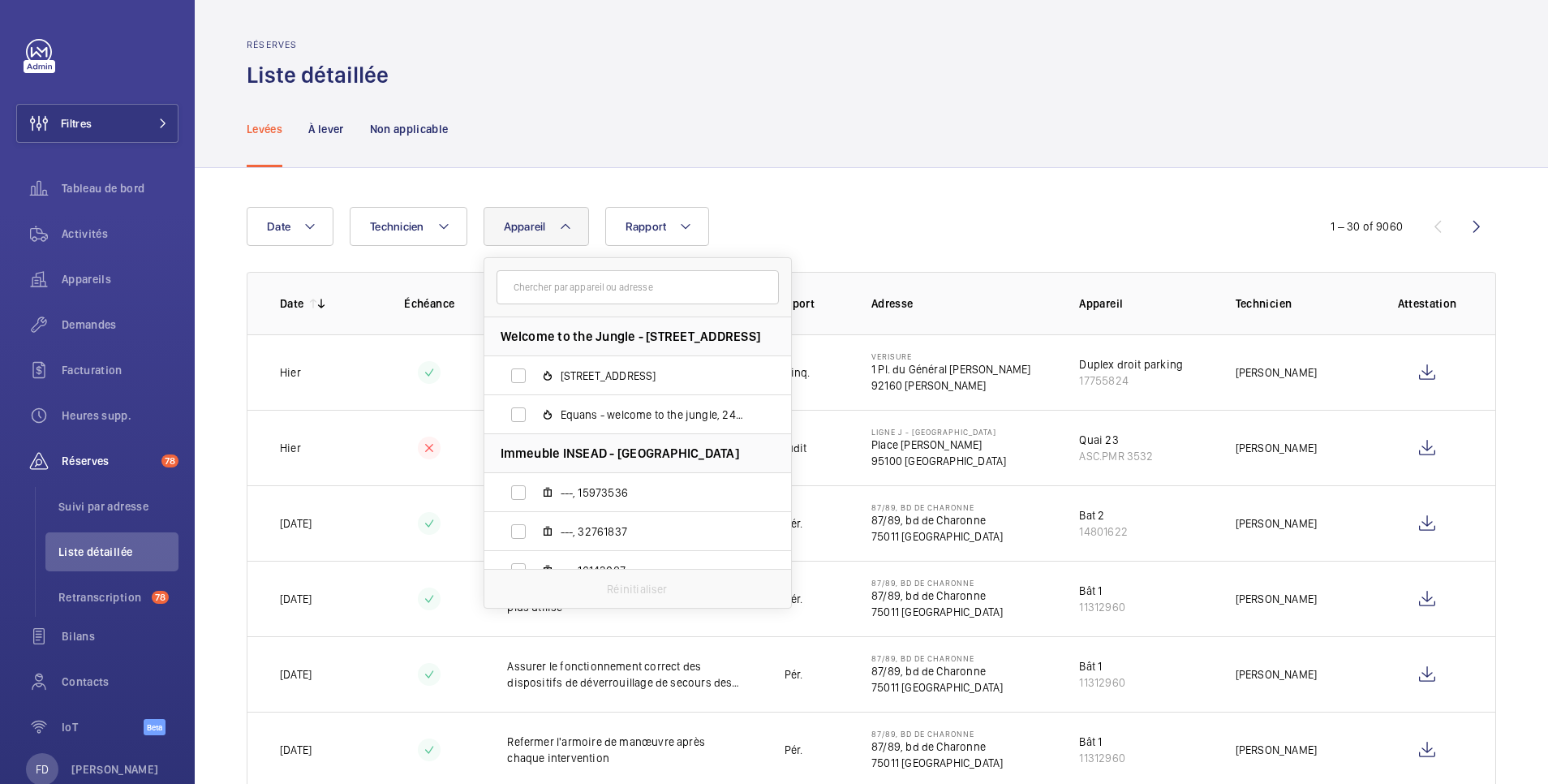
click at [538, 294] on input "text" at bounding box center [638, 287] width 282 height 34
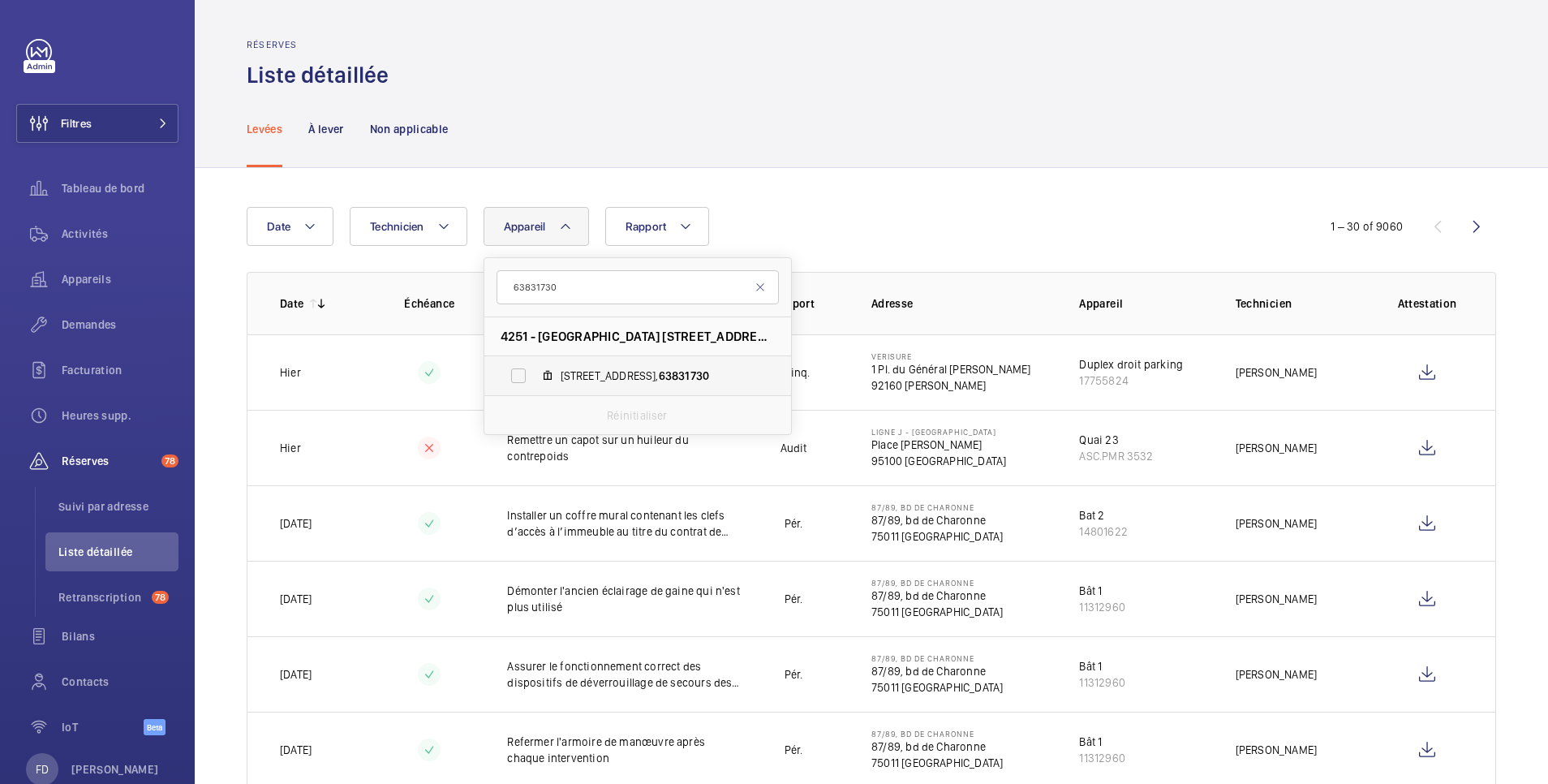
type input "63831730"
click at [523, 380] on label "19 B square Monsoreau, 63831730" at bounding box center [624, 375] width 280 height 39
click at [523, 380] on input "19 B square Monsoreau, 63831730" at bounding box center [518, 375] width 32 height 32
checkbox input "true"
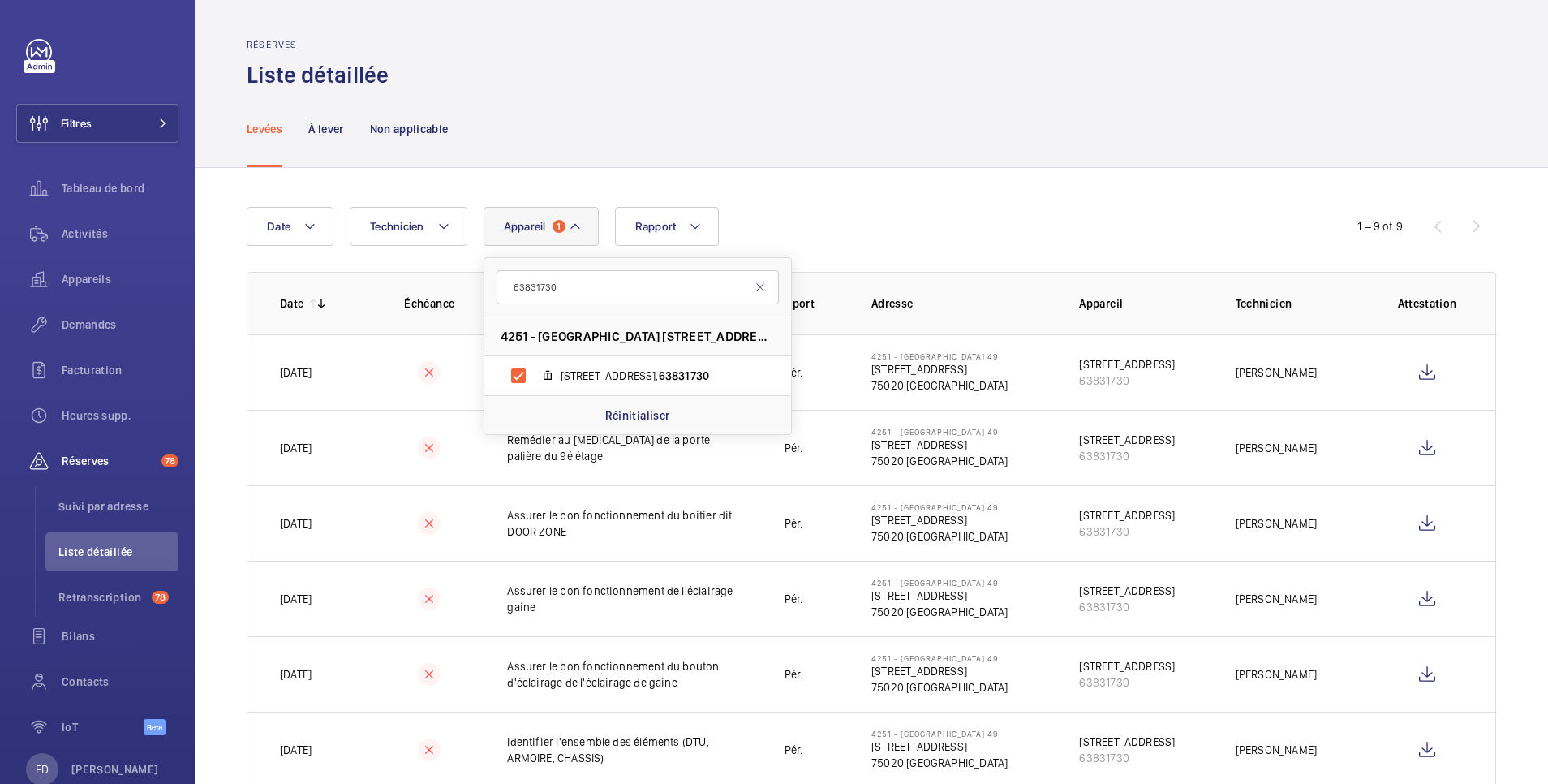
click at [980, 154] on div "Levées À lever Non applicable" at bounding box center [871, 128] width 1250 height 77
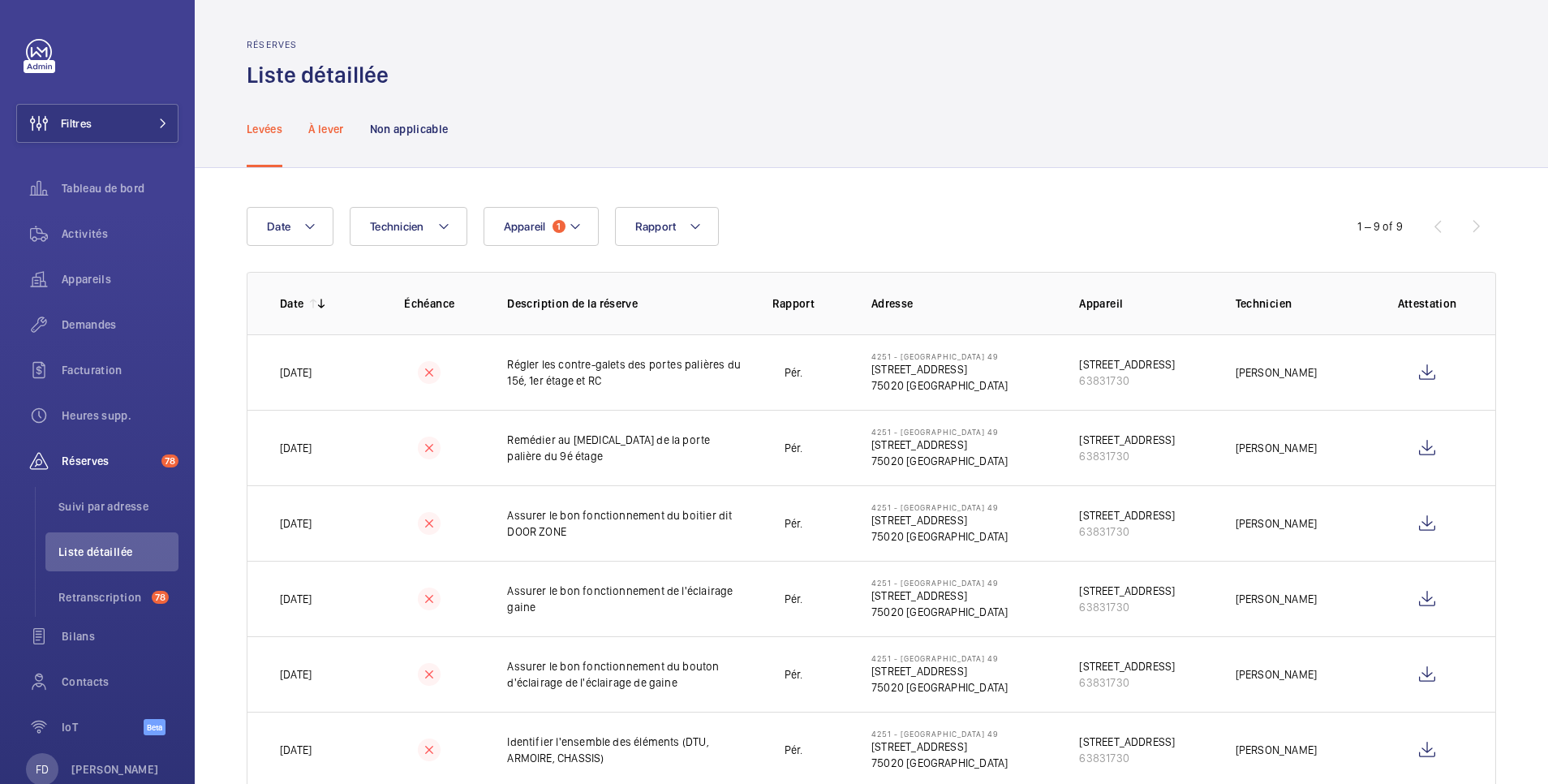
click at [327, 125] on p "À lever" at bounding box center [325, 128] width 35 height 16
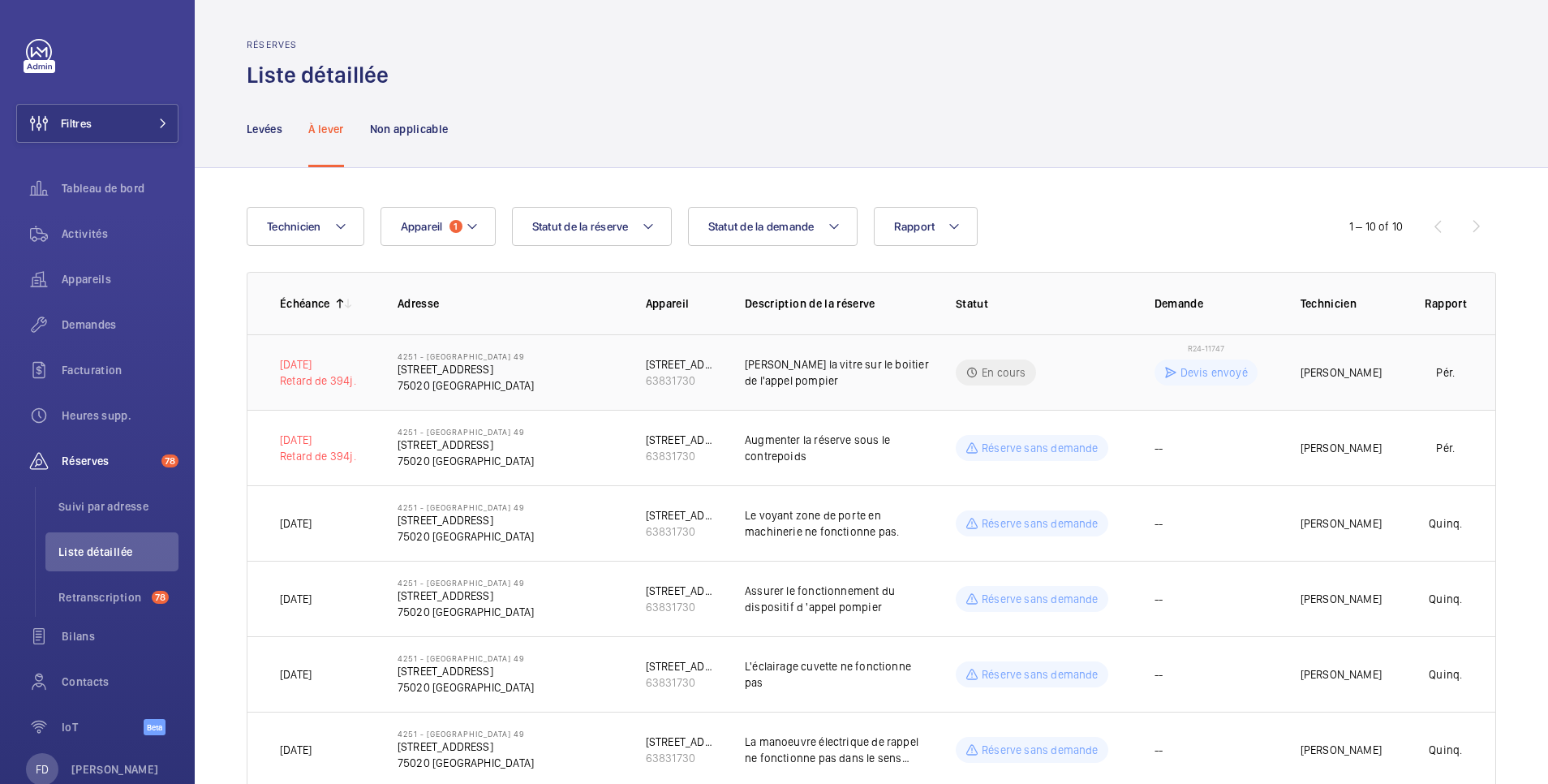
click at [1129, 362] on td "R24-11747 Devis envoyé" at bounding box center [1202, 372] width 146 height 76
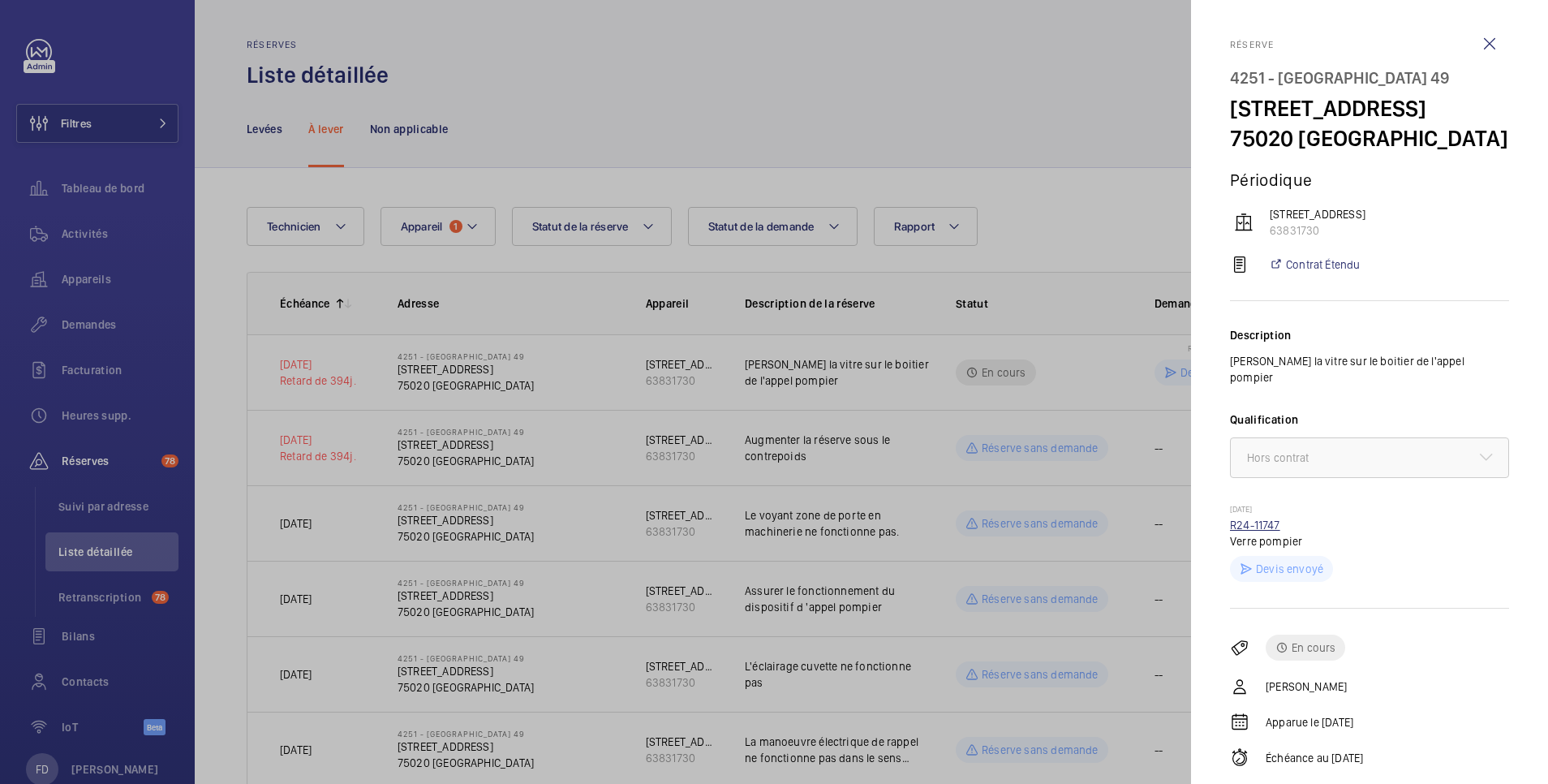
click at [1266, 518] on link "R24-11747" at bounding box center [1255, 524] width 50 height 13
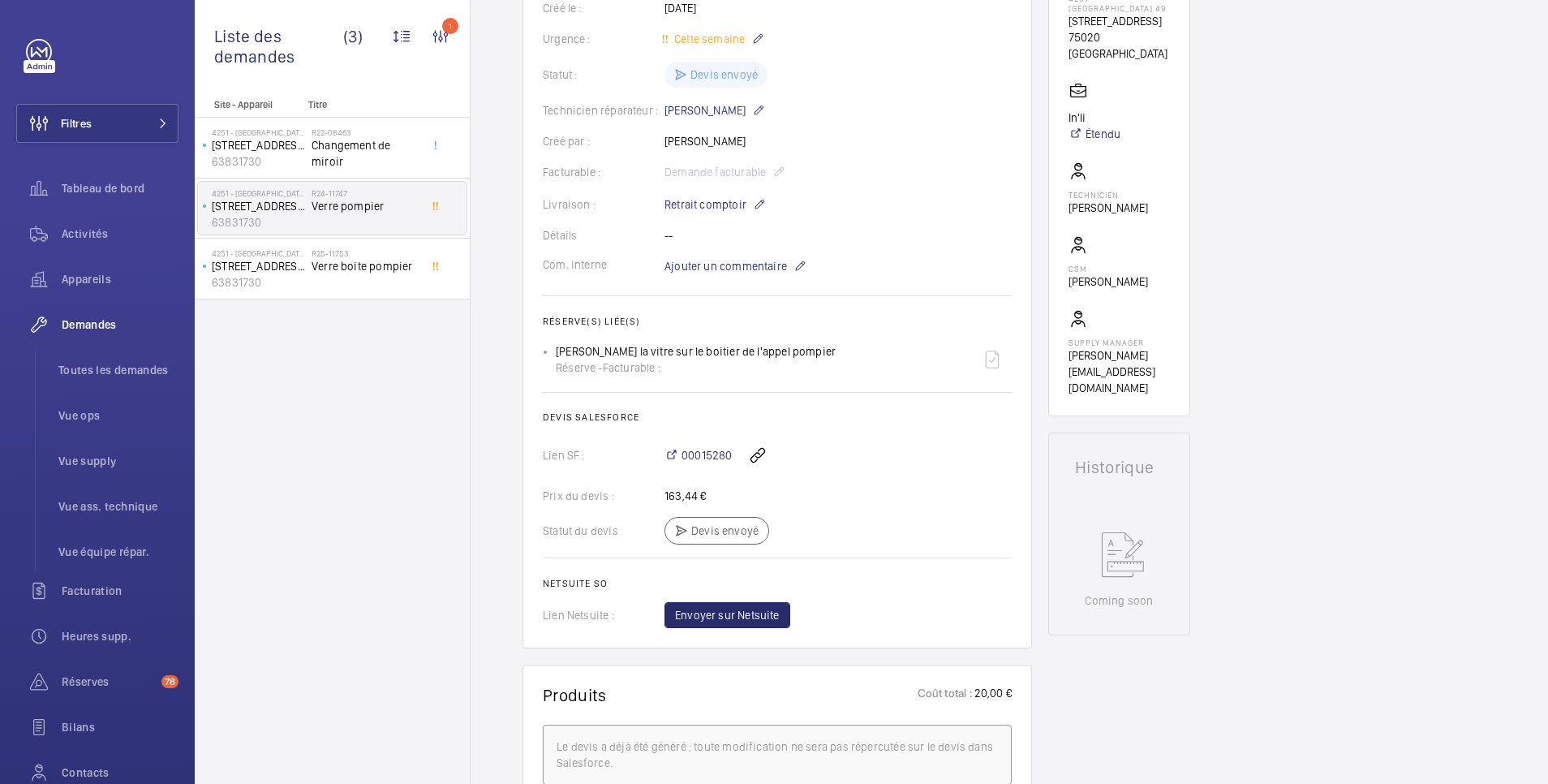
scroll to position [324, 0]
click at [718, 460] on span "00015280" at bounding box center [706, 454] width 50 height 16
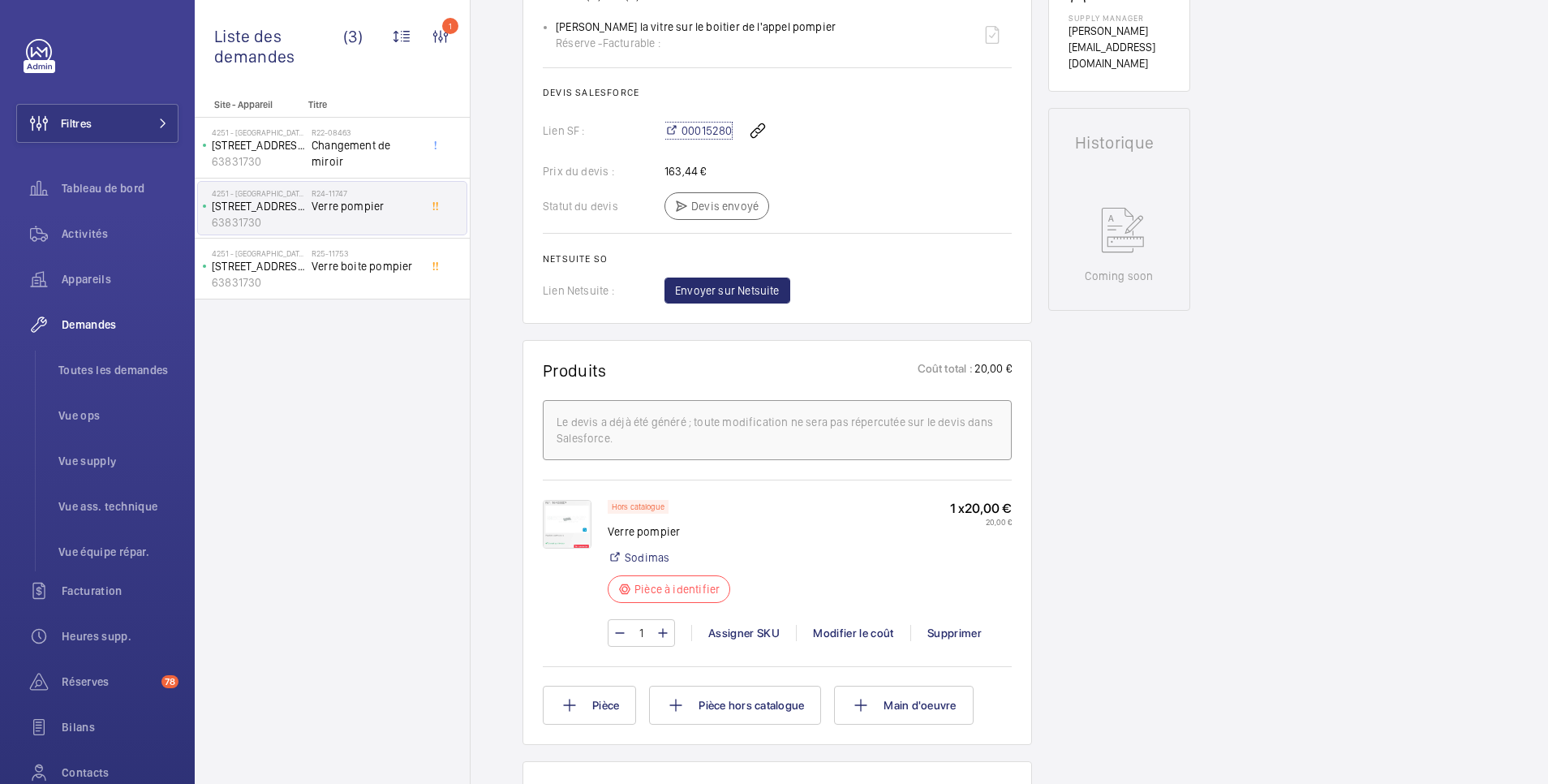
scroll to position [649, 0]
click at [569, 518] on img at bounding box center [567, 522] width 48 height 48
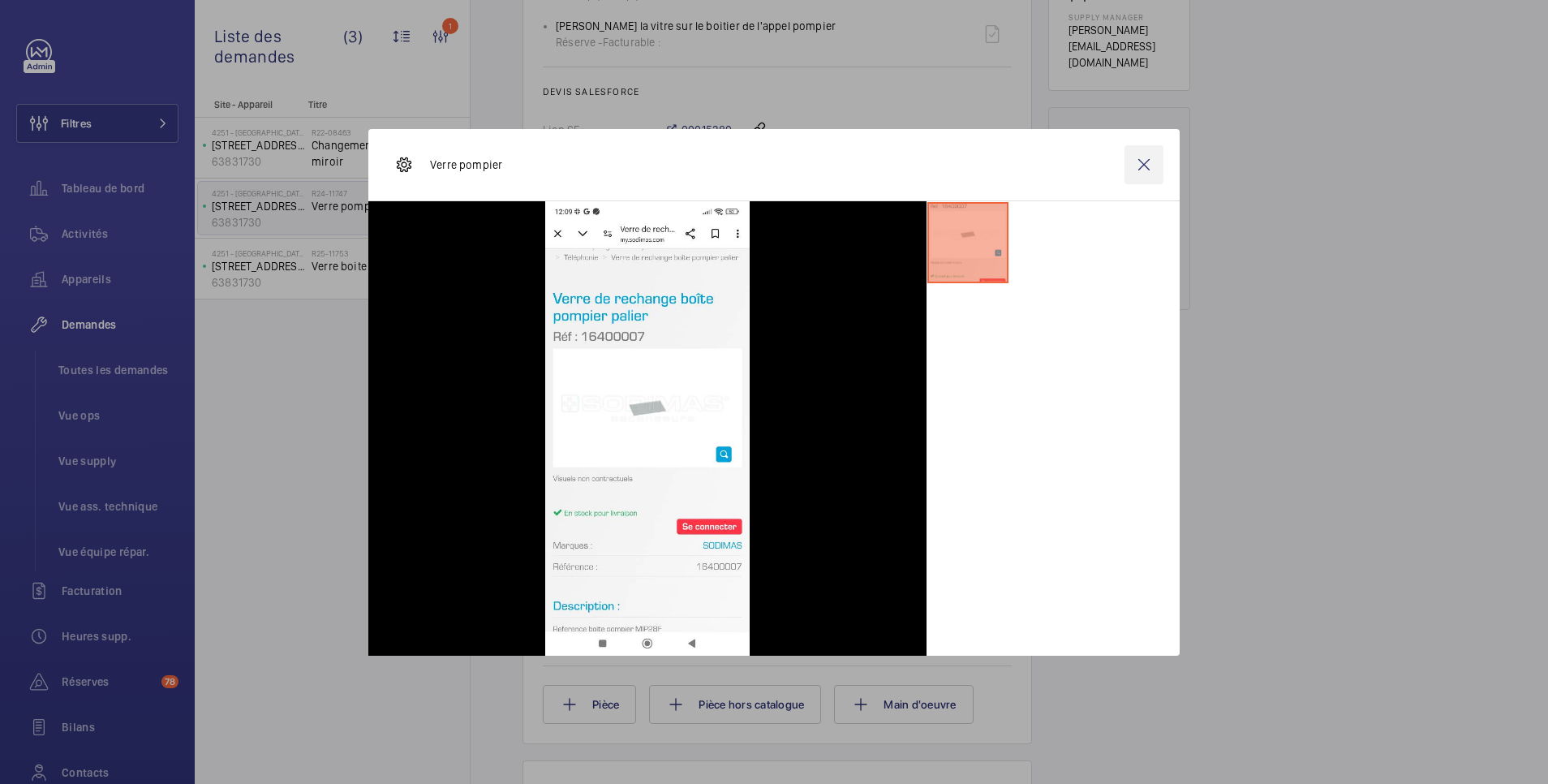
click at [1145, 172] on wm-front-icon-button at bounding box center [1144, 165] width 39 height 39
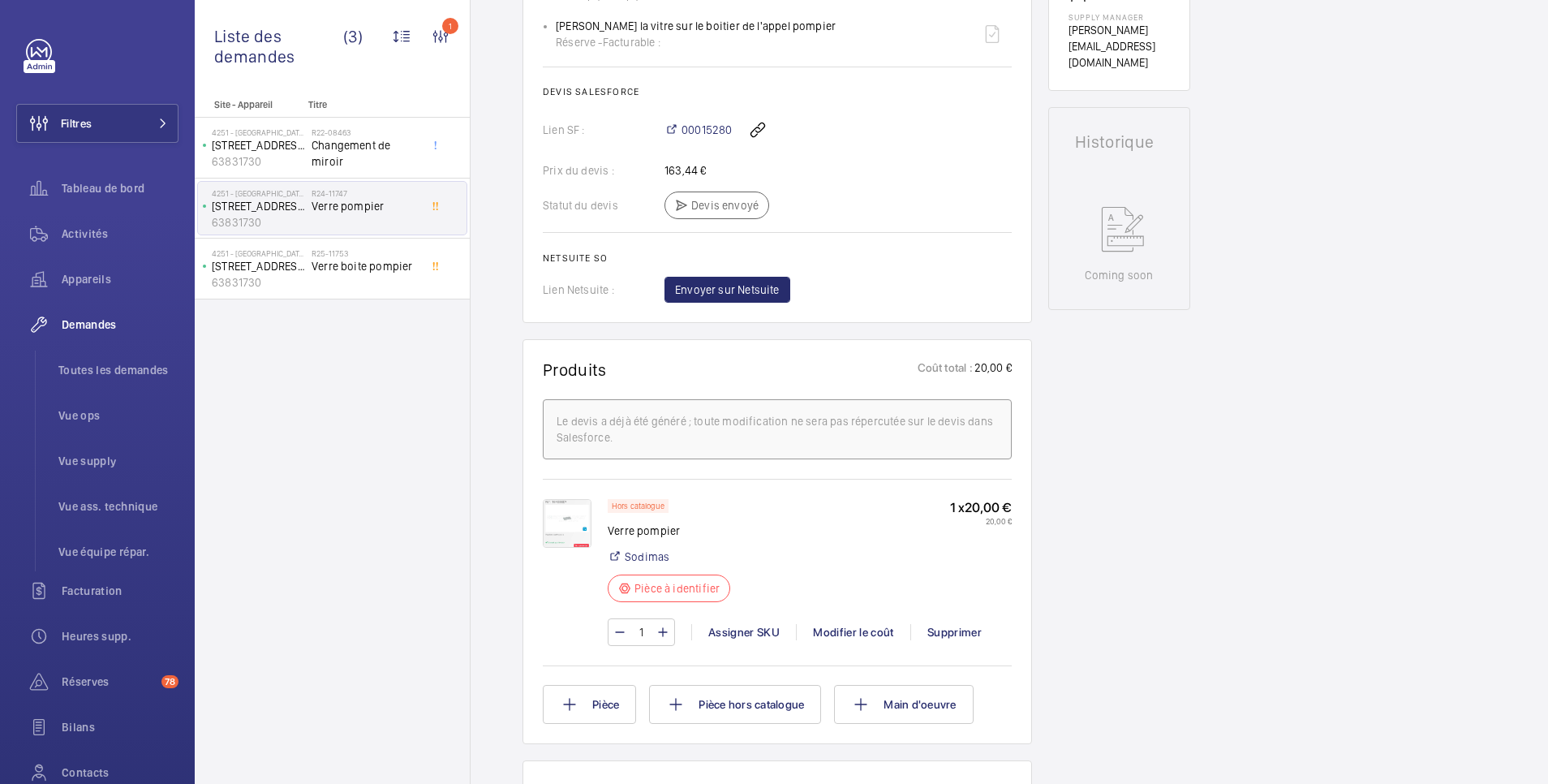
scroll to position [0, 0]
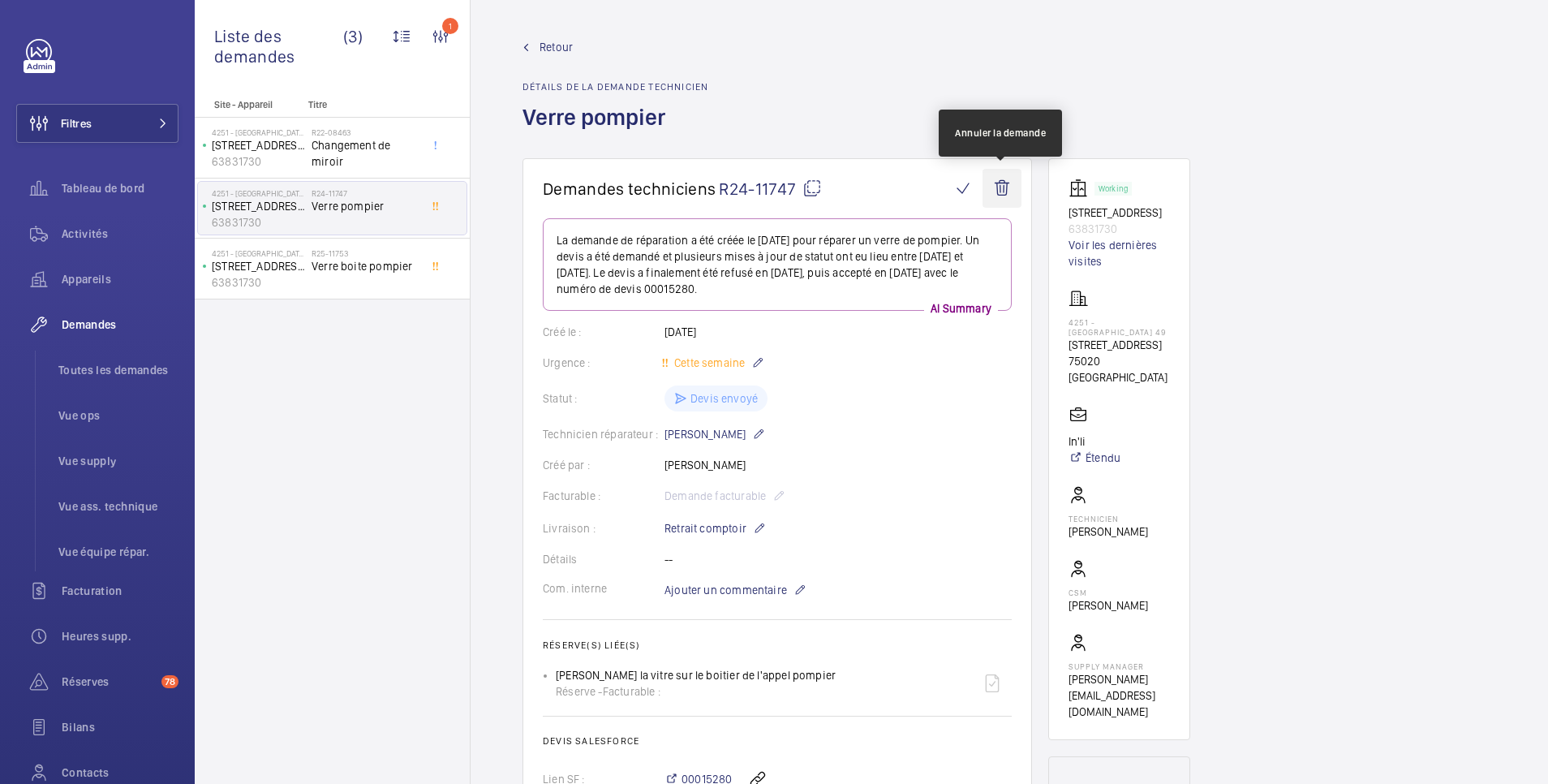
click at [1007, 187] on wm-front-icon-button at bounding box center [1003, 189] width 39 height 39
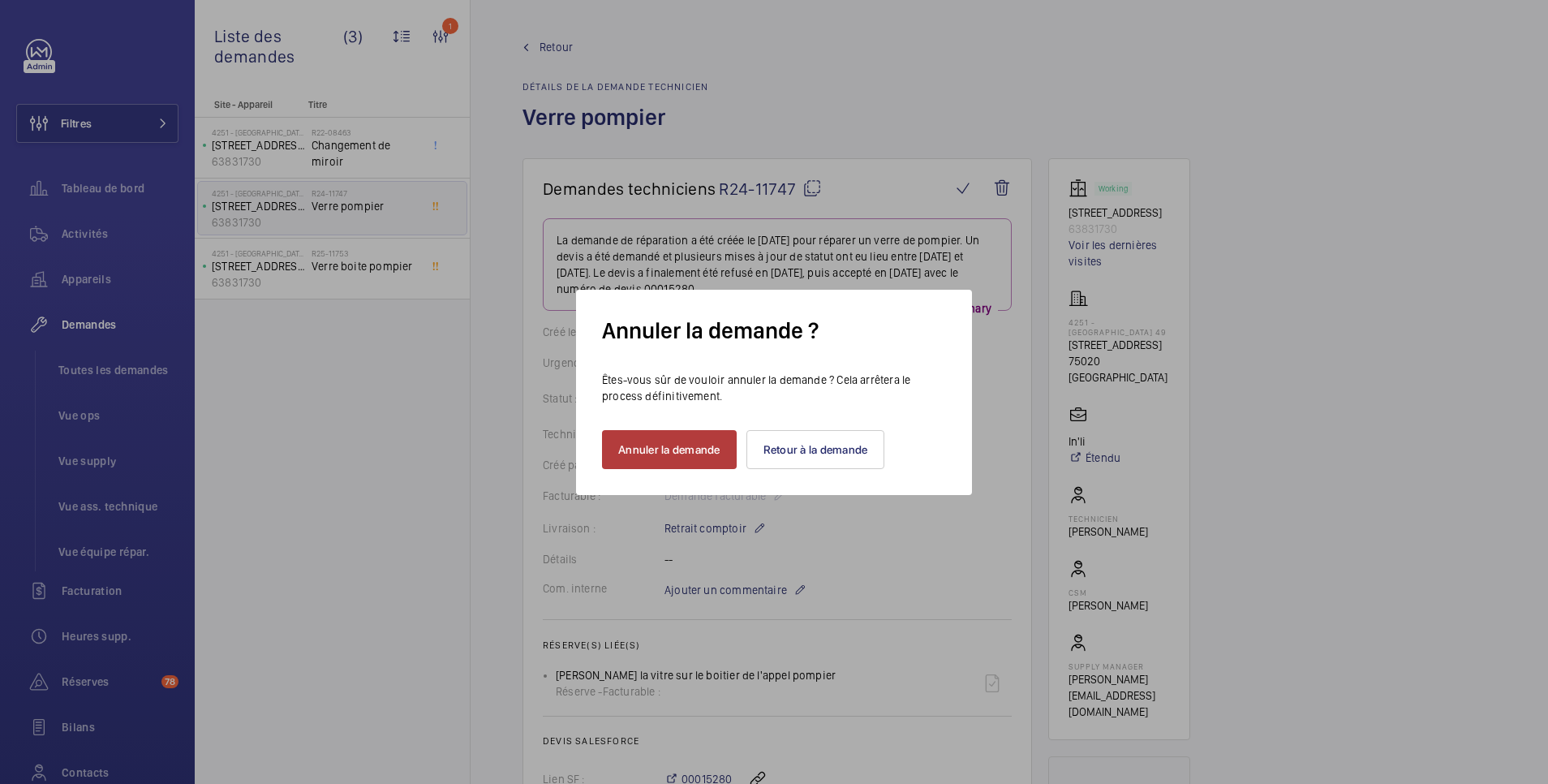
click at [699, 451] on button "Annuler la demande" at bounding box center [669, 449] width 135 height 39
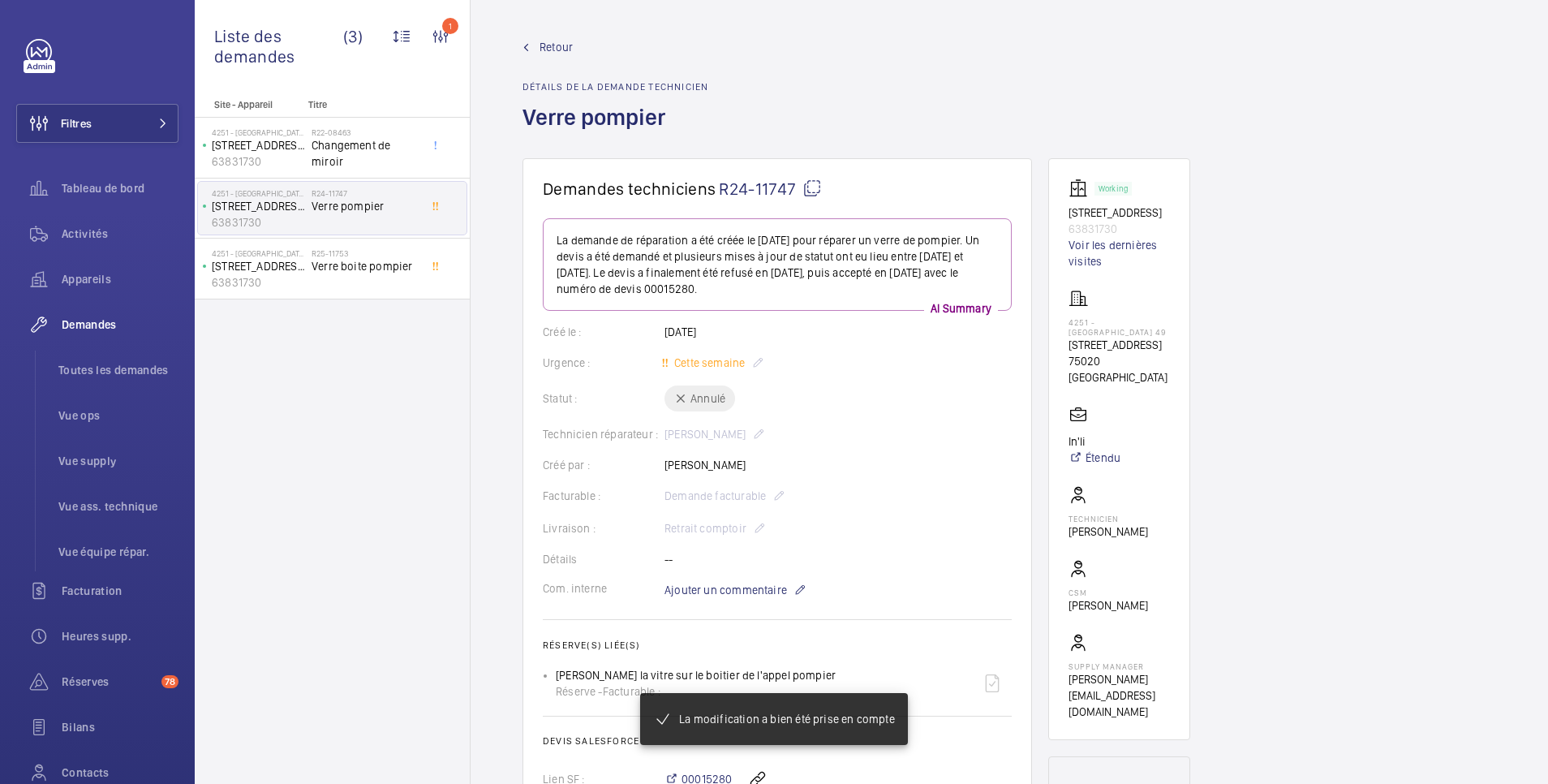
click at [555, 48] on span "Retour" at bounding box center [556, 47] width 33 height 16
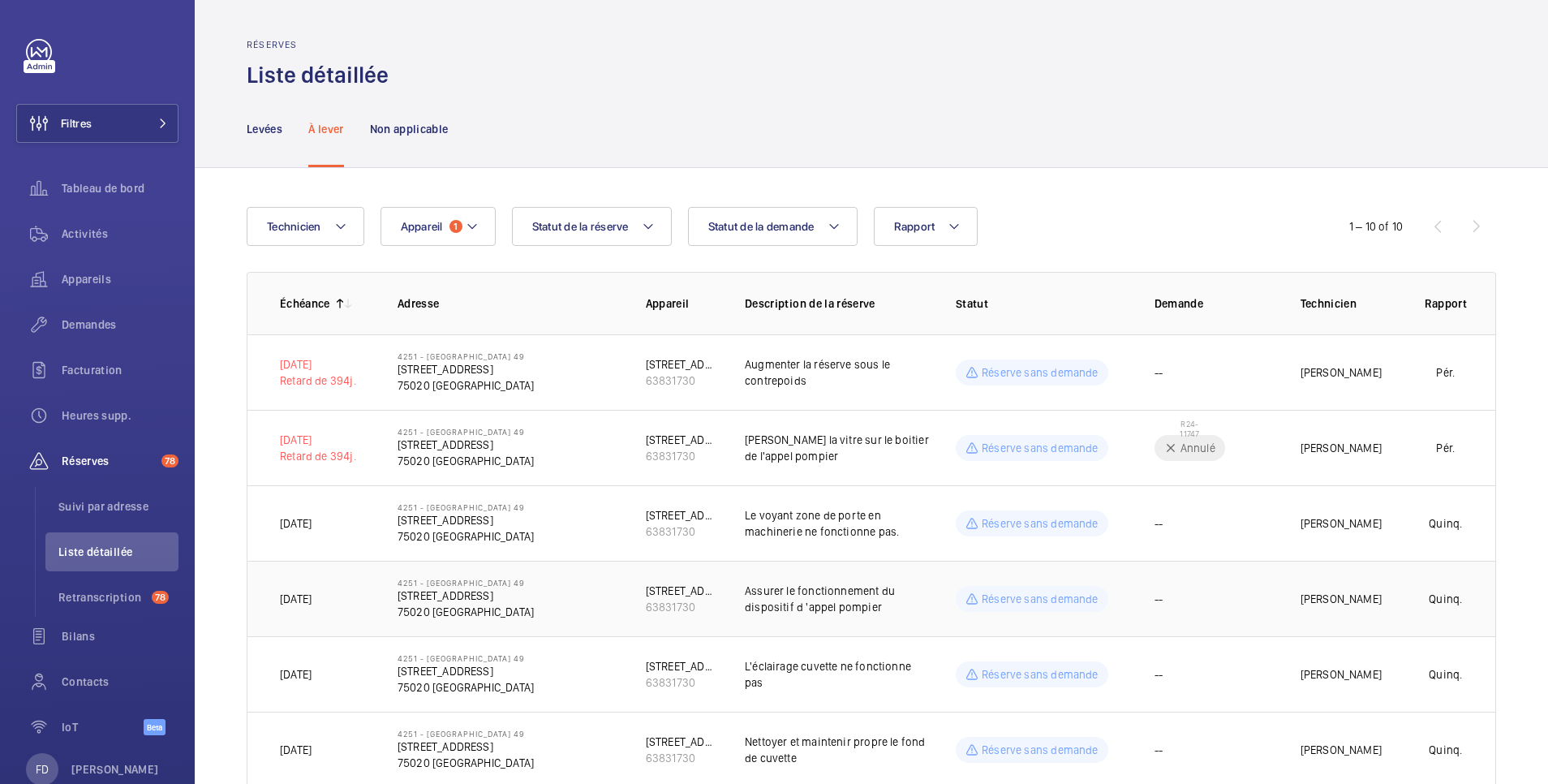
scroll to position [324, 0]
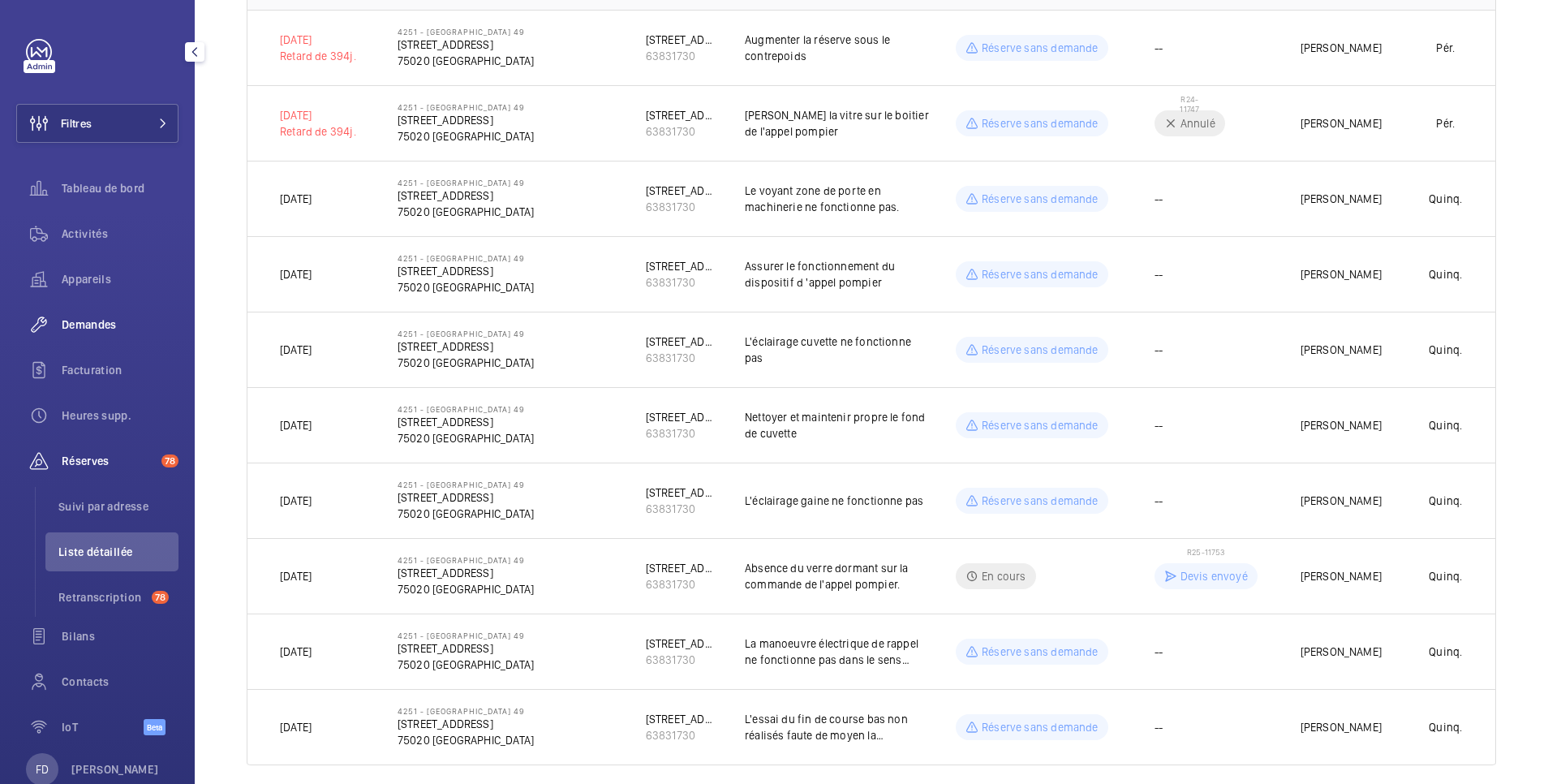
click at [99, 324] on span "Demandes" at bounding box center [121, 324] width 117 height 16
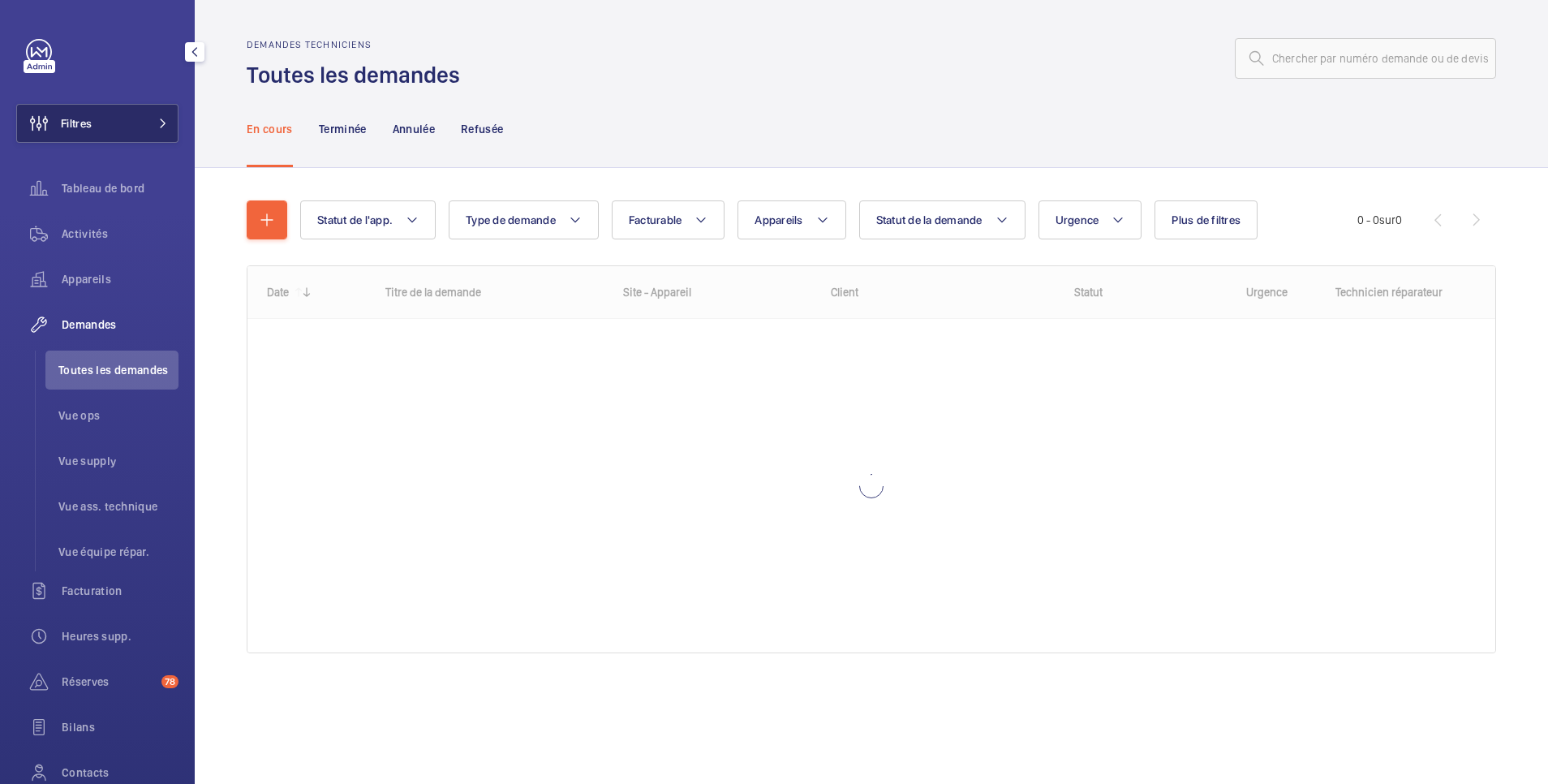
click at [123, 124] on button "Filtres" at bounding box center [97, 123] width 162 height 39
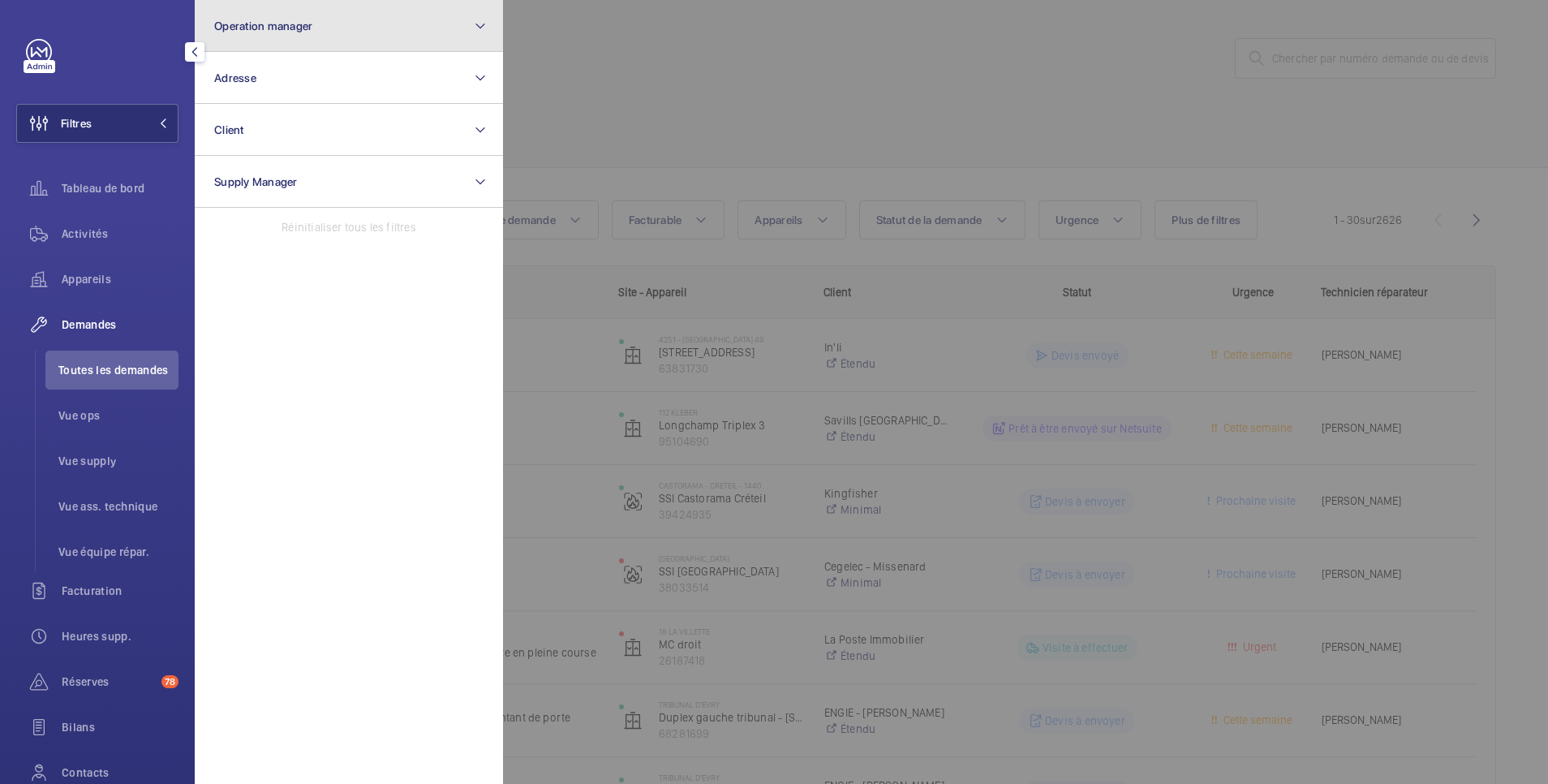
click at [226, 23] on span "Operation manager" at bounding box center [263, 25] width 99 height 13
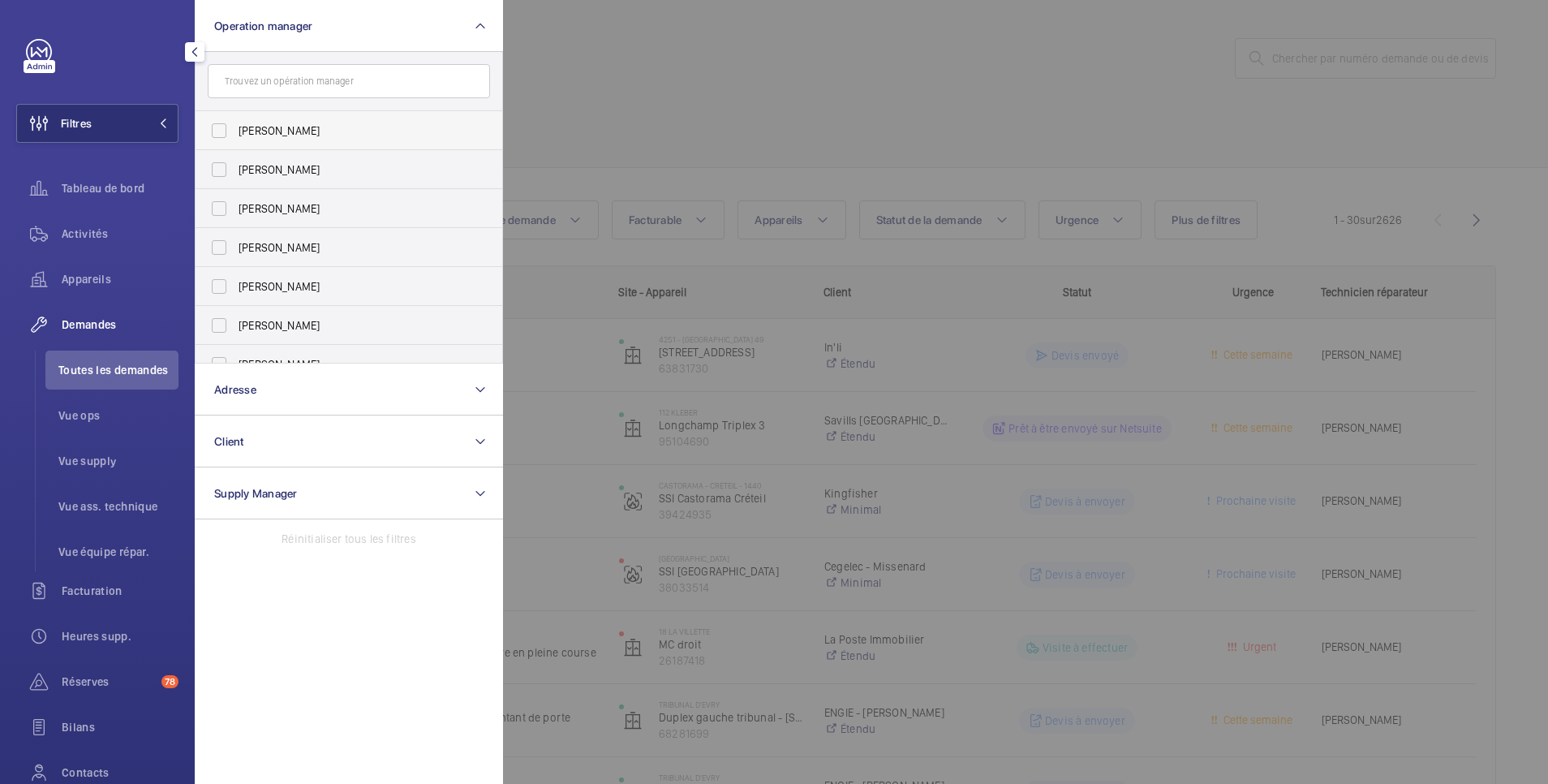
click at [248, 136] on span "[PERSON_NAME]" at bounding box center [350, 130] width 223 height 16
click at [235, 136] on input "[PERSON_NAME]" at bounding box center [219, 131] width 32 height 32
checkbox input "true"
click at [667, 82] on div at bounding box center [1277, 392] width 1548 height 784
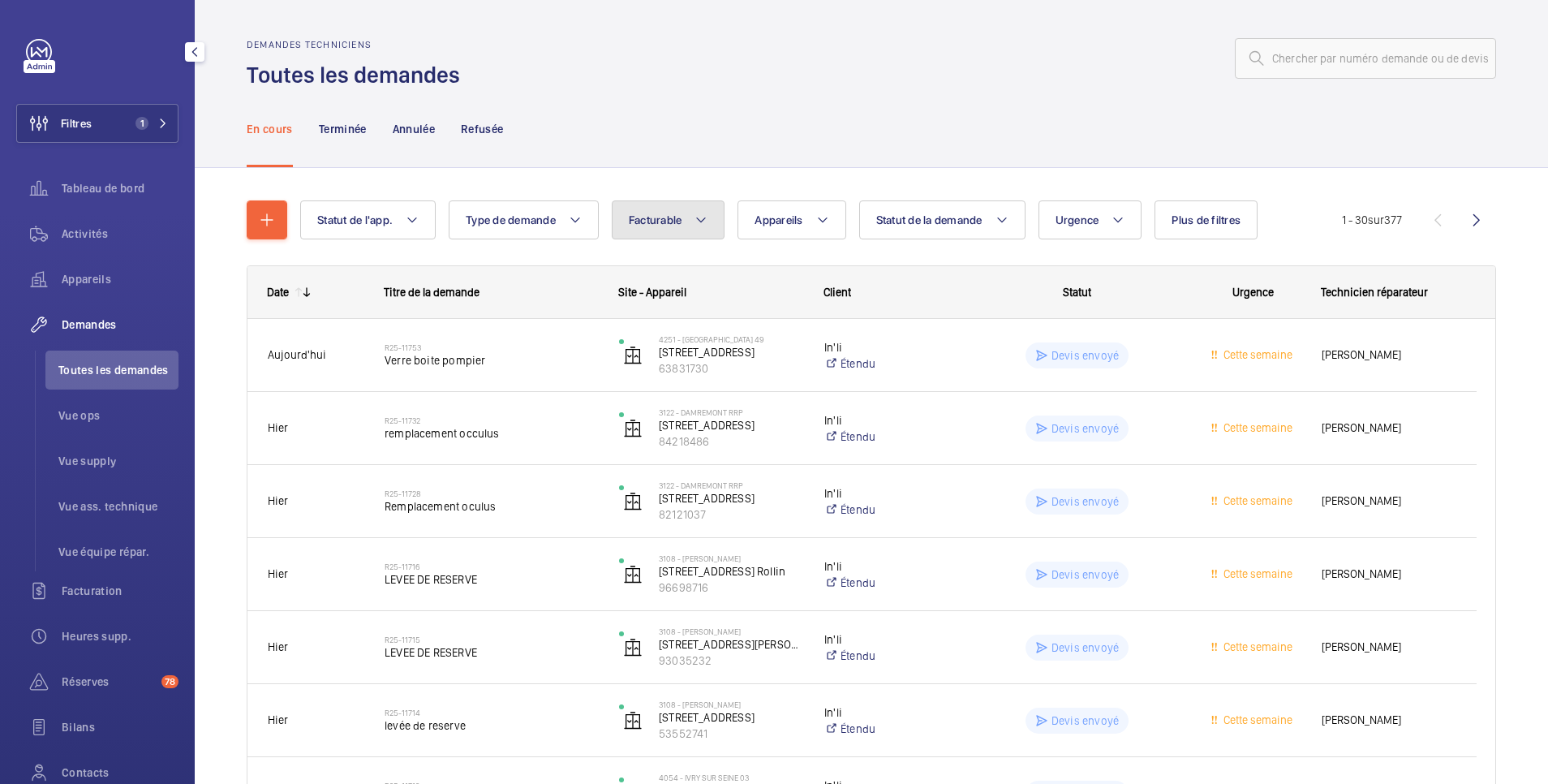
click at [680, 217] on span "Facturable" at bounding box center [655, 219] width 54 height 13
click at [674, 264] on mat-radio-button "Facturable" at bounding box center [766, 269] width 292 height 32
radio input "true"
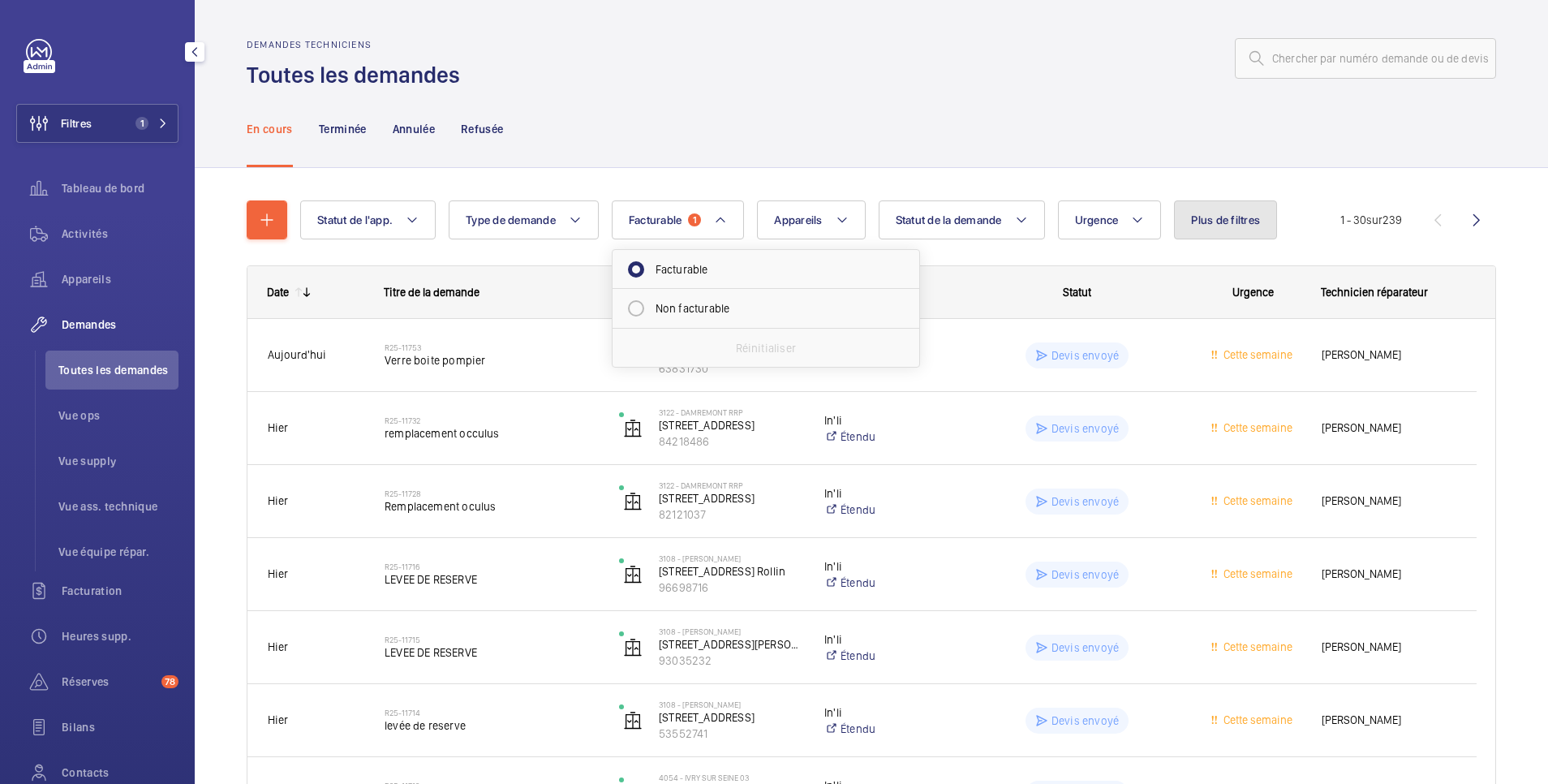
click at [1244, 216] on span "Plus de filtres" at bounding box center [1225, 219] width 69 height 13
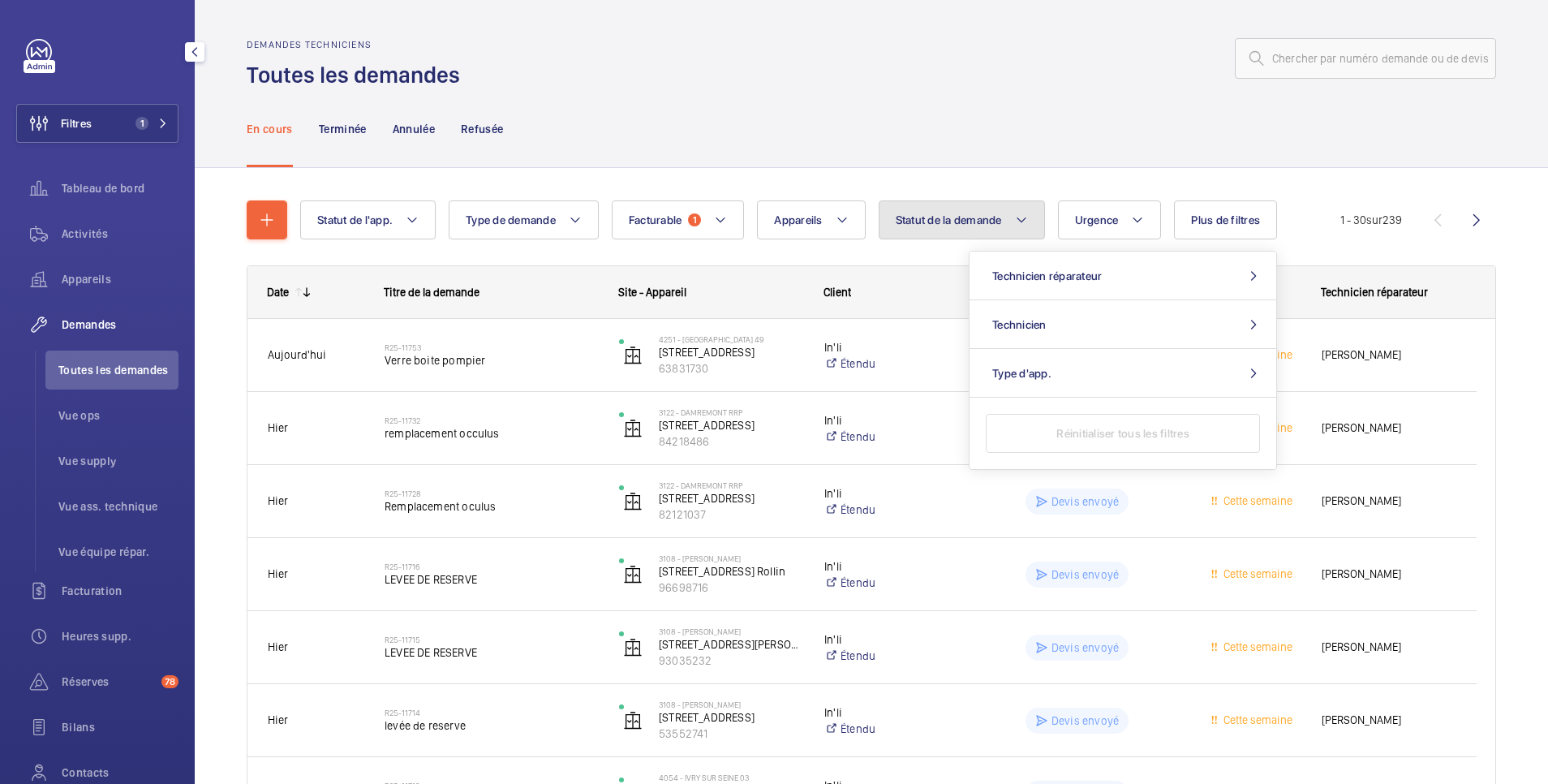
click at [996, 228] on button "Statut de la demande" at bounding box center [962, 220] width 167 height 39
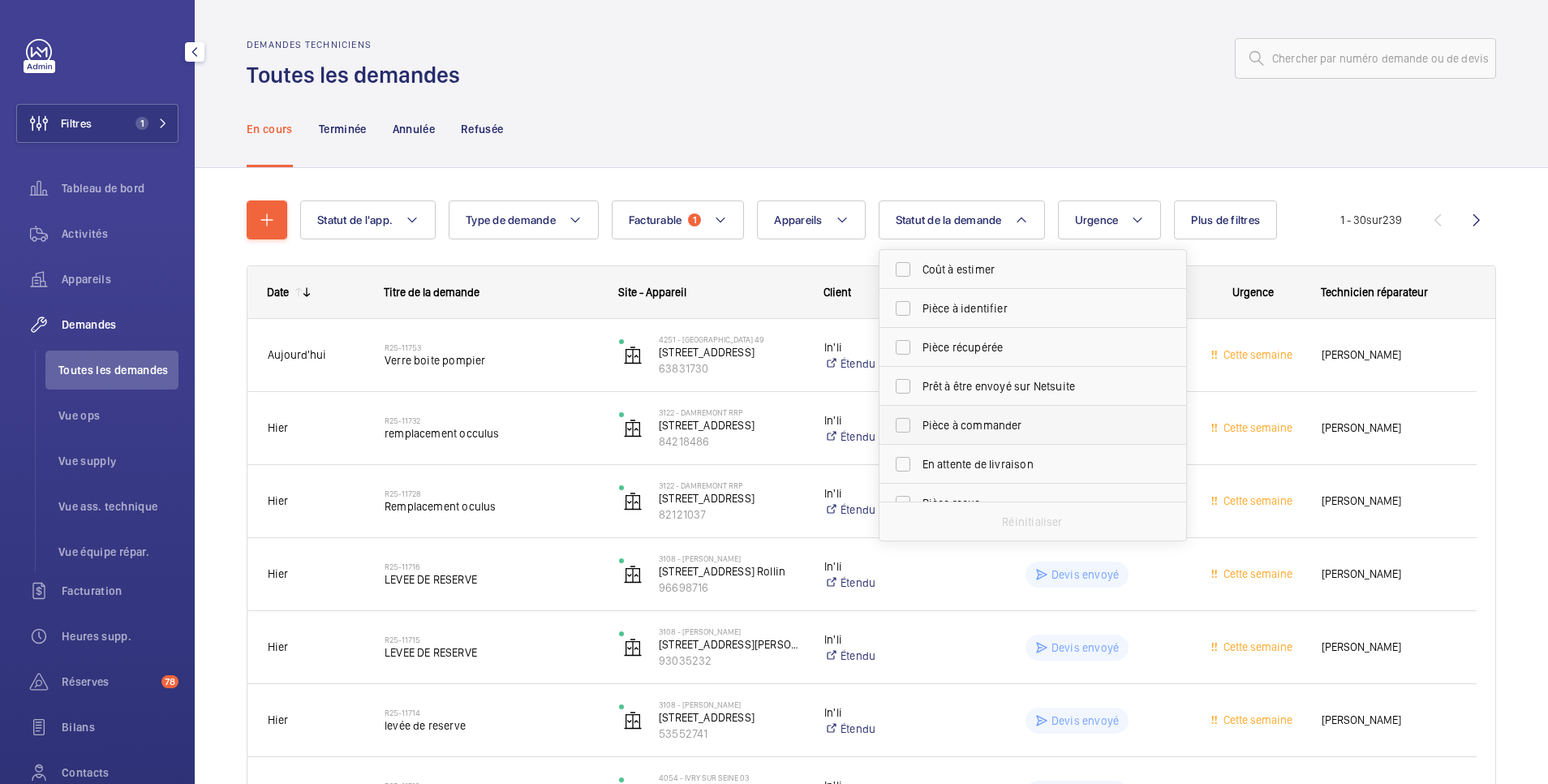
scroll to position [216, 0]
click at [974, 327] on span "Devis à envoyer" at bounding box center [1034, 325] width 223 height 16
click at [919, 327] on input "Devis à envoyer" at bounding box center [903, 326] width 32 height 32
checkbox input "true"
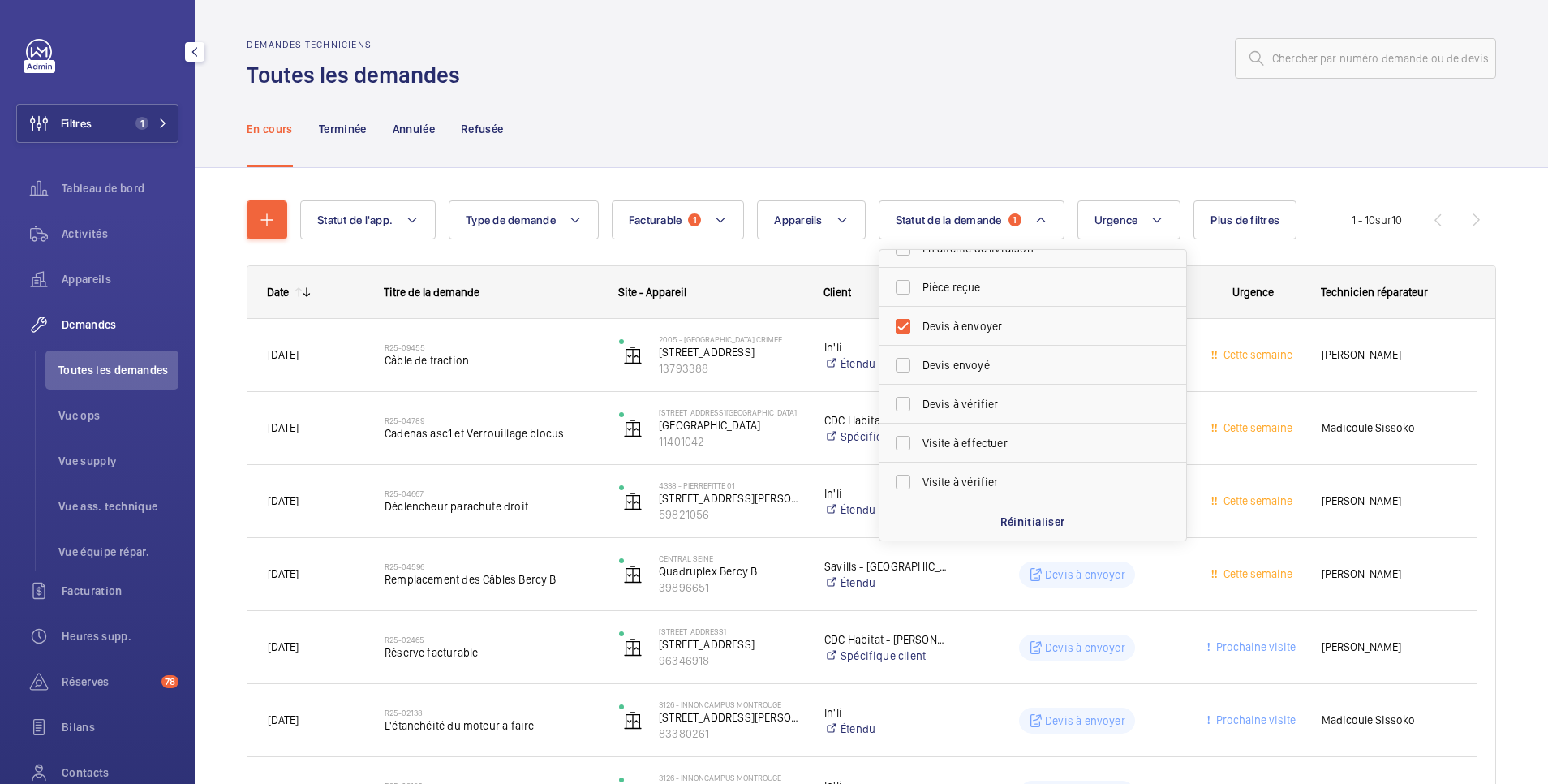
click at [905, 59] on div at bounding box center [983, 59] width 1026 height 39
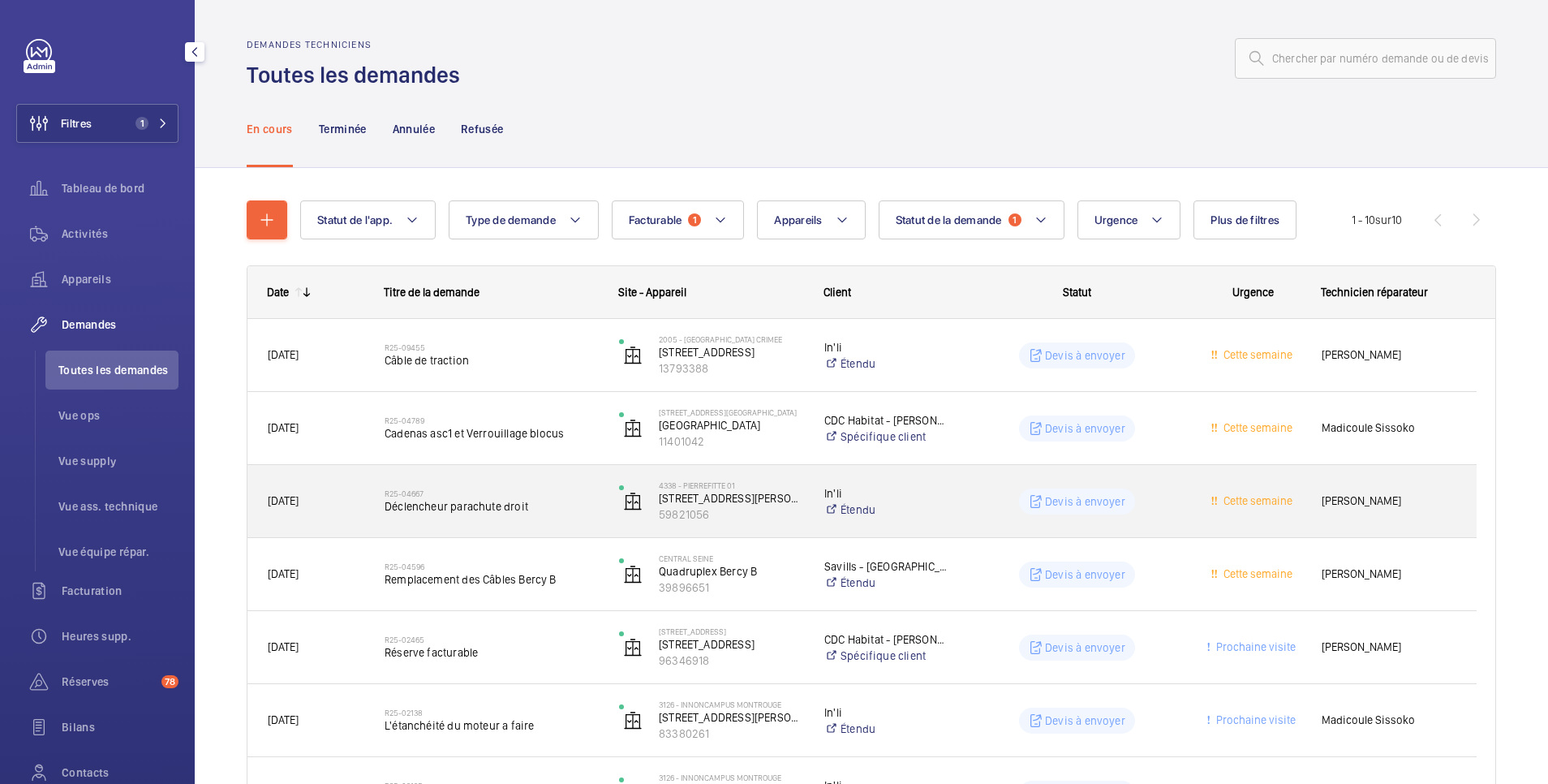
scroll to position [324, 0]
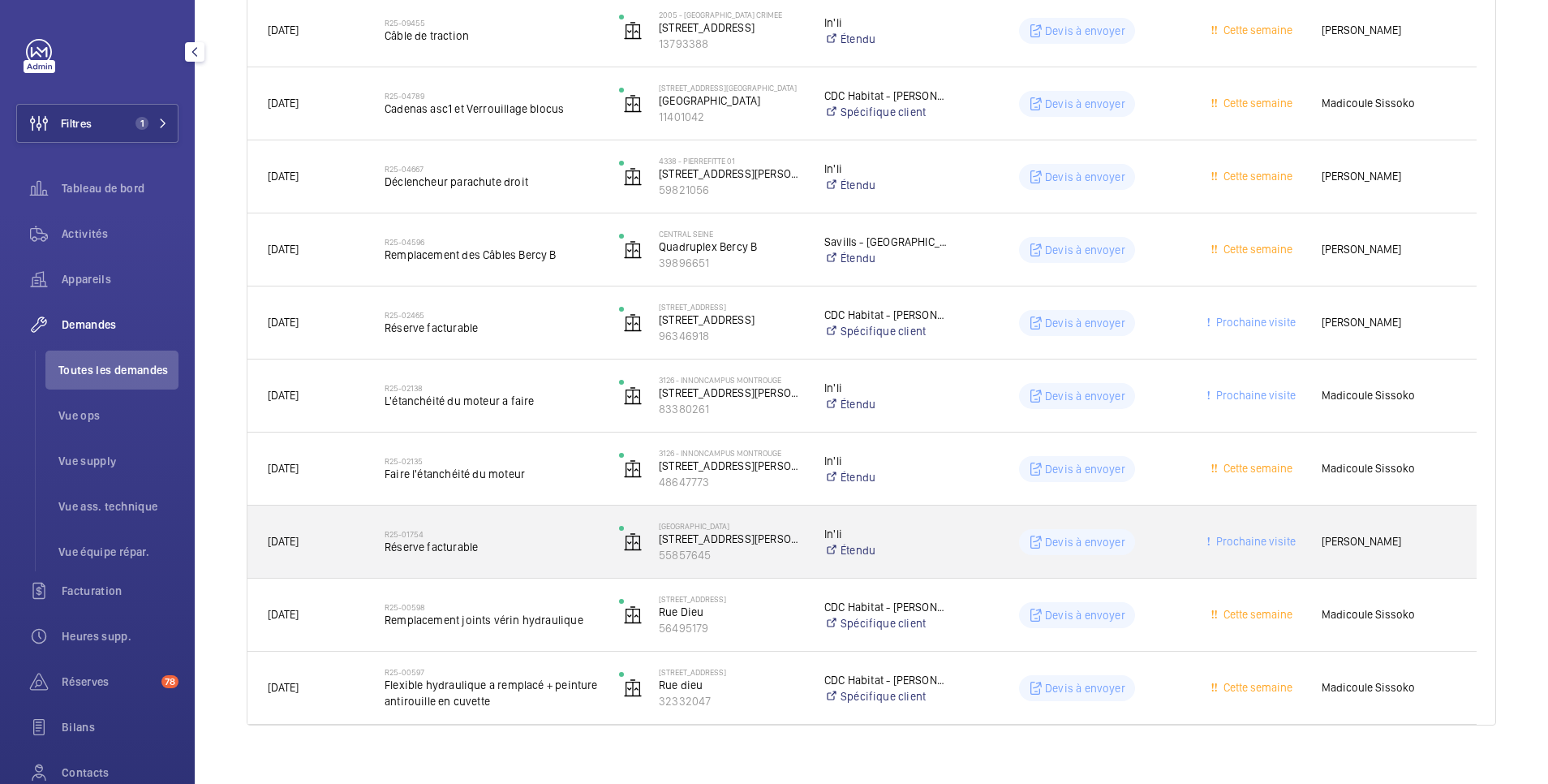
click at [995, 525] on div "Devis à envoyer" at bounding box center [1067, 542] width 233 height 59
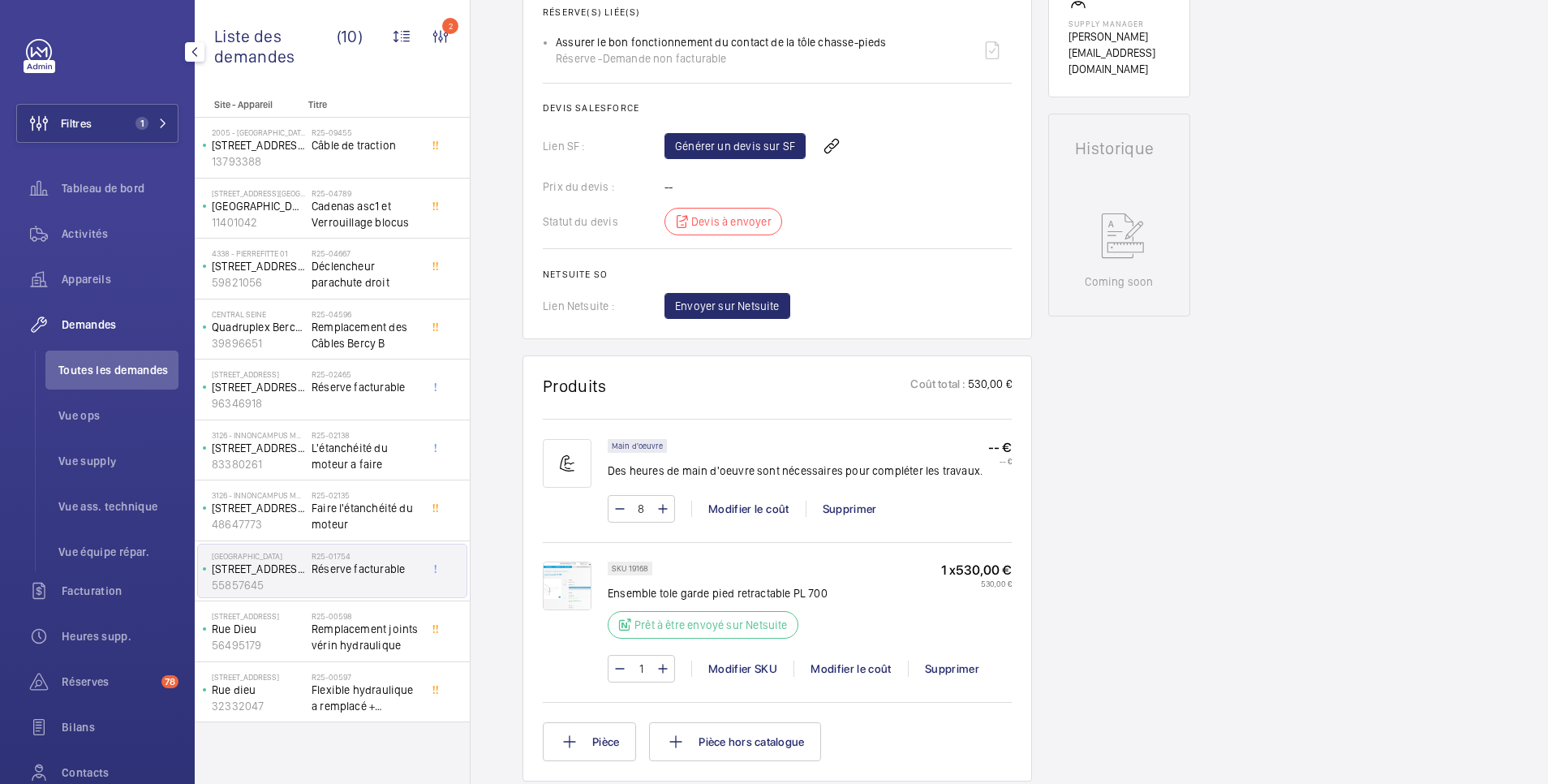
scroll to position [324, 0]
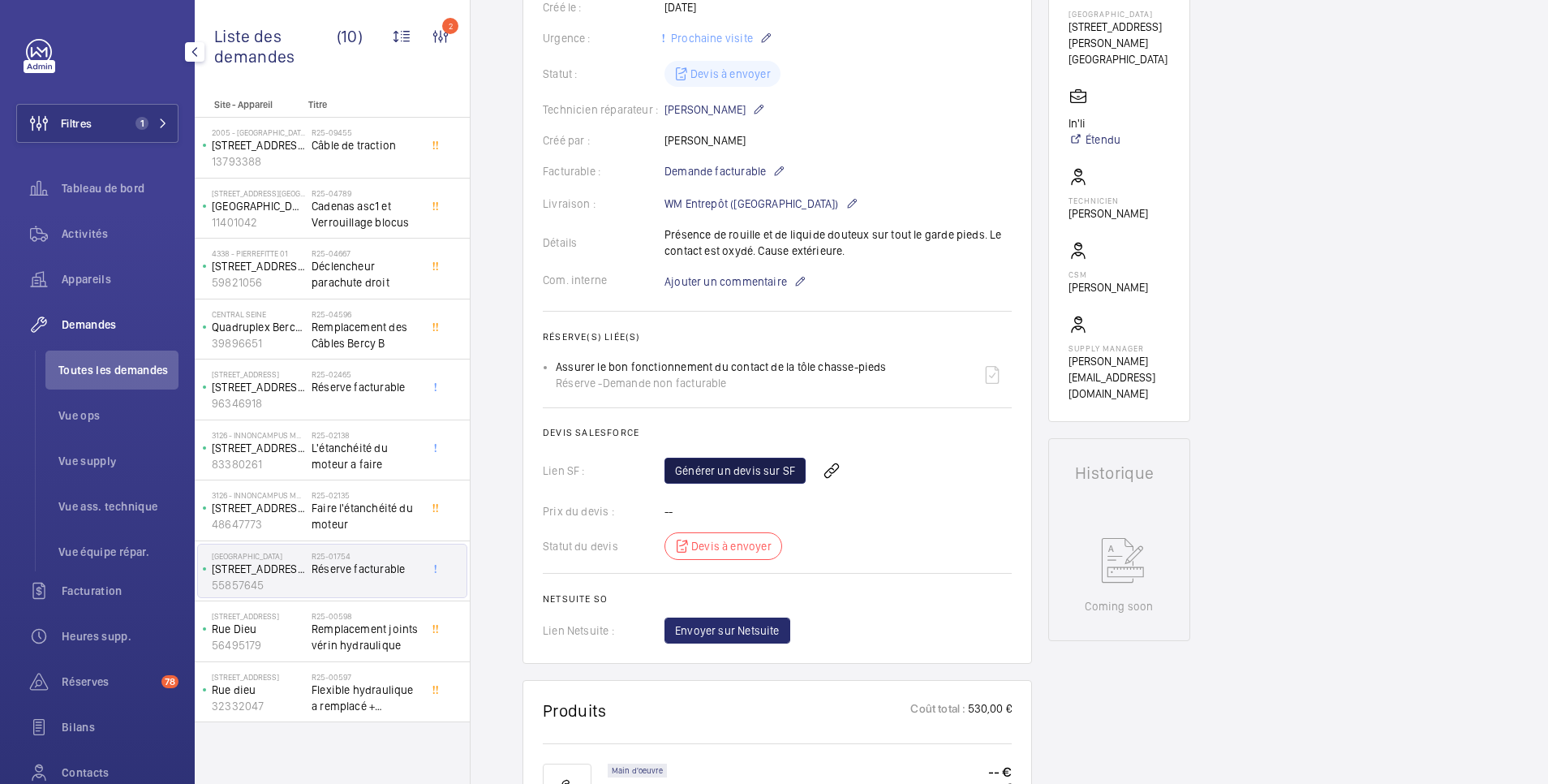
click at [746, 465] on link "Générer un devis sur SF" at bounding box center [735, 471] width 141 height 26
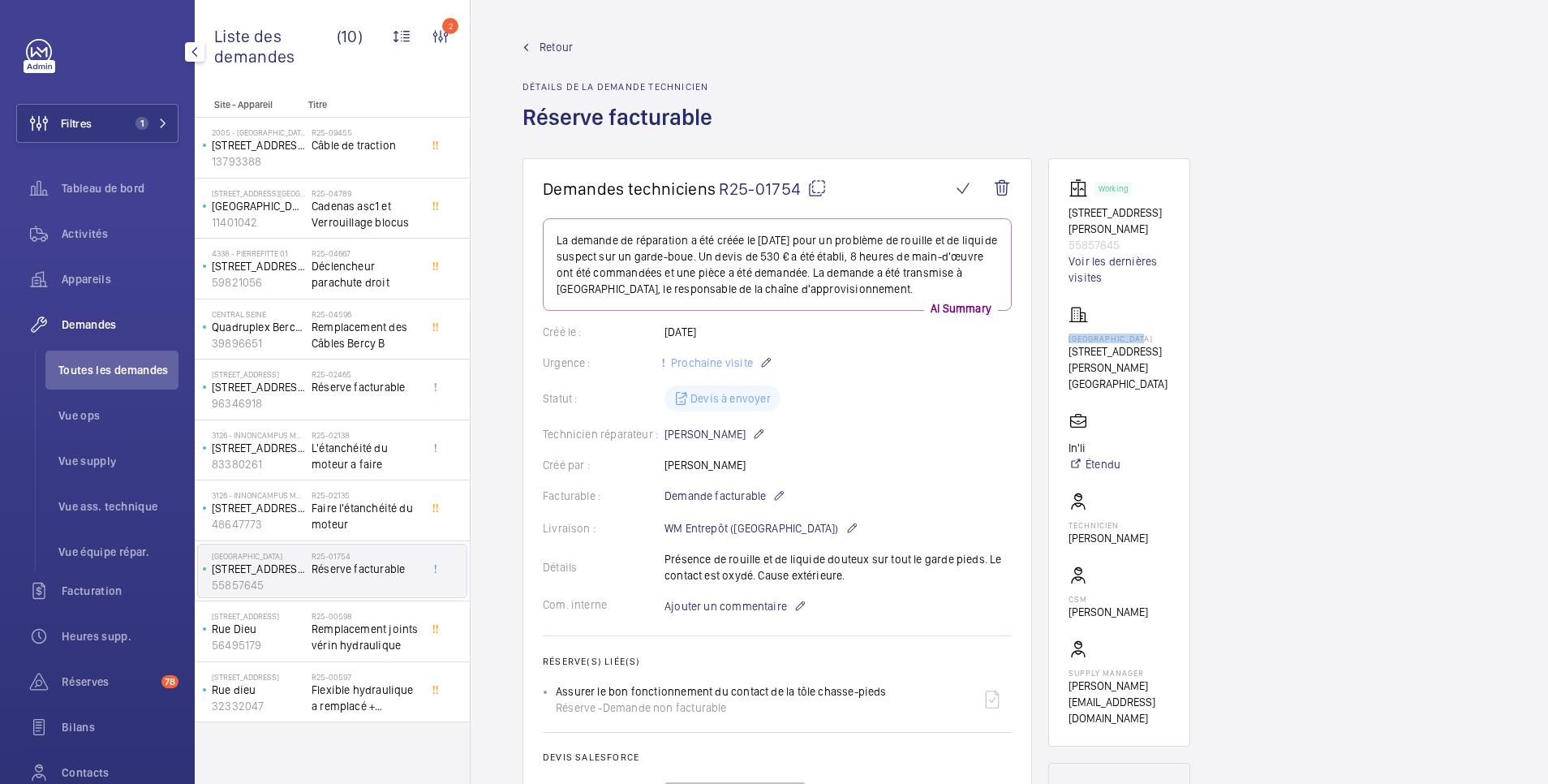
drag, startPoint x: 1071, startPoint y: 342, endPoint x: 1141, endPoint y: 341, distance: 70.0
click at [1141, 341] on p "[GEOGRAPHIC_DATA]" at bounding box center [1119, 338] width 101 height 9
copy p "[GEOGRAPHIC_DATA]"
drag, startPoint x: 558, startPoint y: 685, endPoint x: 895, endPoint y: 679, distance: 337.1
click at [895, 680] on div "Assurer le bon fonctionnement du contact de la tôle chasse-pieds Réserve - Dema…" at bounding box center [783, 699] width 456 height 39
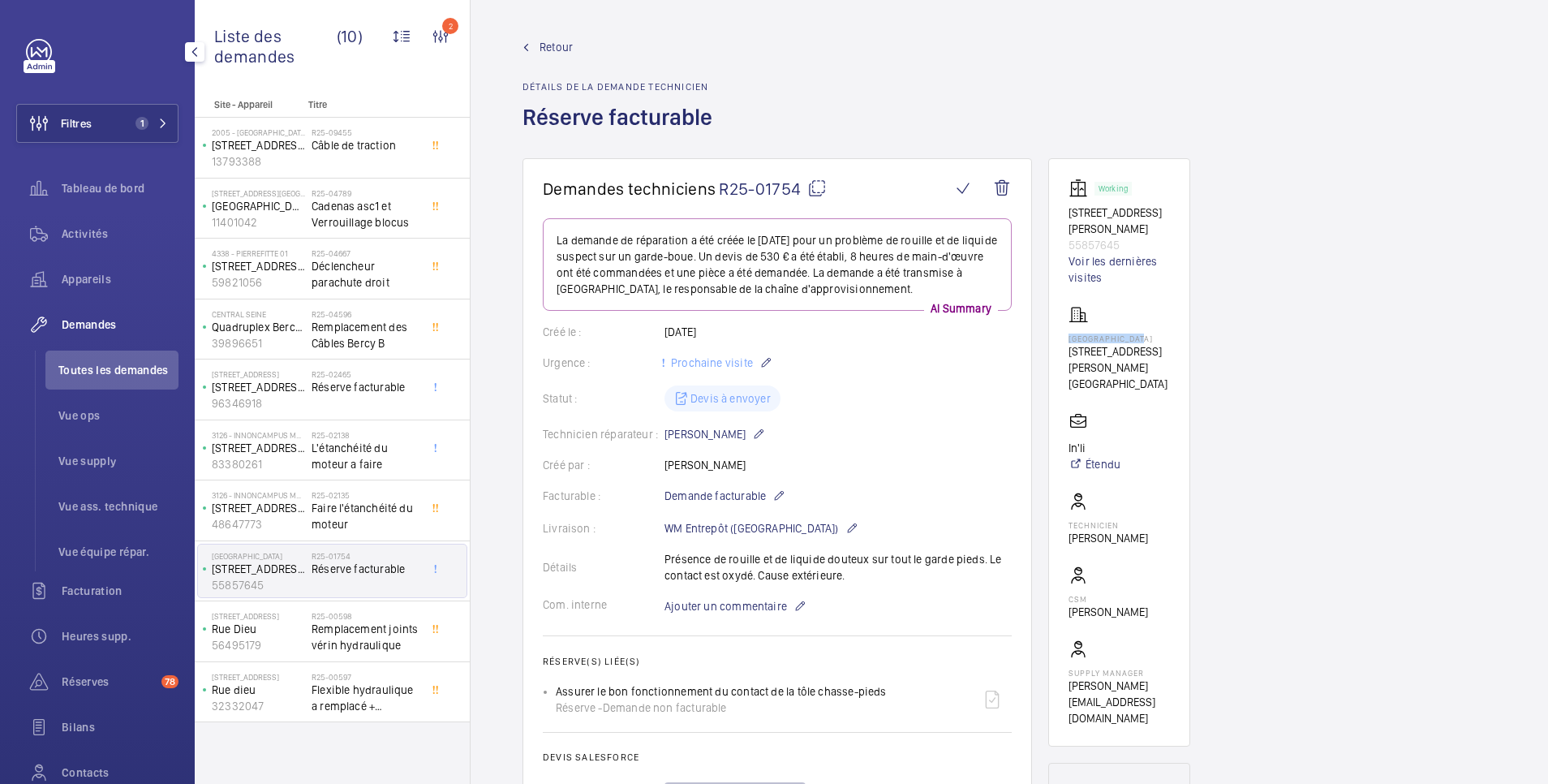
copy p "Assurer le bon fonctionnement du contact de la tôle chasse-pieds"
drag, startPoint x: 1130, startPoint y: 241, endPoint x: 1067, endPoint y: 247, distance: 63.3
click at [1067, 247] on wm-front-card "Working 5 Rue Camille Saint Sens 55857645 Voir les dernières visites 4069 - RUE…" at bounding box center [1119, 452] width 142 height 588
copy p "55857645"
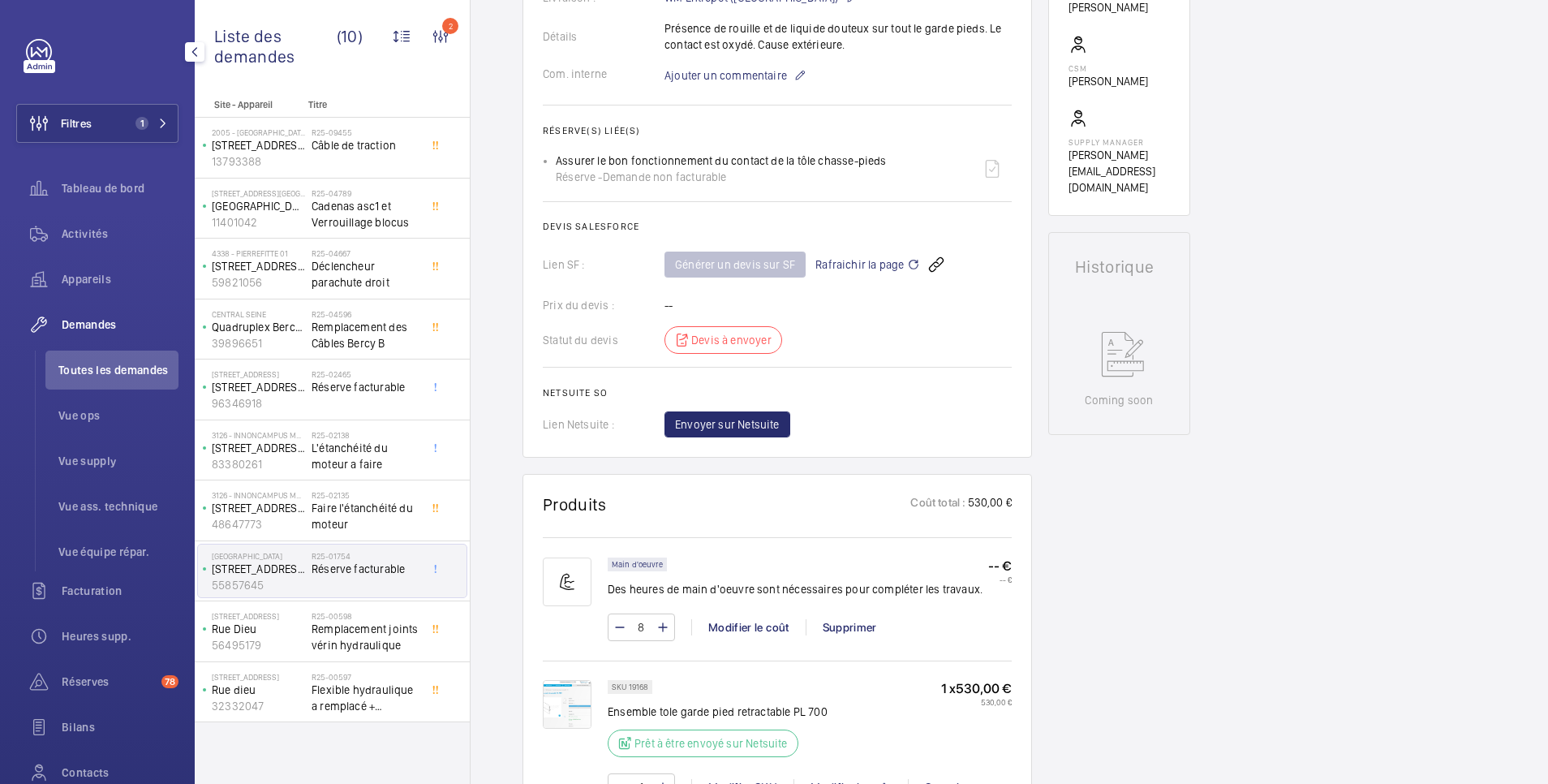
scroll to position [649, 0]
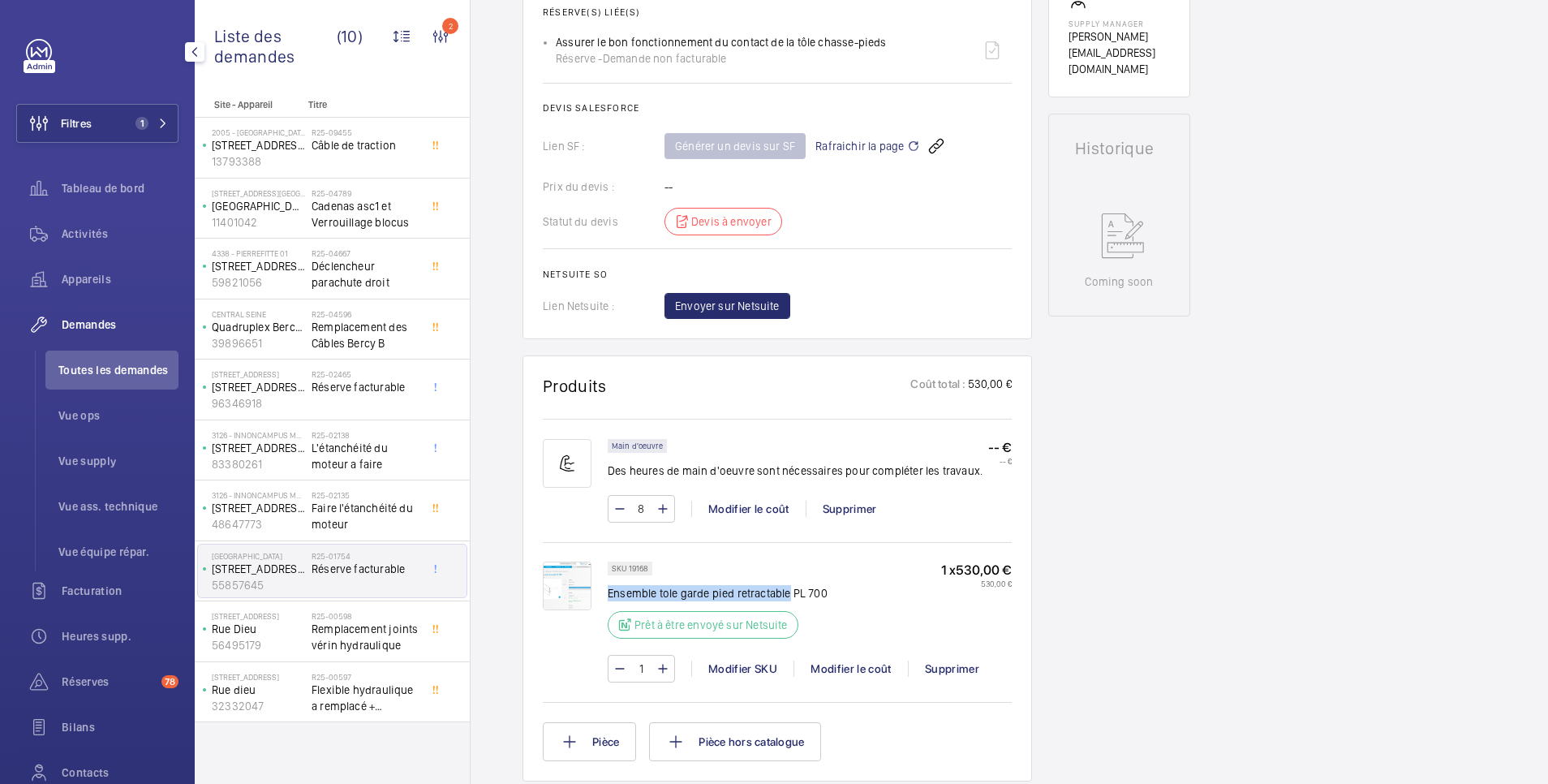
drag, startPoint x: 609, startPoint y: 592, endPoint x: 788, endPoint y: 588, distance: 179.0
click at [788, 588] on p "Ensemble tole garde pied retractable PL 700" at bounding box center [717, 593] width 220 height 16
copy p "Ensemble tole garde pied retractable"
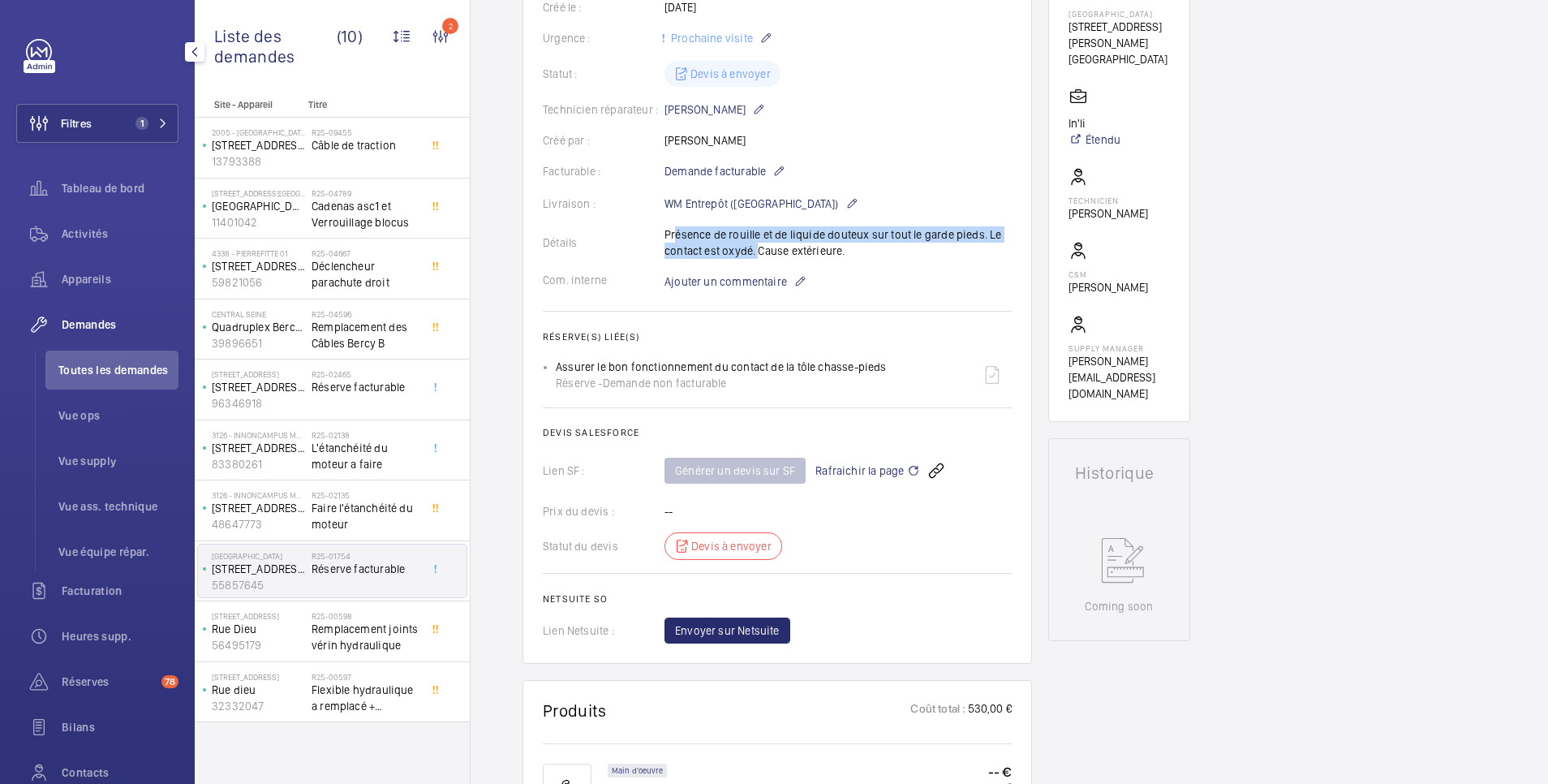
drag, startPoint x: 669, startPoint y: 232, endPoint x: 756, endPoint y: 250, distance: 88.8
click at [756, 250] on div "Détails Présence de rouille et de liquide douteux sur tout le garde pieds. Le c…" at bounding box center [777, 242] width 469 height 32
drag, startPoint x: 756, startPoint y: 250, endPoint x: 669, endPoint y: 240, distance: 87.6
click at [669, 240] on div "Détails Présence de rouille et de liquide douteux sur tout le garde pieds. Le c…" at bounding box center [777, 242] width 469 height 32
drag, startPoint x: 667, startPoint y: 233, endPoint x: 757, endPoint y: 257, distance: 93.1
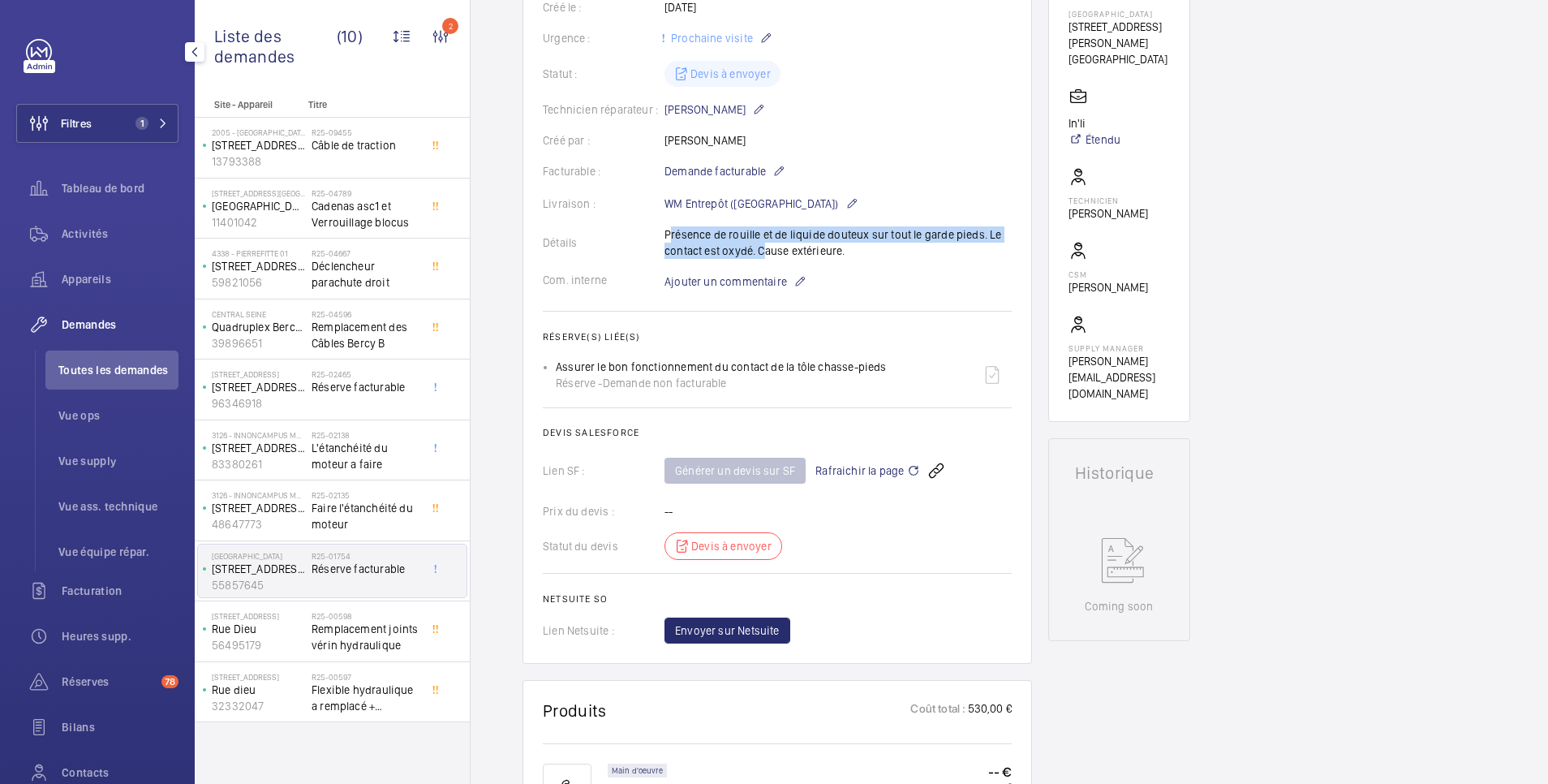
click at [757, 257] on div "Détails Présence de rouille et de liquide douteux sur tout le garde pieds. Le c…" at bounding box center [777, 242] width 469 height 32
copy p "Présence de rouille et de liquide douteux sur tout le garde pieds. Le contact e…"
click at [867, 533] on div "Statut du devis Devis à envoyer" at bounding box center [777, 546] width 469 height 27
click at [871, 472] on span "Rafraichir la page" at bounding box center [867, 471] width 105 height 20
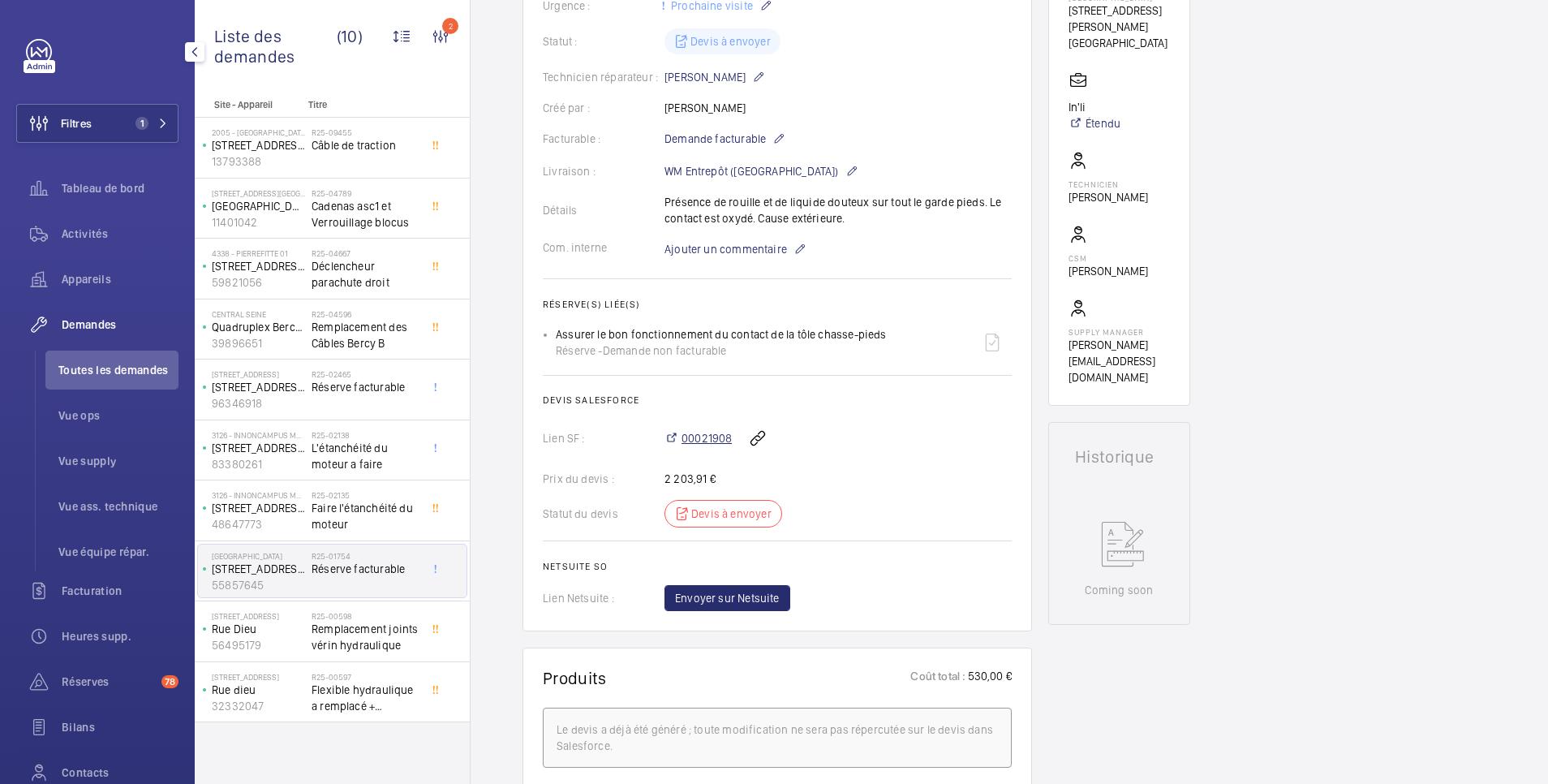
scroll to position [357, 0]
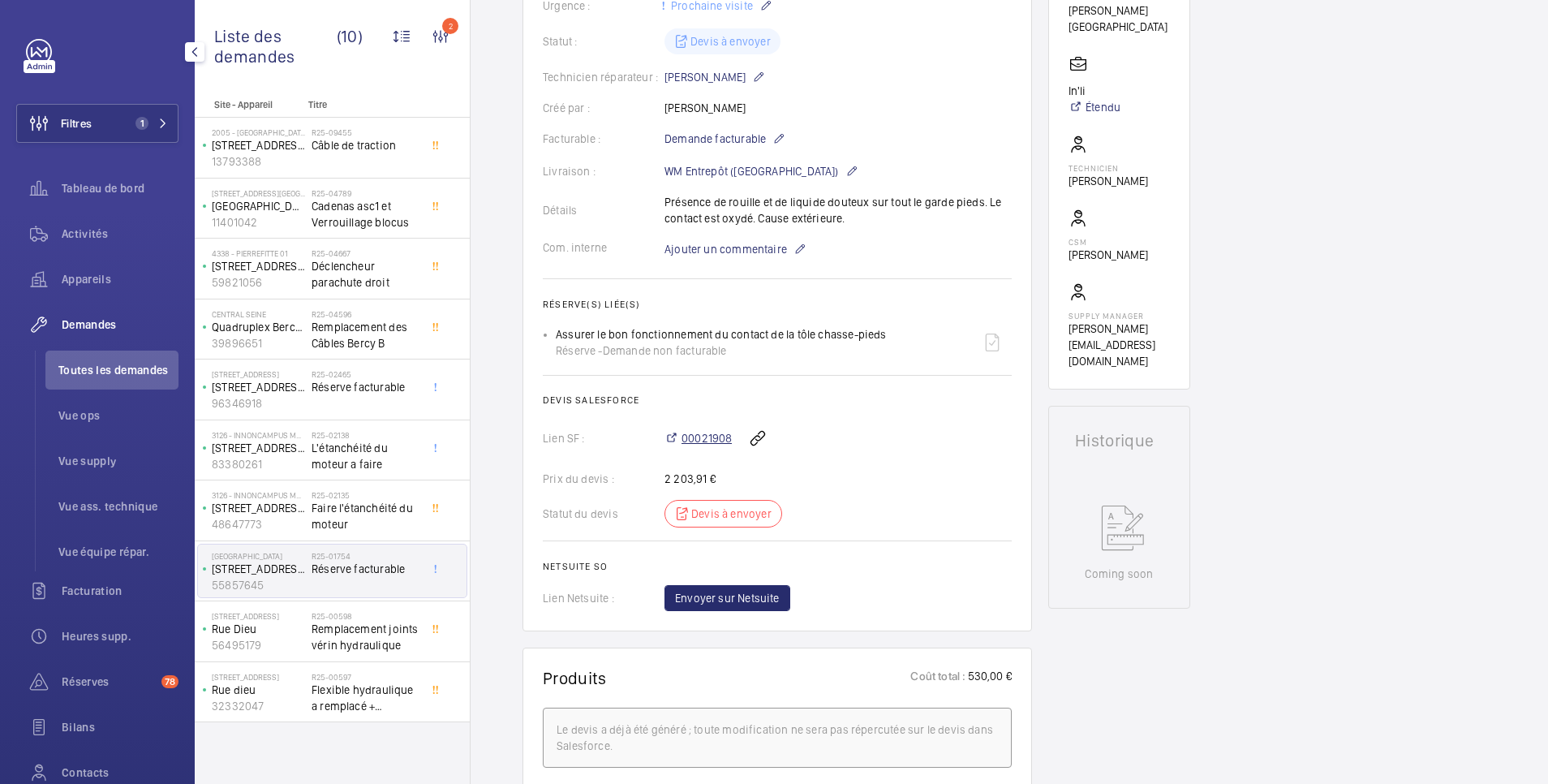
click at [720, 435] on span "00021908" at bounding box center [706, 437] width 50 height 16
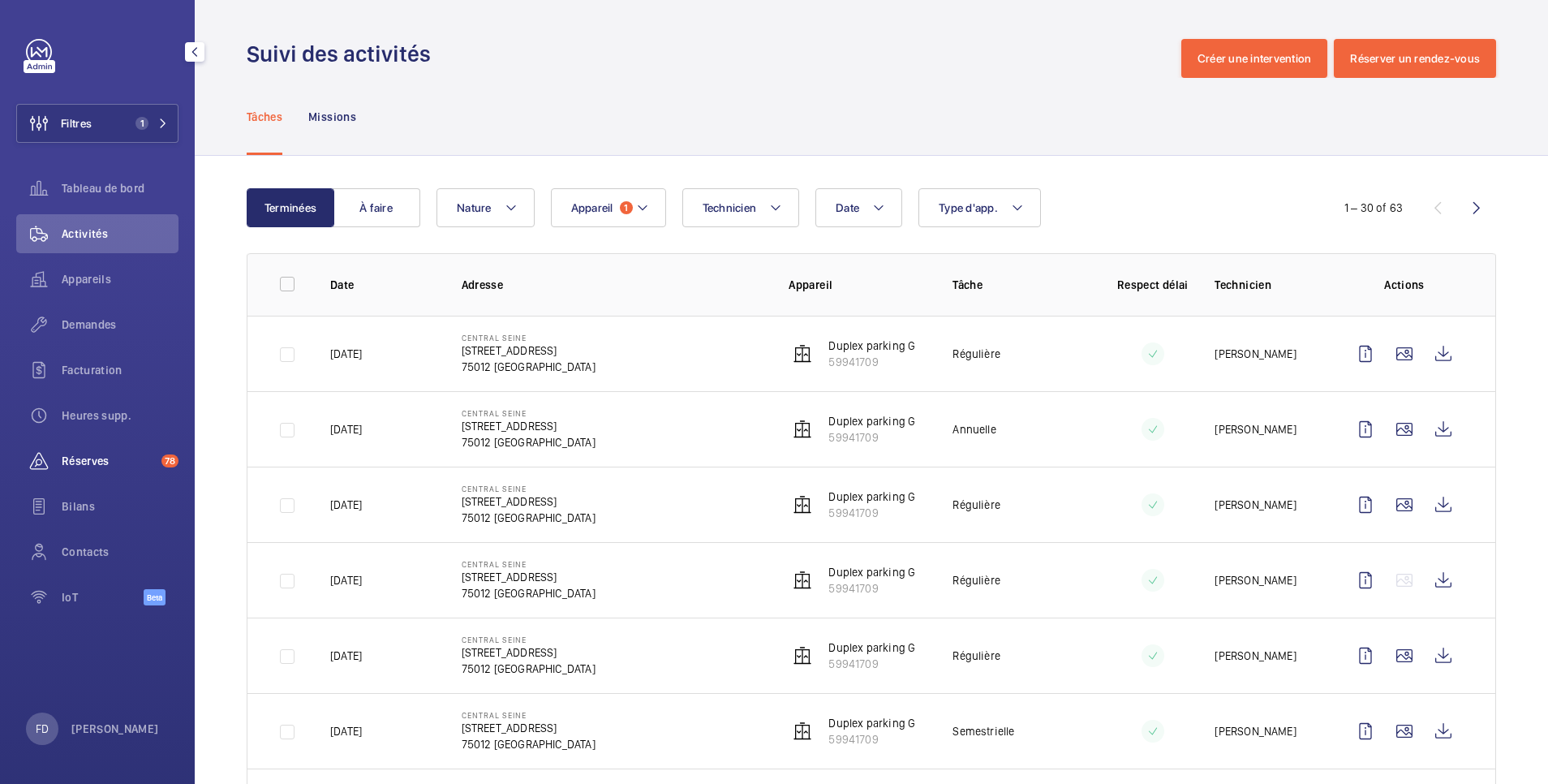
click at [94, 458] on span "Réserves" at bounding box center [109, 460] width 93 height 16
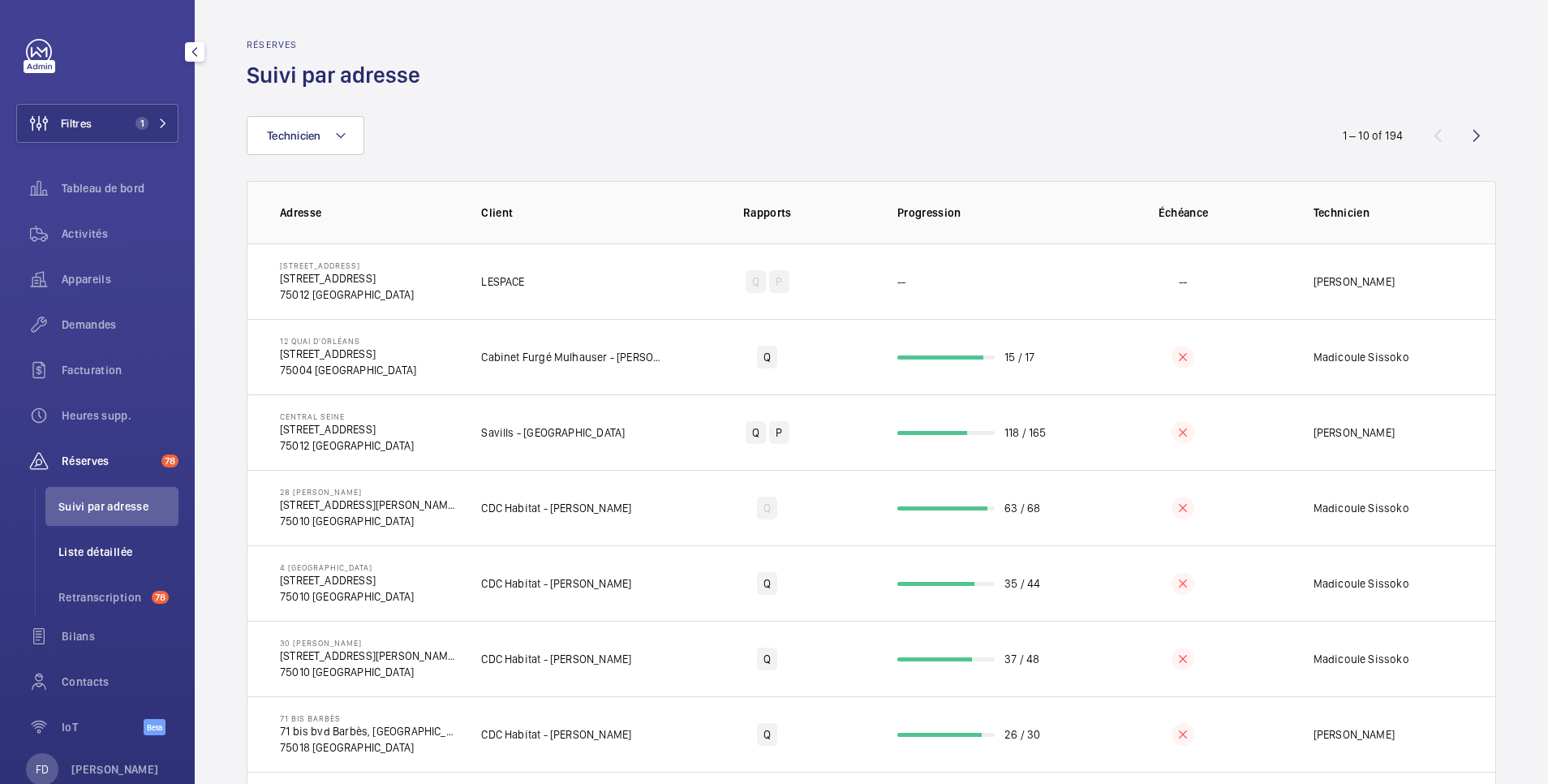
drag, startPoint x: 102, startPoint y: 550, endPoint x: 123, endPoint y: 547, distance: 21.2
click at [105, 550] on span "Liste détaillée" at bounding box center [118, 551] width 120 height 16
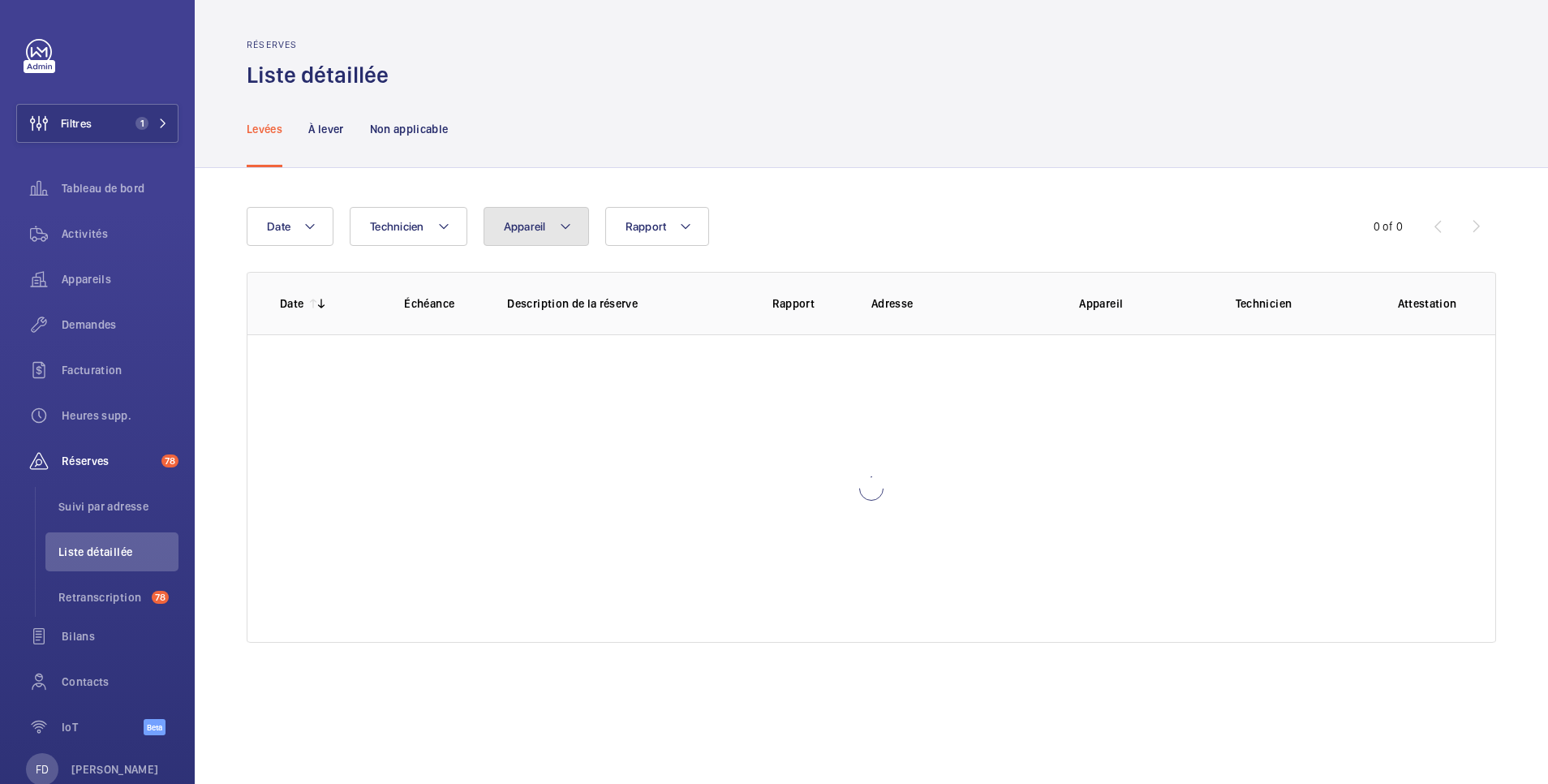
click at [539, 220] on span "Appareil" at bounding box center [525, 226] width 42 height 13
click at [541, 290] on input "text" at bounding box center [638, 287] width 282 height 34
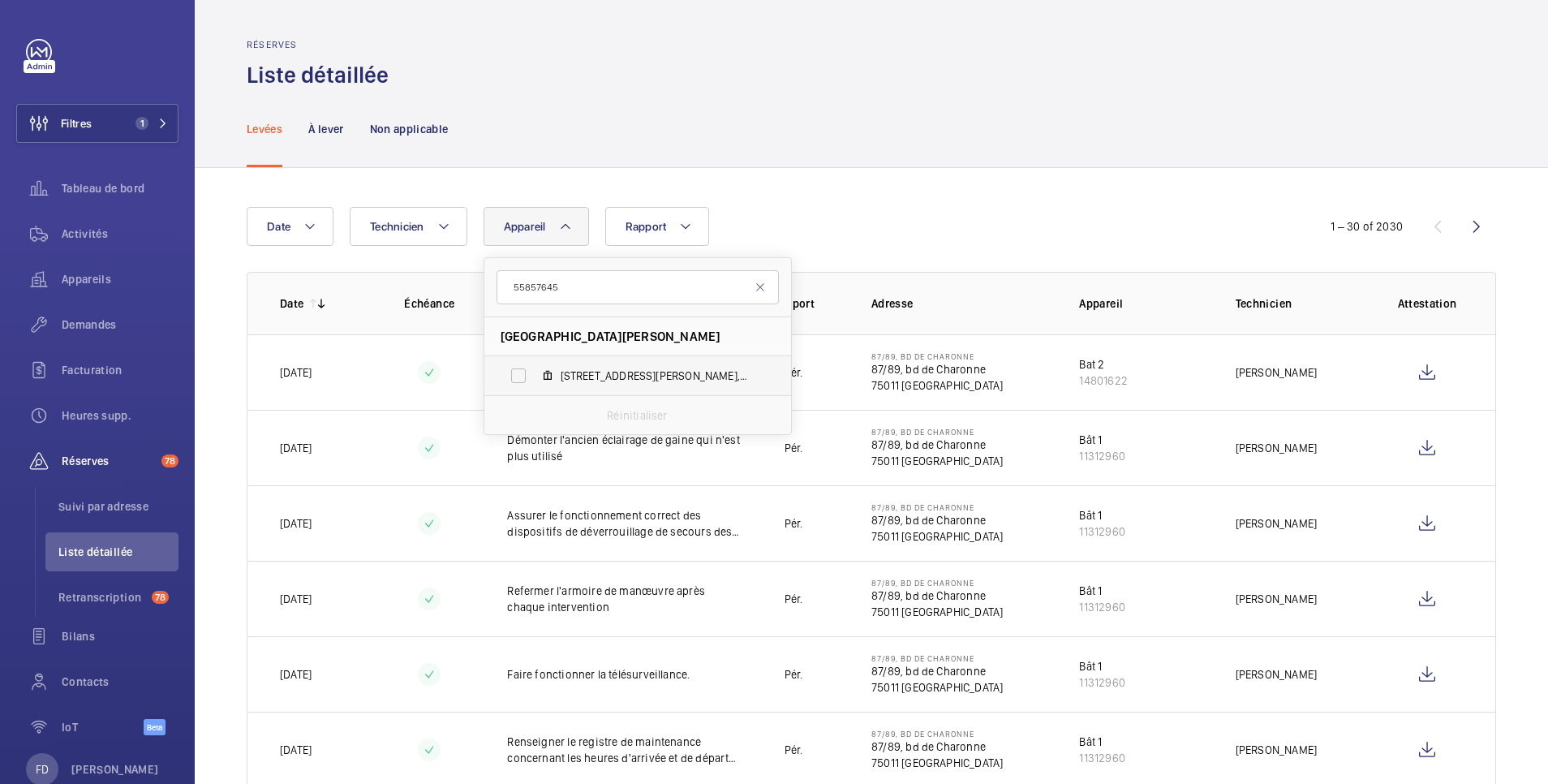
type input "55857645"
click at [555, 378] on label "5 Rue Camille Saint Sens, 55857645" at bounding box center [624, 375] width 280 height 39
click at [534, 378] on input "5 Rue Camille Saint Sens, 55857645" at bounding box center [518, 375] width 32 height 32
checkbox input "true"
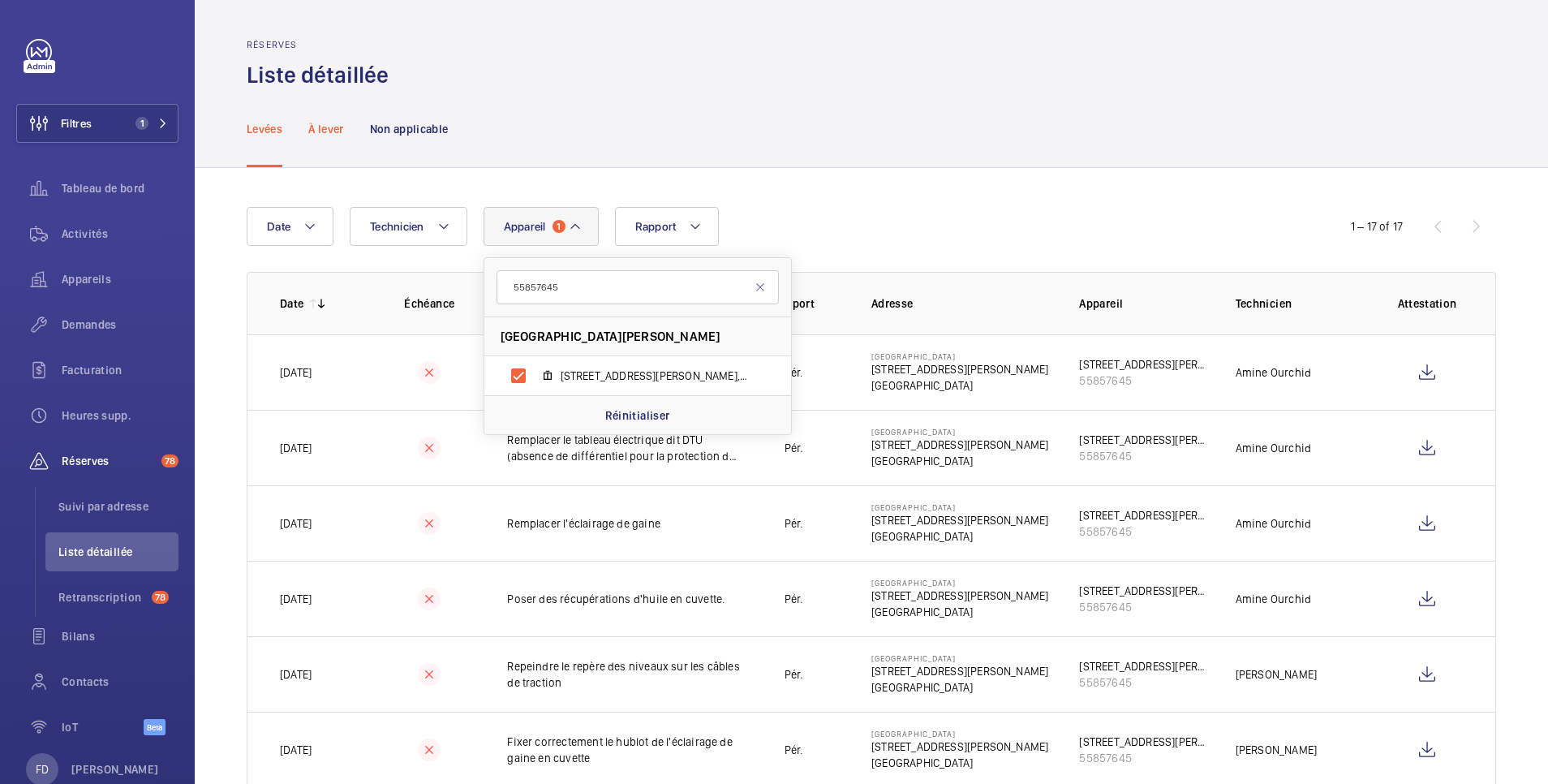
click at [324, 126] on p "À lever" at bounding box center [325, 128] width 35 height 16
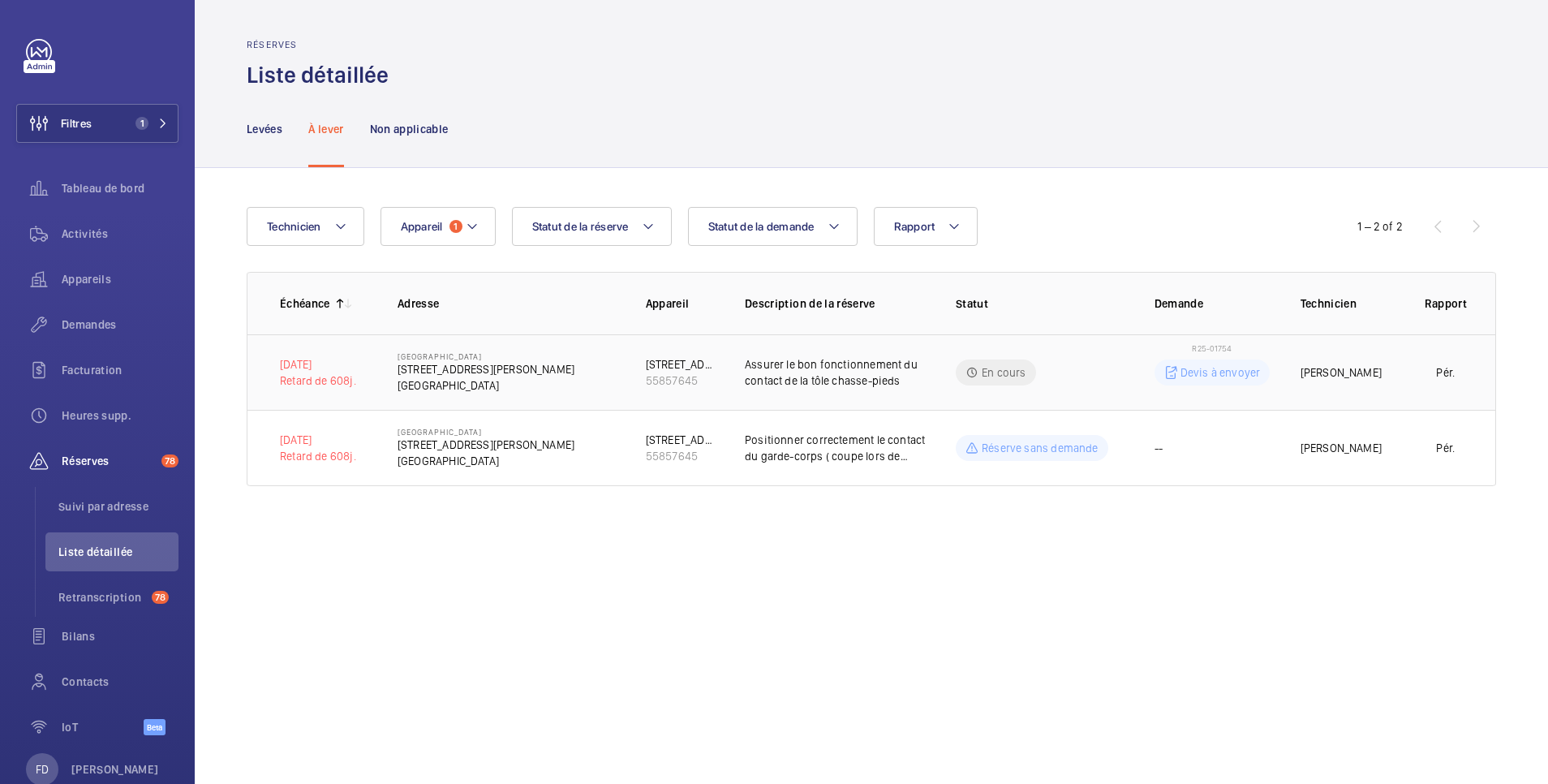
click at [1138, 368] on td "R25-01754 Devis à envoyer" at bounding box center [1202, 372] width 146 height 76
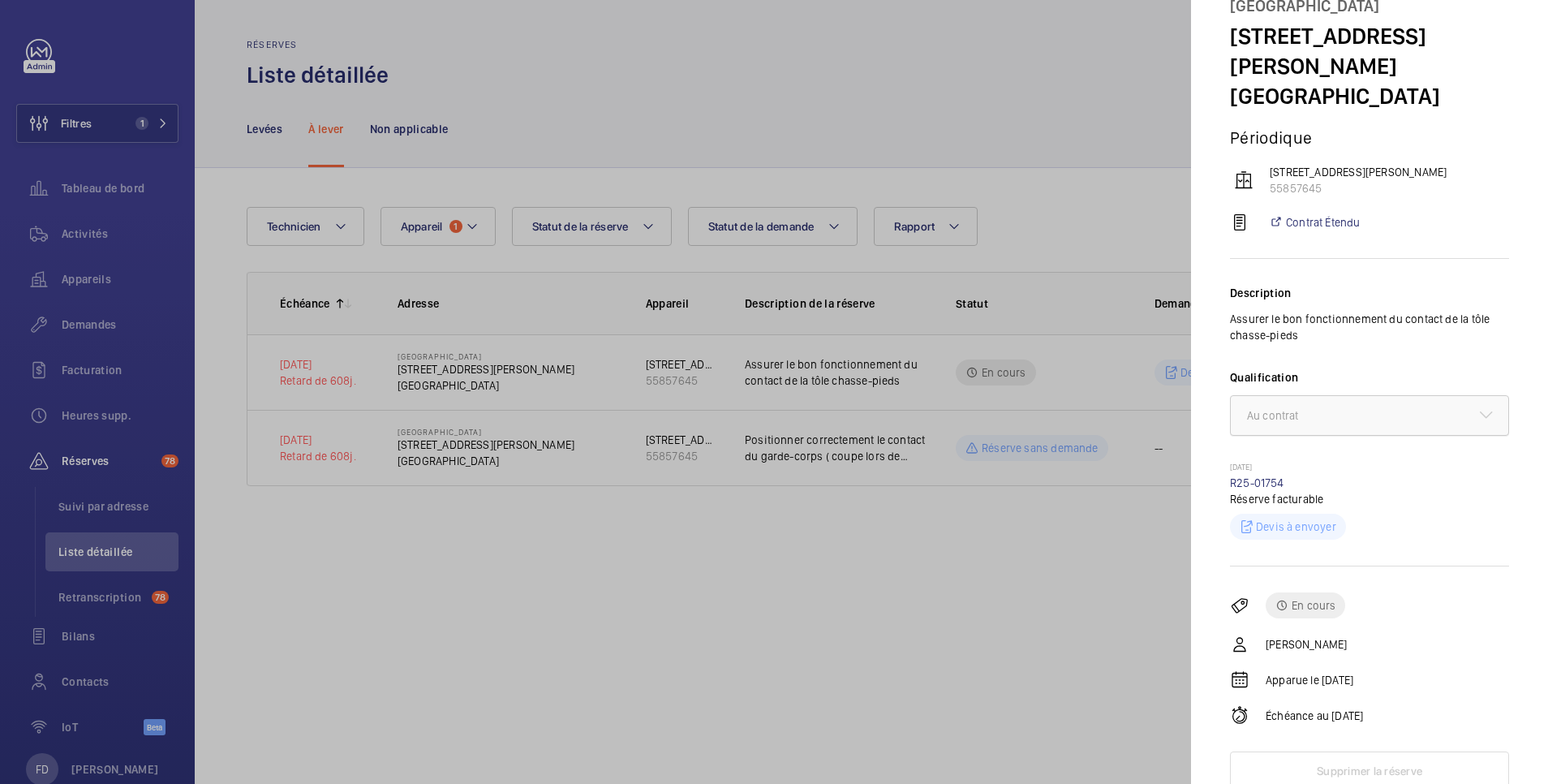
scroll to position [109, 0]
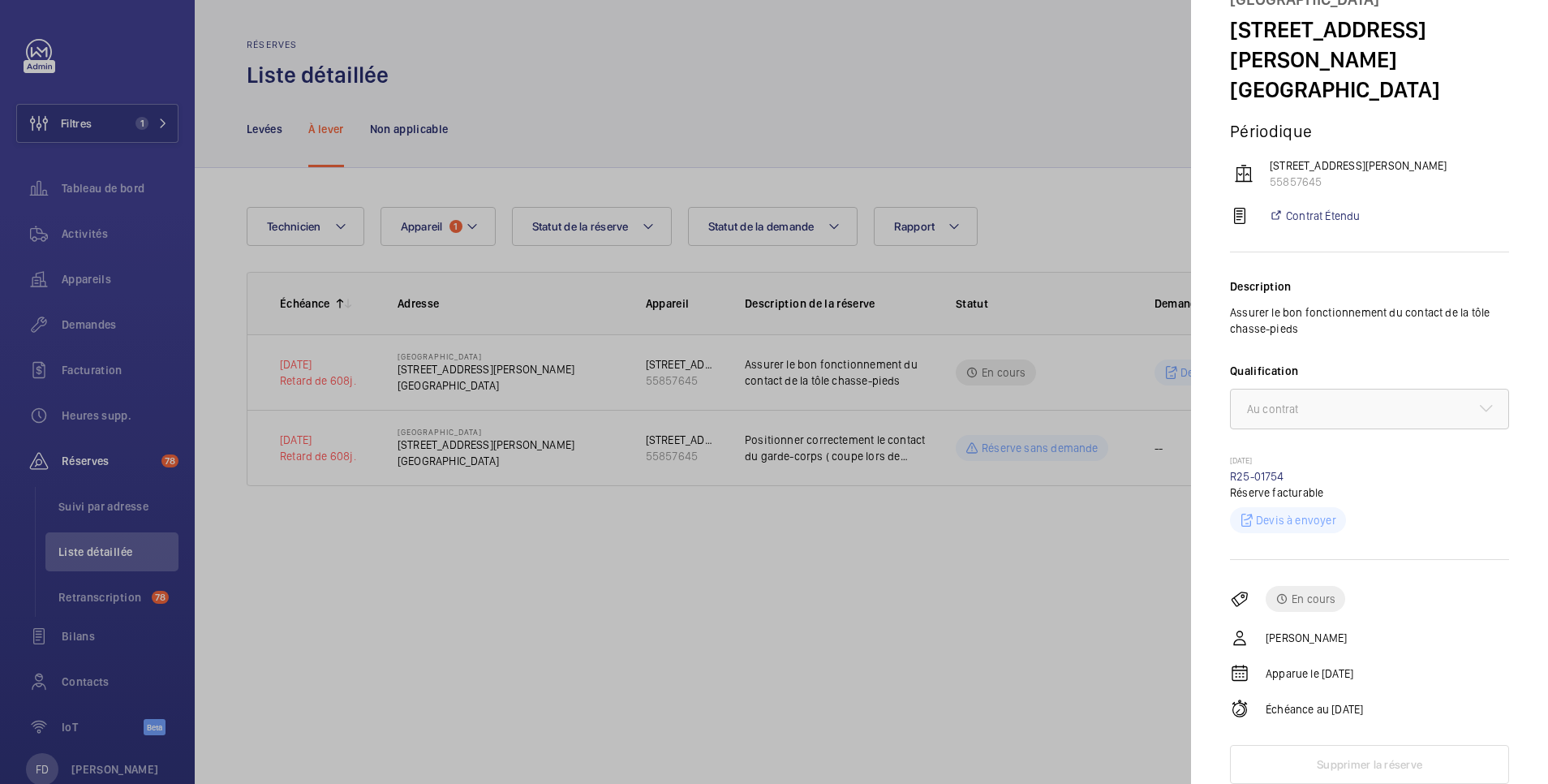
click at [1014, 521] on div at bounding box center [774, 392] width 1548 height 784
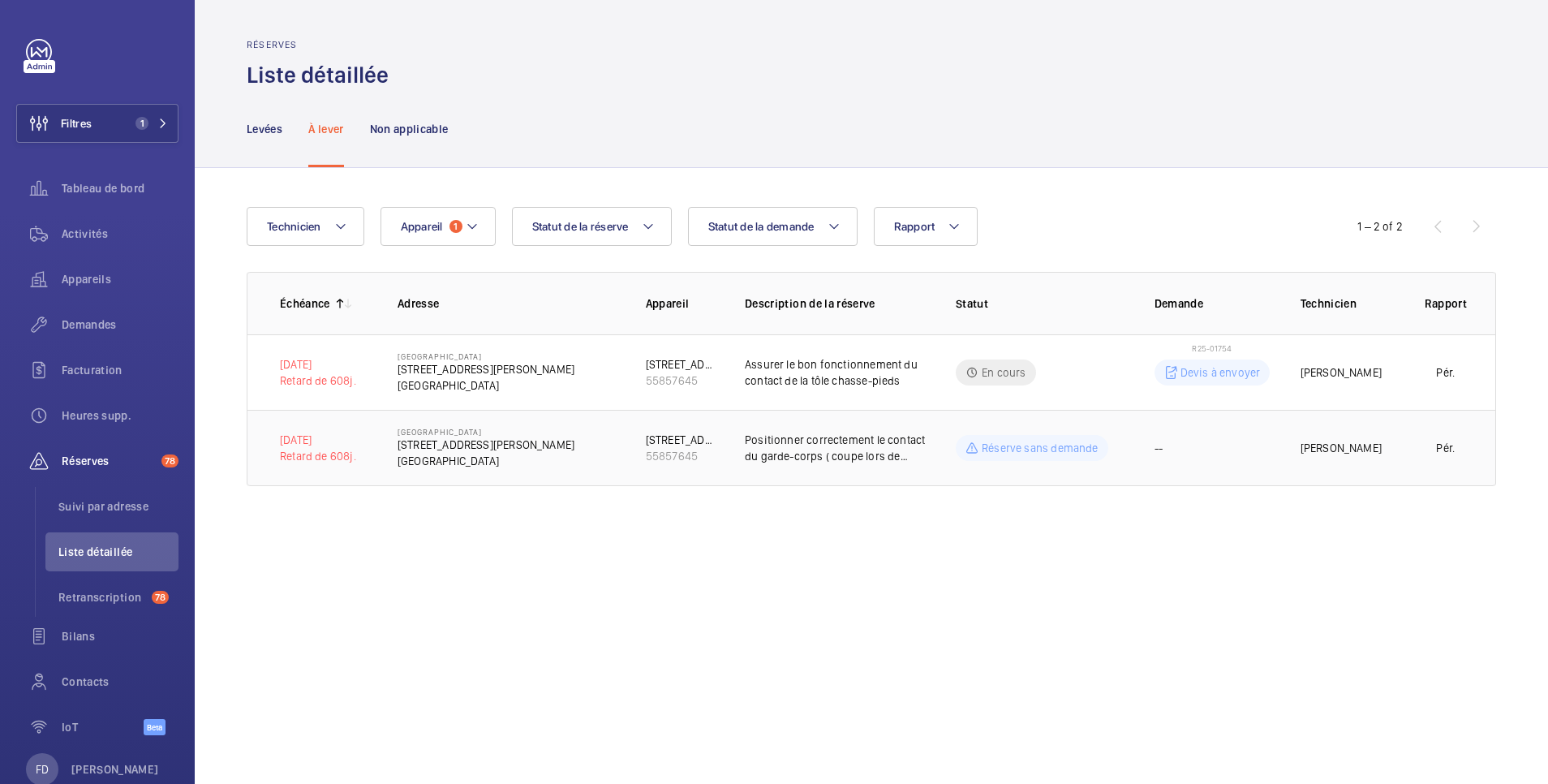
click at [1151, 443] on td "--" at bounding box center [1202, 448] width 146 height 76
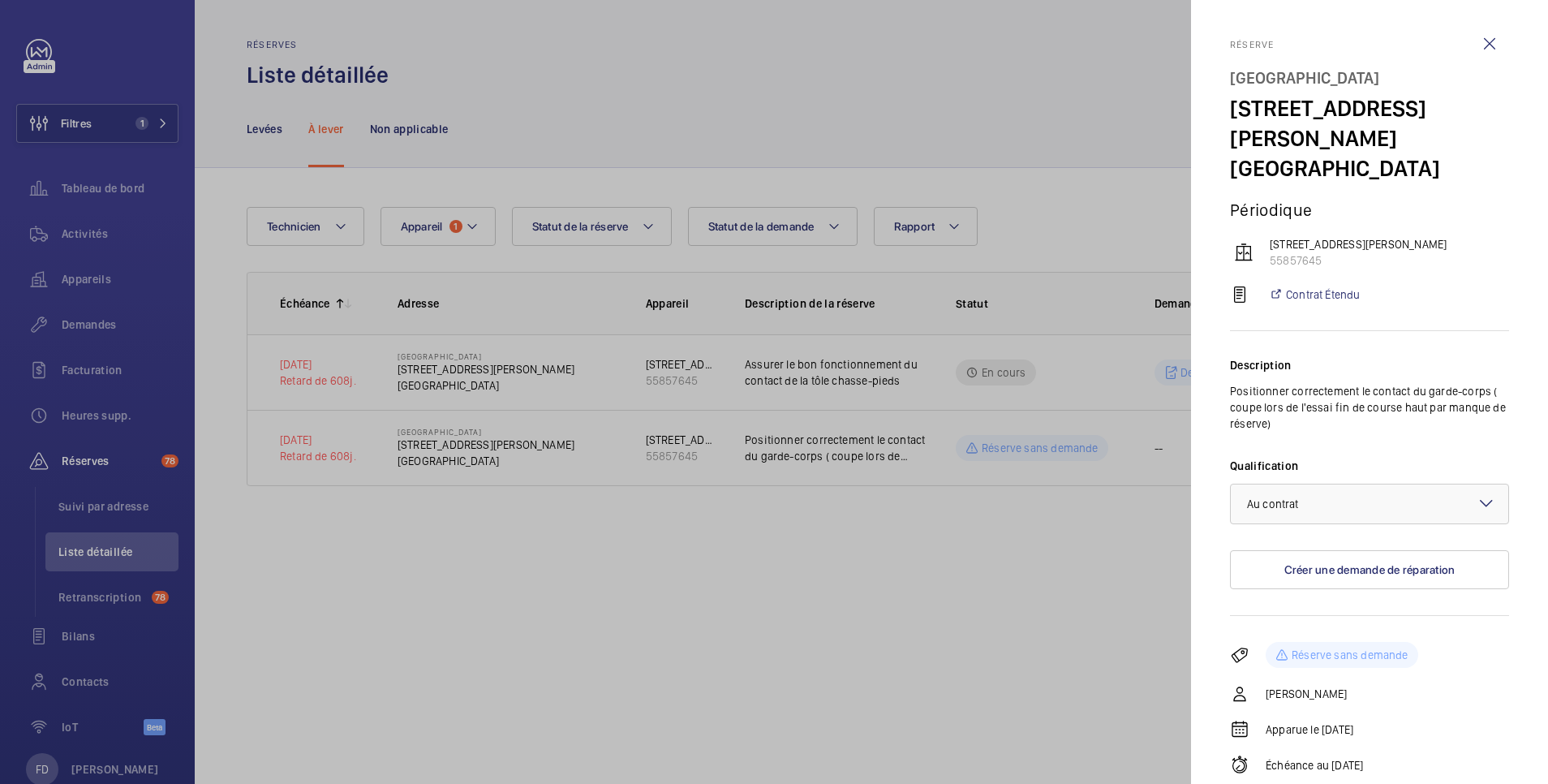
scroll to position [86, 0]
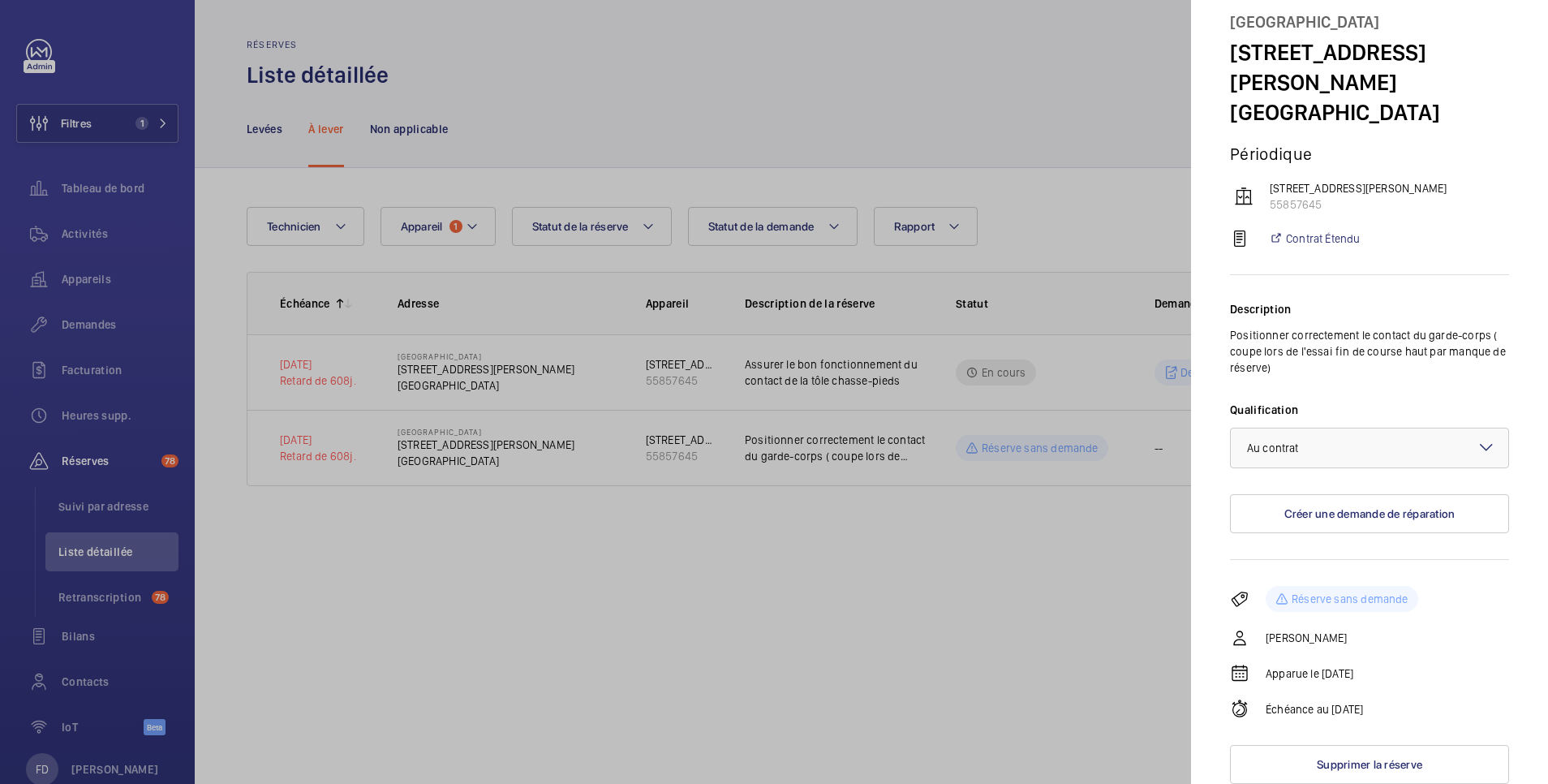
click at [787, 621] on div at bounding box center [774, 392] width 1548 height 784
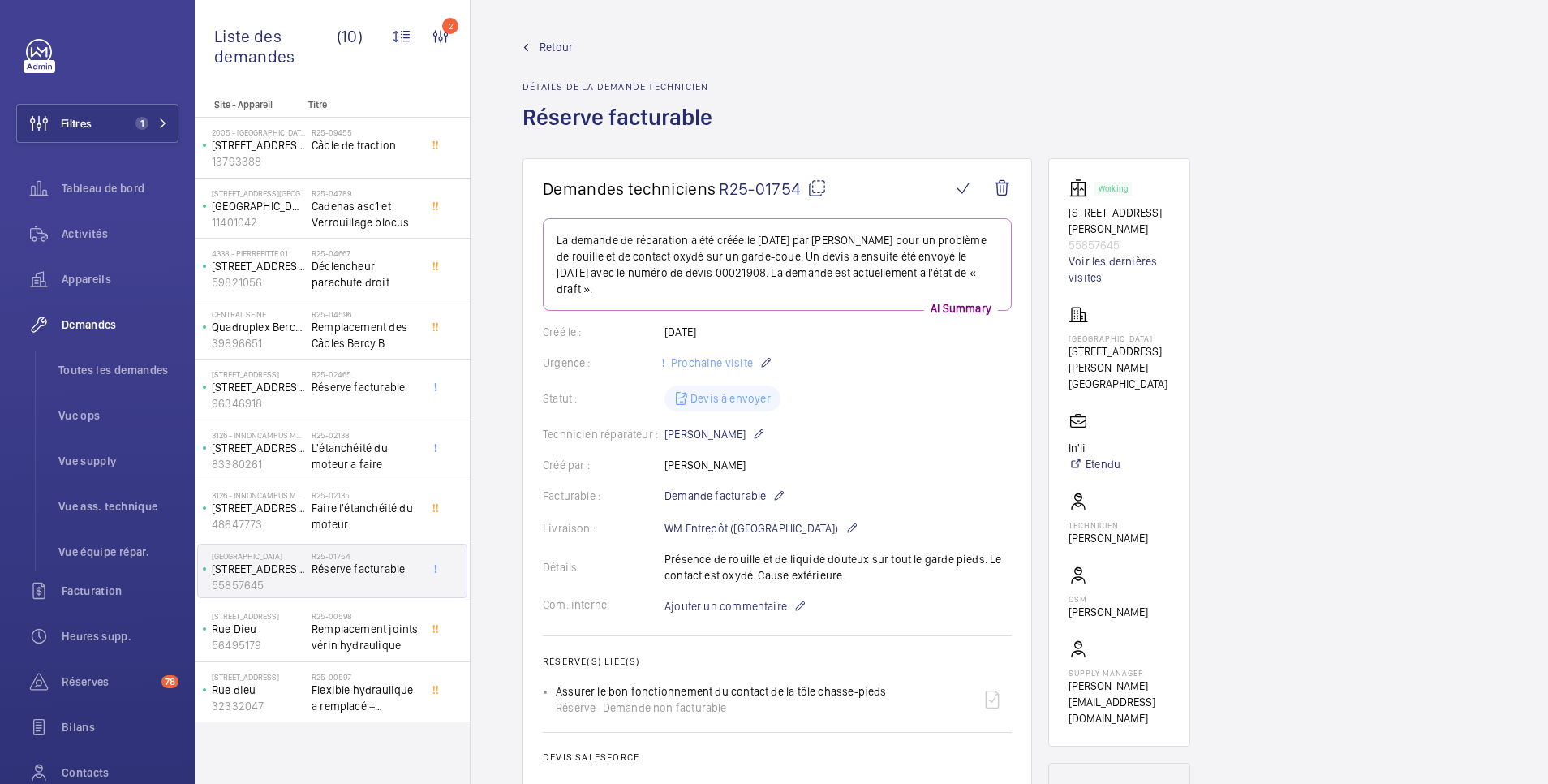
click at [553, 42] on span "Retour" at bounding box center [556, 47] width 33 height 16
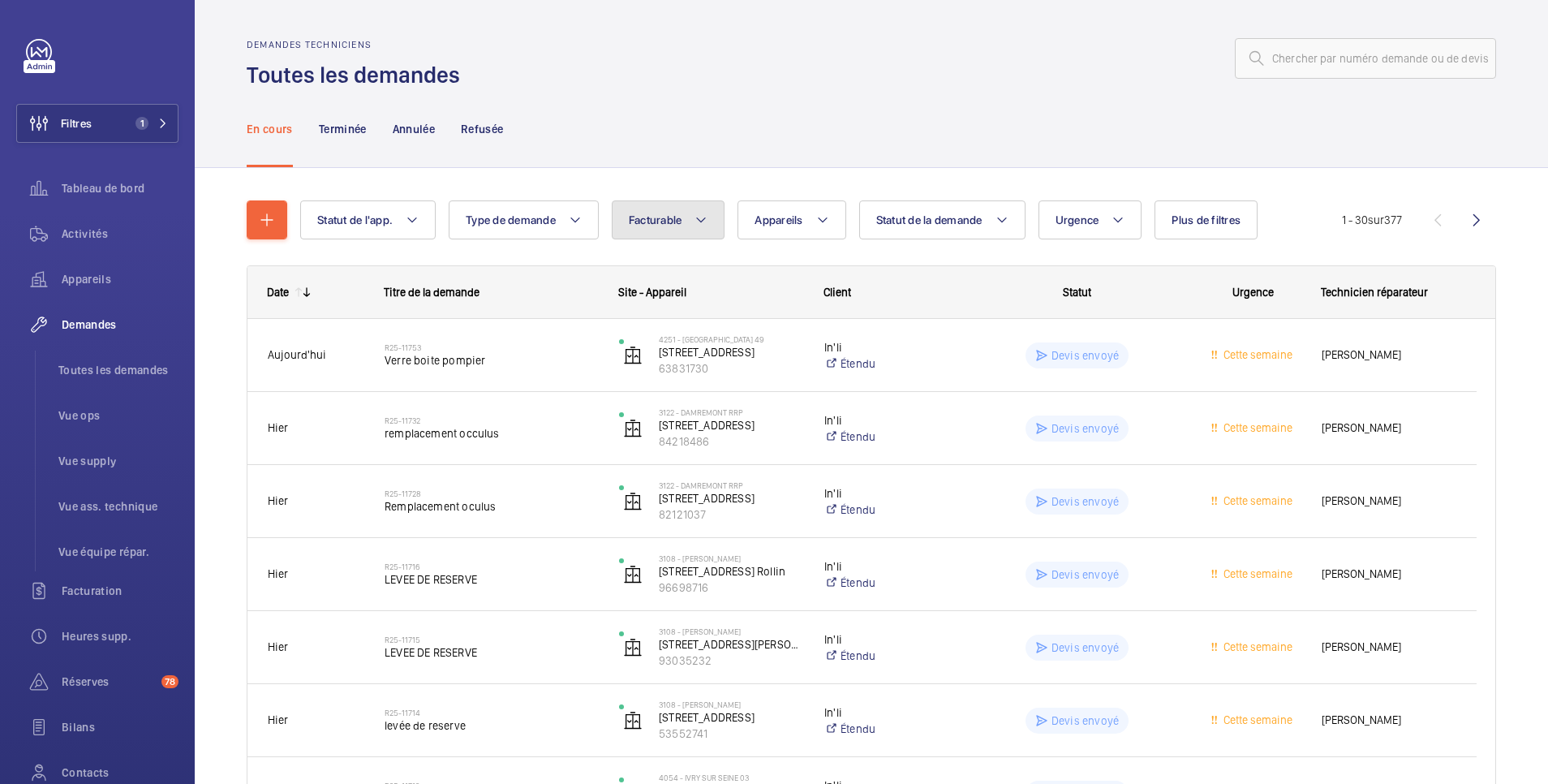
click at [647, 217] on span "Facturable" at bounding box center [655, 219] width 54 height 13
click at [682, 275] on mat-radio-button "Facturable" at bounding box center [766, 269] width 292 height 32
radio input "true"
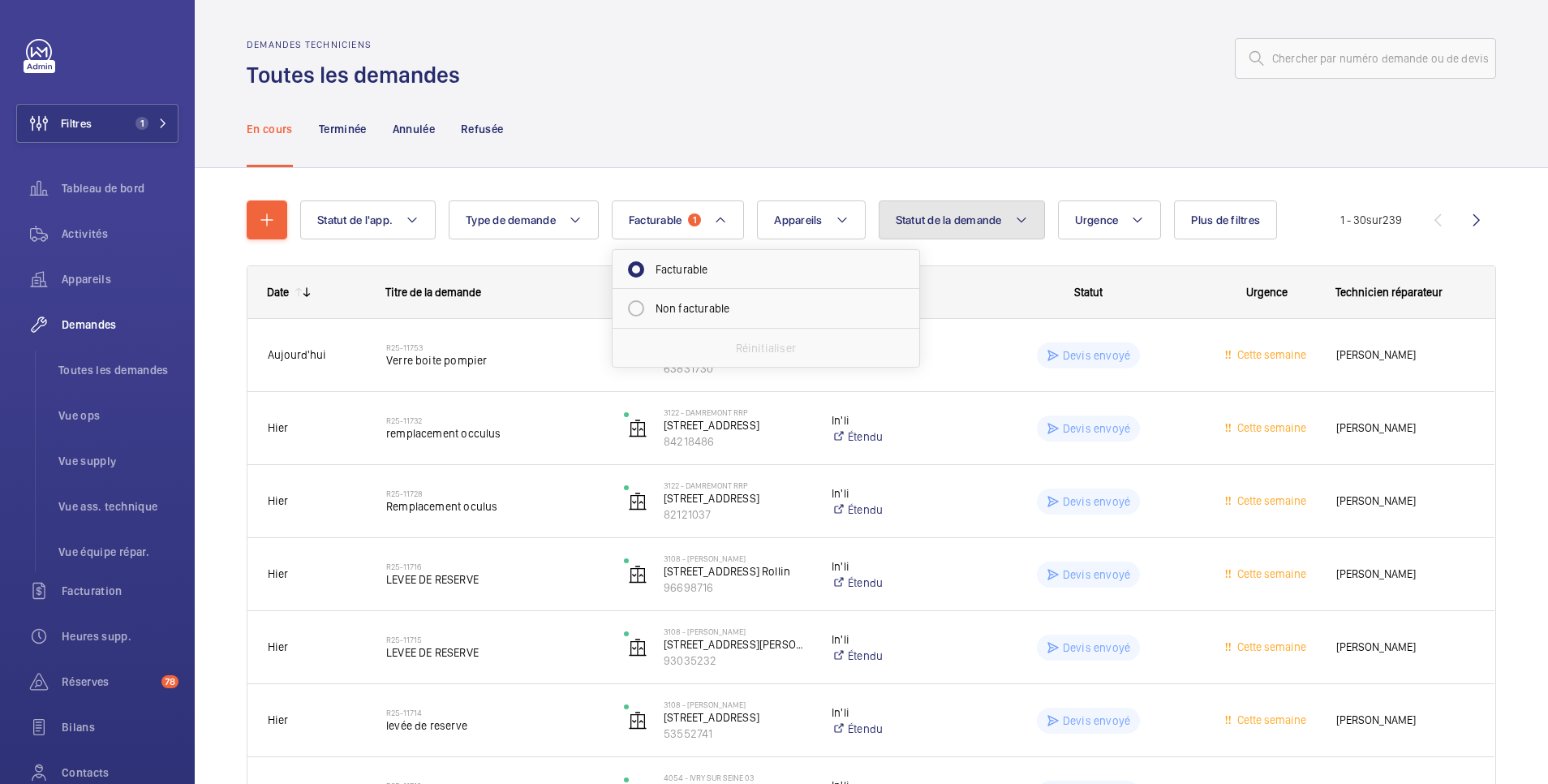
click at [972, 223] on span "Statut de la demande" at bounding box center [948, 219] width 106 height 13
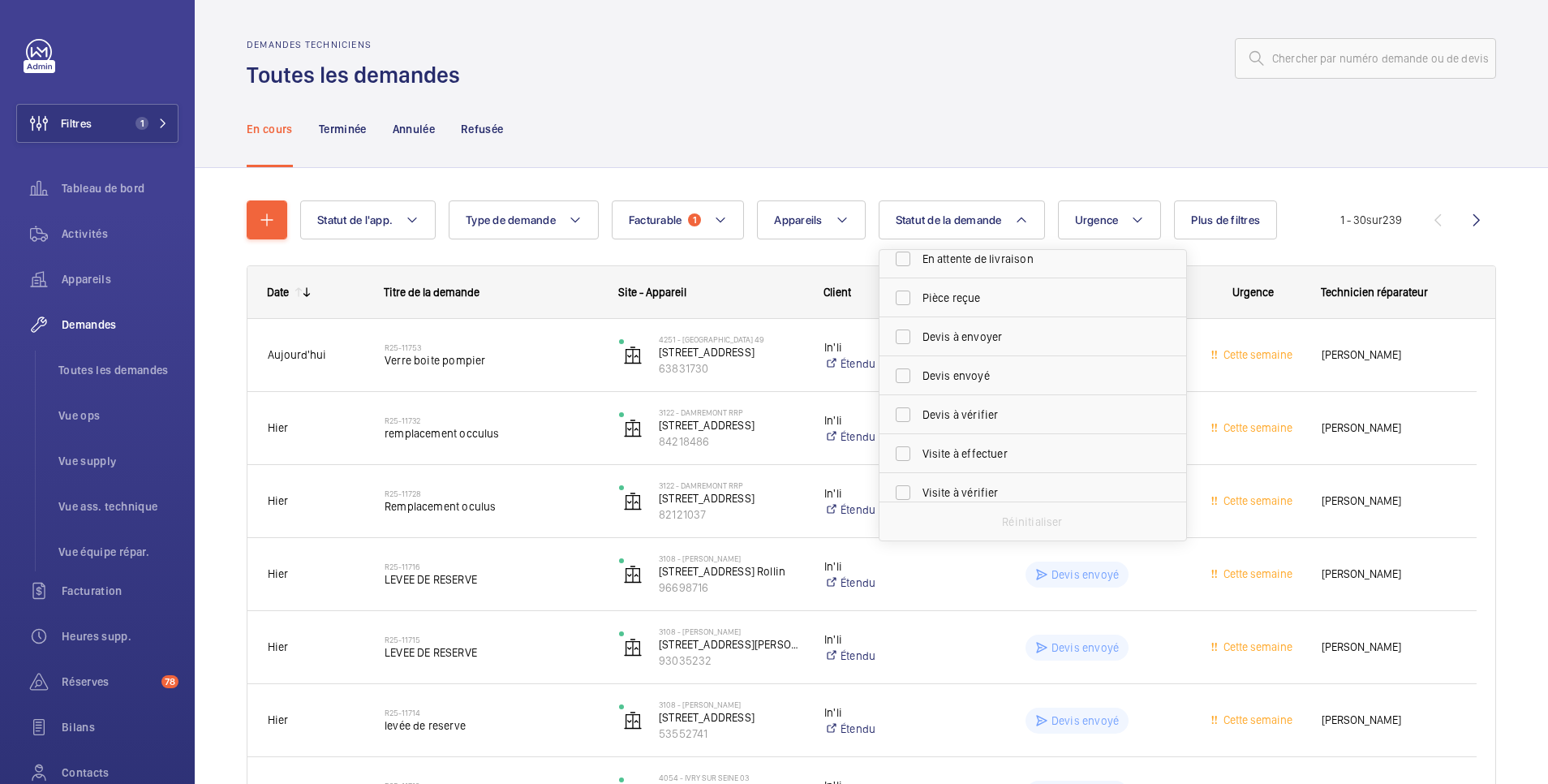
scroll to position [216, 0]
click at [970, 325] on span "Devis à envoyer" at bounding box center [1034, 325] width 223 height 16
click at [919, 325] on input "Devis à envoyer" at bounding box center [903, 326] width 32 height 32
checkbox input "true"
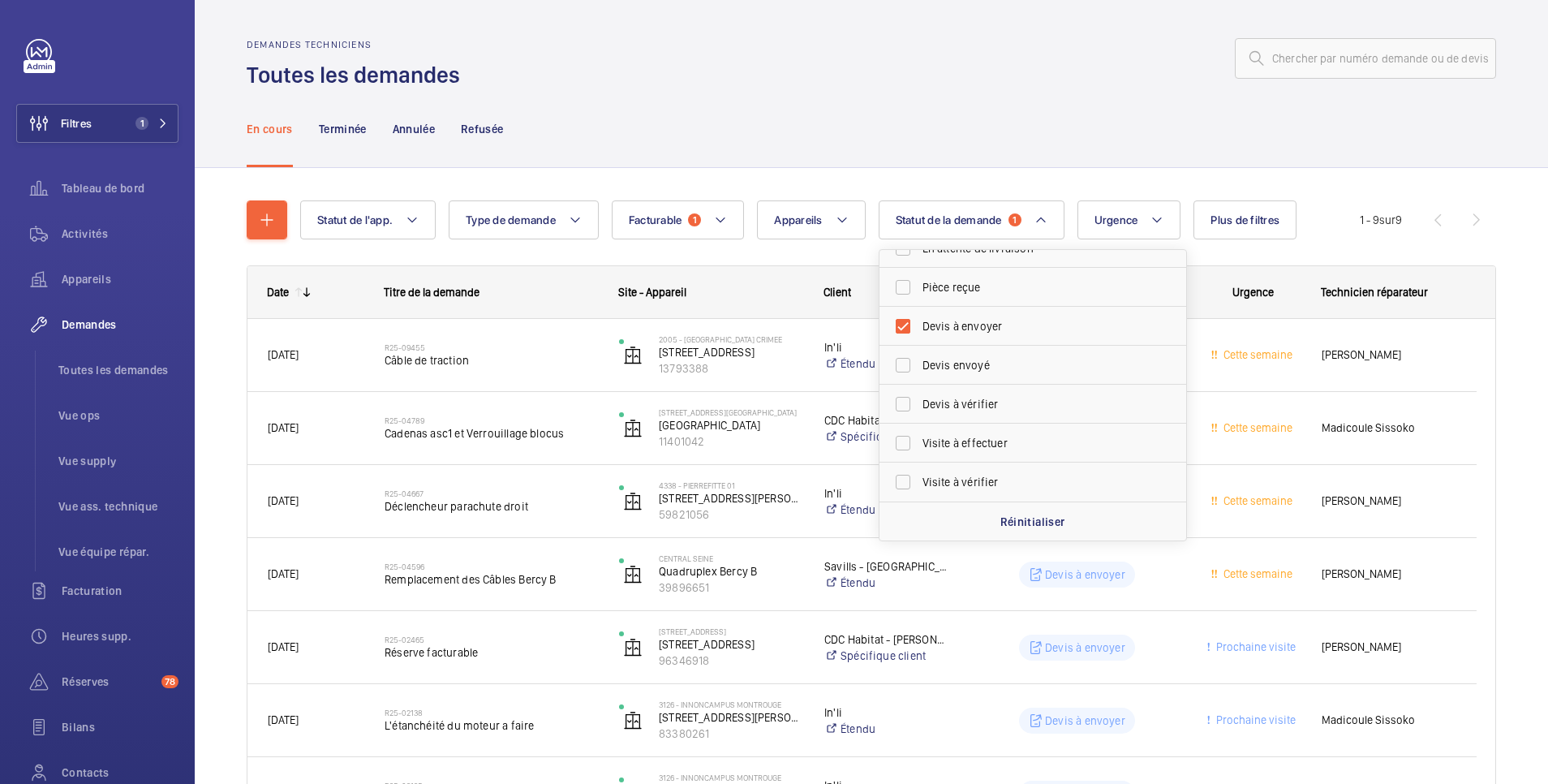
click at [843, 101] on div "En cours Terminée Annulée Refusée" at bounding box center [871, 128] width 1250 height 77
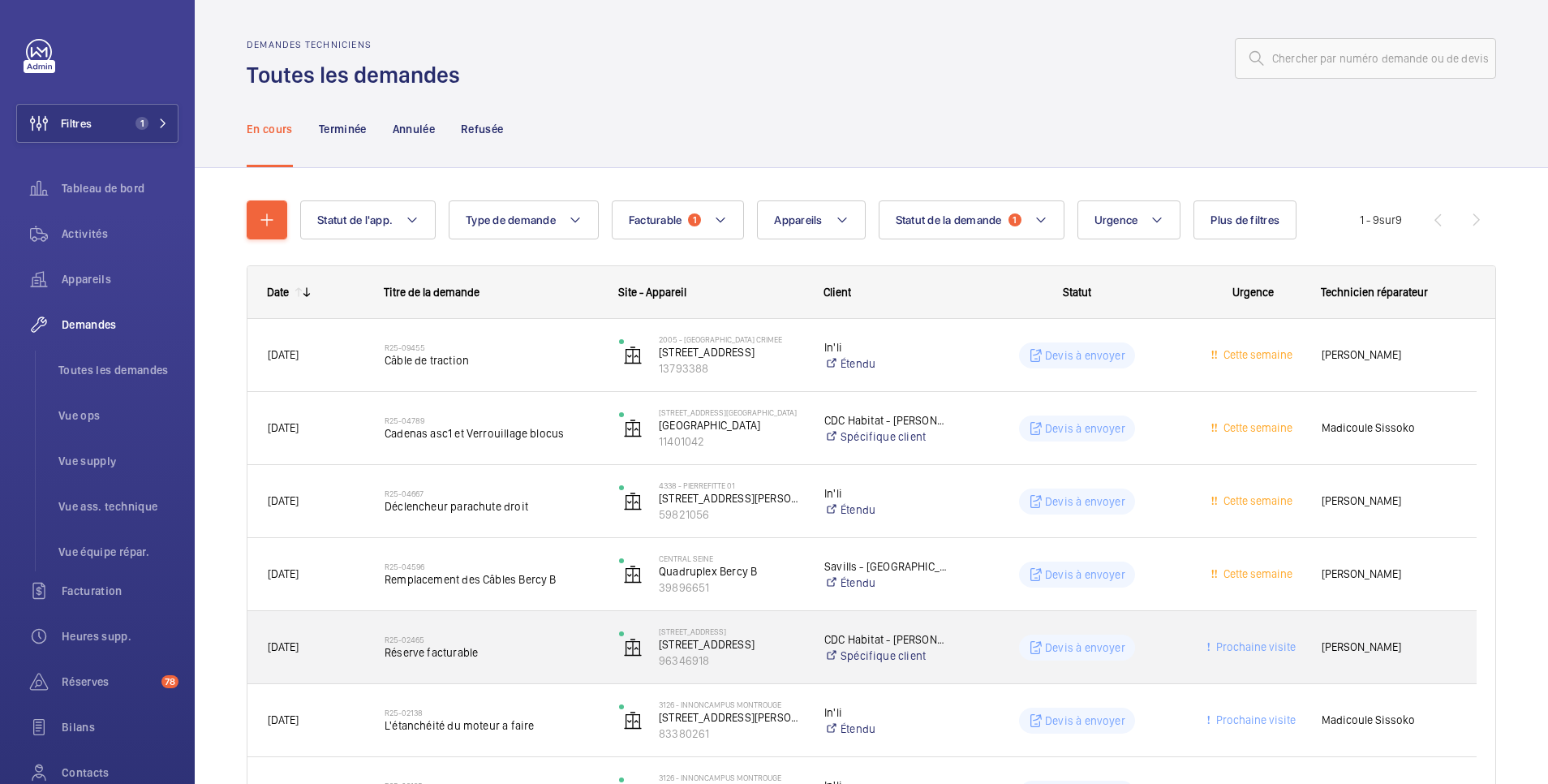
click at [1015, 645] on wm-front-pills-cell "Devis à envoyer" at bounding box center [1076, 647] width 213 height 26
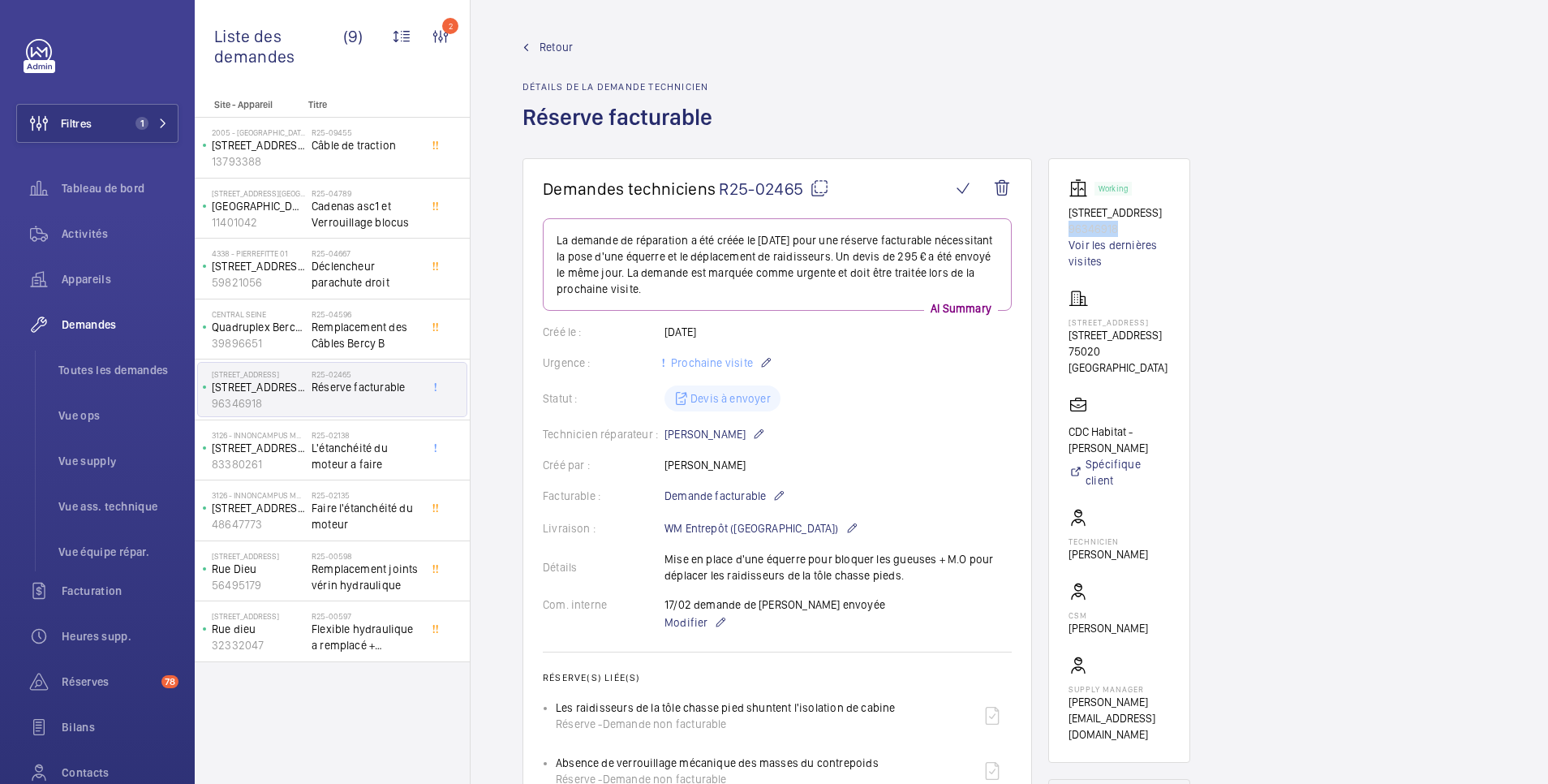
drag, startPoint x: 1131, startPoint y: 262, endPoint x: 1059, endPoint y: 268, distance: 72.2
click at [1059, 268] on wm-front-card "Working 138 avenue Gambetta paris 75020 96346918 Voir les dernières visites 138…" at bounding box center [1119, 460] width 142 height 605
copy p "96346918"
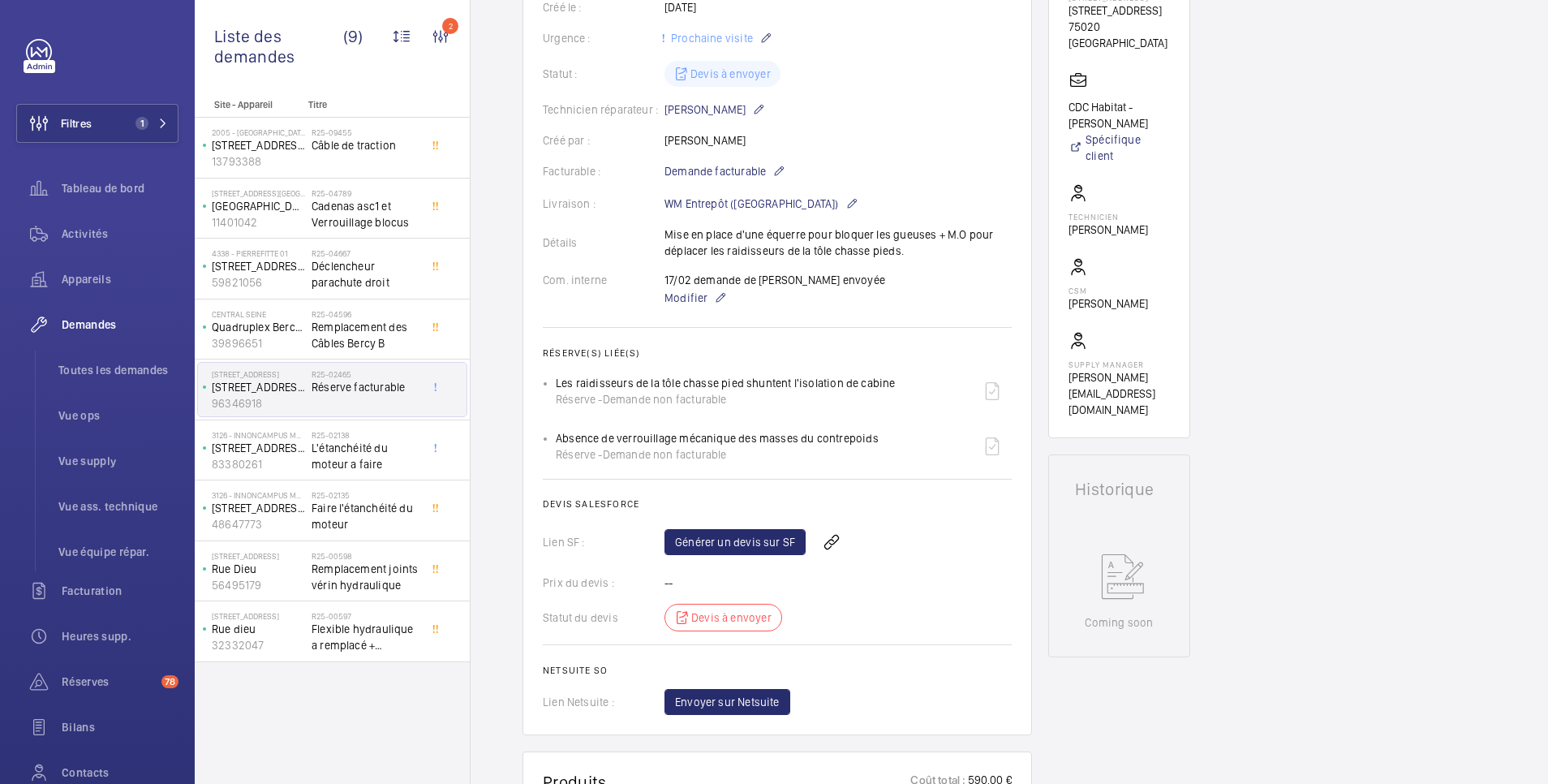
drag, startPoint x: 556, startPoint y: 382, endPoint x: 890, endPoint y: 379, distance: 334.0
click at [890, 379] on div "Les raidisseurs de la tôle chasse pied shuntent l'isolation de cabine Réserve -…" at bounding box center [726, 391] width 340 height 32
drag, startPoint x: 890, startPoint y: 379, endPoint x: 862, endPoint y: 407, distance: 39.6
click at [862, 407] on div "Réserve - Demande non facturable" at bounding box center [726, 398] width 340 height 16
drag, startPoint x: 554, startPoint y: 437, endPoint x: 879, endPoint y: 427, distance: 325.2
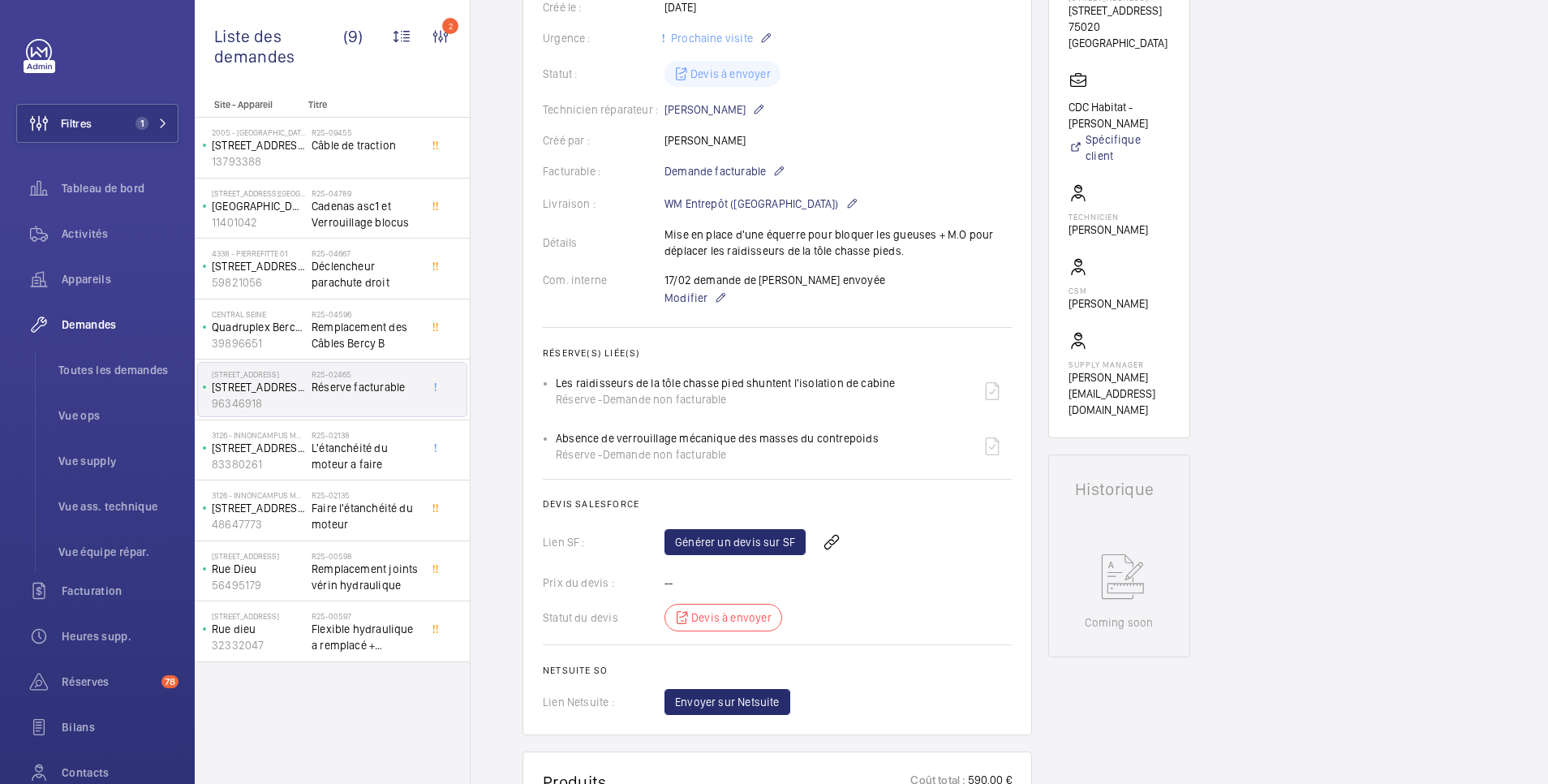
click at [879, 427] on ul "Les raidisseurs de la tôle chasse pied shuntent l'isolation de cabine Réserve -…" at bounding box center [777, 418] width 469 height 94
copy p "Absence de verrouillage mécanique des masses du contrepoids"
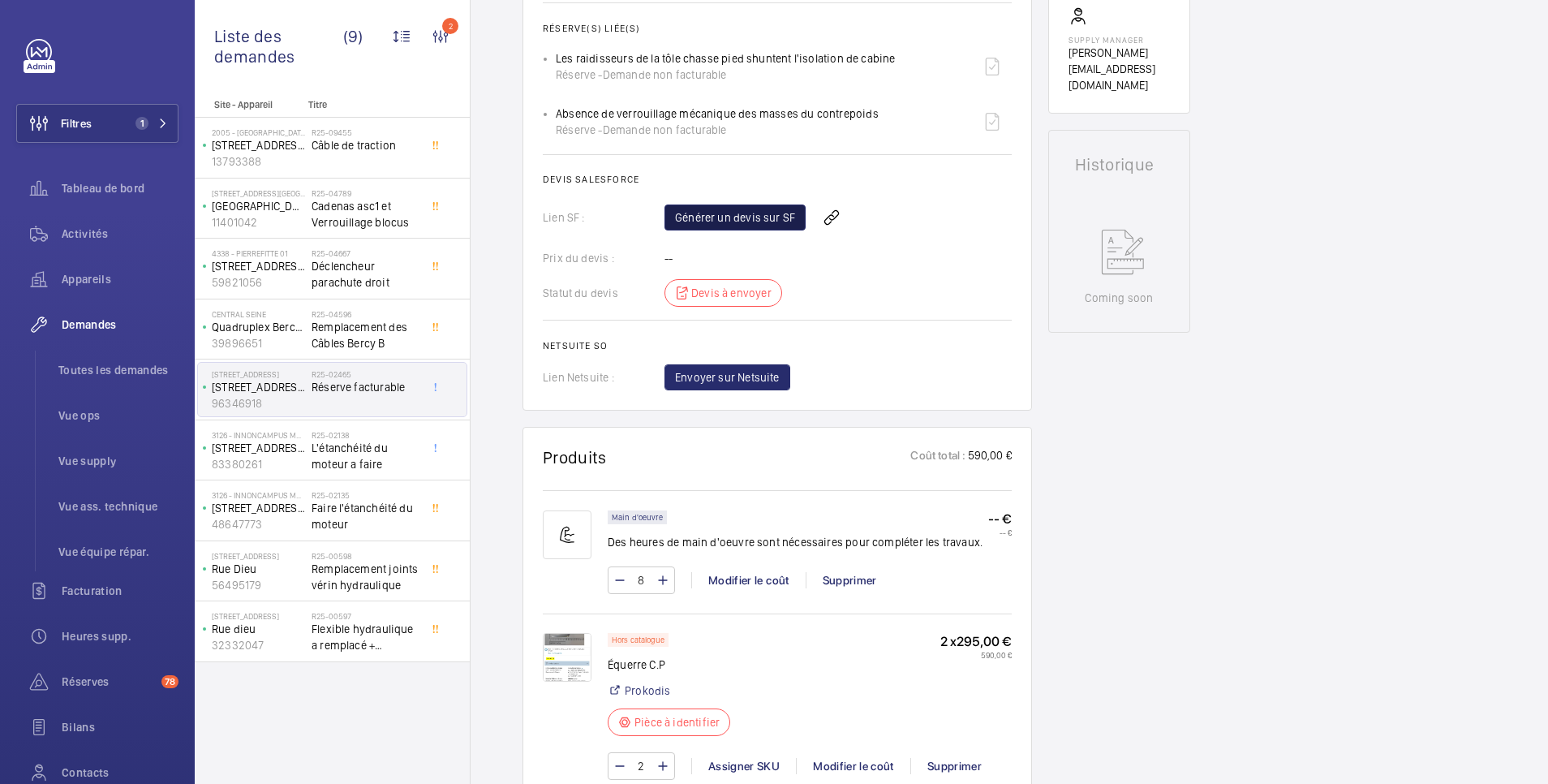
click at [759, 217] on link "Générer un devis sur SF" at bounding box center [735, 217] width 141 height 26
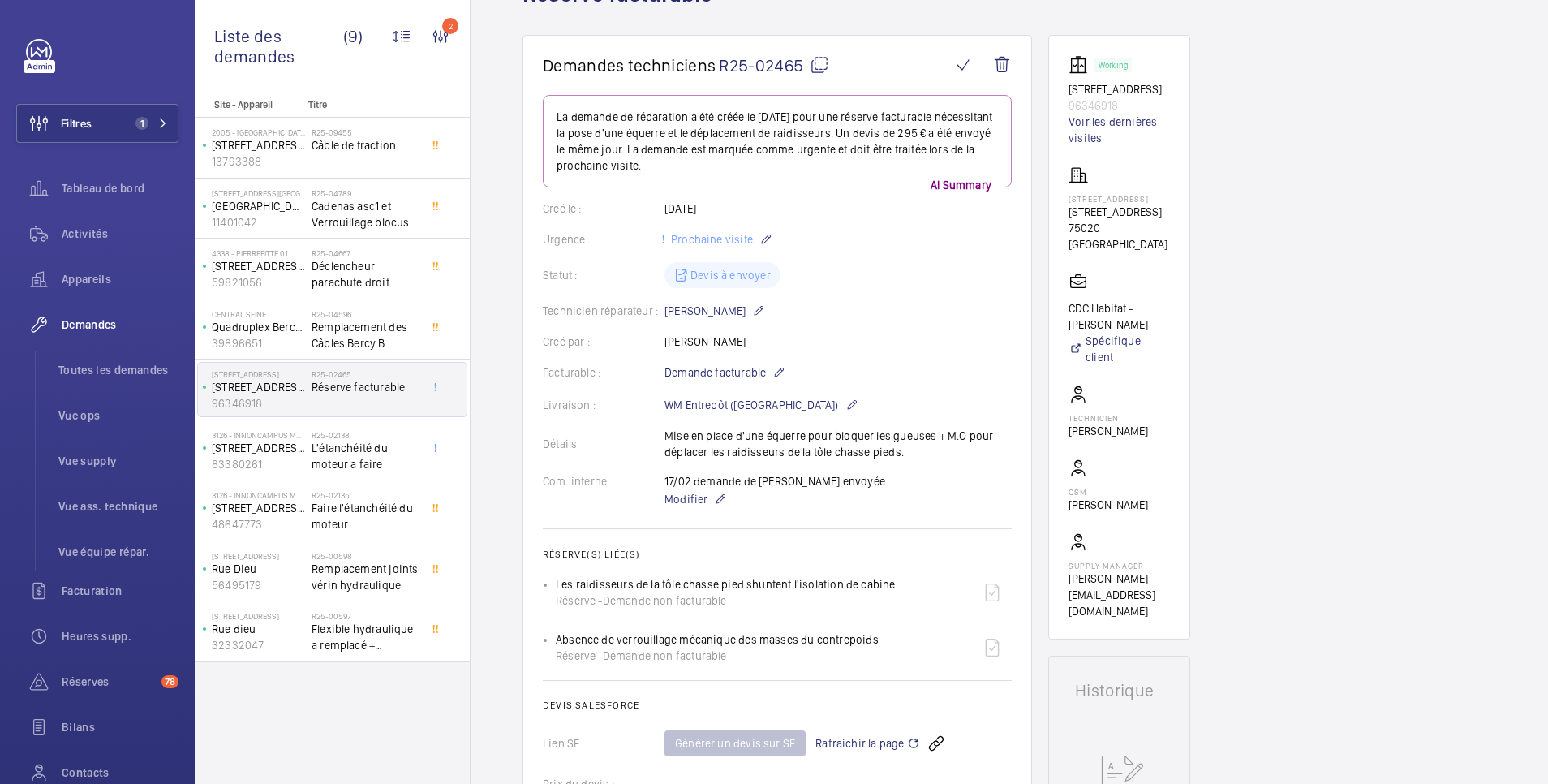
scroll to position [0, 0]
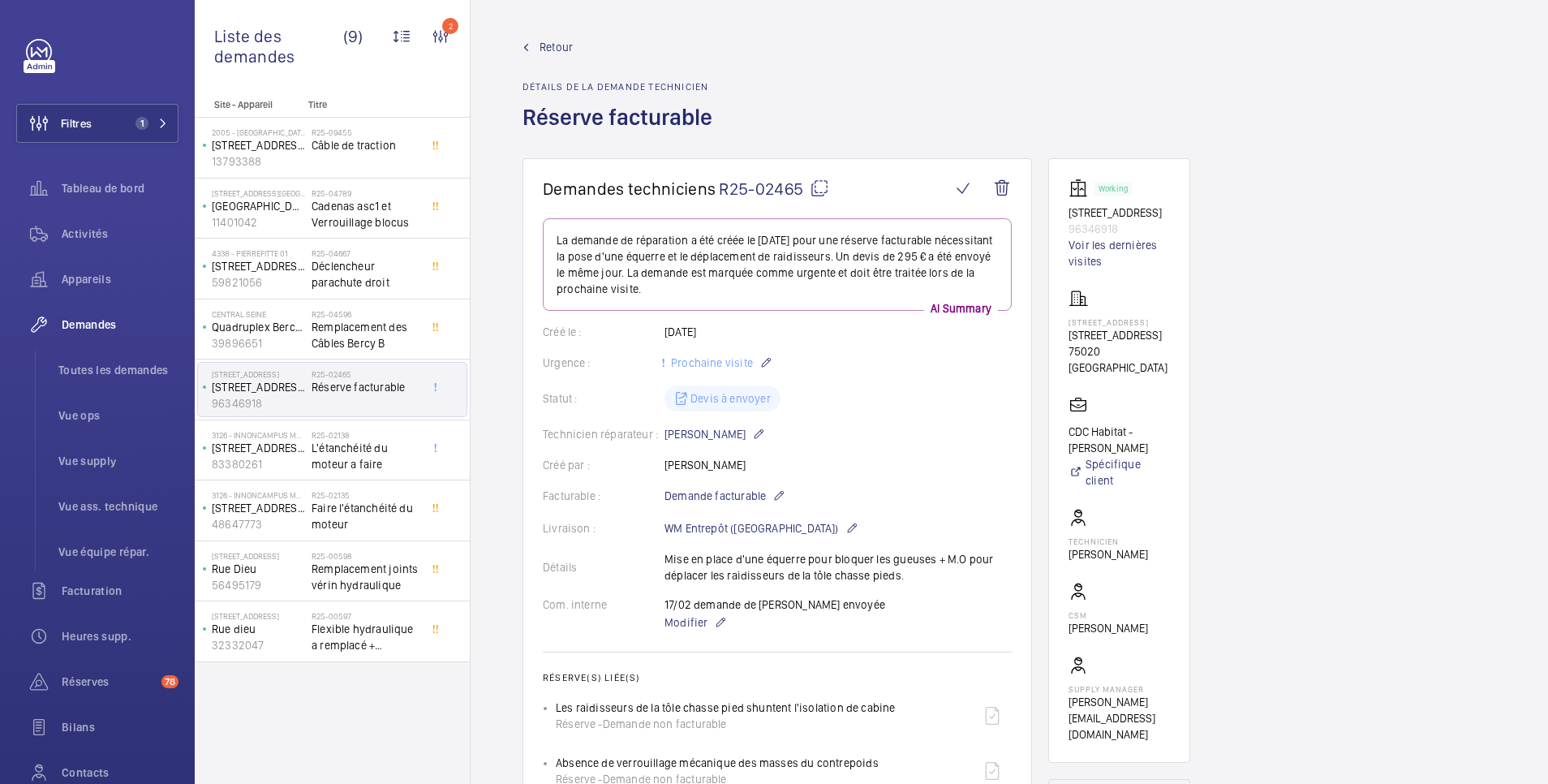
drag, startPoint x: 1059, startPoint y: 353, endPoint x: 1164, endPoint y: 352, distance: 105.0
click at [1164, 352] on wm-front-card "Working 138 avenue Gambetta paris 75020 96346918 Voir les dernières visites 138…" at bounding box center [1119, 460] width 142 height 605
copy p "[STREET_ADDRESS]"
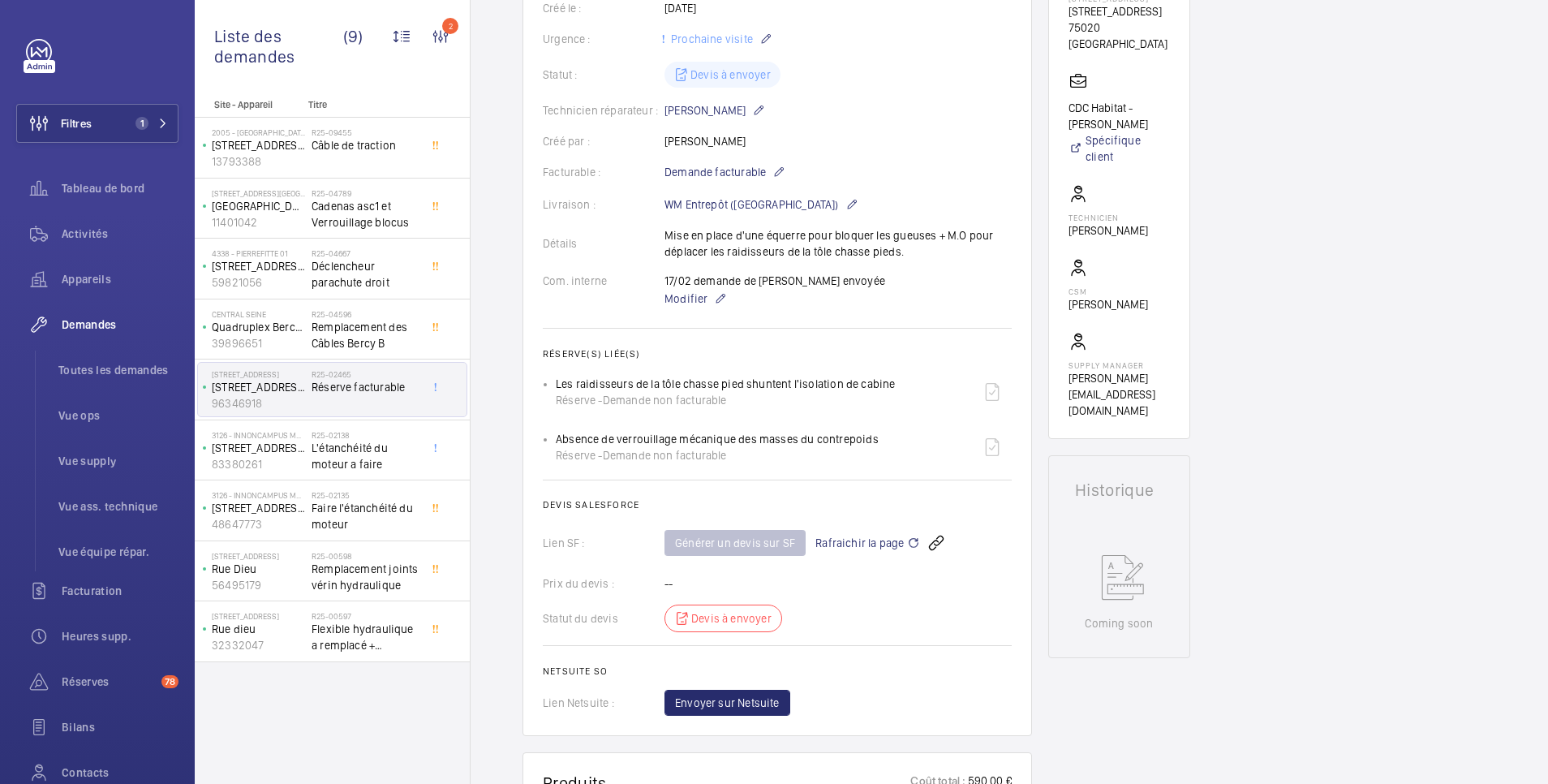
scroll to position [324, 0]
drag, startPoint x: 553, startPoint y: 436, endPoint x: 875, endPoint y: 437, distance: 322.0
click at [875, 437] on ul "Les raidisseurs de la tôle chasse pied shuntent l'isolation de cabine Réserve -…" at bounding box center [777, 418] width 469 height 94
copy p "Absence de verrouillage mécanique des masses du contrepoids"
drag, startPoint x: 565, startPoint y: 376, endPoint x: 893, endPoint y: 370, distance: 328.1
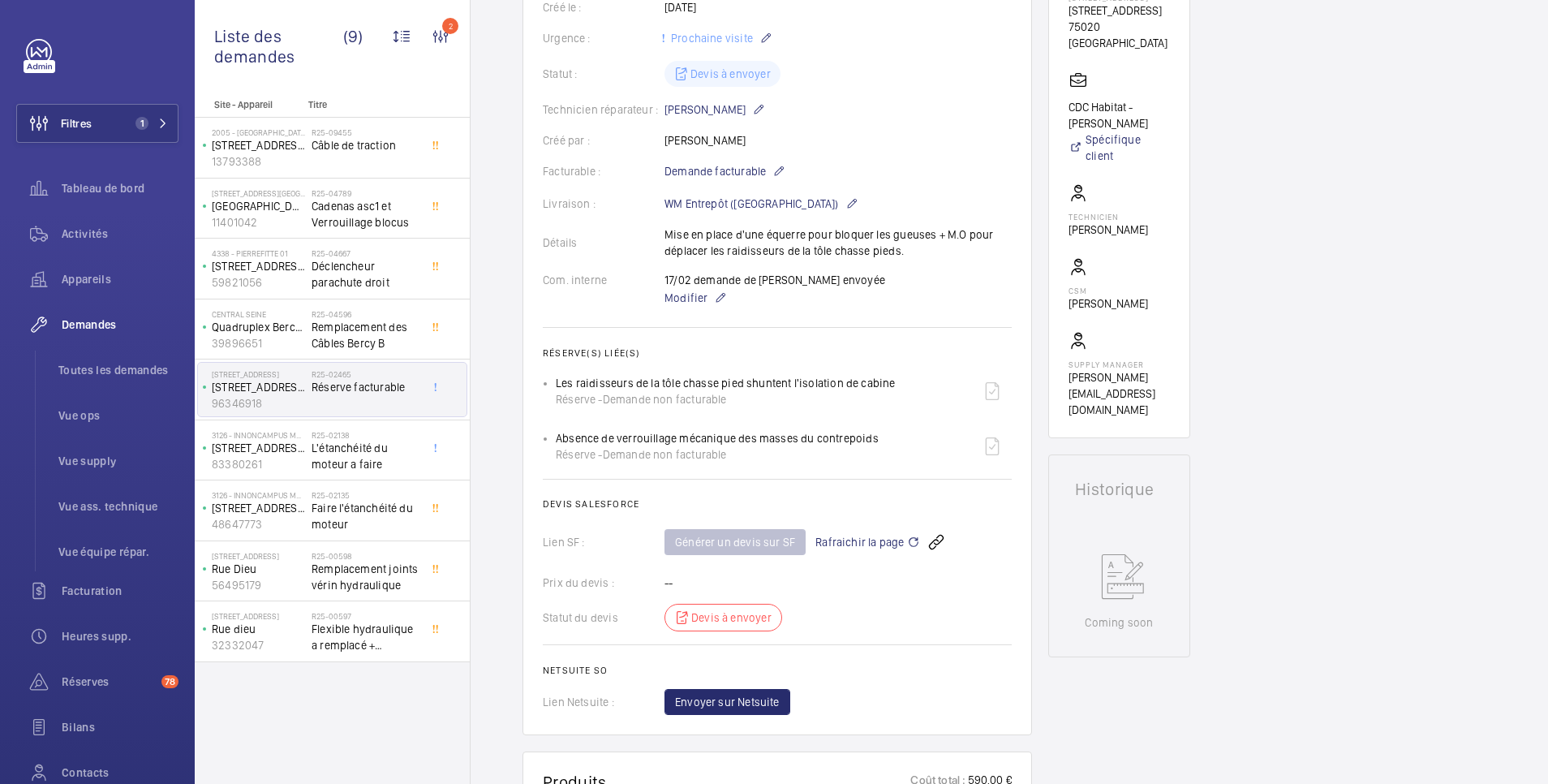
click at [893, 371] on div "Les raidisseurs de la tôle chasse pied shuntent l'isolation de cabine Réserve -…" at bounding box center [783, 391] width 456 height 39
drag, startPoint x: 893, startPoint y: 370, endPoint x: 777, endPoint y: 412, distance: 123.4
click at [777, 412] on ul "Les raidisseurs de la tôle chasse pied shuntent l'isolation de cabine Réserve -…" at bounding box center [777, 418] width 469 height 94
drag, startPoint x: 559, startPoint y: 379, endPoint x: 639, endPoint y: 377, distance: 80.0
click at [641, 377] on div "Les raidisseurs de la tôle chasse pied shuntent l'isolation de cabine Réserve -…" at bounding box center [726, 391] width 340 height 32
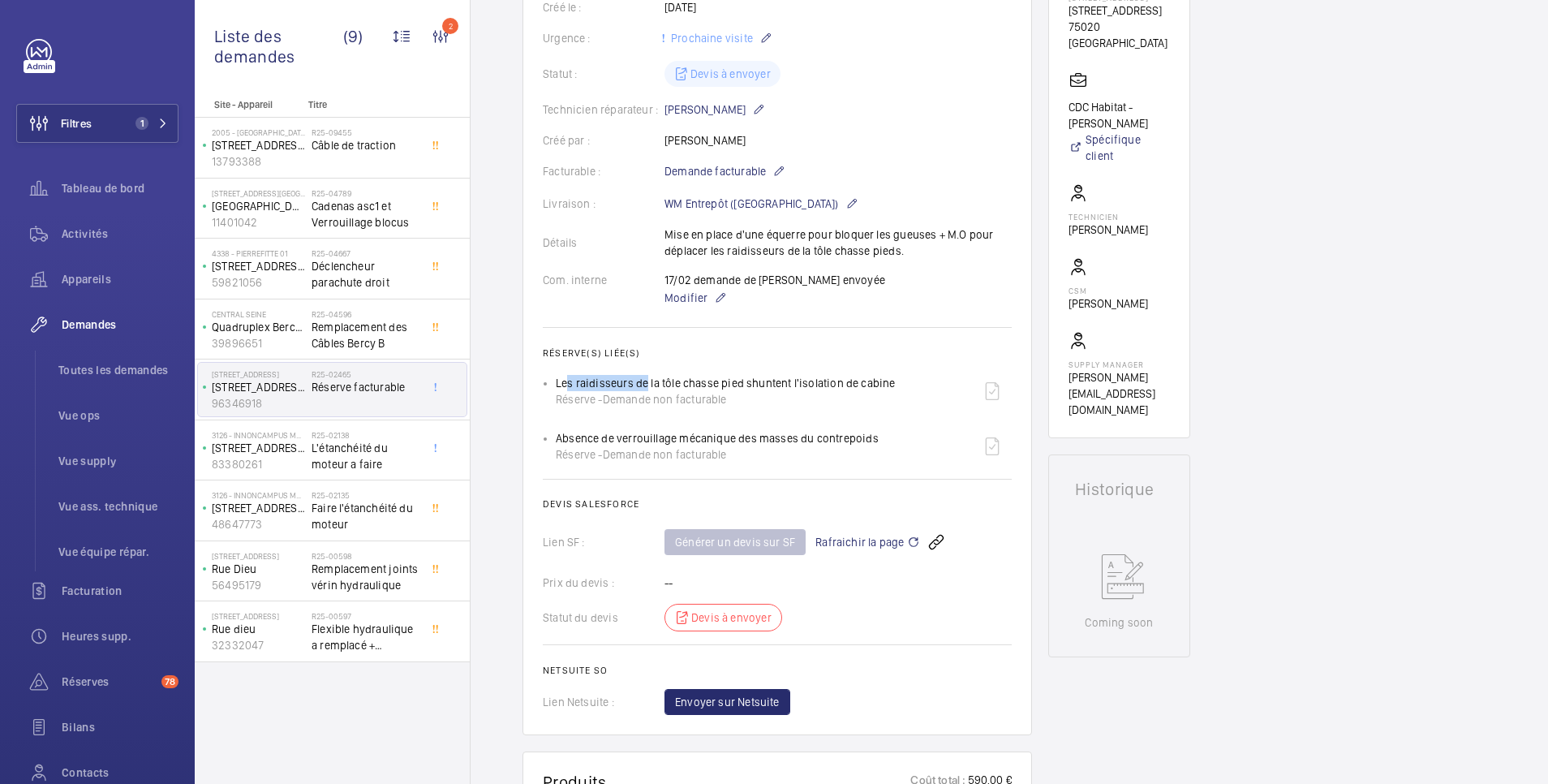
drag, startPoint x: 639, startPoint y: 377, endPoint x: 908, endPoint y: 371, distance: 269.1
click at [908, 371] on ul "Les raidisseurs de la tôle chasse pied shuntent l'isolation de cabine Réserve -…" at bounding box center [777, 418] width 469 height 94
copy p "Les raidisseurs de la tôle chasse pied shuntent l'isolation de cabine"
drag, startPoint x: 554, startPoint y: 436, endPoint x: 874, endPoint y: 433, distance: 320.0
click at [874, 433] on ul "Les raidisseurs de la tôle chasse pied shuntent l'isolation de cabine Réserve -…" at bounding box center [777, 418] width 469 height 94
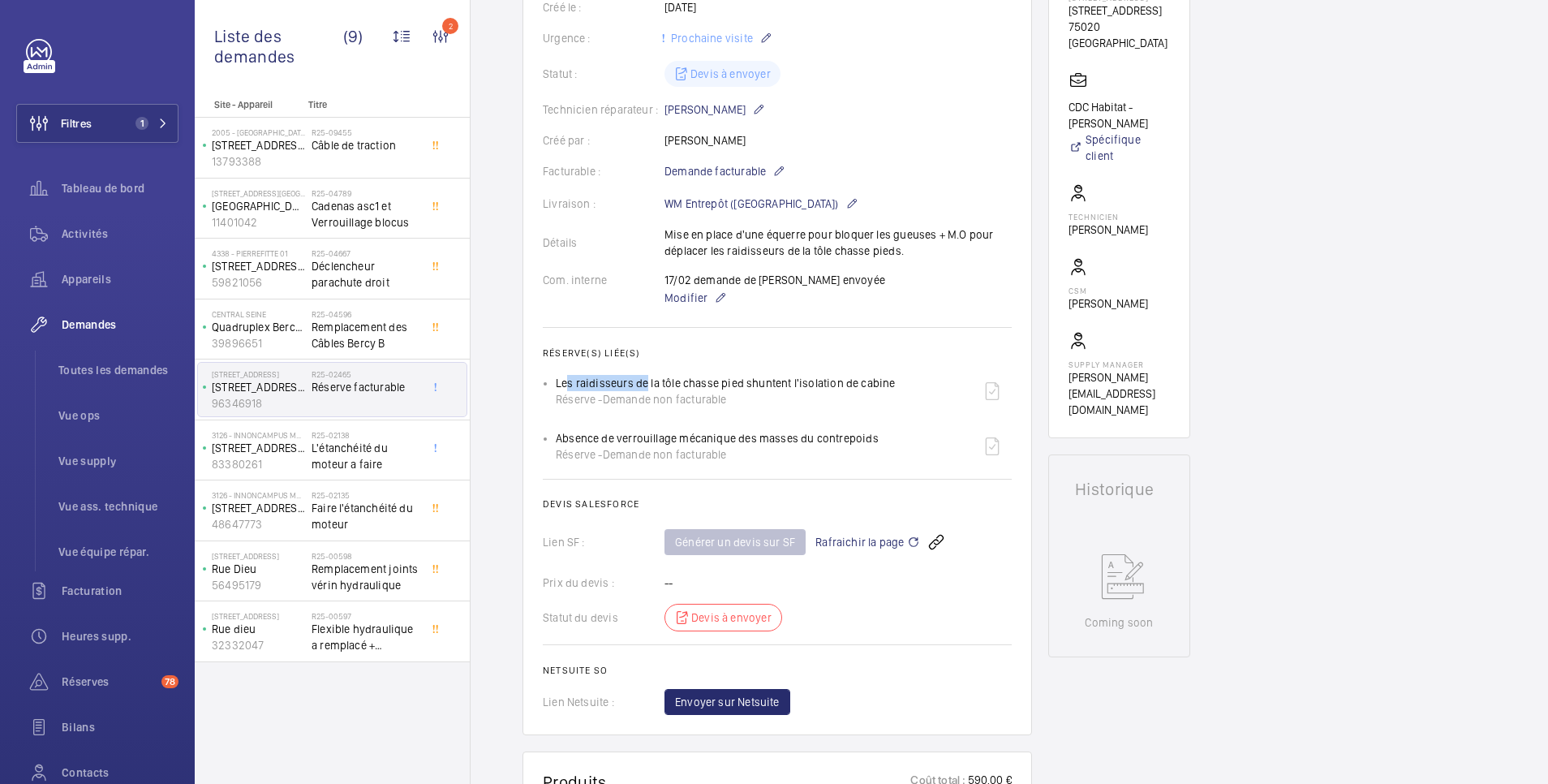
copy p "Absence de verrouillage mécanique des masses du contrepoids"
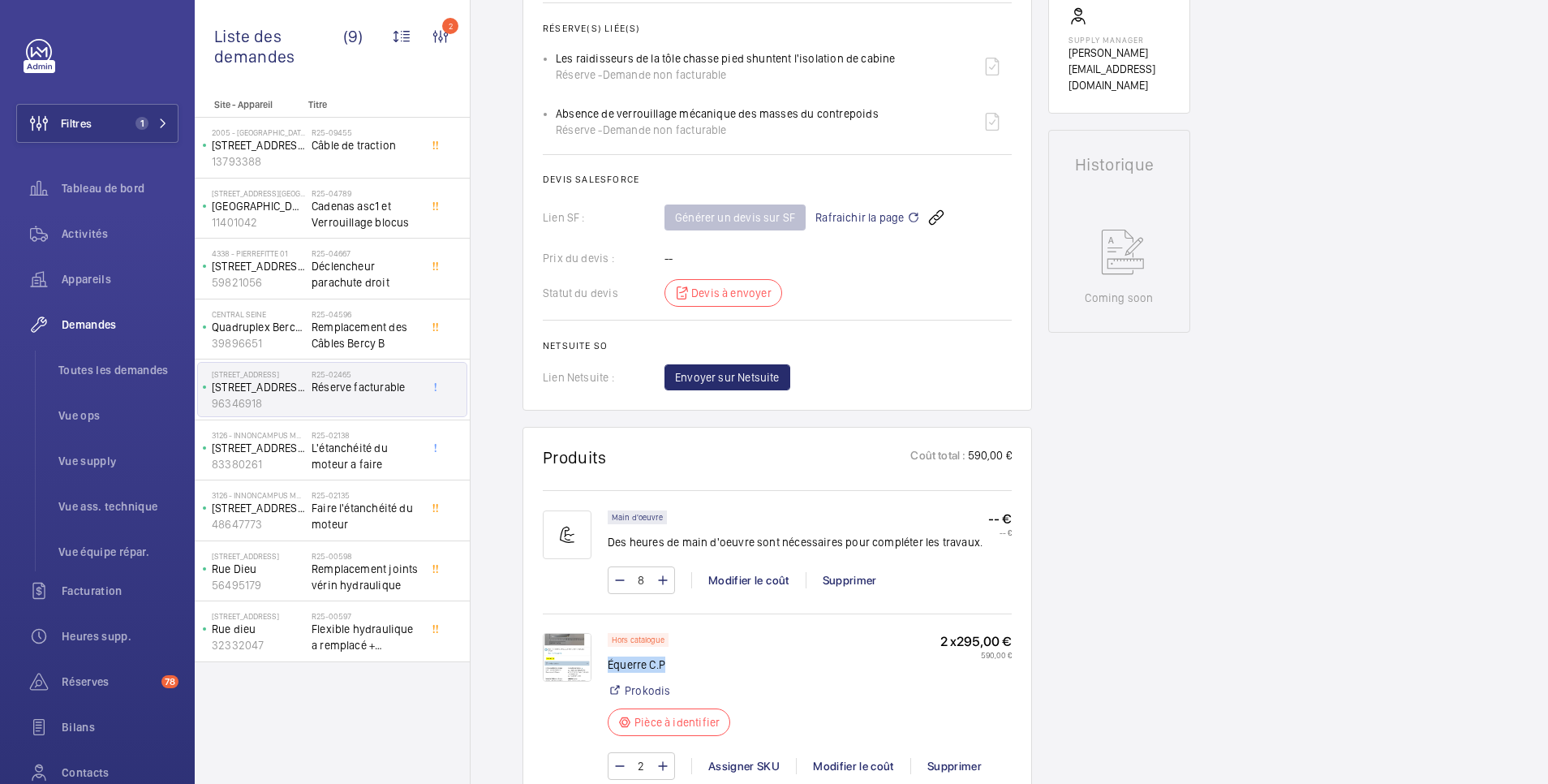
drag, startPoint x: 608, startPoint y: 660, endPoint x: 676, endPoint y: 660, distance: 68.0
click at [676, 660] on p "Équerre C.P" at bounding box center [674, 664] width 133 height 16
copy p "Équerre C.P"
click at [572, 663] on img at bounding box center [567, 657] width 48 height 48
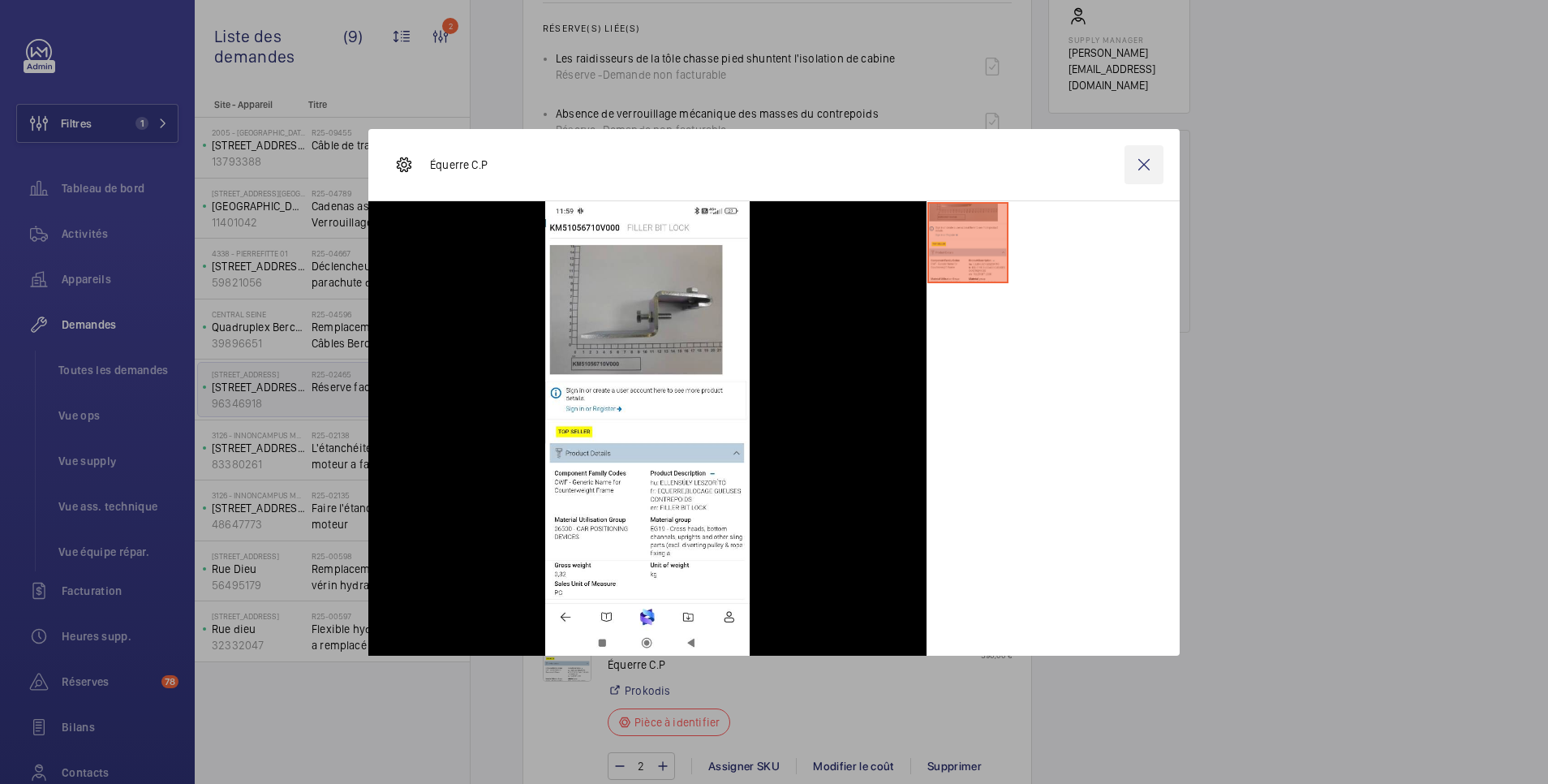
click at [1145, 159] on wm-front-icon-button at bounding box center [1144, 165] width 39 height 39
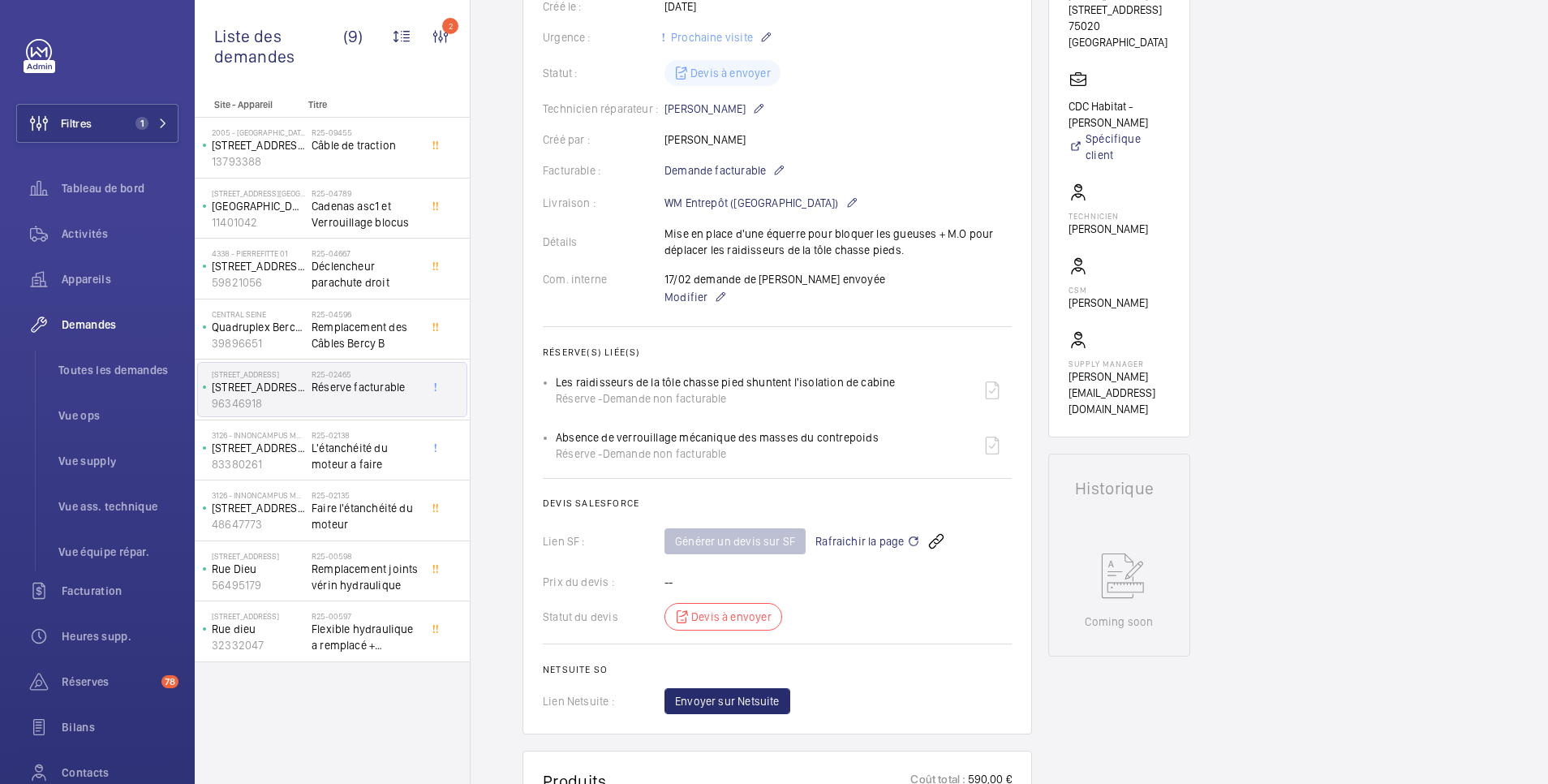
scroll to position [324, 0]
drag, startPoint x: 554, startPoint y: 375, endPoint x: 893, endPoint y: 381, distance: 339.1
click at [893, 381] on ul "Les raidisseurs de la tôle chasse pied shuntent l'isolation de cabine Réserve -…" at bounding box center [777, 418] width 469 height 94
copy p "Les raidisseurs de la tôle chasse pied shuntent l'isolation de cabine"
click at [968, 234] on div "Détails Mise en place d'une équerre pour bloquer les gueuses + M.O pour déplace…" at bounding box center [777, 242] width 469 height 32
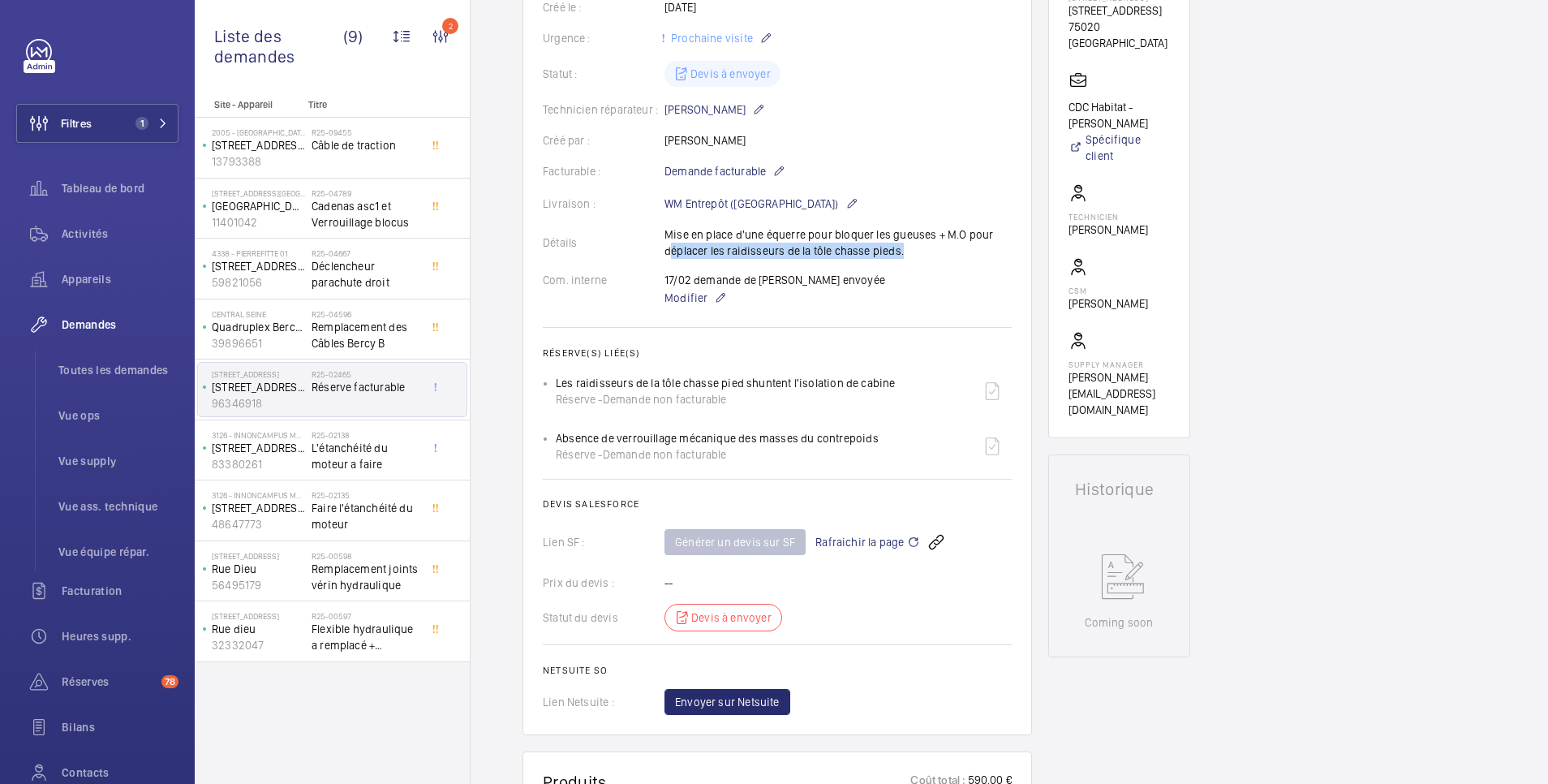
drag, startPoint x: 665, startPoint y: 248, endPoint x: 895, endPoint y: 253, distance: 230.1
click at [895, 253] on div "Détails Mise en place d'une équerre pour bloquer les gueuses + M.O pour déplace…" at bounding box center [777, 242] width 469 height 32
copy p "déplacer les raidisseurs de la tôle chasse pieds"
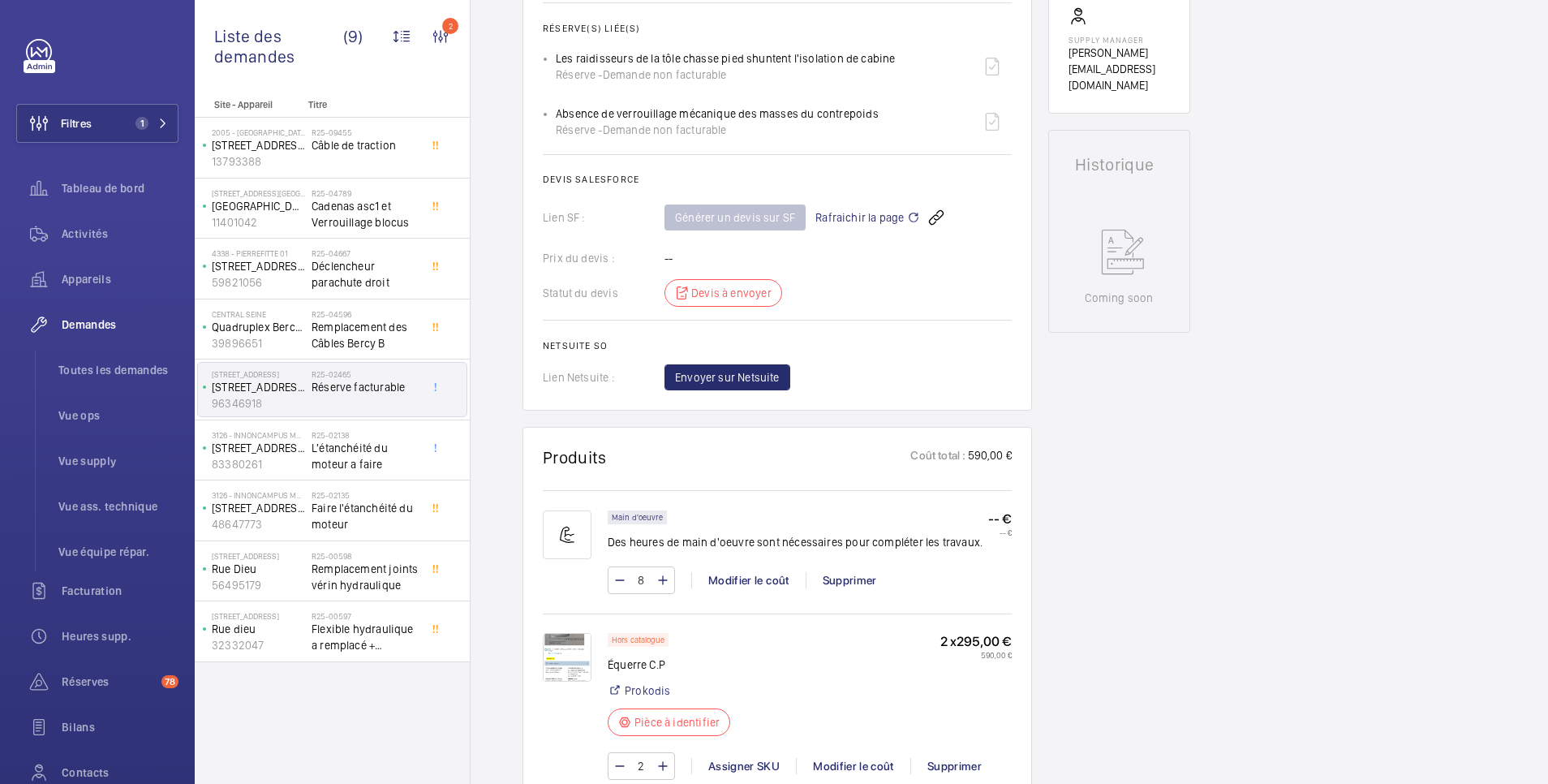
drag, startPoint x: 556, startPoint y: 59, endPoint x: 913, endPoint y: 51, distance: 357.1
click at [913, 51] on div "Les raidisseurs de la tôle chasse pied shuntent l'isolation de cabine Réserve -…" at bounding box center [783, 66] width 456 height 39
copy p "Les raidisseurs de la tôle chasse pied shuntent l'isolation de cabine"
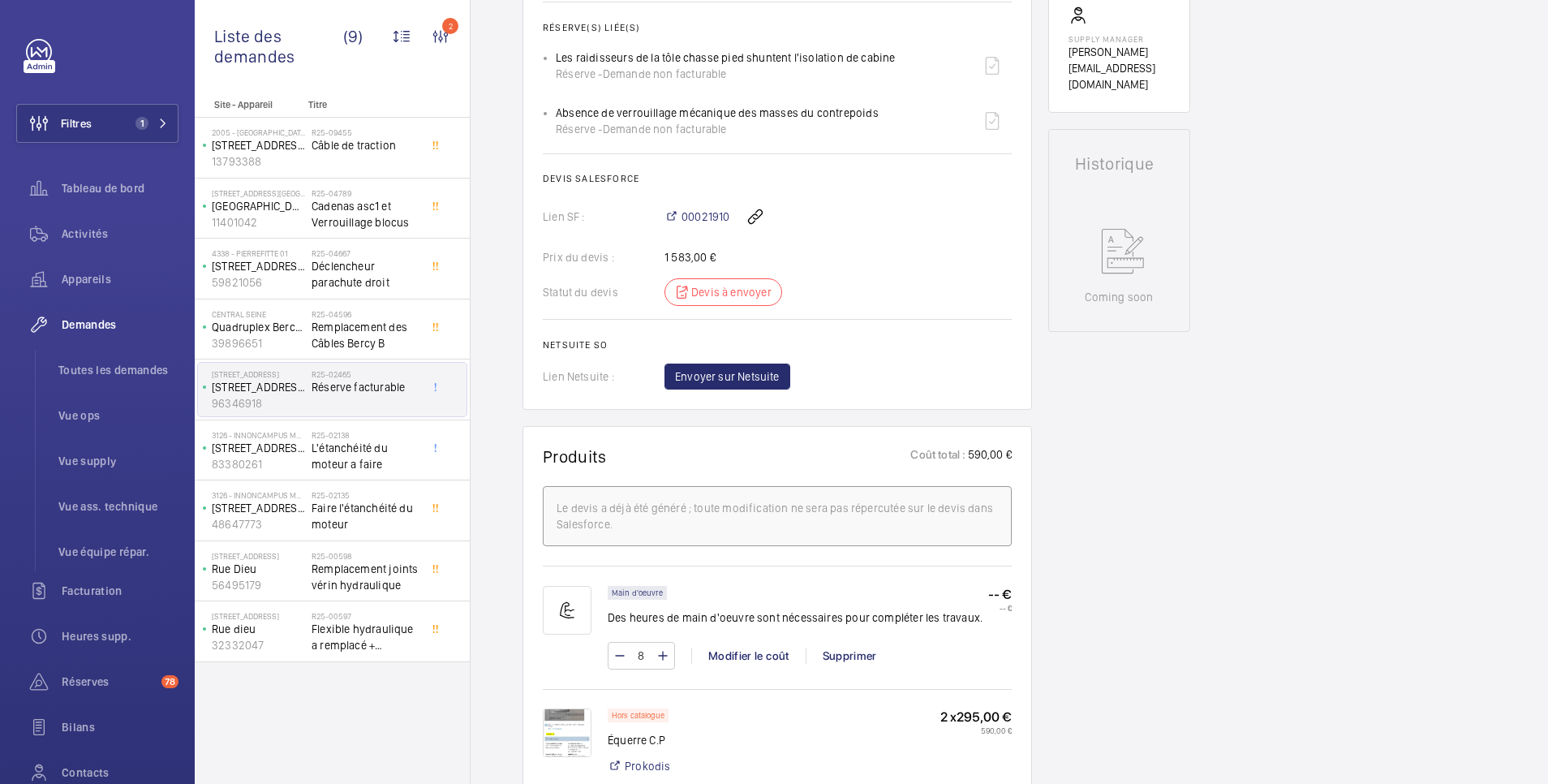
scroll to position [649, 0]
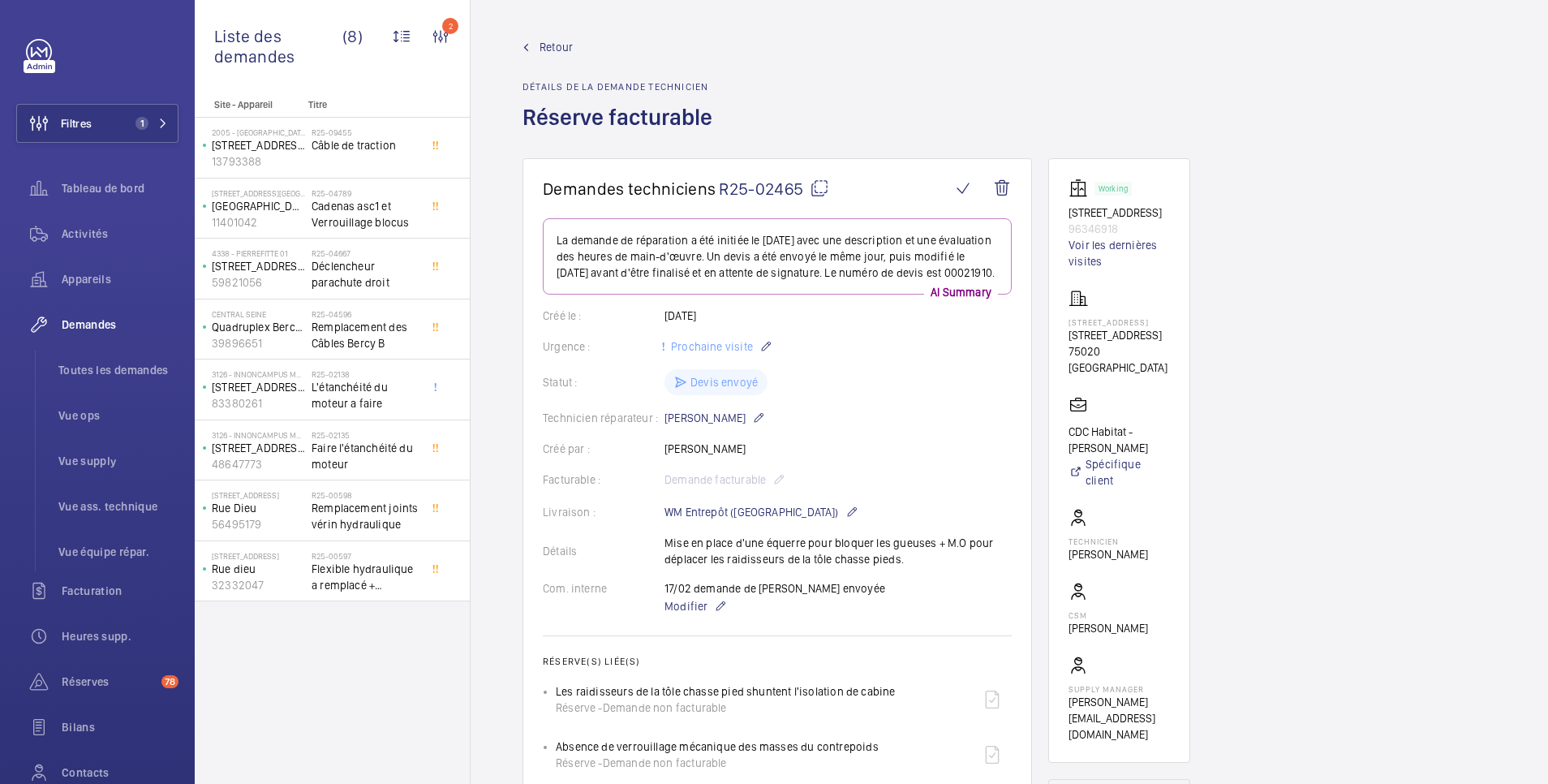
click at [557, 44] on span "Retour" at bounding box center [556, 47] width 33 height 16
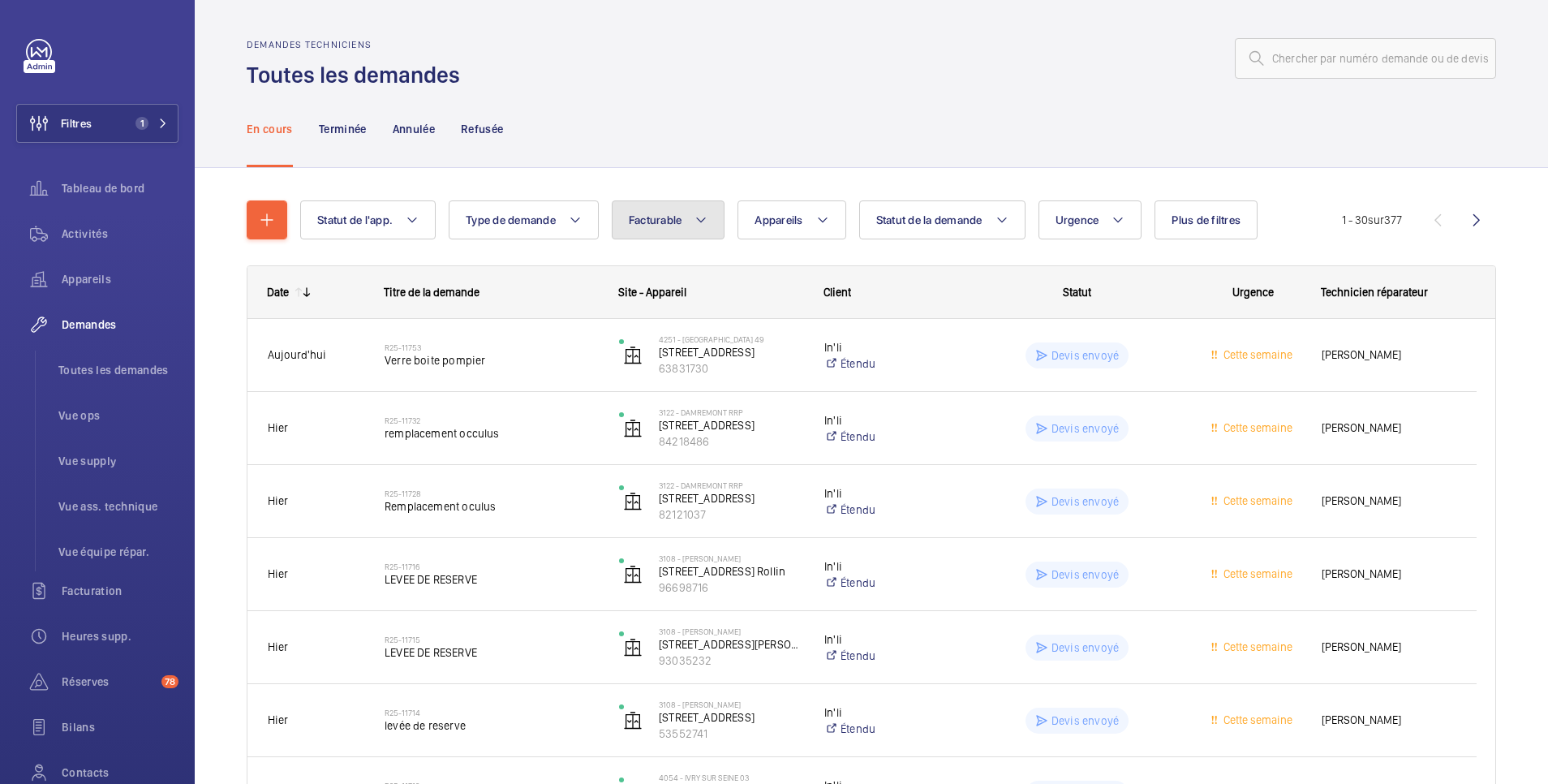
click at [658, 218] on span "Facturable" at bounding box center [655, 219] width 54 height 13
click at [658, 262] on mat-radio-button "Facturable" at bounding box center [766, 269] width 292 height 32
radio input "true"
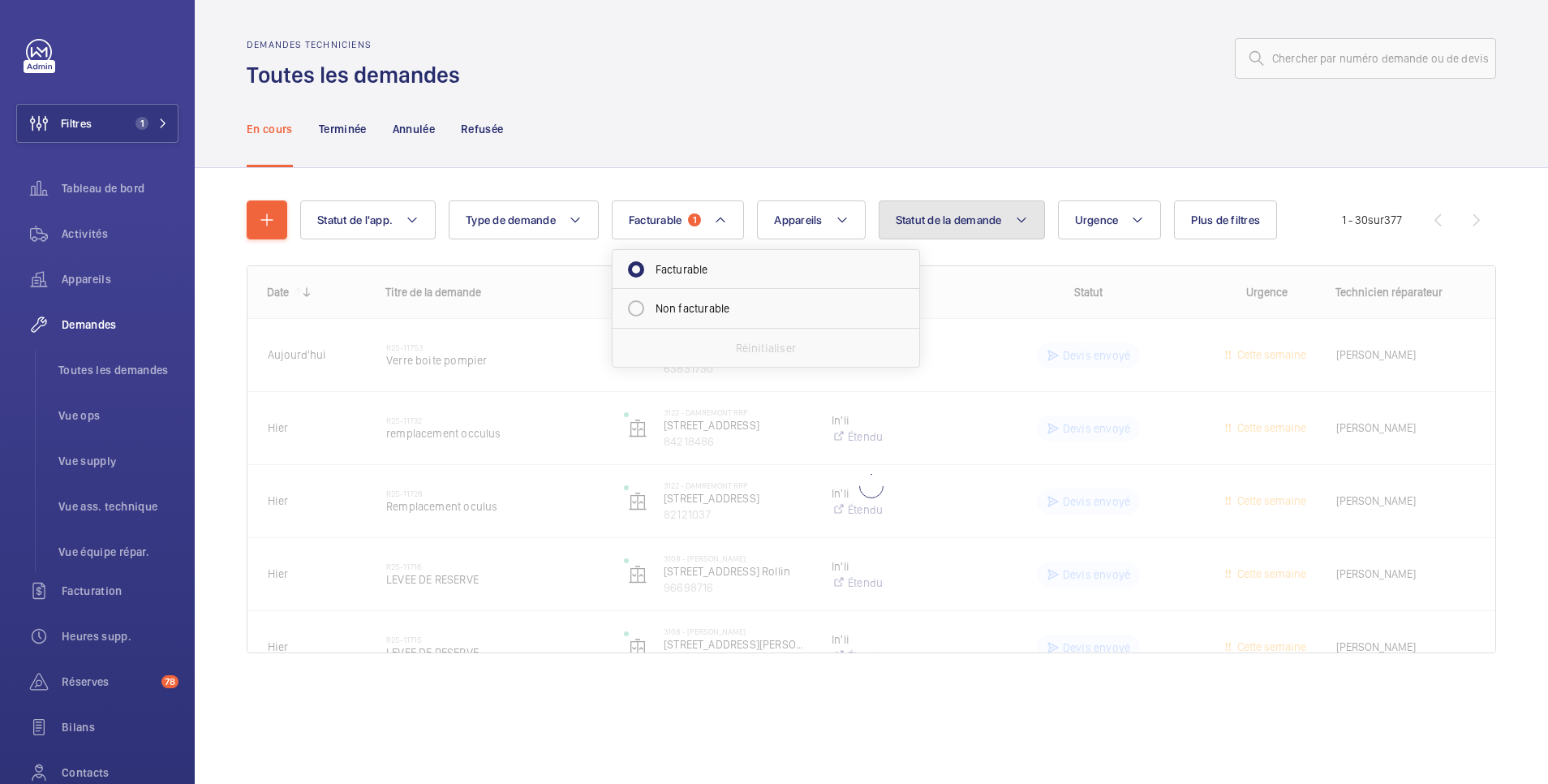
click at [947, 227] on button "Statut de la demande" at bounding box center [962, 220] width 167 height 39
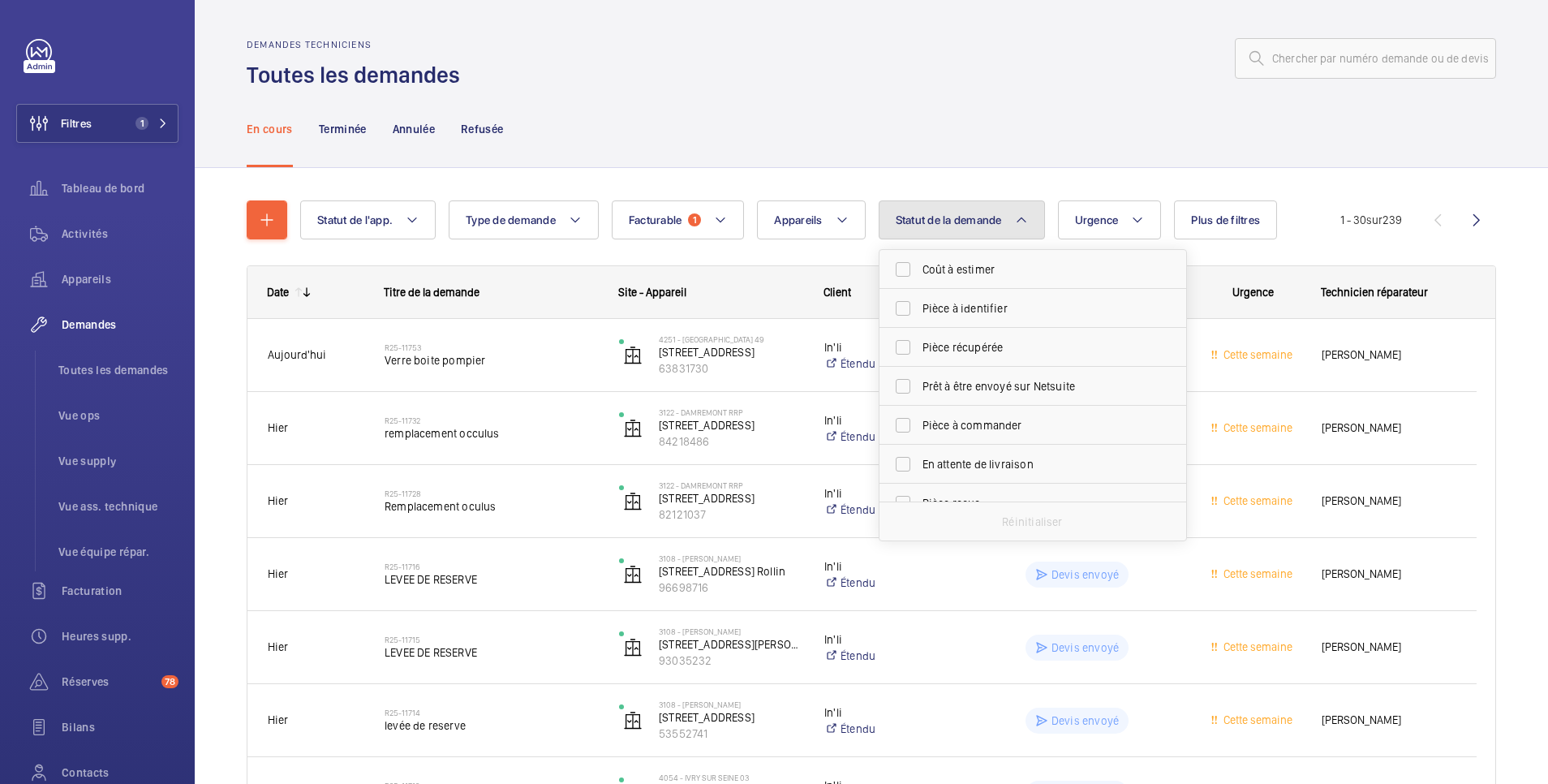
click at [975, 224] on span "Statut de la demande" at bounding box center [948, 219] width 106 height 13
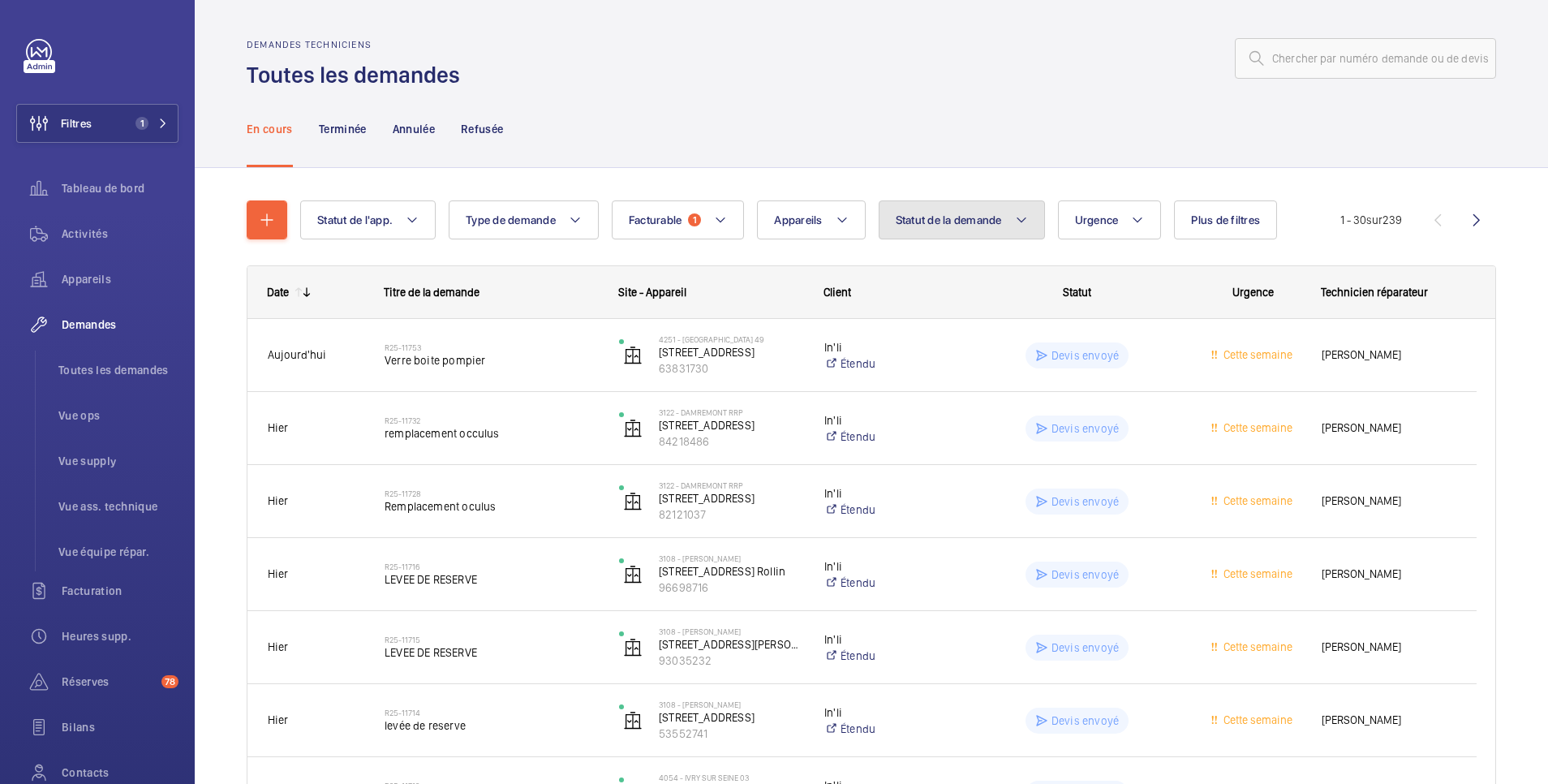
click at [975, 224] on span "Statut de la demande" at bounding box center [948, 219] width 106 height 13
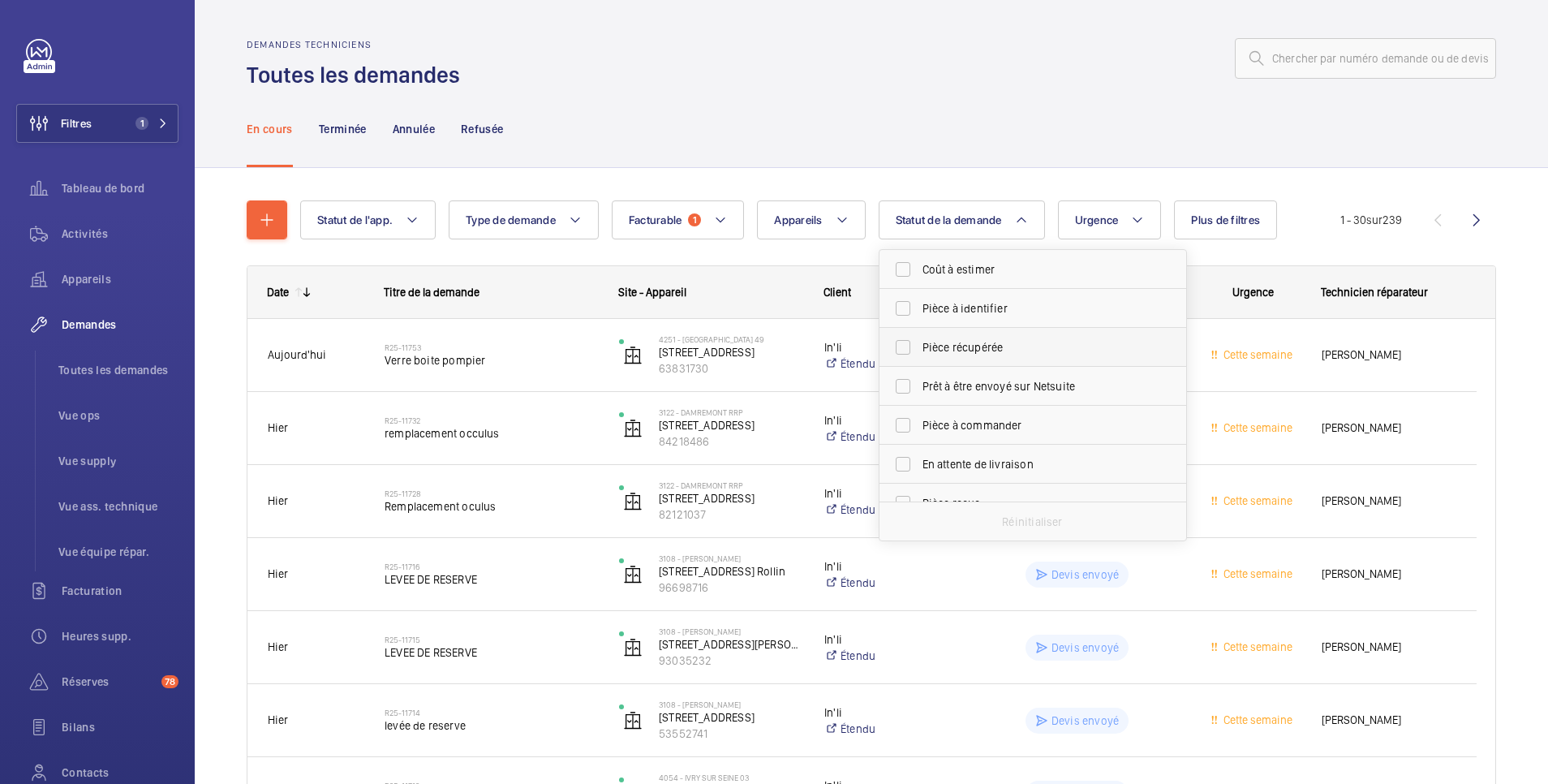
scroll to position [216, 0]
click at [907, 325] on label "Devis à envoyer" at bounding box center [1020, 326] width 282 height 39
click at [907, 325] on input "Devis à envoyer" at bounding box center [903, 326] width 32 height 32
checkbox input "true"
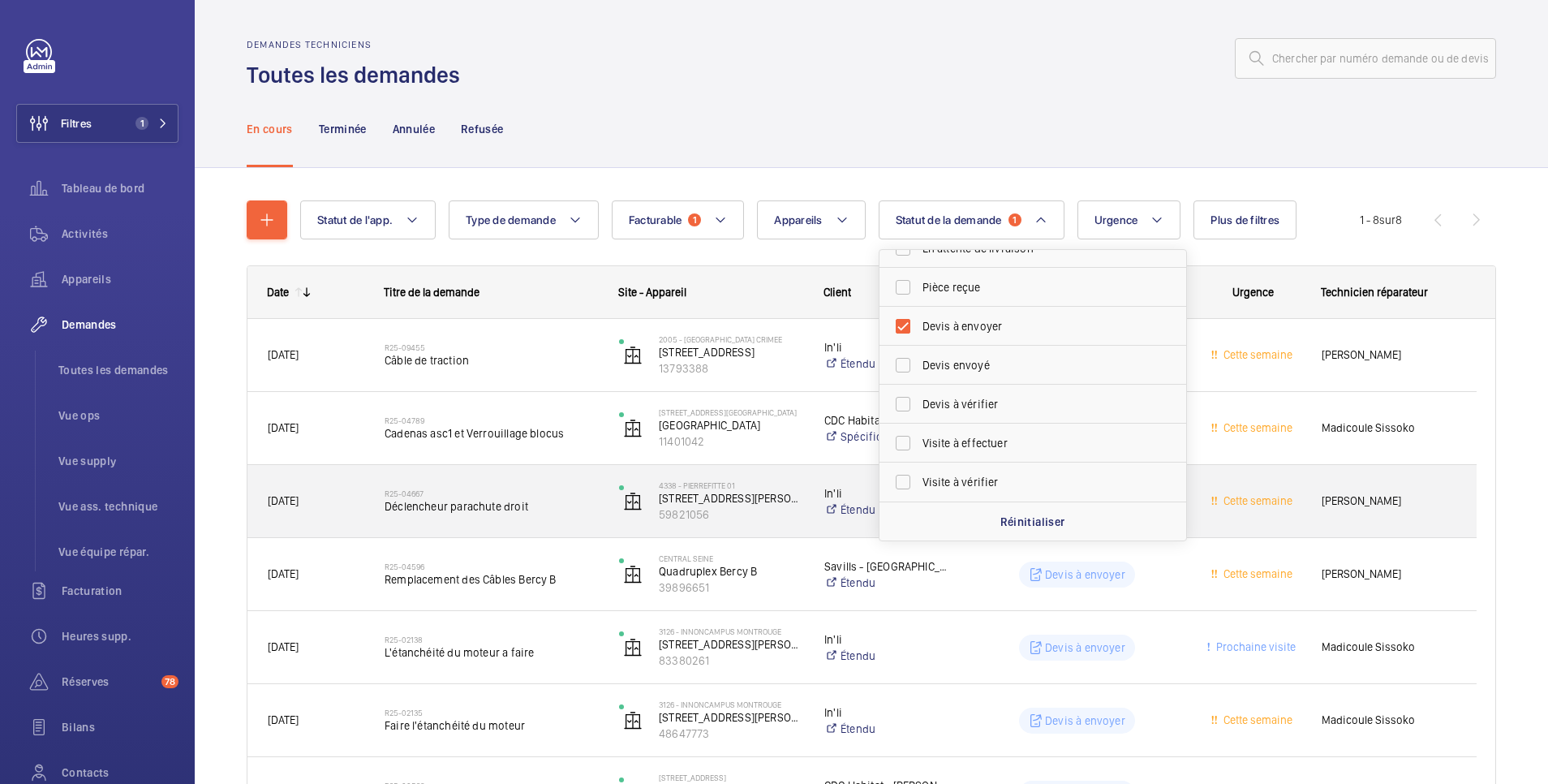
click at [1199, 518] on div "Cette semaine" at bounding box center [1243, 501] width 116 height 51
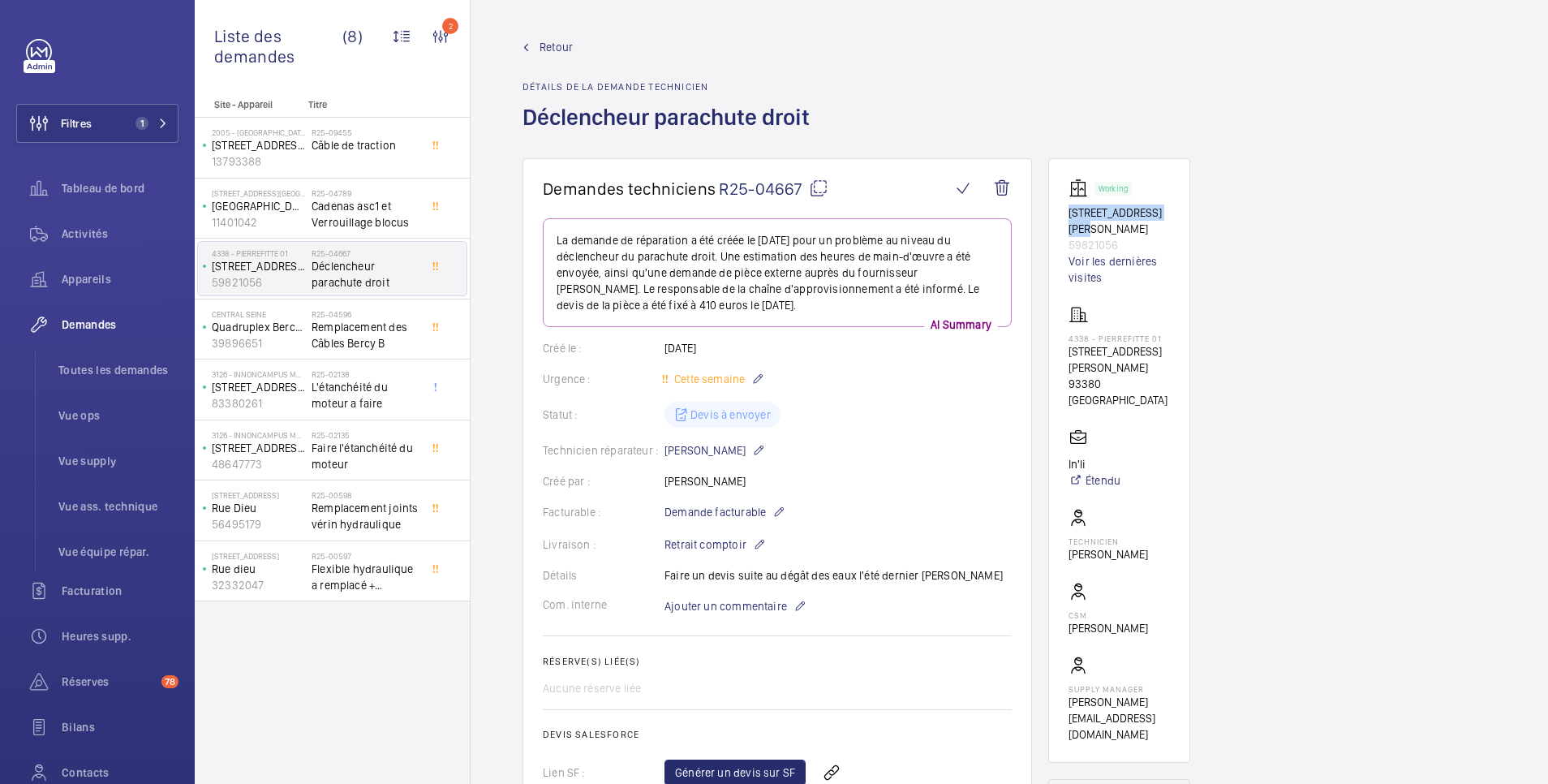
drag, startPoint x: 1065, startPoint y: 212, endPoint x: 1168, endPoint y: 212, distance: 103.0
click at [1168, 212] on wm-front-card "Working [STREET_ADDRESS][PERSON_NAME] Voir les dernières visites 4338 - PIERREF…" at bounding box center [1119, 460] width 142 height 605
copy p "[STREET_ADDRESS][PERSON_NAME]"
click at [1142, 237] on p "59821056" at bounding box center [1119, 245] width 101 height 16
drag, startPoint x: 1133, startPoint y: 226, endPoint x: 1059, endPoint y: 227, distance: 74.0
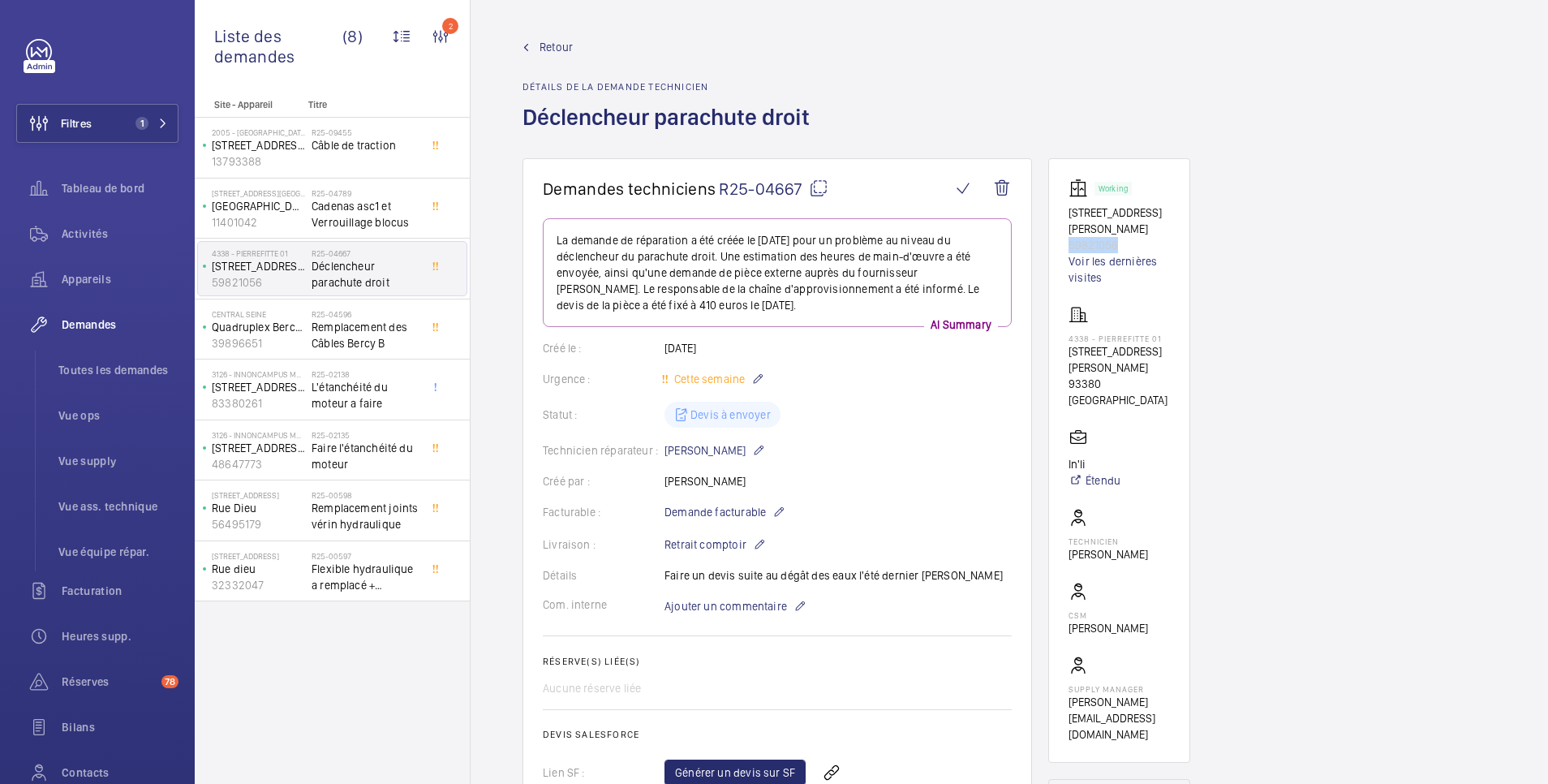
click at [1059, 227] on wm-front-card "Working [STREET_ADDRESS][PERSON_NAME] Voir les dernières visites 4338 - PIERREF…" at bounding box center [1119, 460] width 142 height 605
copy p "59821056"
click at [1065, 212] on wm-front-card "Working [STREET_ADDRESS][PERSON_NAME] Voir les dernières visites 4338 - PIERREF…" at bounding box center [1119, 460] width 142 height 605
drag, startPoint x: 1065, startPoint y: 212, endPoint x: 1167, endPoint y: 212, distance: 102.0
click at [1167, 212] on wm-front-card "Working [STREET_ADDRESS][PERSON_NAME] Voir les dernières visites 4338 - PIERREF…" at bounding box center [1119, 460] width 142 height 605
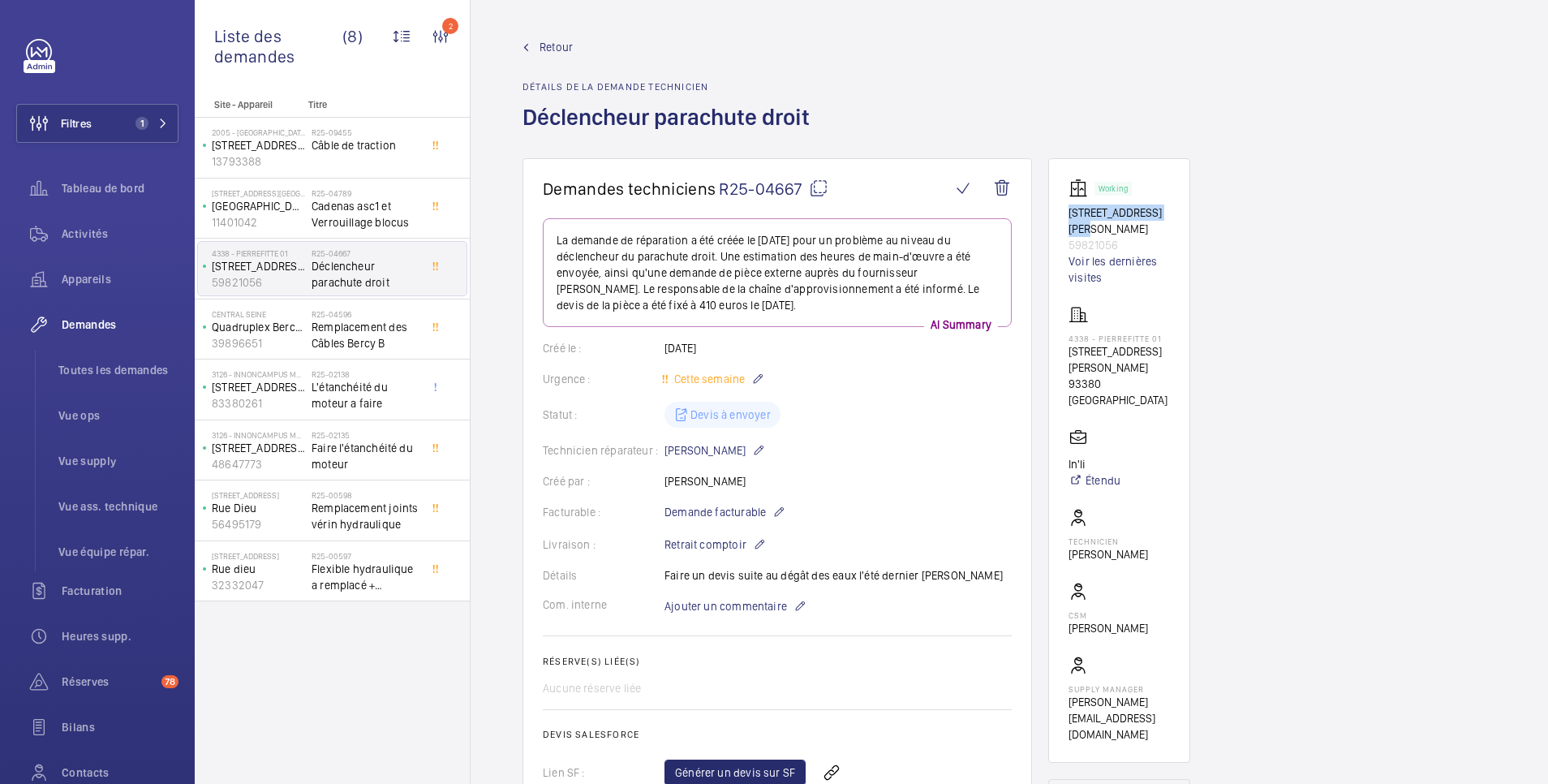
copy p "[STREET_ADDRESS][PERSON_NAME]"
